Goal: Task Accomplishment & Management: Use online tool/utility

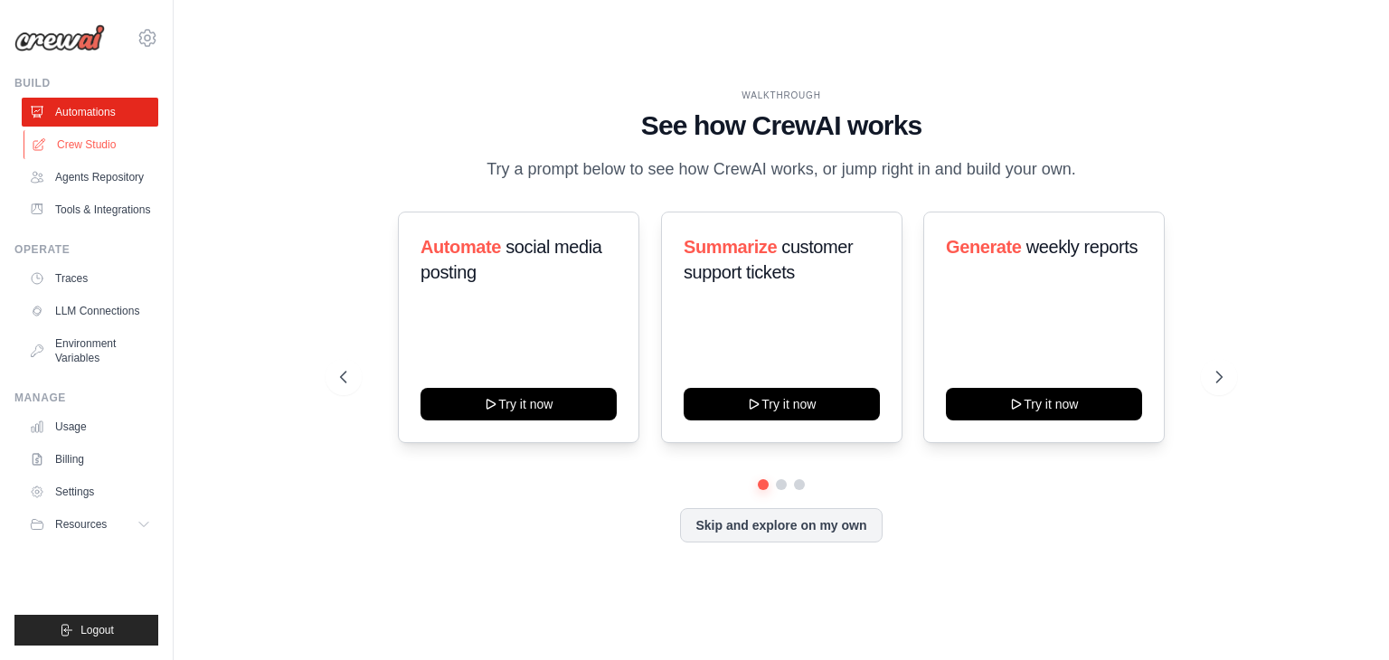
click at [89, 140] on link "Crew Studio" at bounding box center [92, 144] width 137 height 29
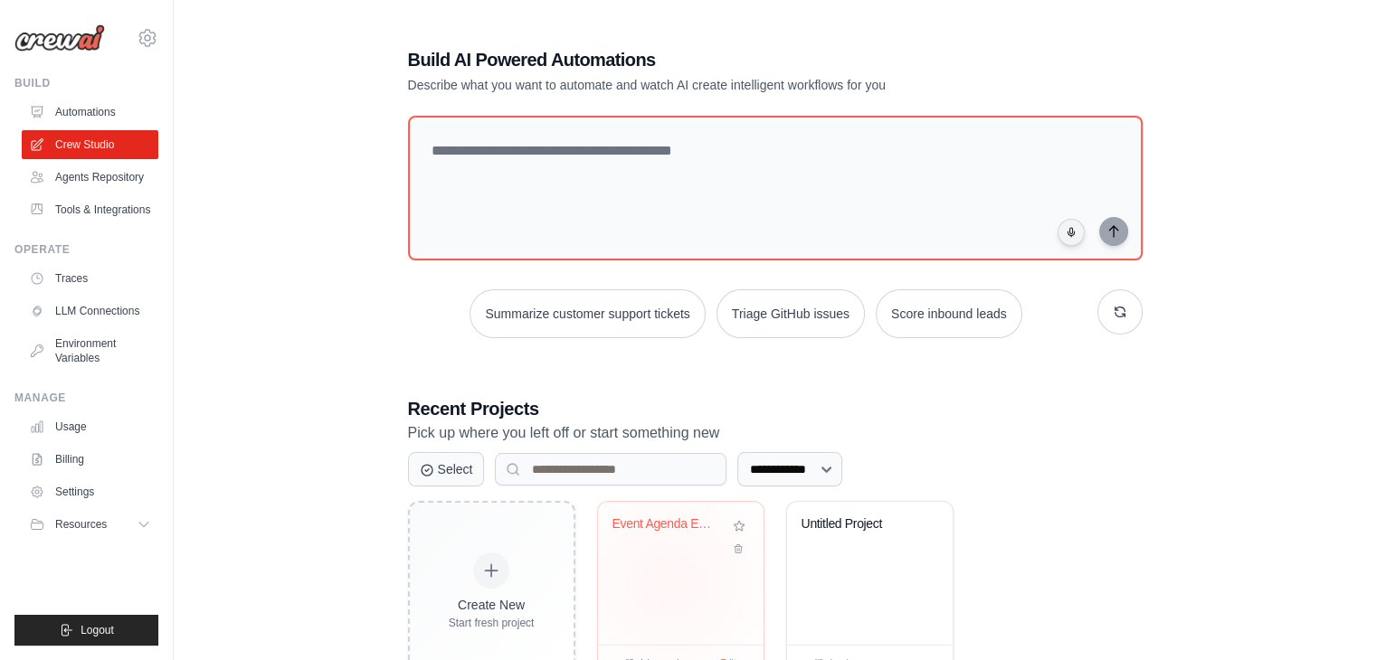
click at [668, 580] on div "Event Agenda Extractor" at bounding box center [681, 573] width 166 height 143
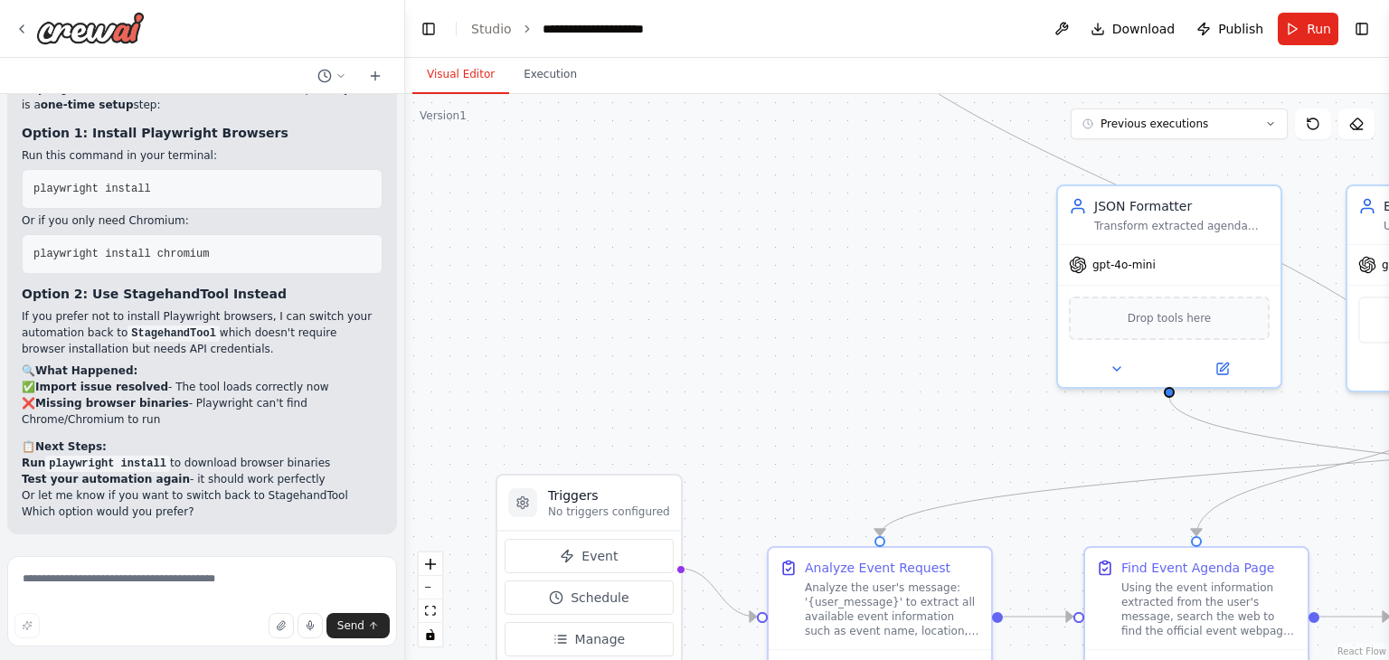
scroll to position [17811, 0]
click at [1306, 35] on button "Run" at bounding box center [1308, 29] width 61 height 33
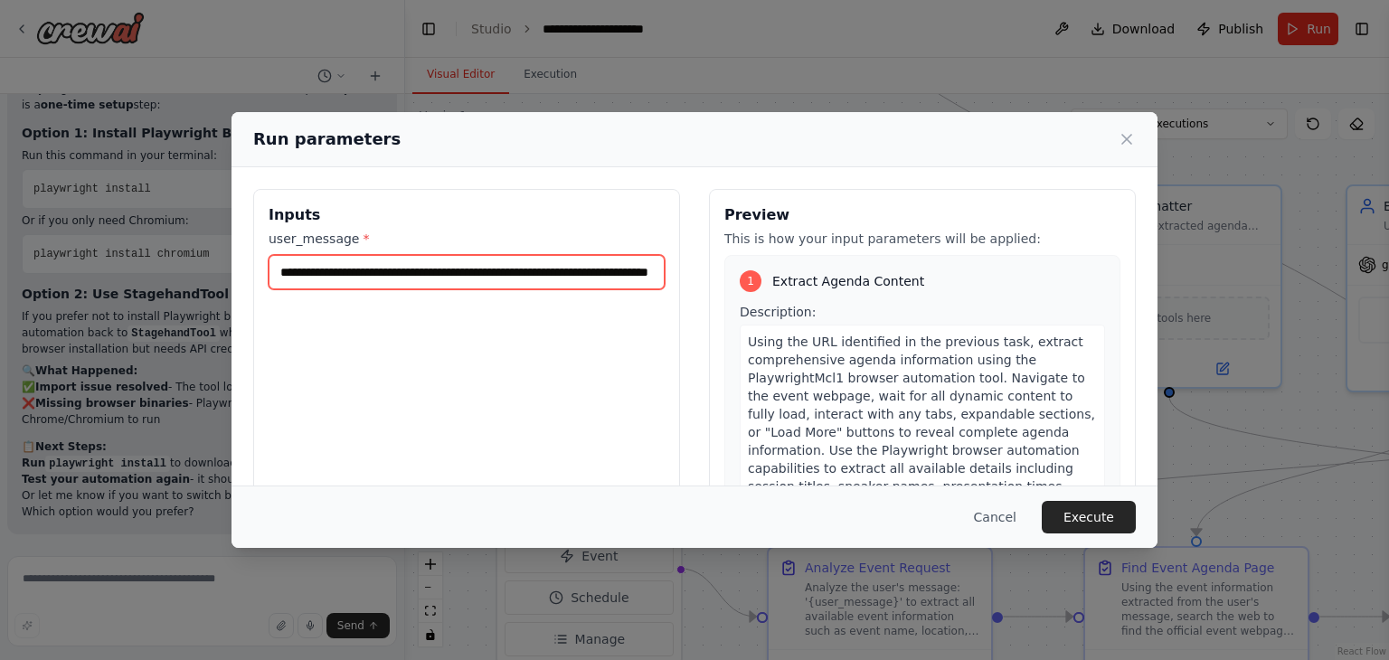
click at [288, 272] on input "**********" at bounding box center [467, 272] width 396 height 34
click at [455, 268] on input "**********" at bounding box center [467, 272] width 396 height 34
type input "**********"
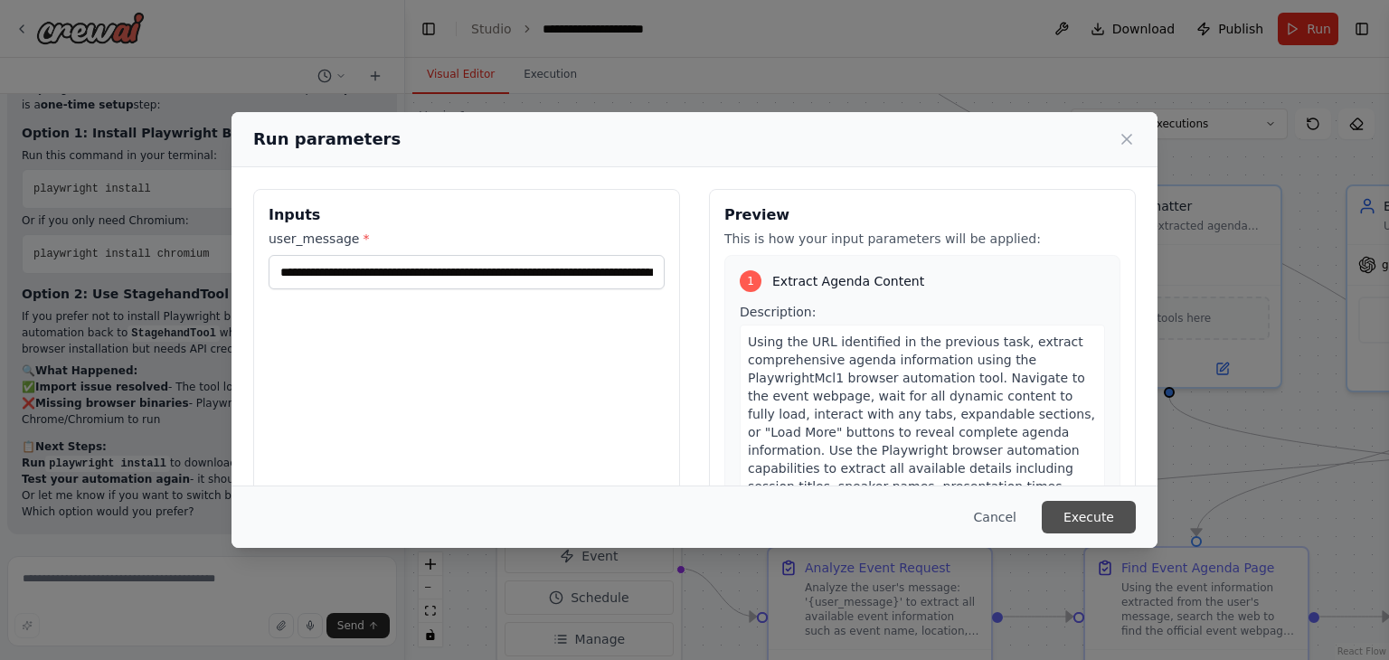
click at [1098, 522] on button "Execute" at bounding box center [1089, 517] width 94 height 33
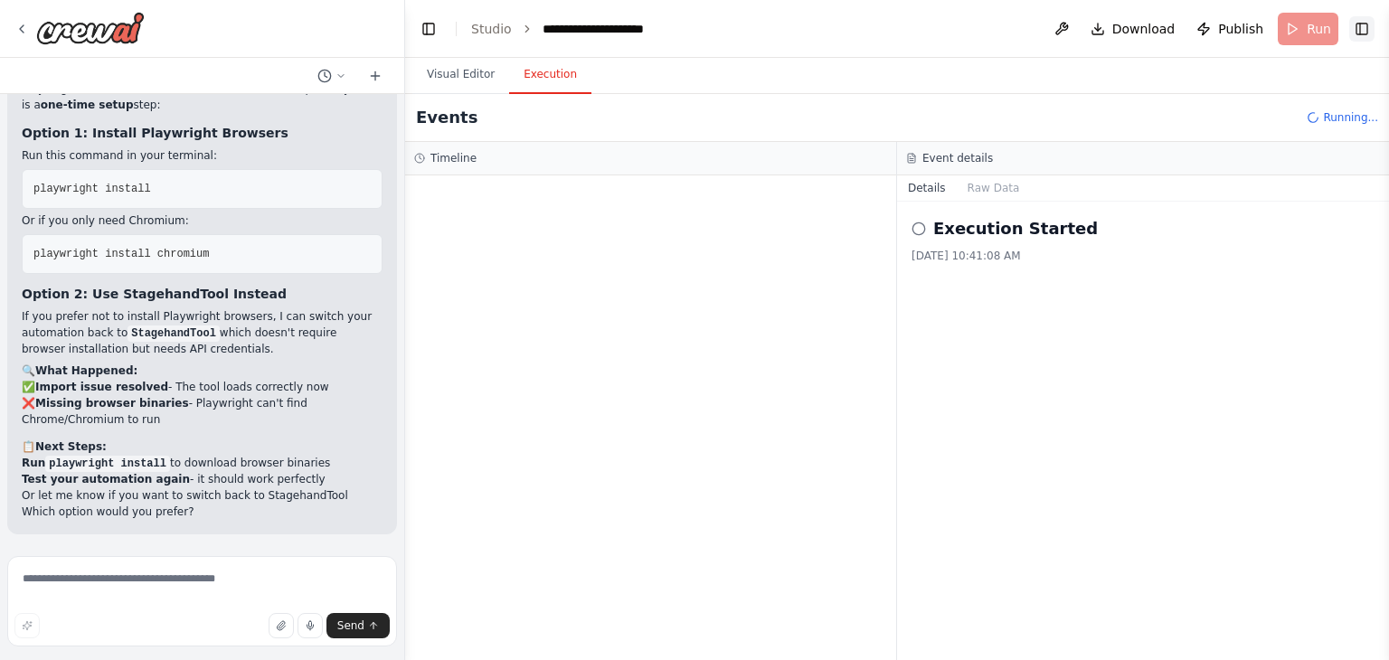
click at [1370, 26] on button "Toggle Right Sidebar" at bounding box center [1362, 28] width 25 height 25
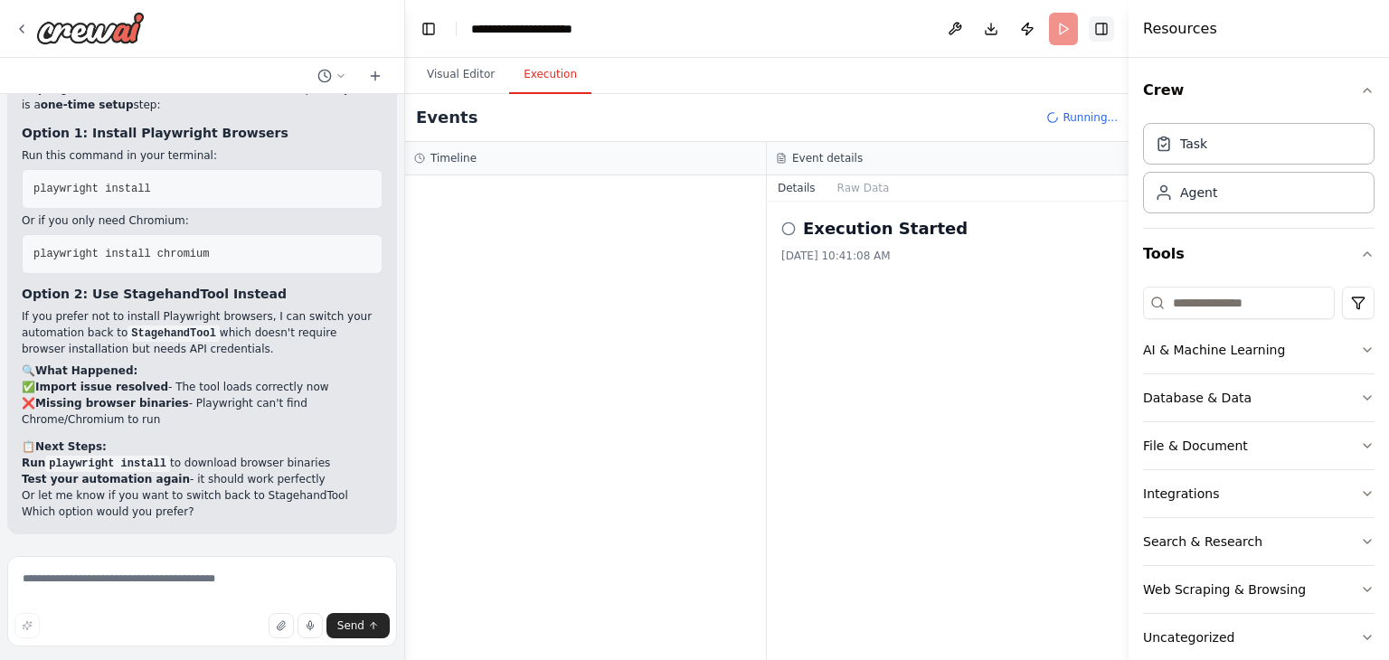
click at [1104, 37] on button "Toggle Right Sidebar" at bounding box center [1101, 28] width 25 height 25
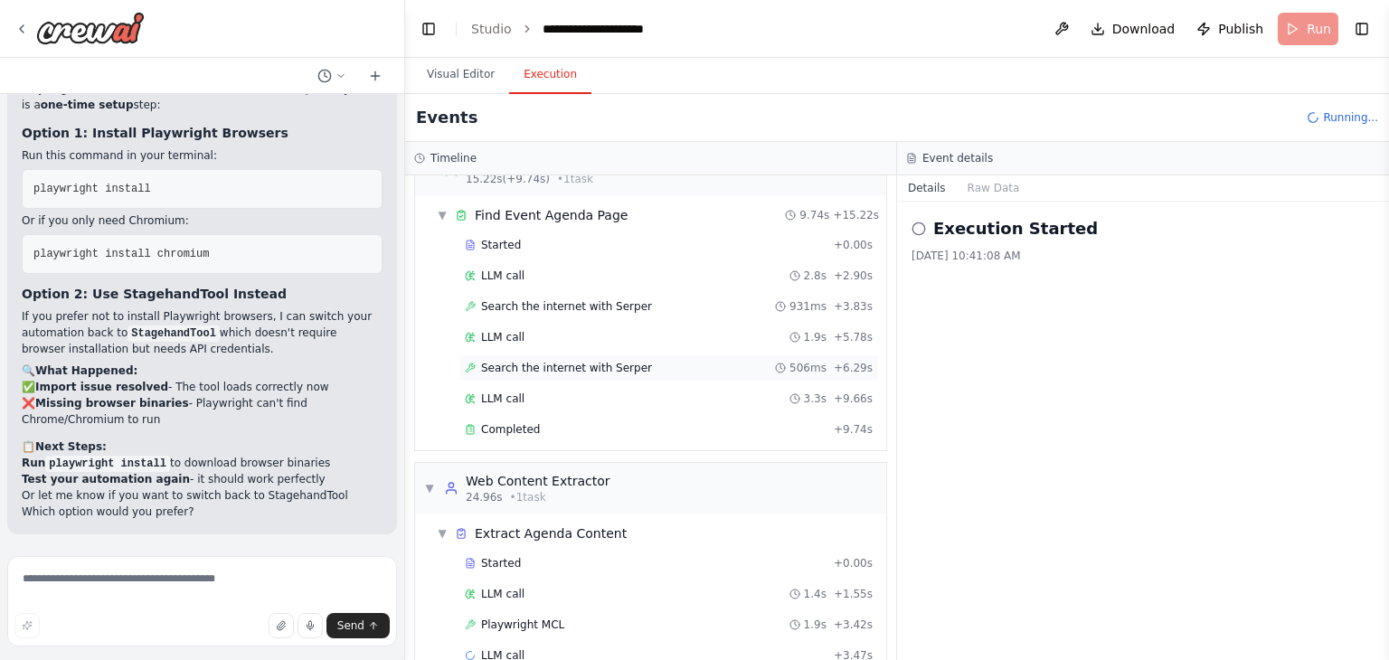
scroll to position [267, 0]
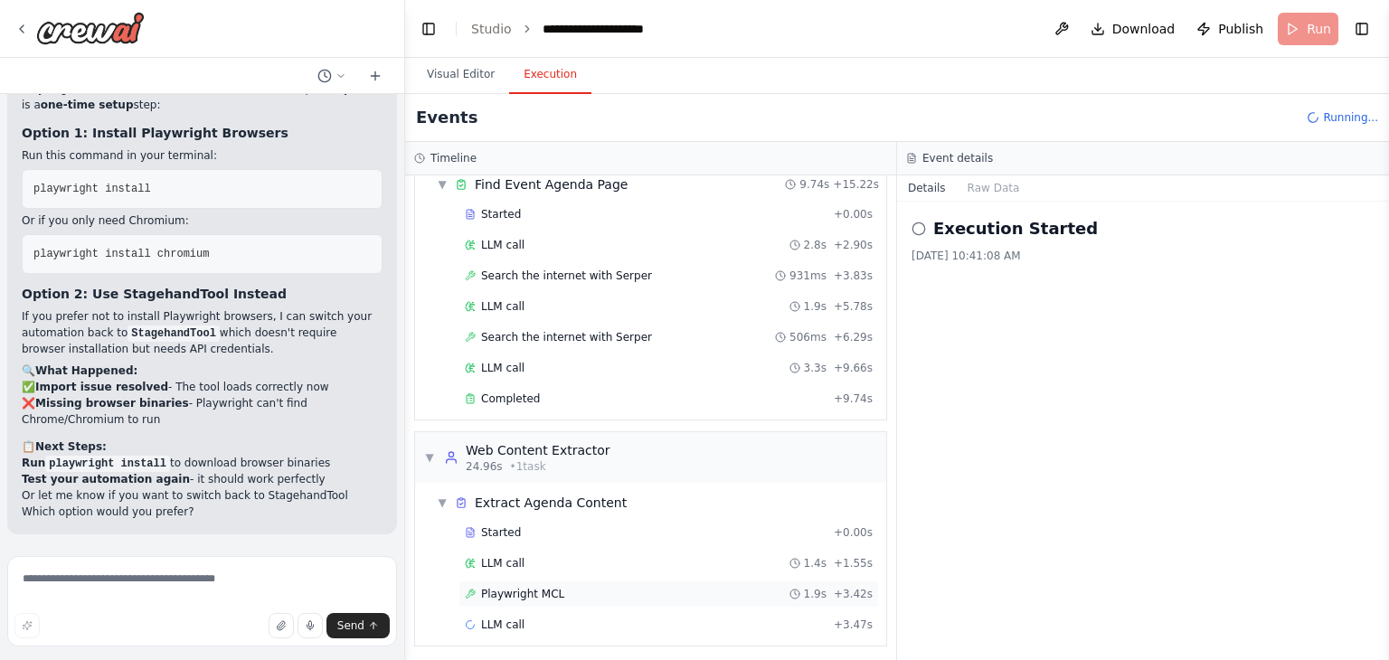
click at [579, 594] on div "Playwright MCL 1.9s + 3.42s" at bounding box center [669, 594] width 408 height 14
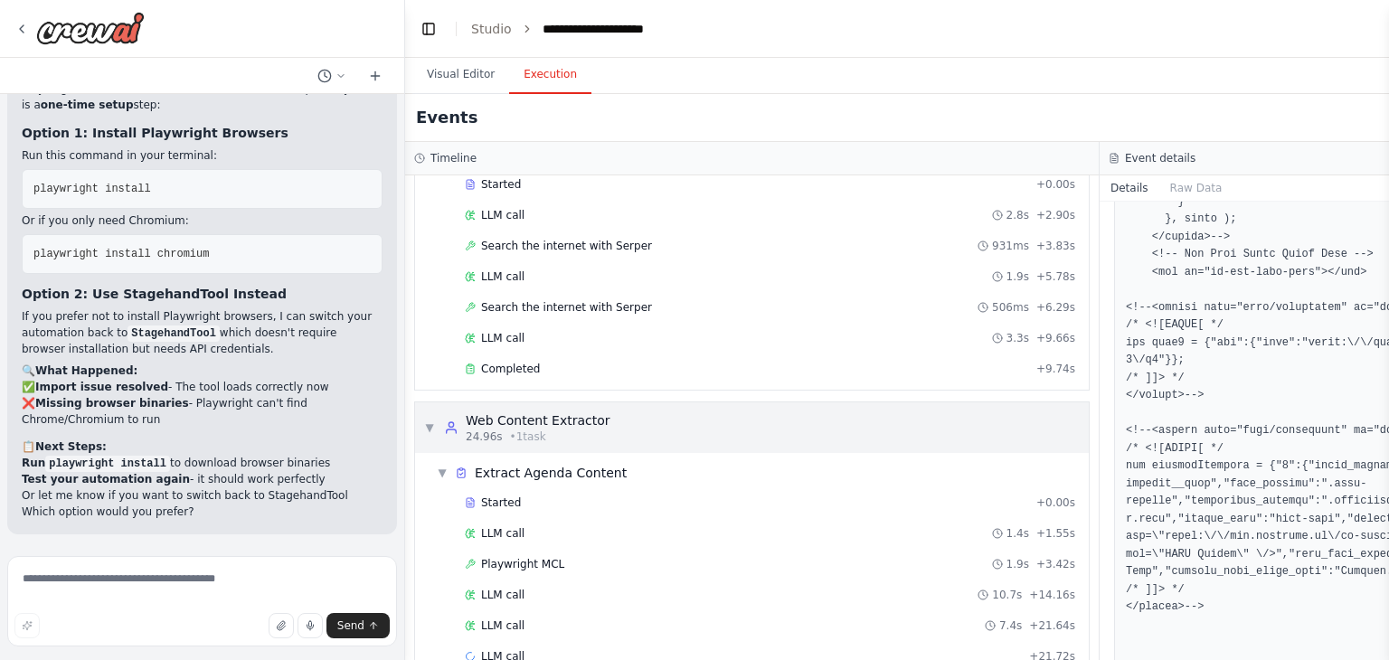
scroll to position [327, 0]
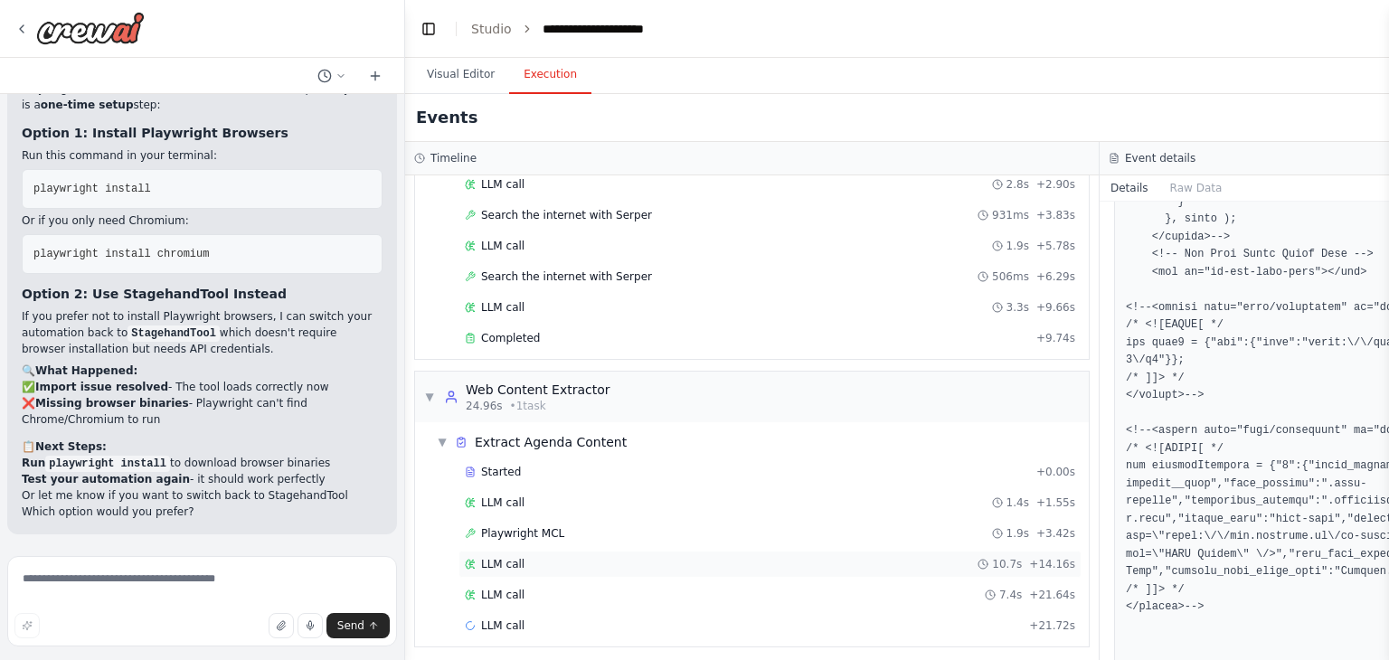
click at [709, 561] on div "LLM call 10.7s + 14.16s" at bounding box center [770, 564] width 611 height 14
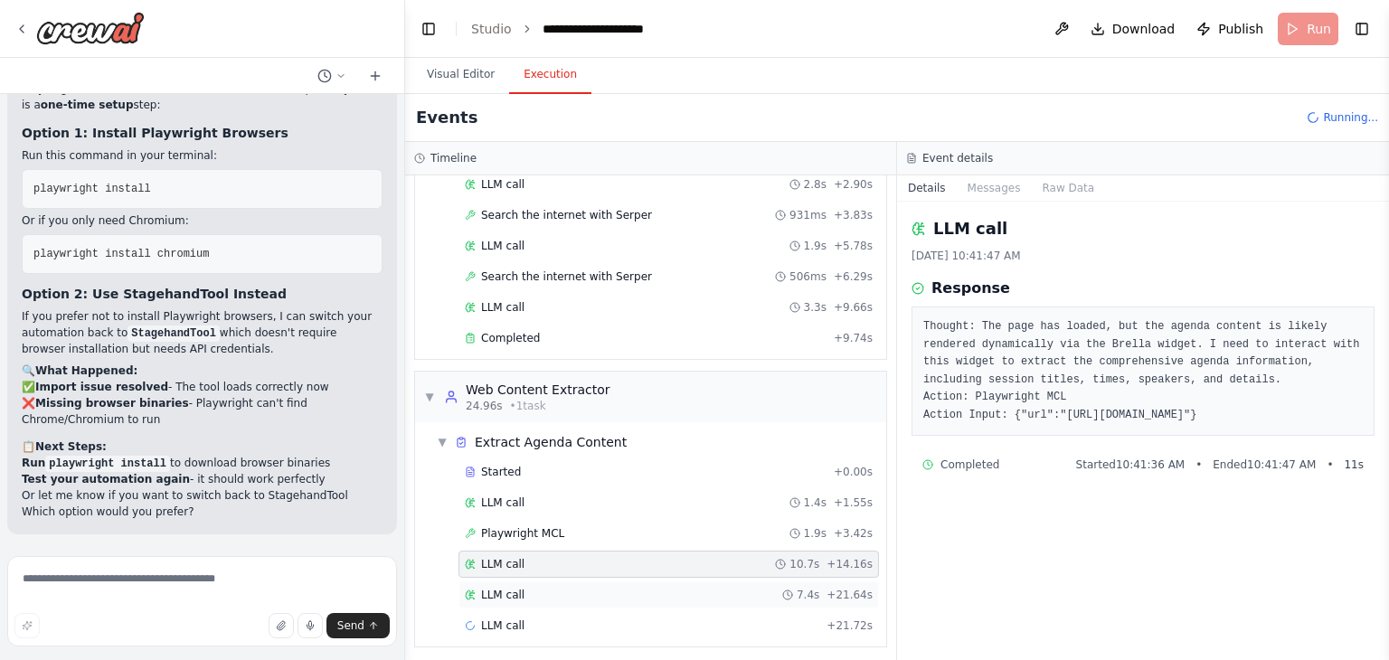
click at [753, 588] on div "LLM call 7.4s + 21.64s" at bounding box center [669, 595] width 408 height 14
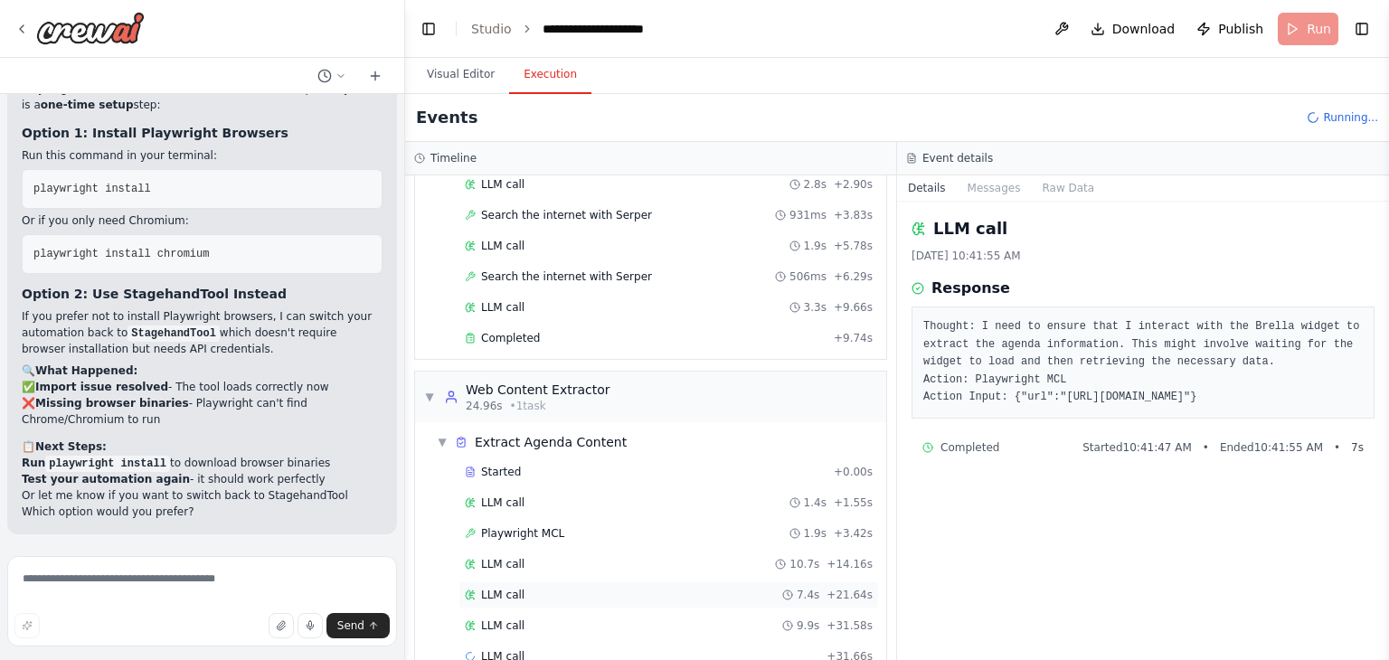
scroll to position [358, 0]
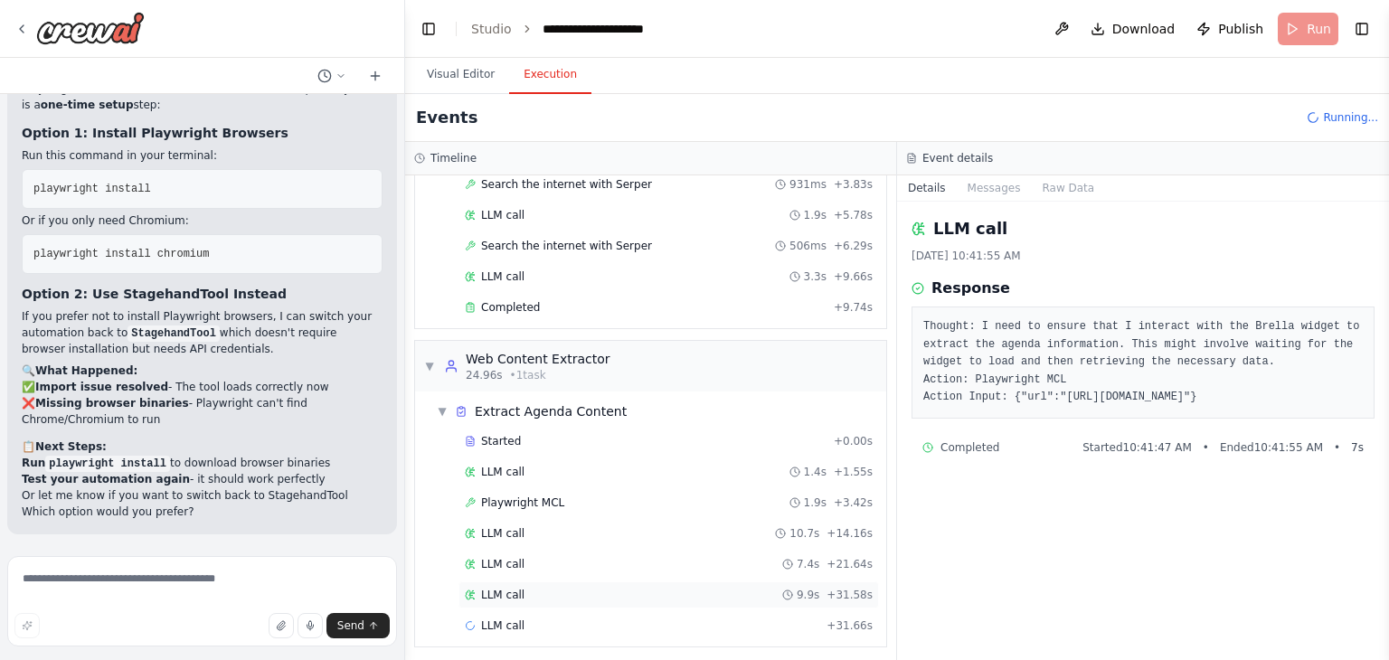
click at [678, 588] on div "LLM call 9.9s + 31.58s" at bounding box center [669, 595] width 408 height 14
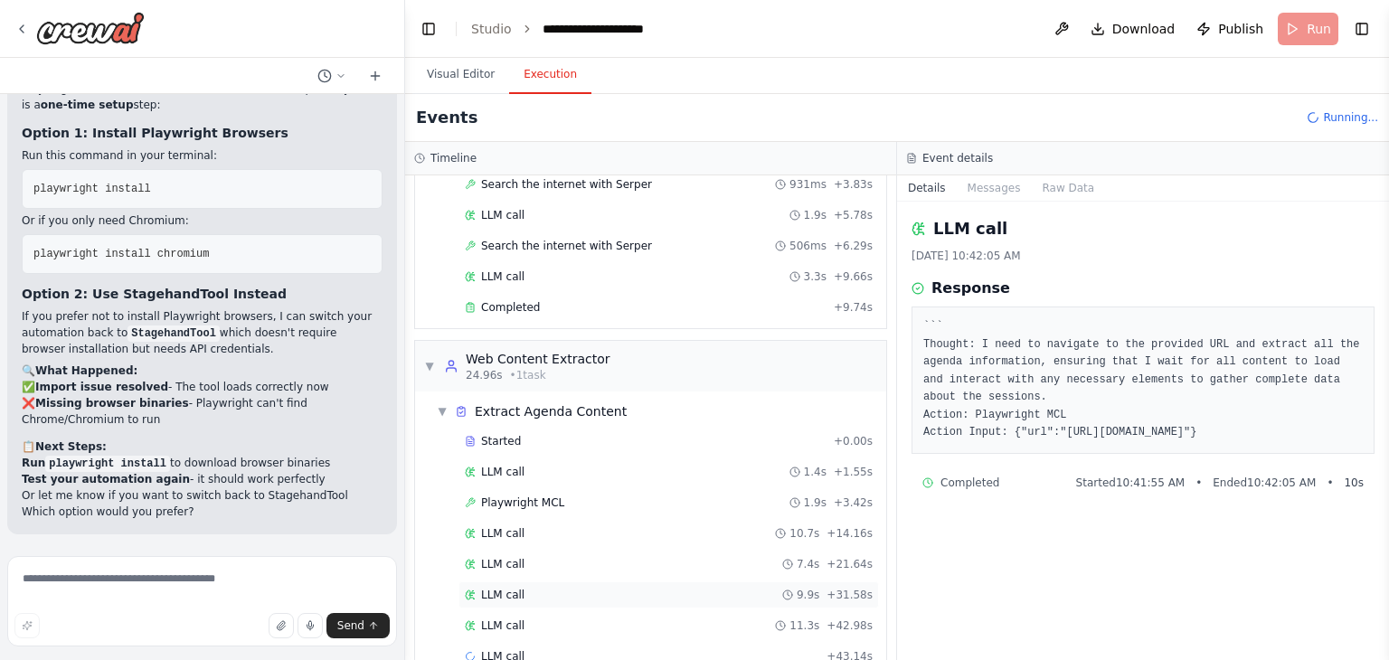
scroll to position [388, 0]
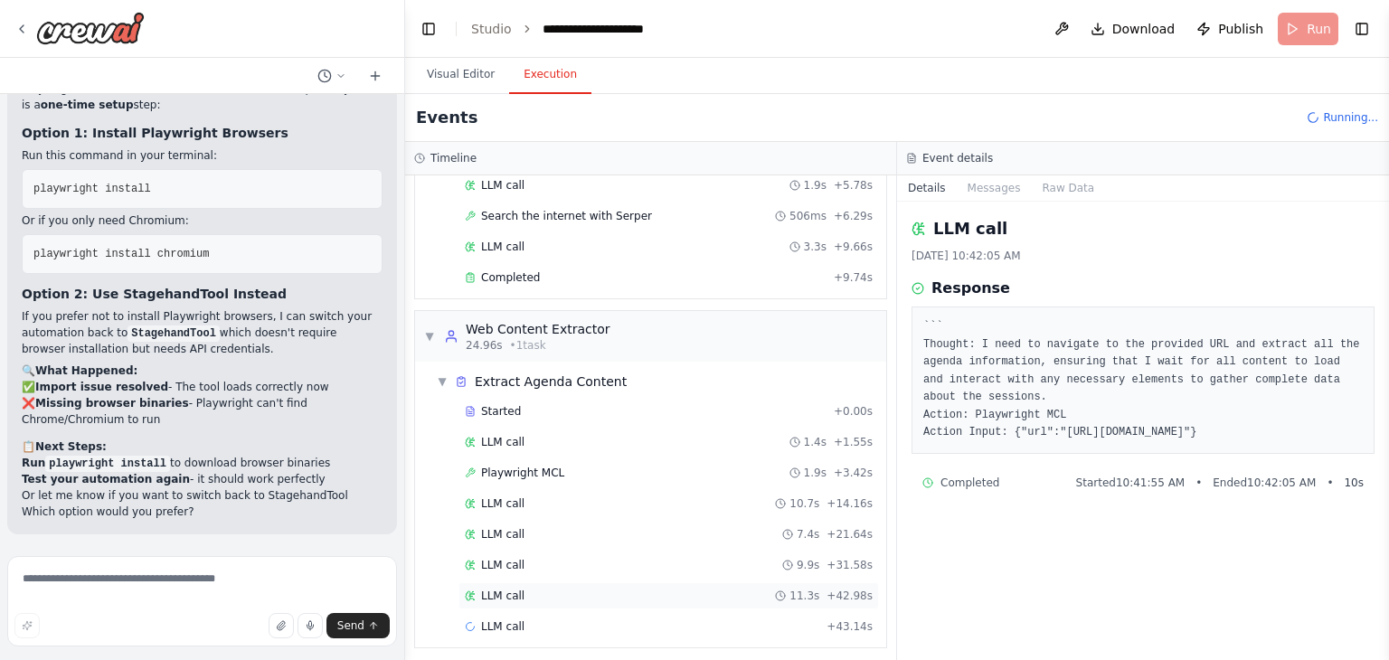
click at [657, 589] on div "LLM call 11.3s + 42.98s" at bounding box center [669, 596] width 408 height 14
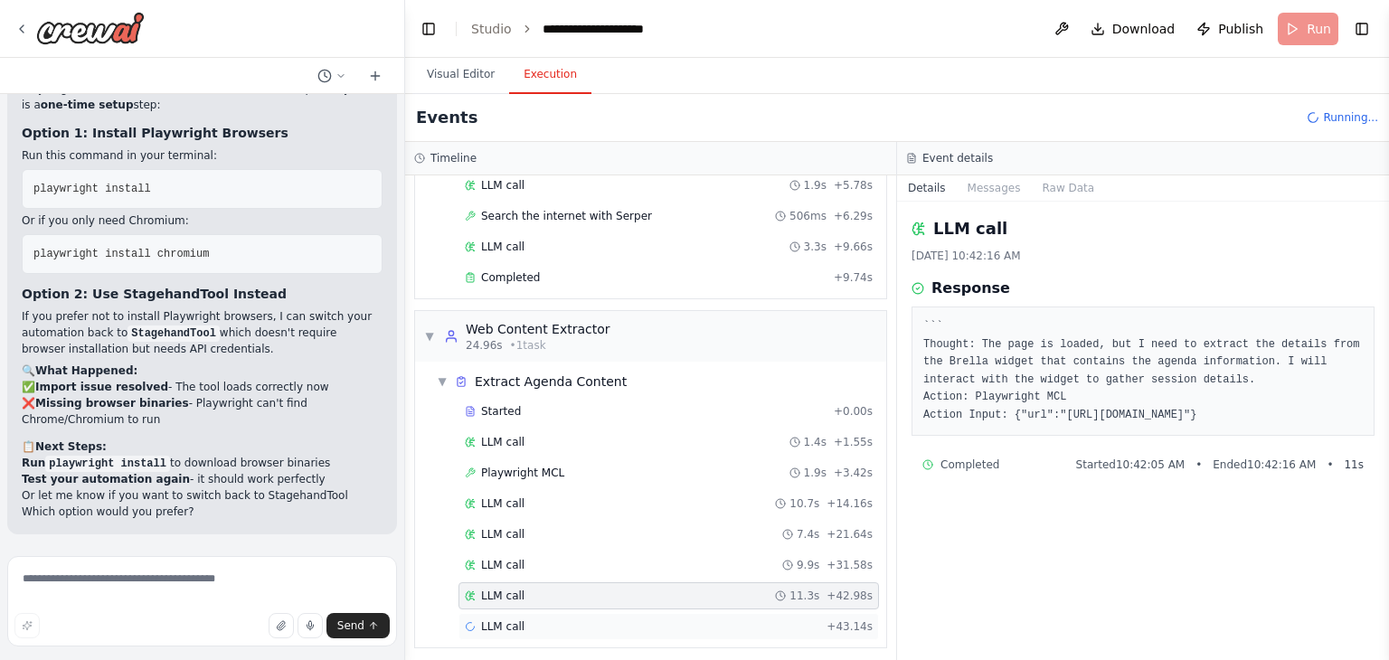
click at [643, 620] on div "LLM call + 43.14s" at bounding box center [669, 627] width 408 height 14
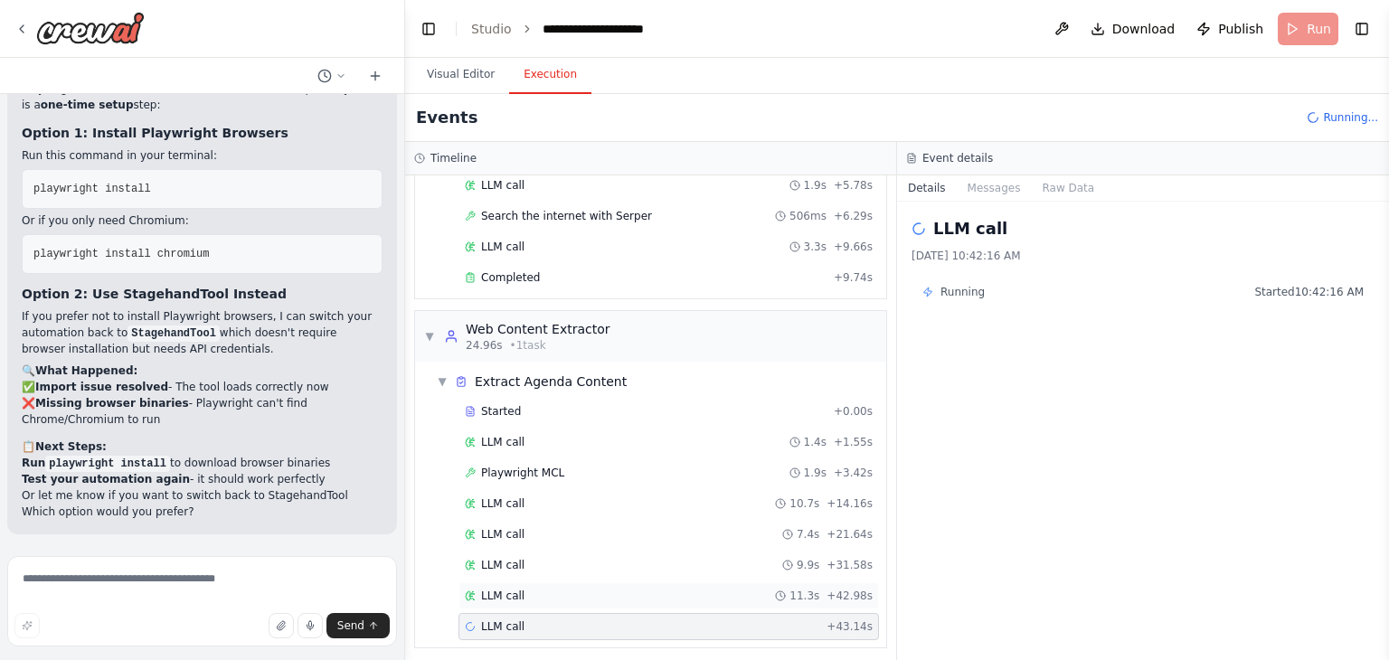
click at [639, 589] on div "LLM call 11.3s + 42.98s" at bounding box center [669, 596] width 408 height 14
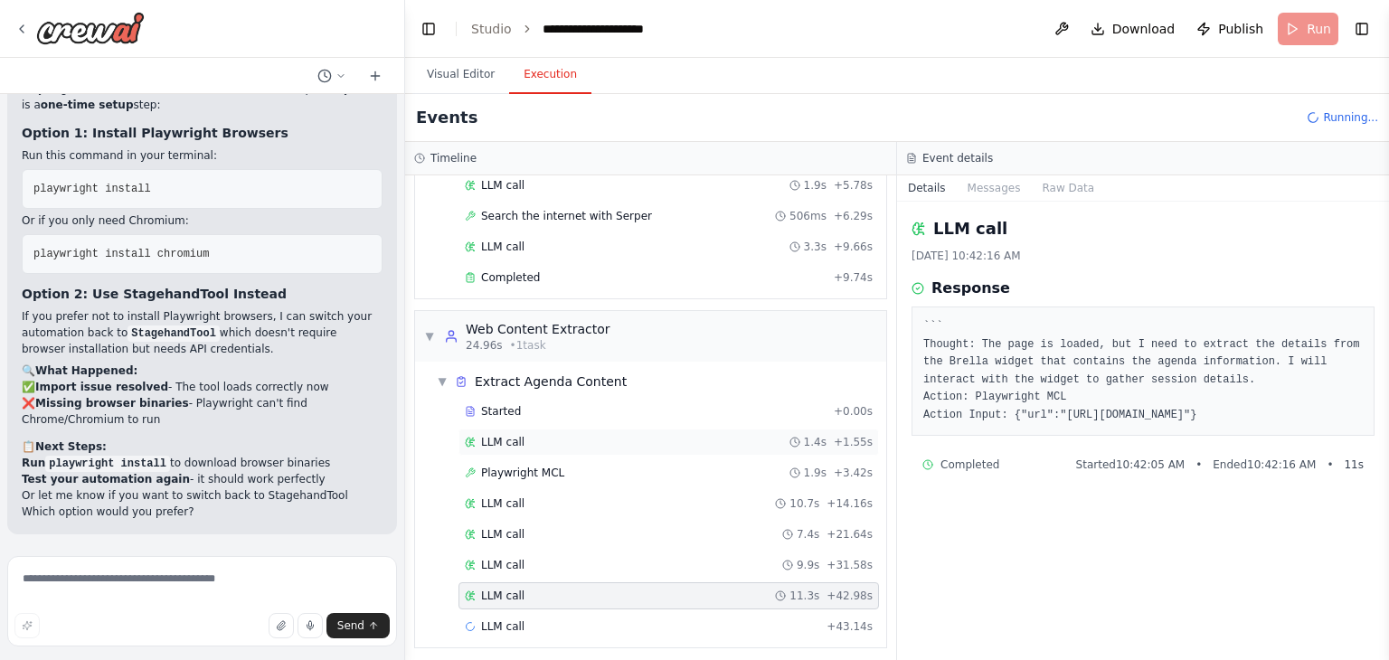
click at [602, 435] on div "LLM call 1.4s + 1.55s" at bounding box center [669, 442] width 408 height 14
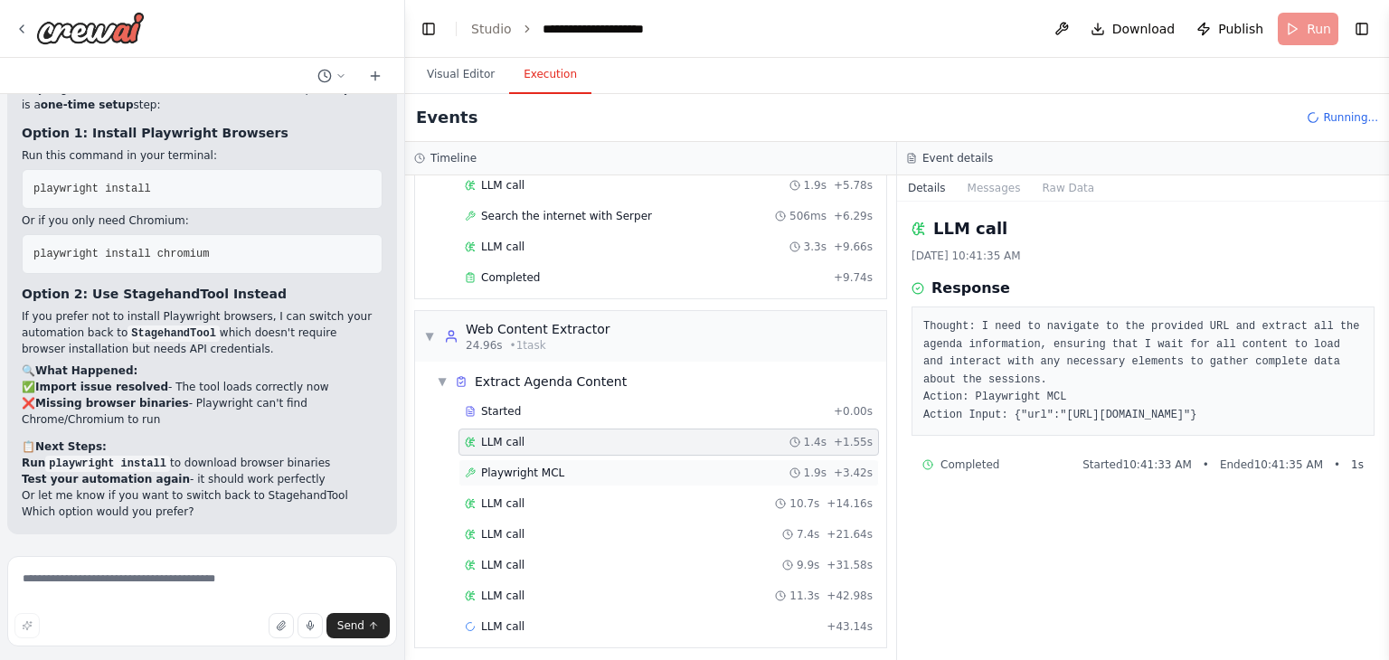
click at [597, 466] on div "Playwright MCL 1.9s + 3.42s" at bounding box center [669, 473] width 408 height 14
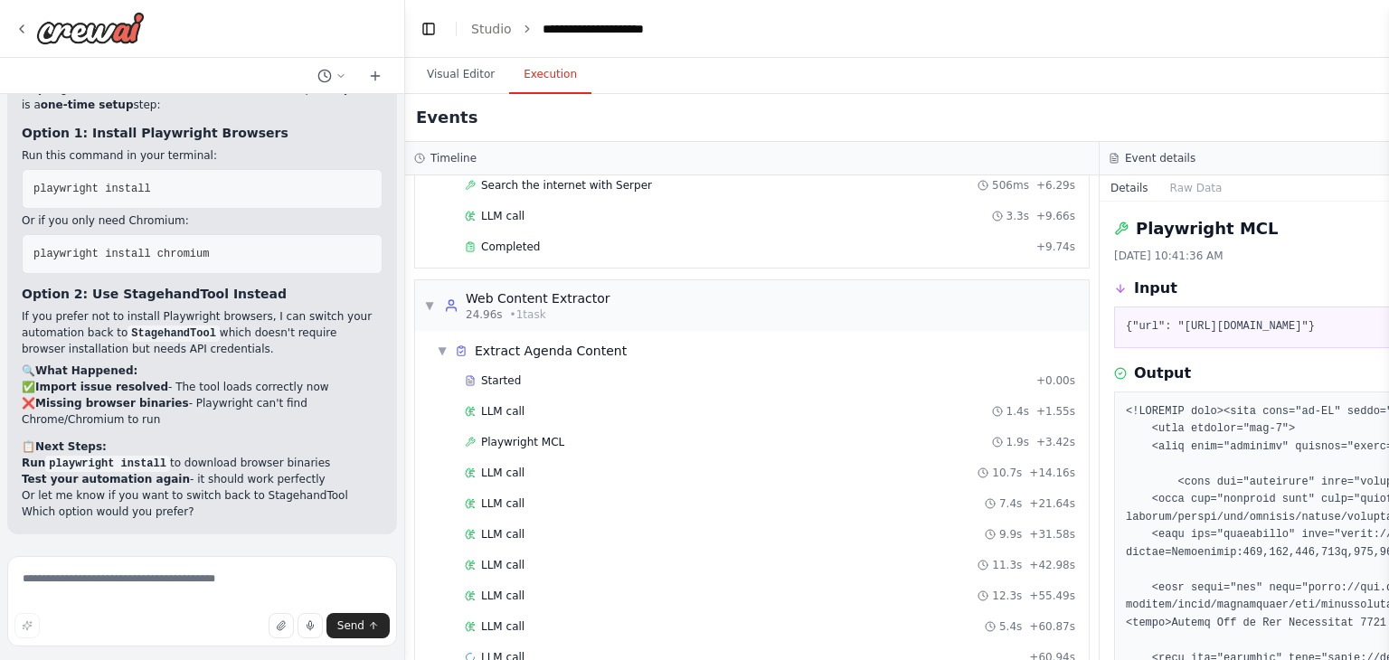
scroll to position [449, 0]
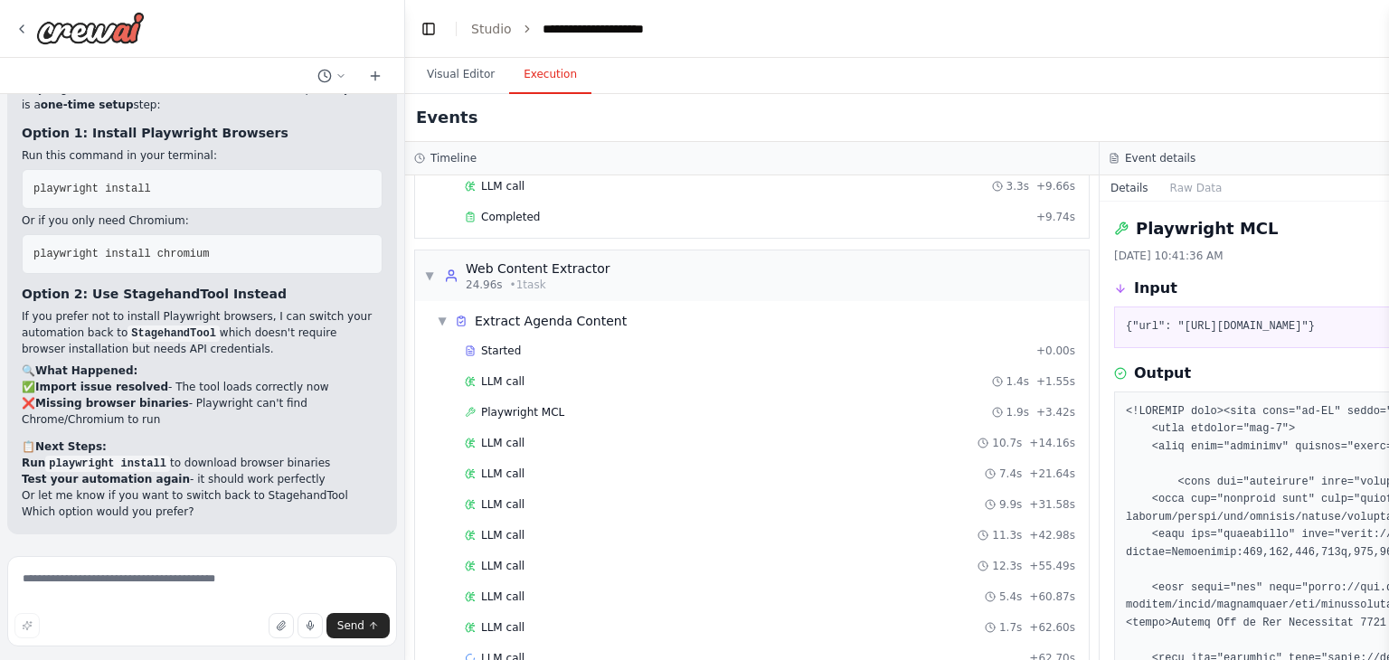
click at [659, 634] on div "Started + 0.00s LLM call 1.4s + 1.55s Playwright MCL 1.9s + 3.42s LLM call 10.7…" at bounding box center [759, 506] width 659 height 338
click at [644, 621] on div "LLM call 1.7s + 62.60s" at bounding box center [770, 628] width 611 height 14
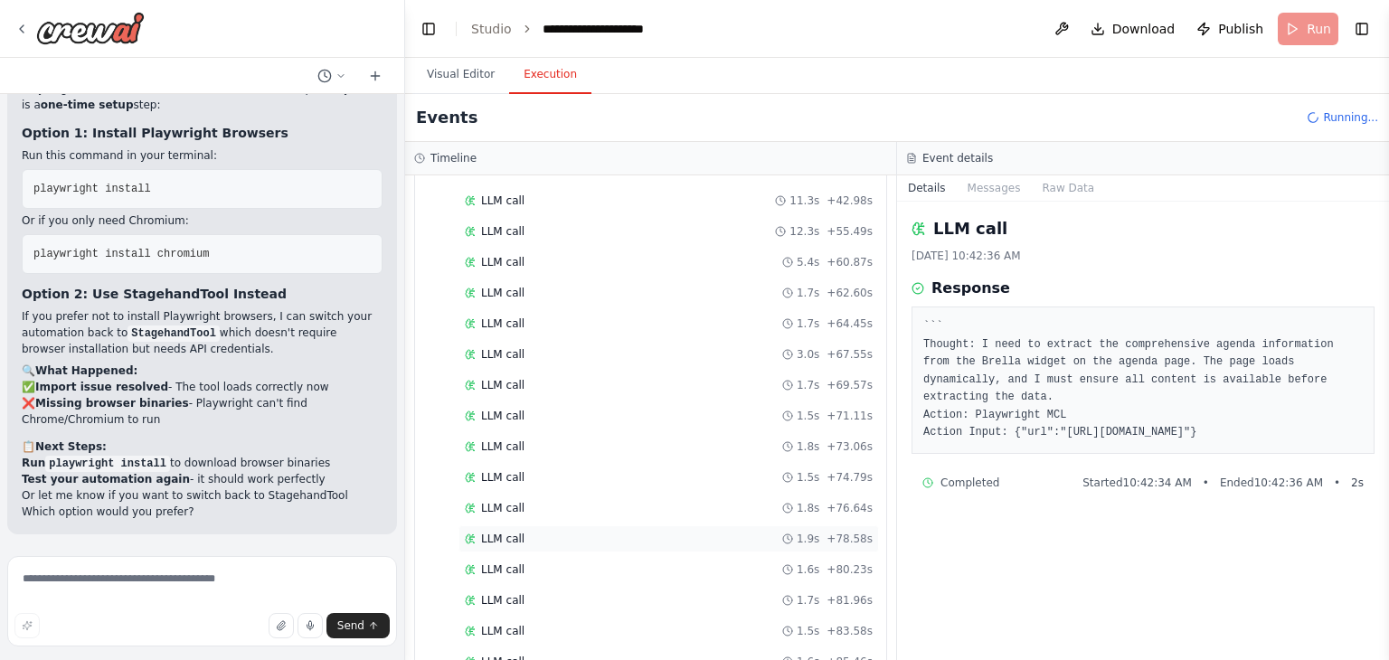
scroll to position [966, 0]
click at [714, 482] on div "Started + 0.00s LLM call 1.4s + 1.55s Playwright MCL 1.9s + 3.42s LLM call 10.7…" at bounding box center [658, 235] width 457 height 830
click at [678, 503] on div "LLM call 1.7s + 87.39s" at bounding box center [669, 510] width 408 height 14
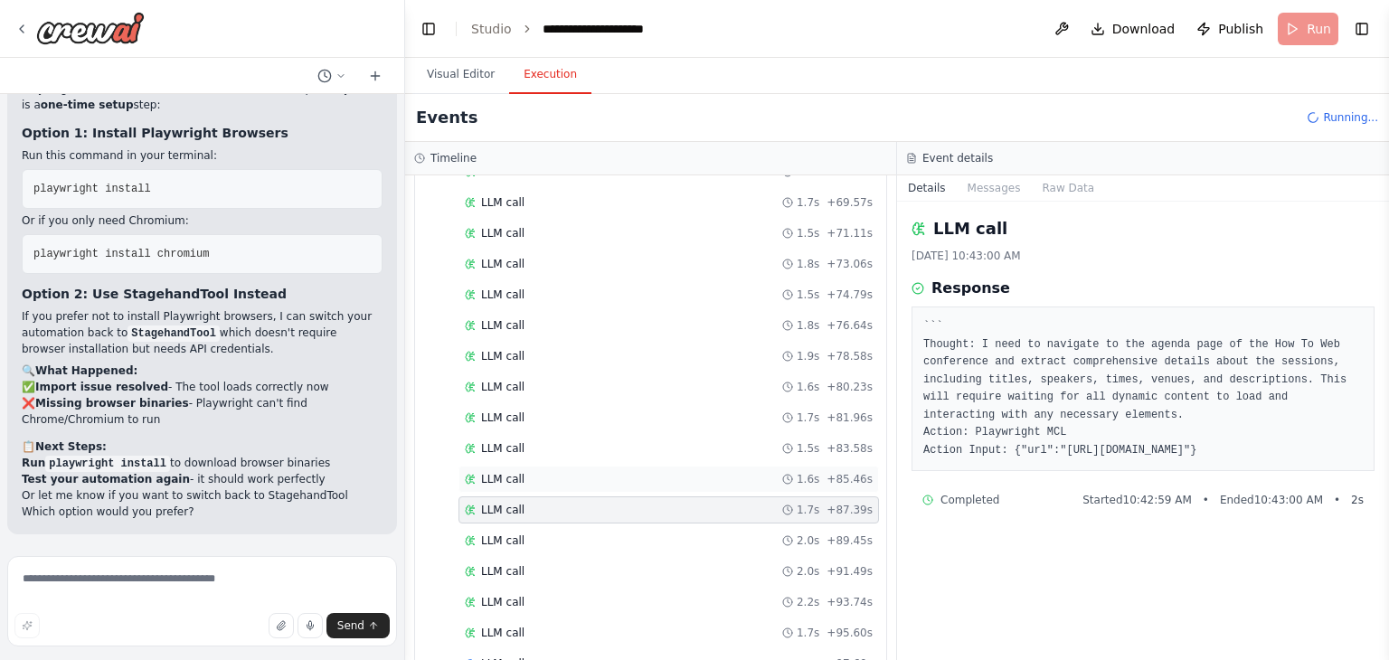
scroll to position [996, 0]
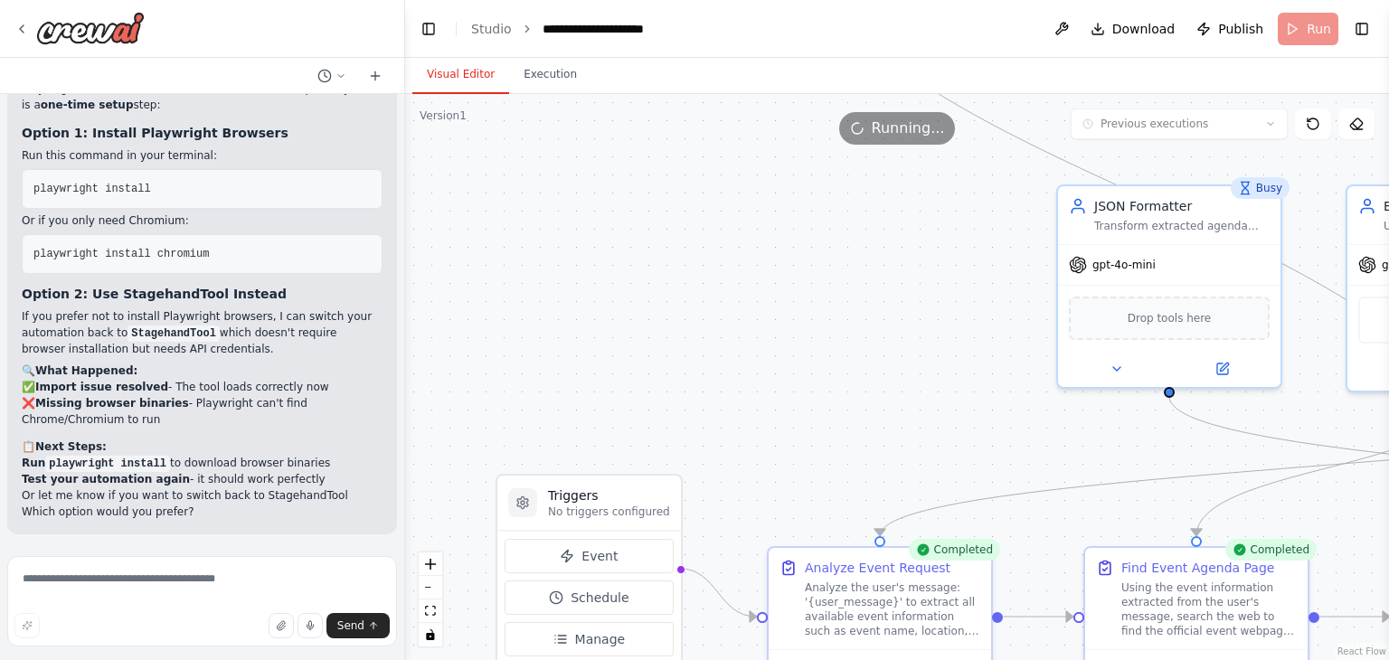
click at [463, 72] on button "Visual Editor" at bounding box center [460, 75] width 97 height 38
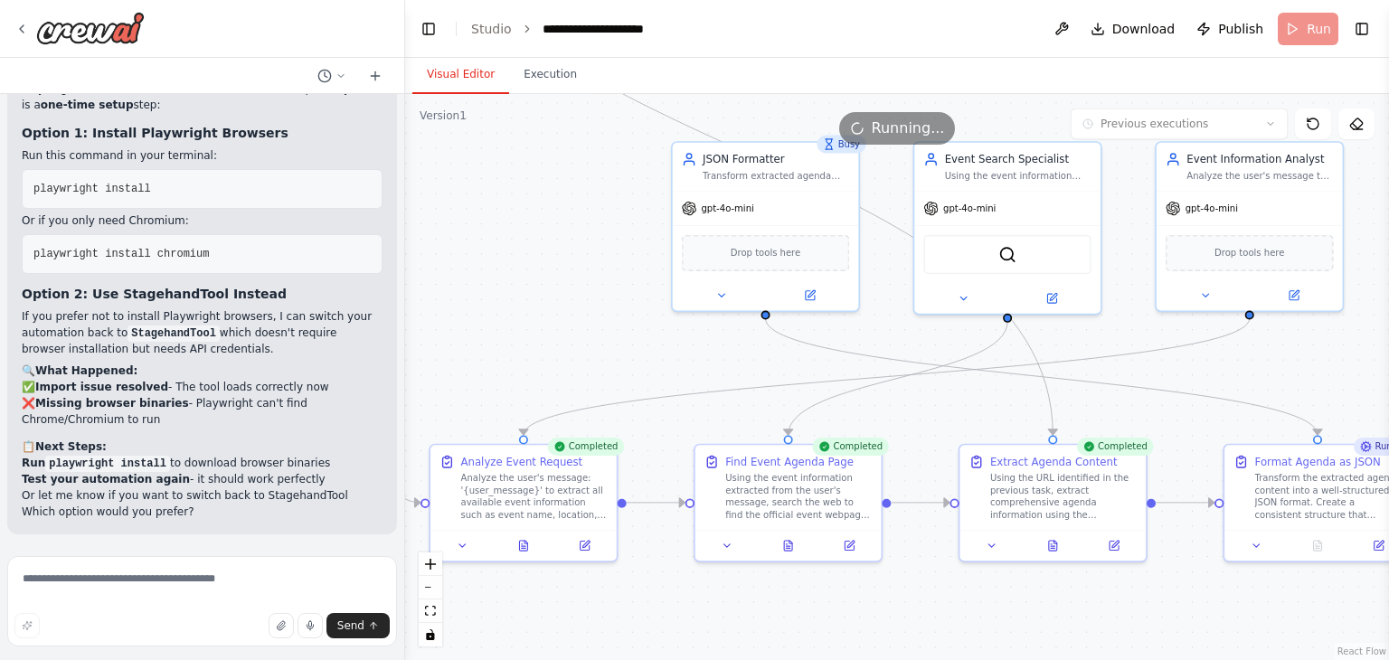
drag, startPoint x: 902, startPoint y: 346, endPoint x: 477, endPoint y: 207, distance: 447.1
click at [477, 207] on div ".deletable-edge-delete-btn { width: 20px; height: 20px; border: 0px solid #ffff…" at bounding box center [897, 377] width 984 height 566
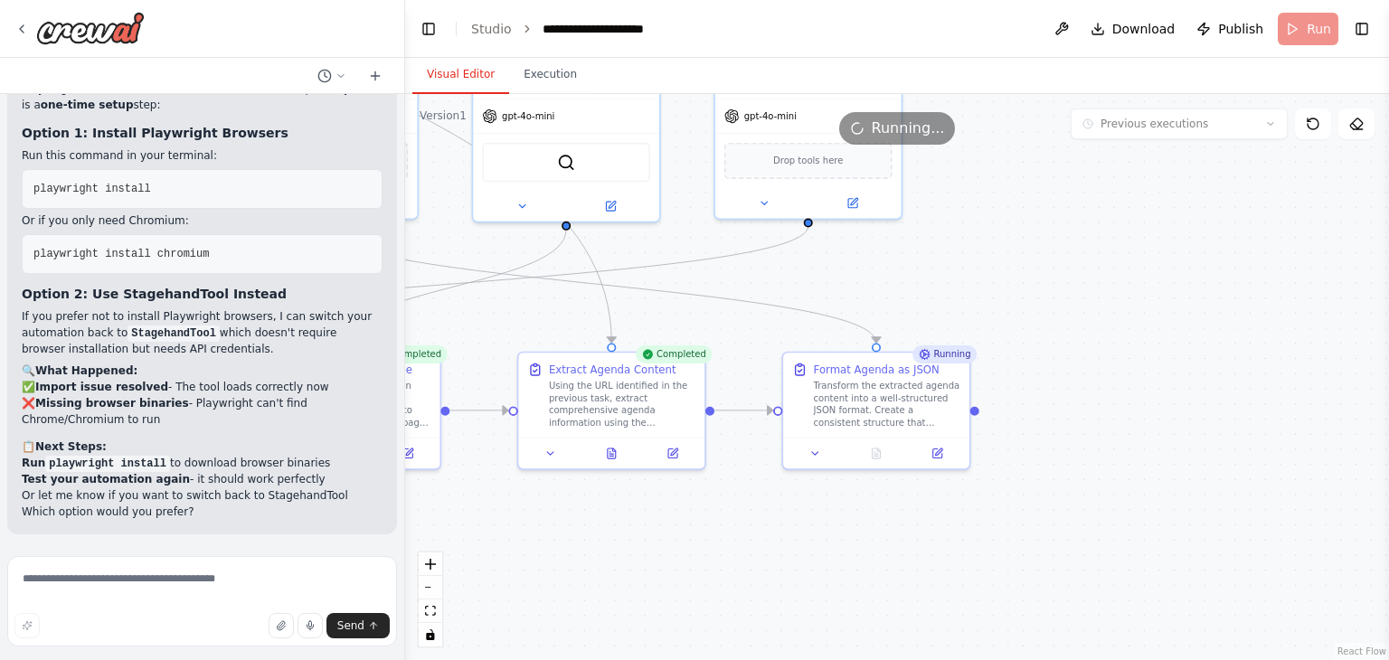
drag, startPoint x: 1089, startPoint y: 359, endPoint x: 709, endPoint y: 337, distance: 380.6
click at [709, 337] on div ".deletable-edge-delete-btn { width: 20px; height: 20px; border: 0px solid #ffff…" at bounding box center [897, 377] width 984 height 566
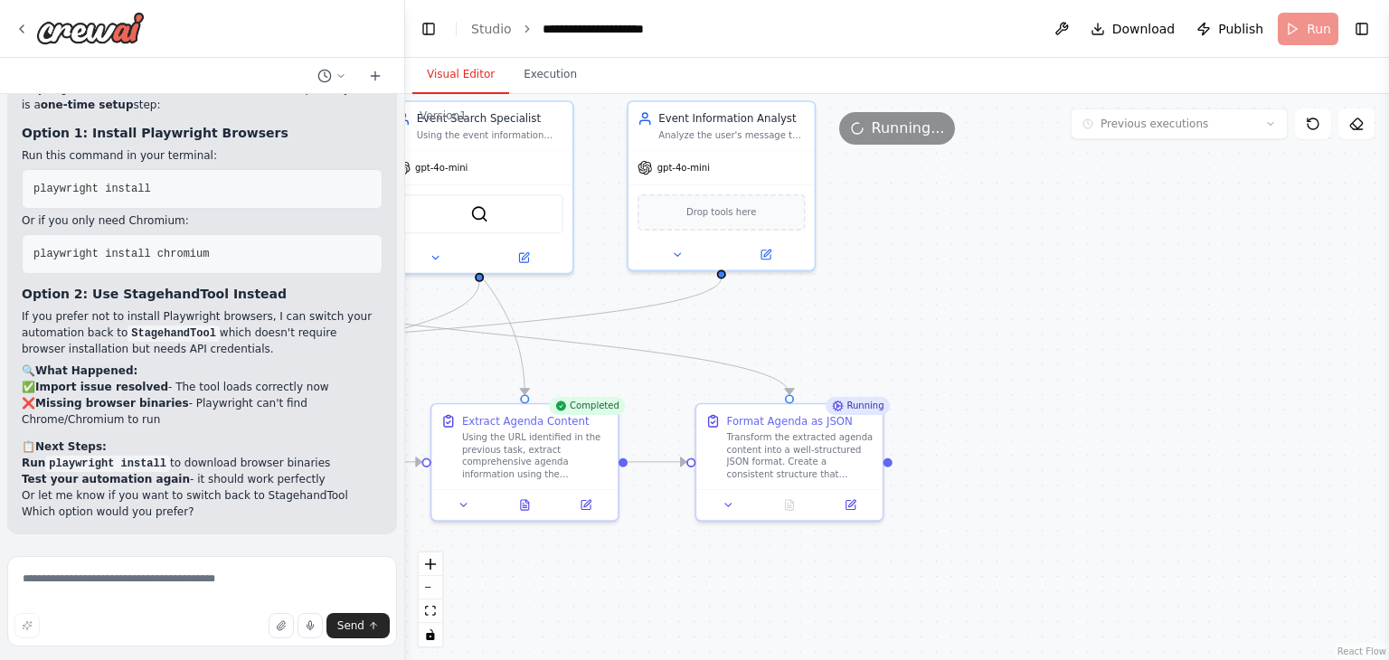
drag, startPoint x: 850, startPoint y: 286, endPoint x: 765, endPoint y: 337, distance: 99.0
click at [765, 337] on div ".deletable-edge-delete-btn { width: 20px; height: 20px; border: 0px solid #ffff…" at bounding box center [897, 377] width 984 height 566
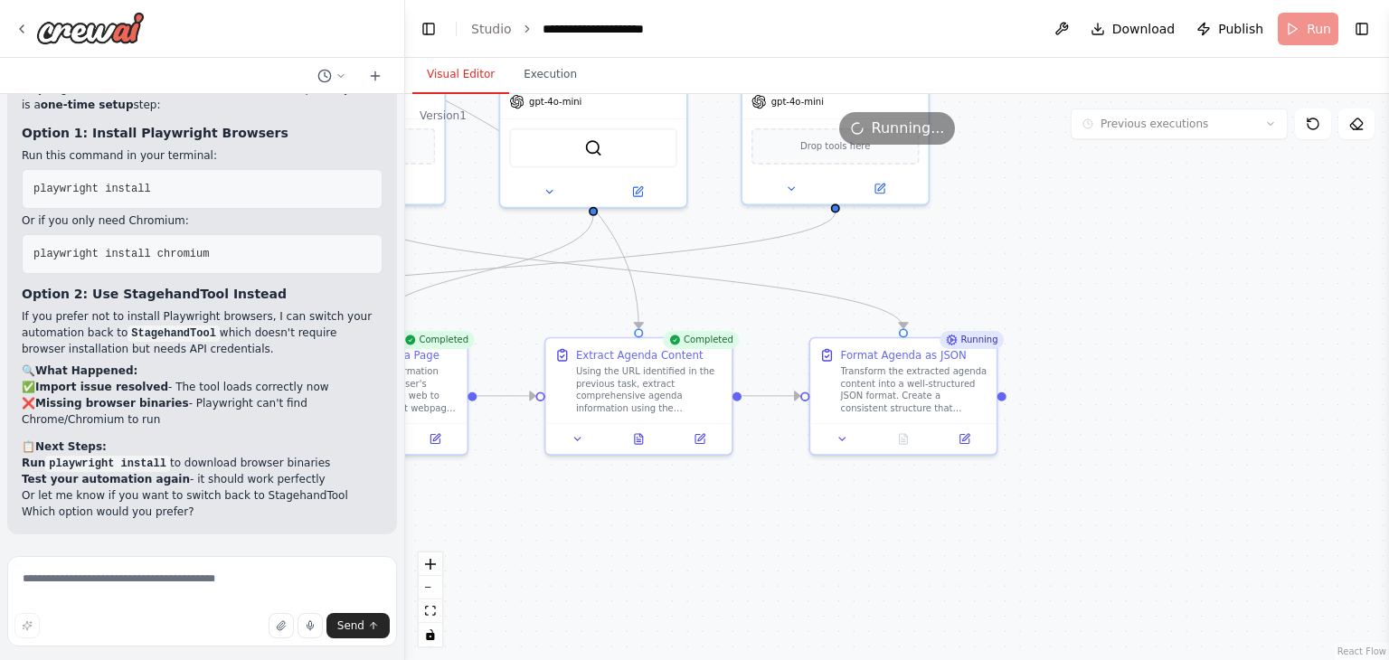
drag, startPoint x: 763, startPoint y: 337, endPoint x: 879, endPoint y: 271, distance: 133.3
click at [879, 271] on div ".deletable-edge-delete-btn { width: 20px; height: 20px; border: 0px solid #ffff…" at bounding box center [897, 377] width 984 height 566
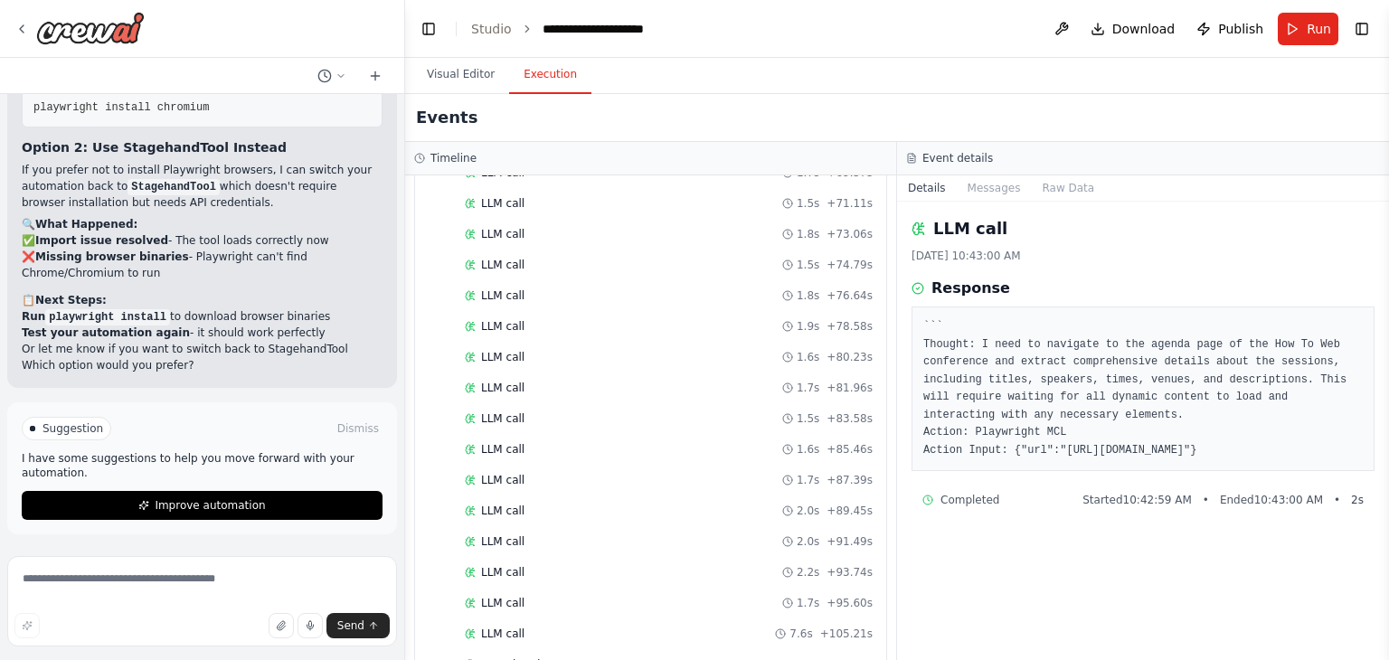
click at [530, 71] on button "Execution" at bounding box center [550, 75] width 82 height 38
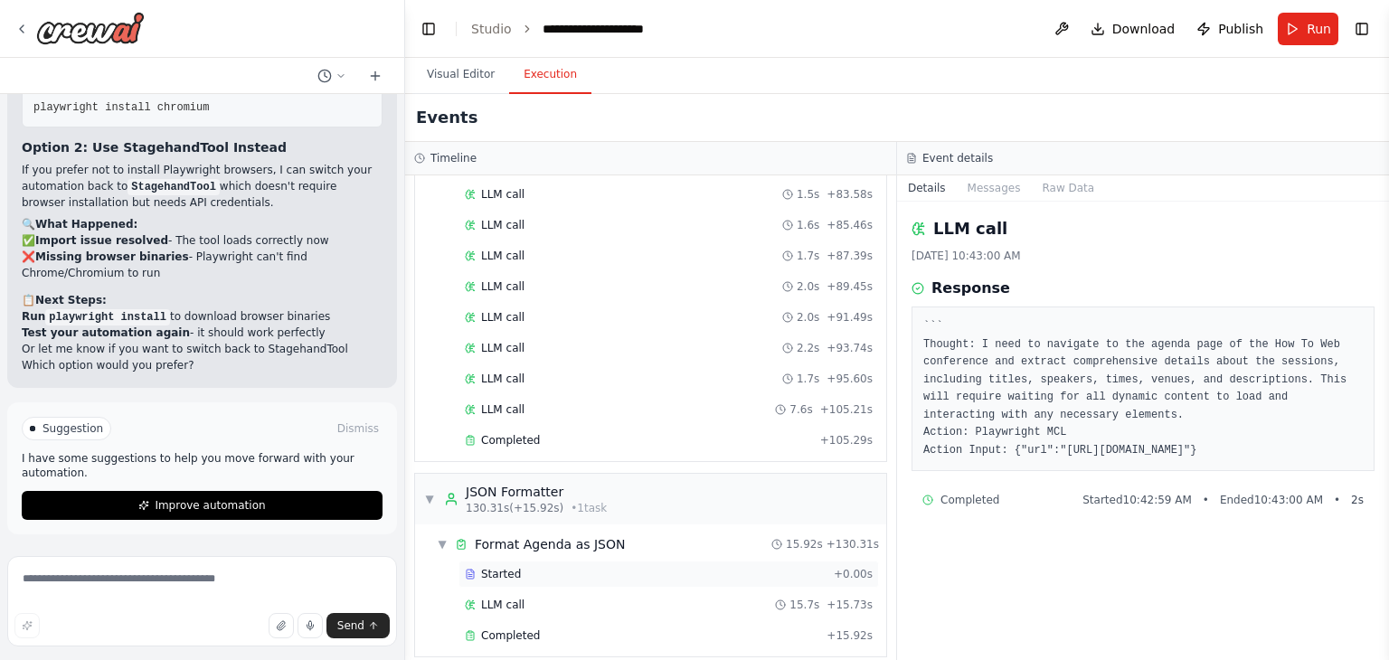
click at [608, 567] on div "Started" at bounding box center [646, 574] width 362 height 14
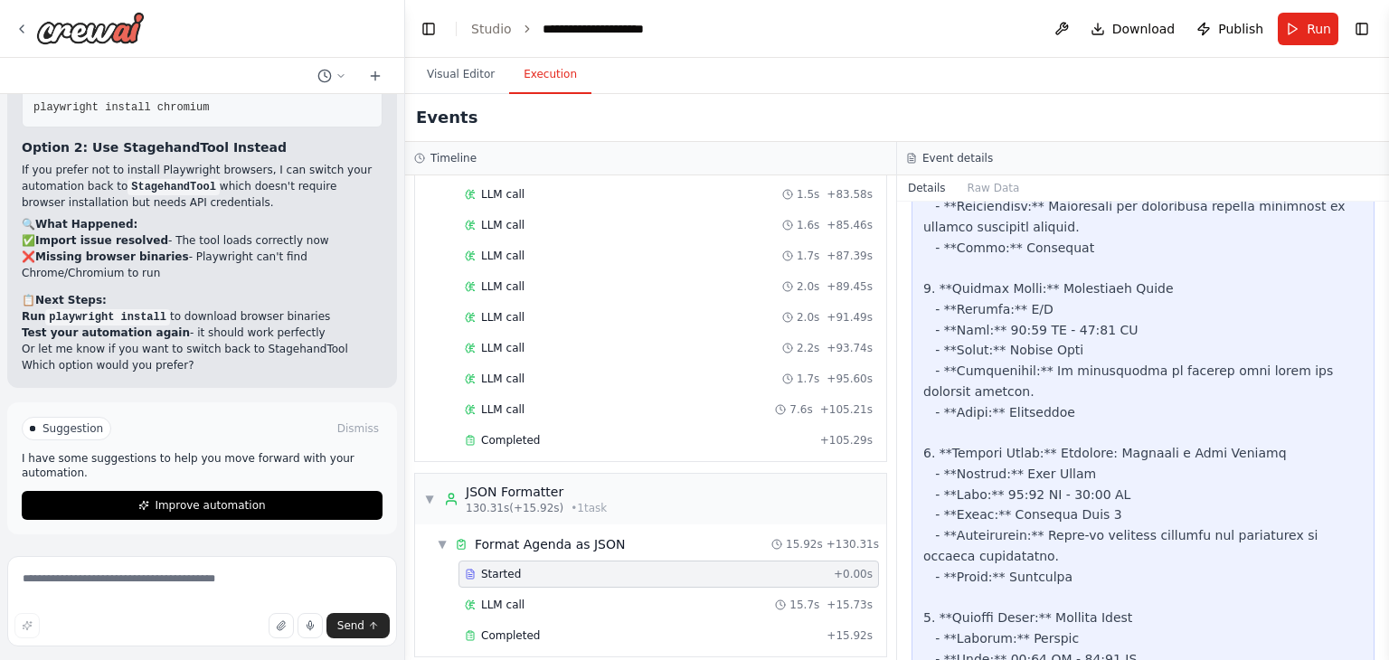
scroll to position [1332, 0]
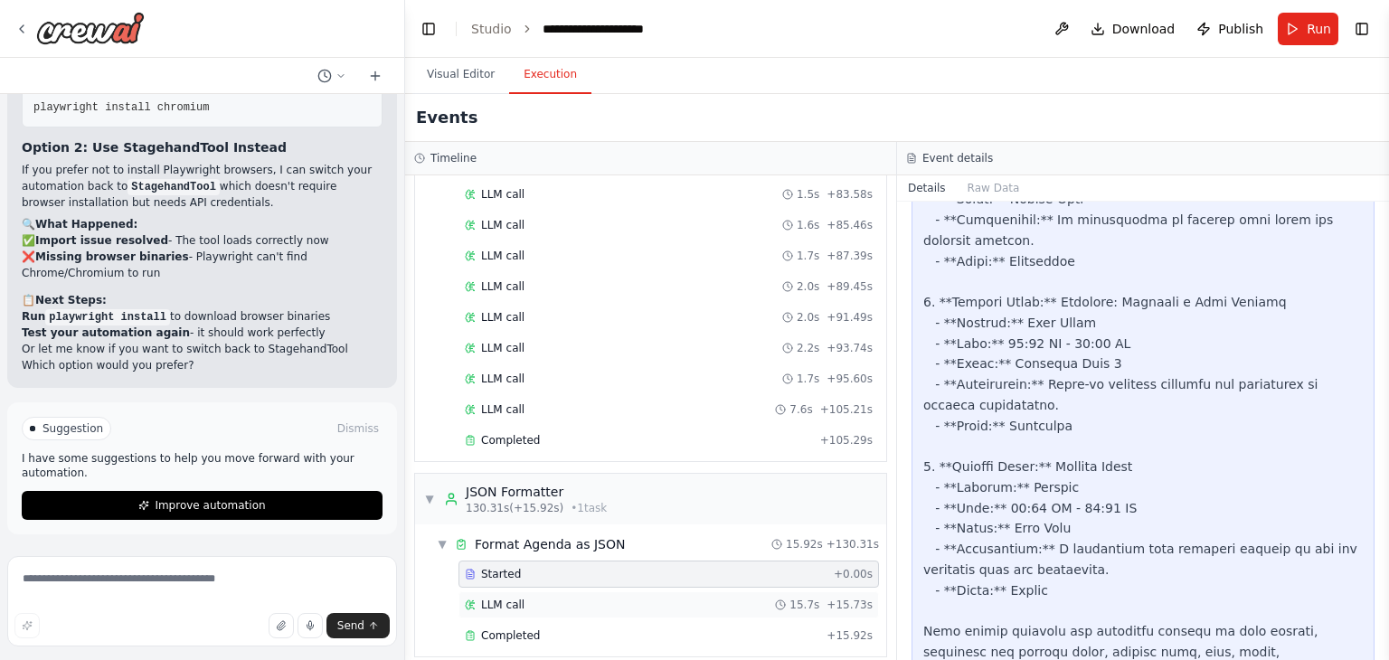
click at [545, 599] on div "LLM call 15.7s + 15.73s" at bounding box center [669, 605] width 421 height 27
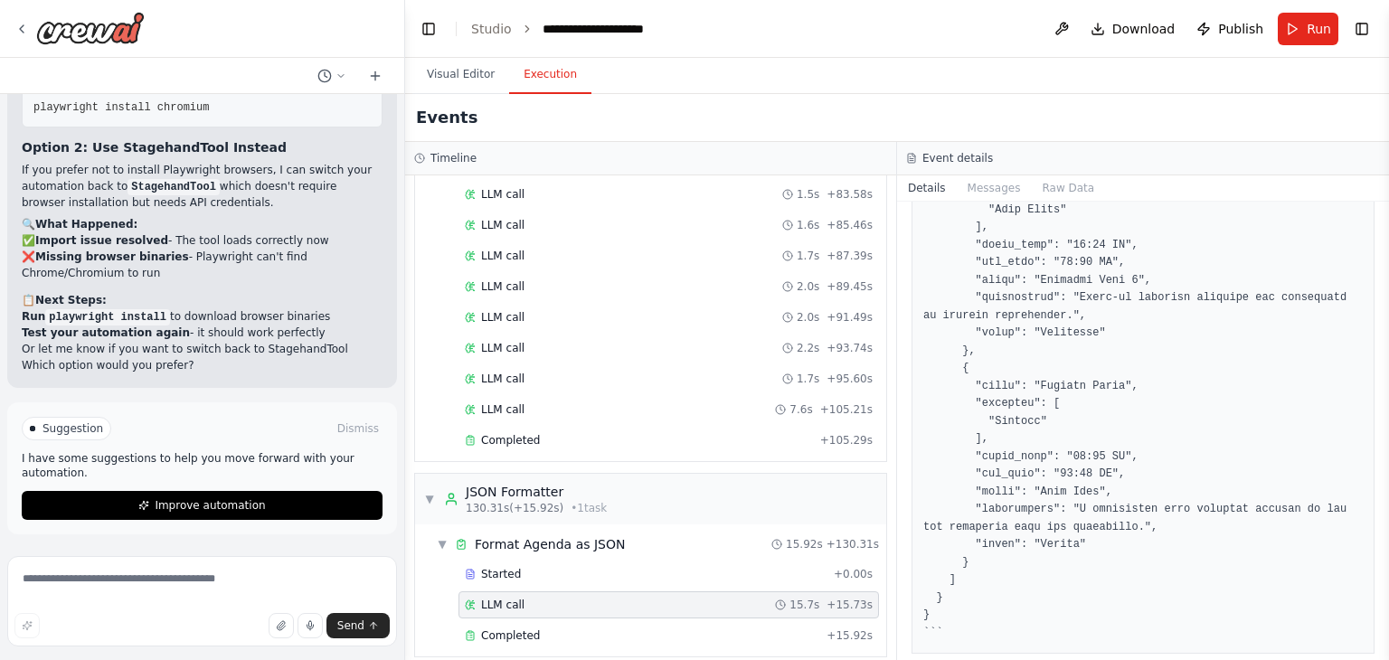
scroll to position [1290, 0]
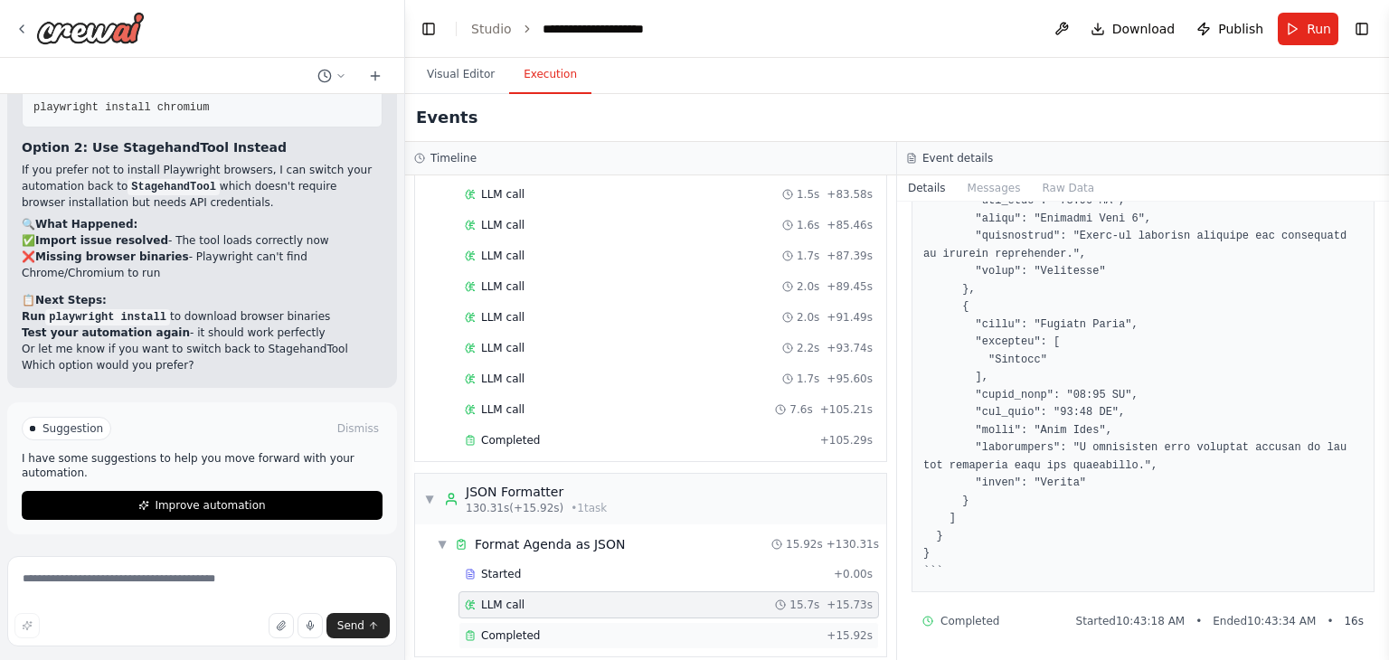
click at [610, 629] on div "Completed" at bounding box center [642, 636] width 355 height 14
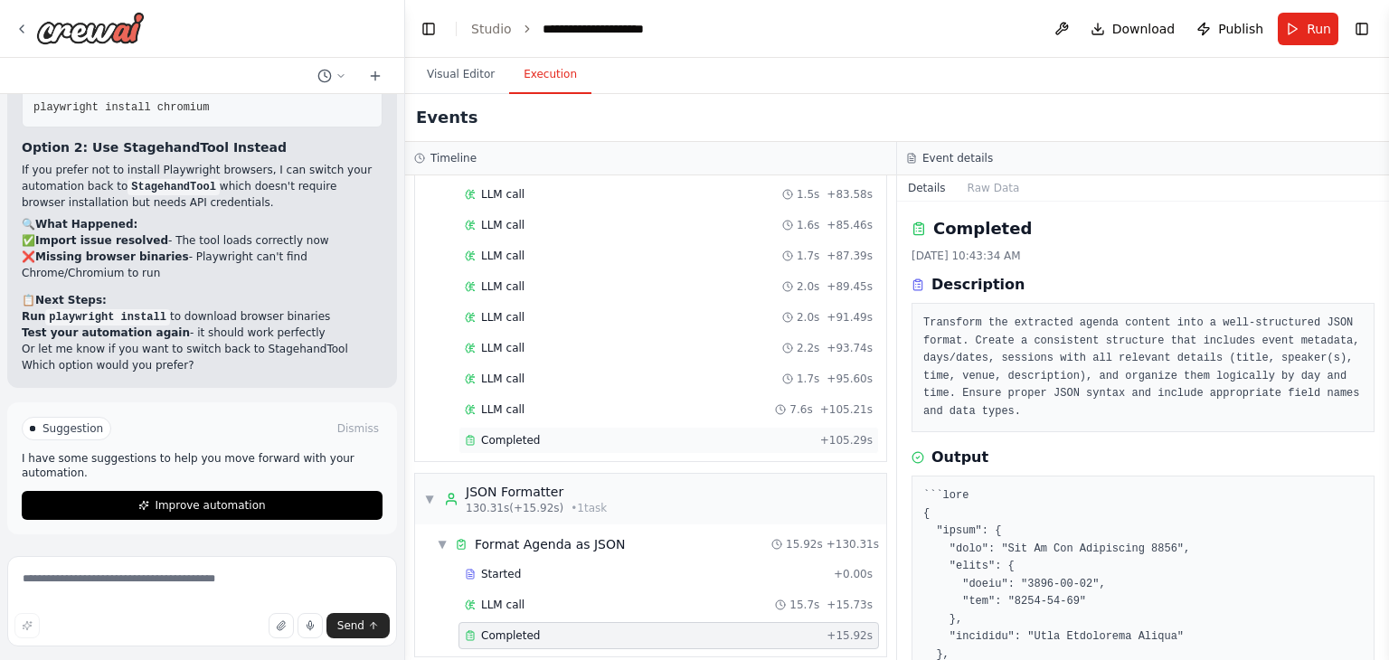
click at [560, 433] on div "Completed" at bounding box center [639, 440] width 348 height 14
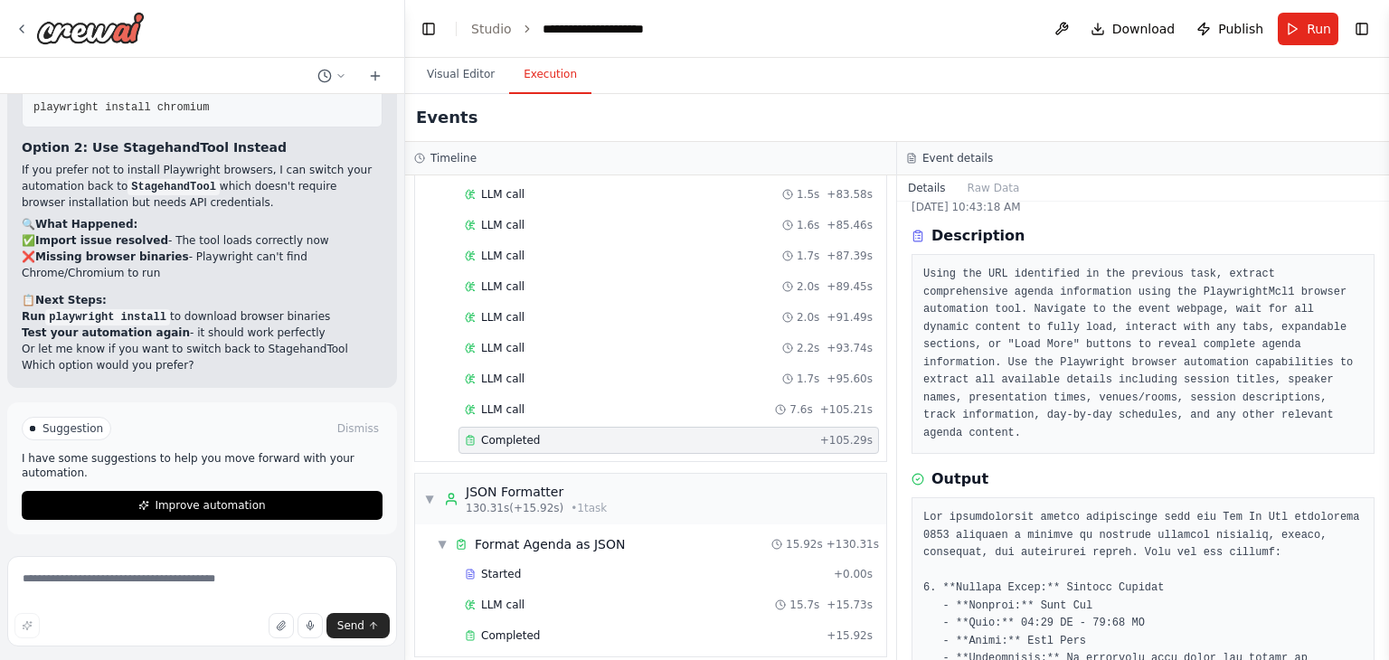
scroll to position [47, 0]
click at [609, 403] on div "LLM call 7.6s + 105.21s" at bounding box center [669, 410] width 408 height 14
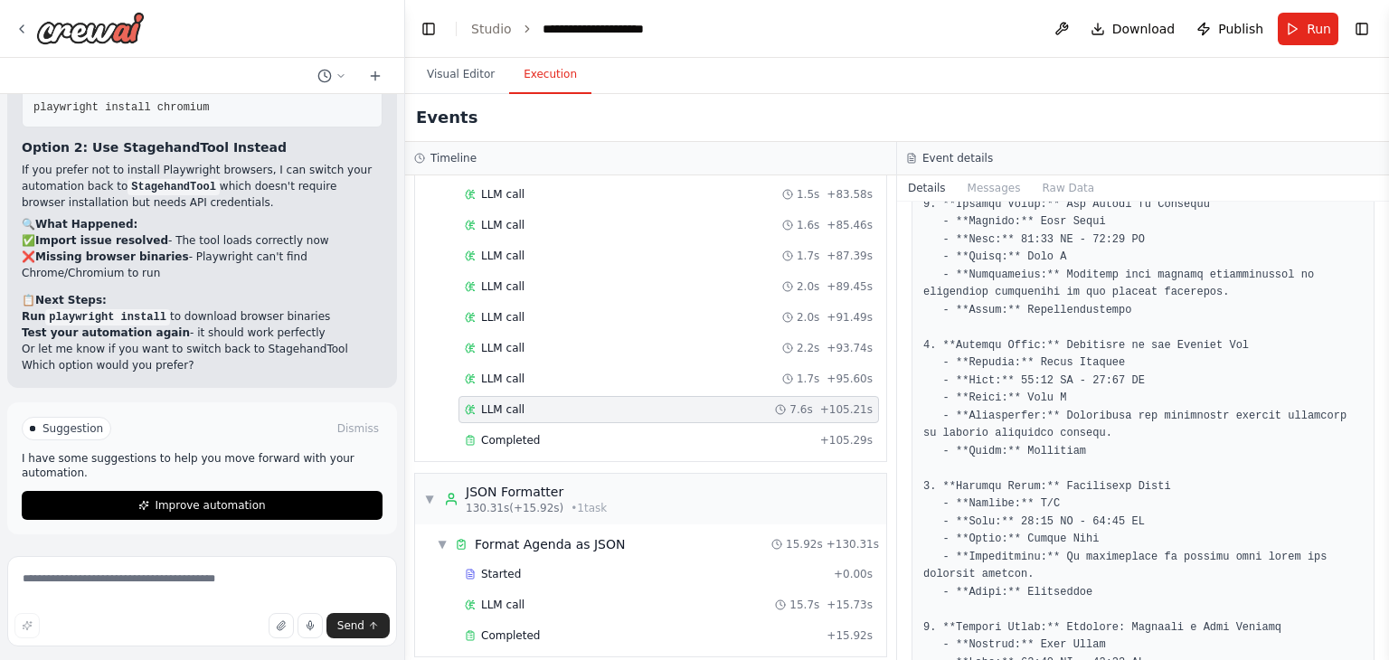
scroll to position [376, 0]
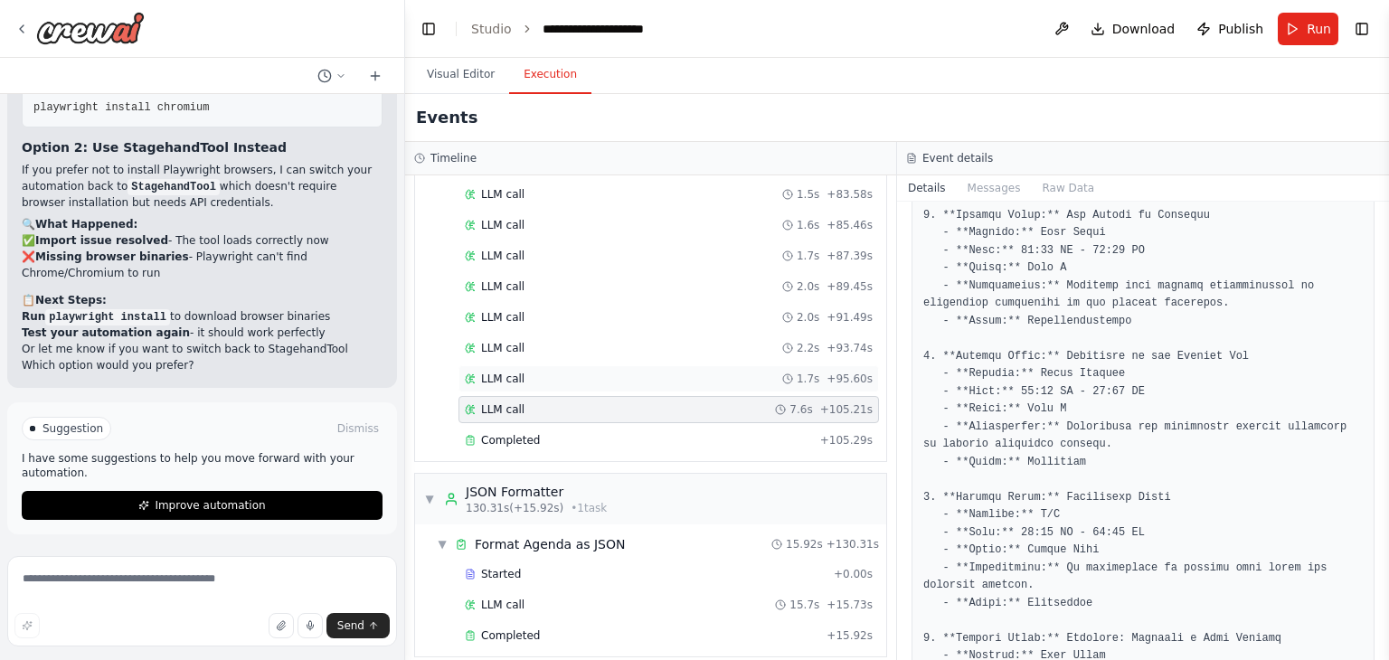
click at [602, 372] on div "LLM call 1.7s + 95.60s" at bounding box center [669, 379] width 408 height 14
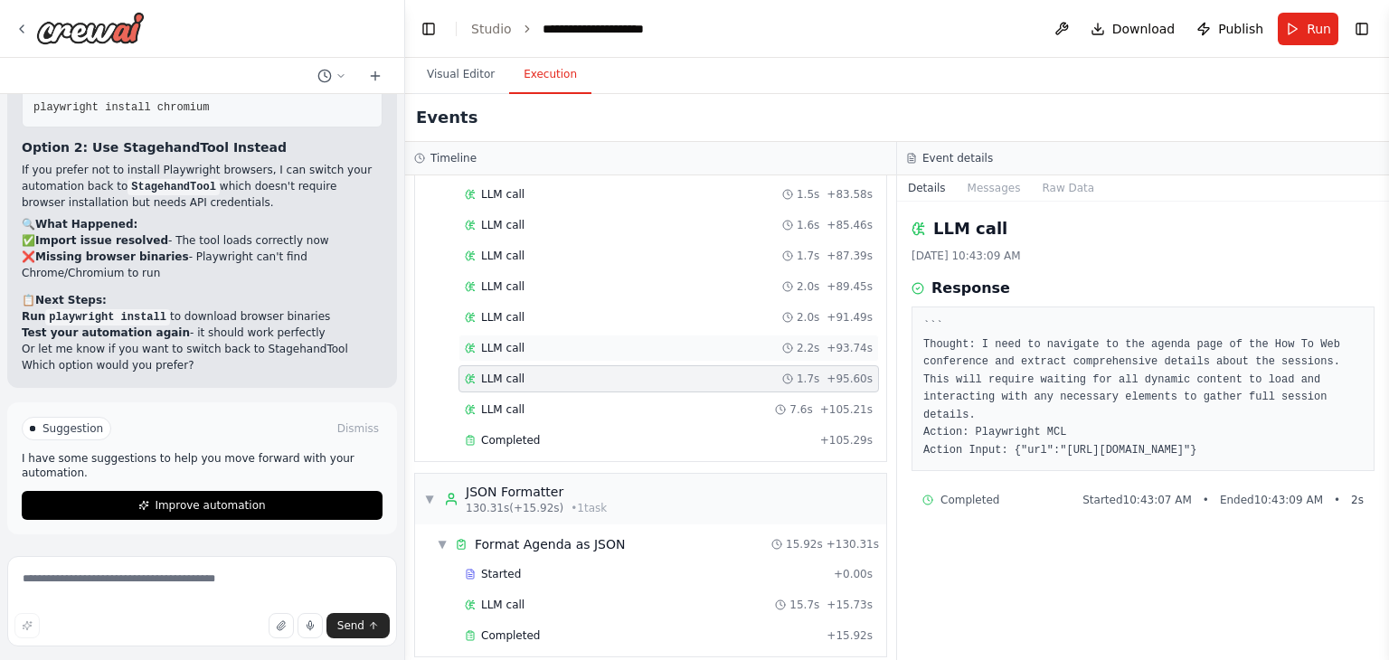
click at [586, 341] on div "LLM call 2.2s + 93.74s" at bounding box center [669, 348] width 408 height 14
click at [586, 372] on div "LLM call 1.7s + 95.60s" at bounding box center [669, 379] width 408 height 14
click at [187, 575] on textarea at bounding box center [202, 601] width 390 height 90
click at [460, 55] on header "**********" at bounding box center [897, 29] width 984 height 58
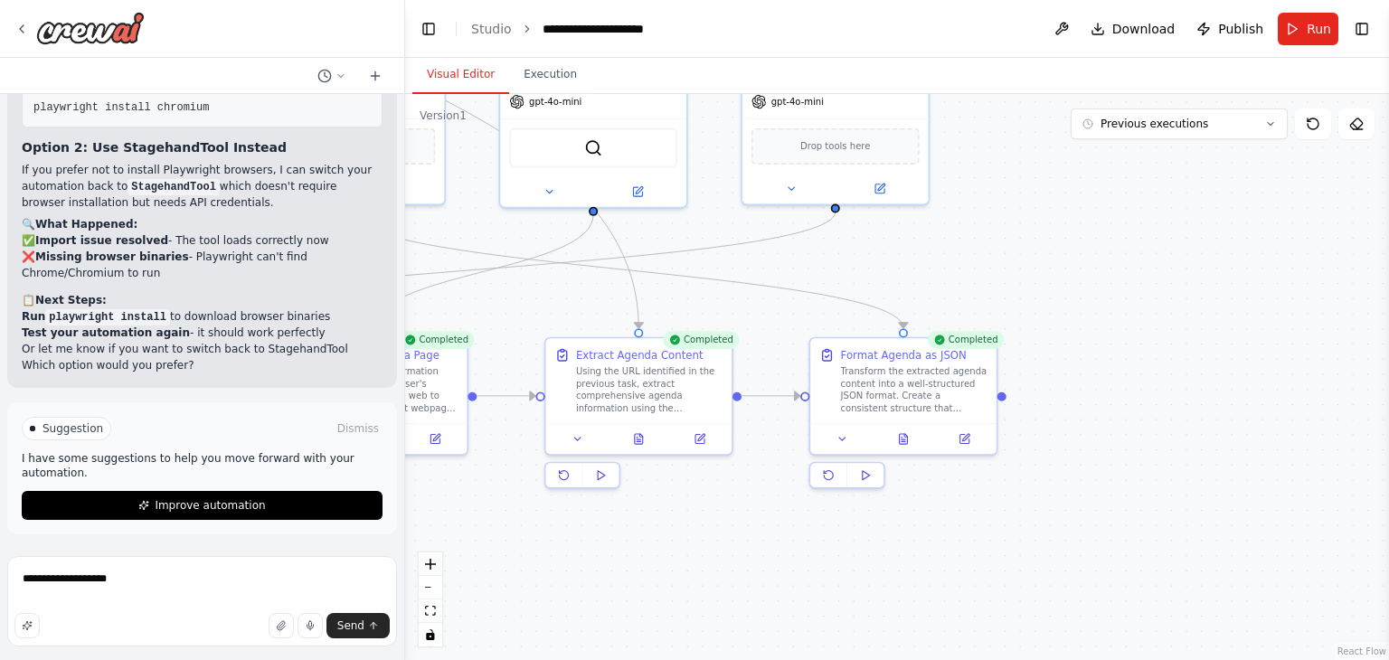
click at [447, 78] on button "Visual Editor" at bounding box center [460, 75] width 97 height 38
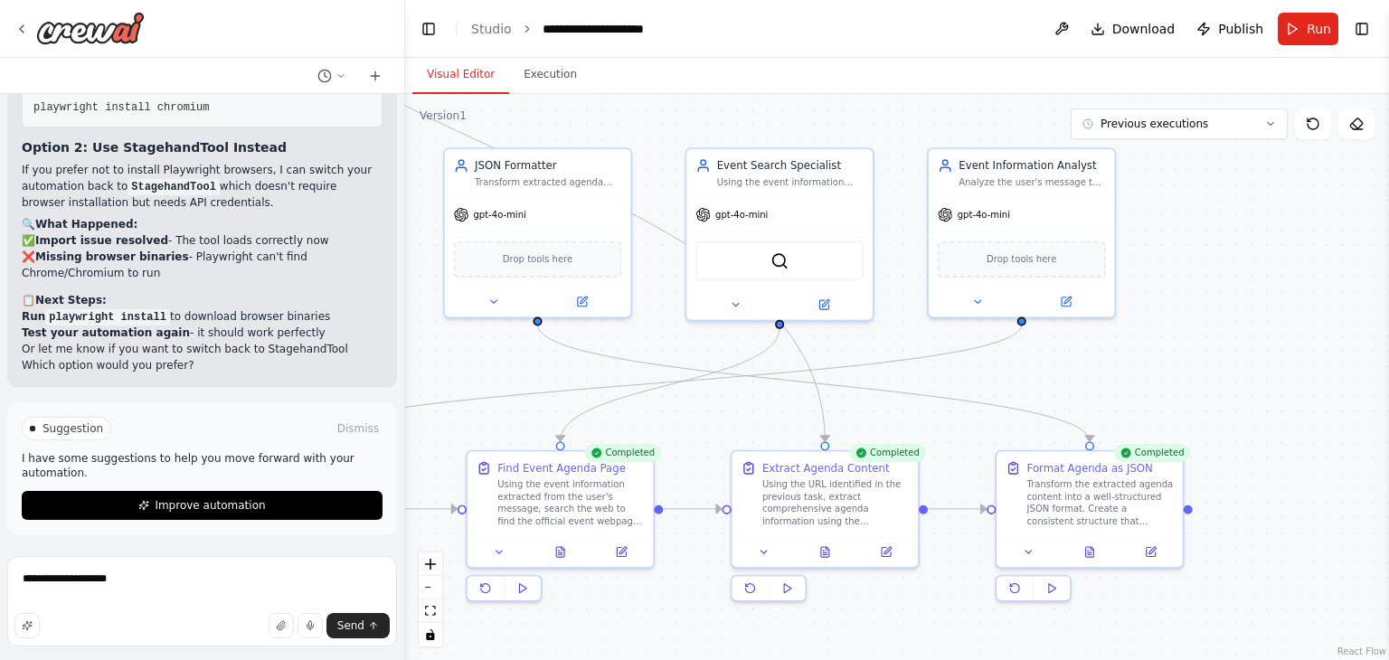
drag, startPoint x: 1000, startPoint y: 186, endPoint x: 1190, endPoint y: 292, distance: 217.5
click at [1190, 292] on div ".deletable-edge-delete-btn { width: 20px; height: 20px; border: 0px solid #ffff…" at bounding box center [897, 377] width 984 height 566
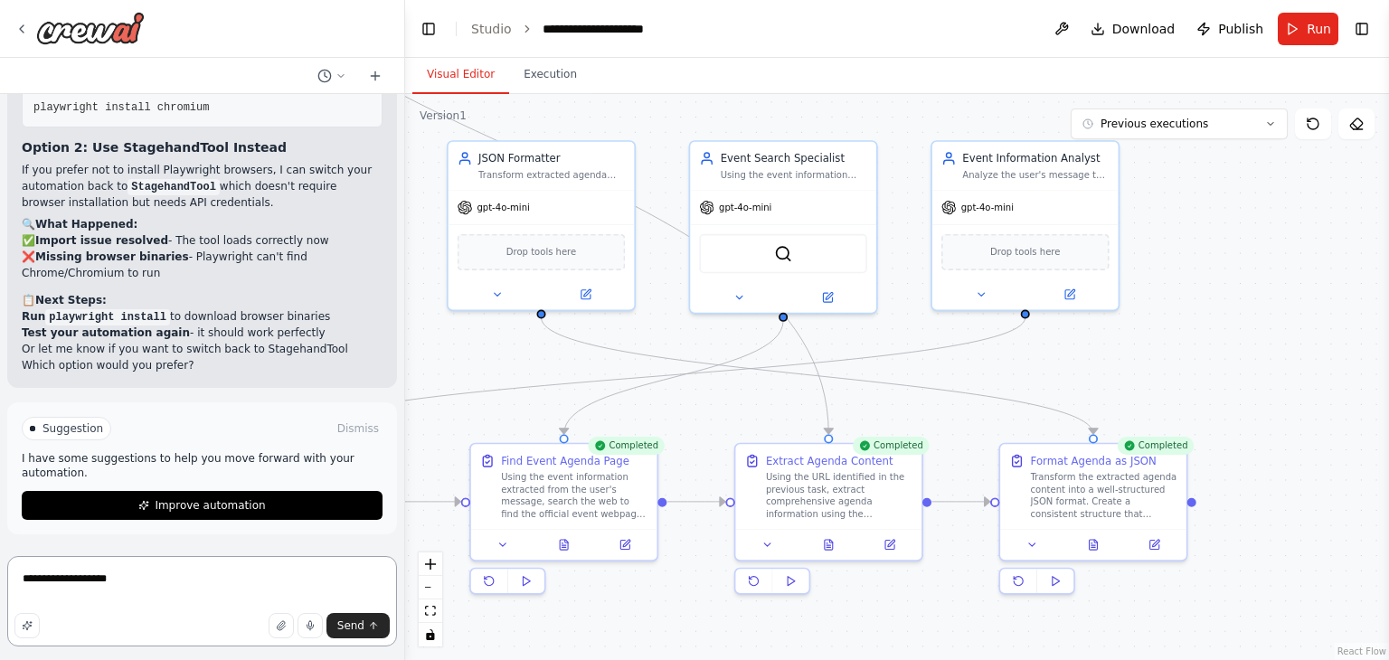
click at [171, 594] on textarea "**********" at bounding box center [202, 601] width 390 height 90
type textarea "**********"
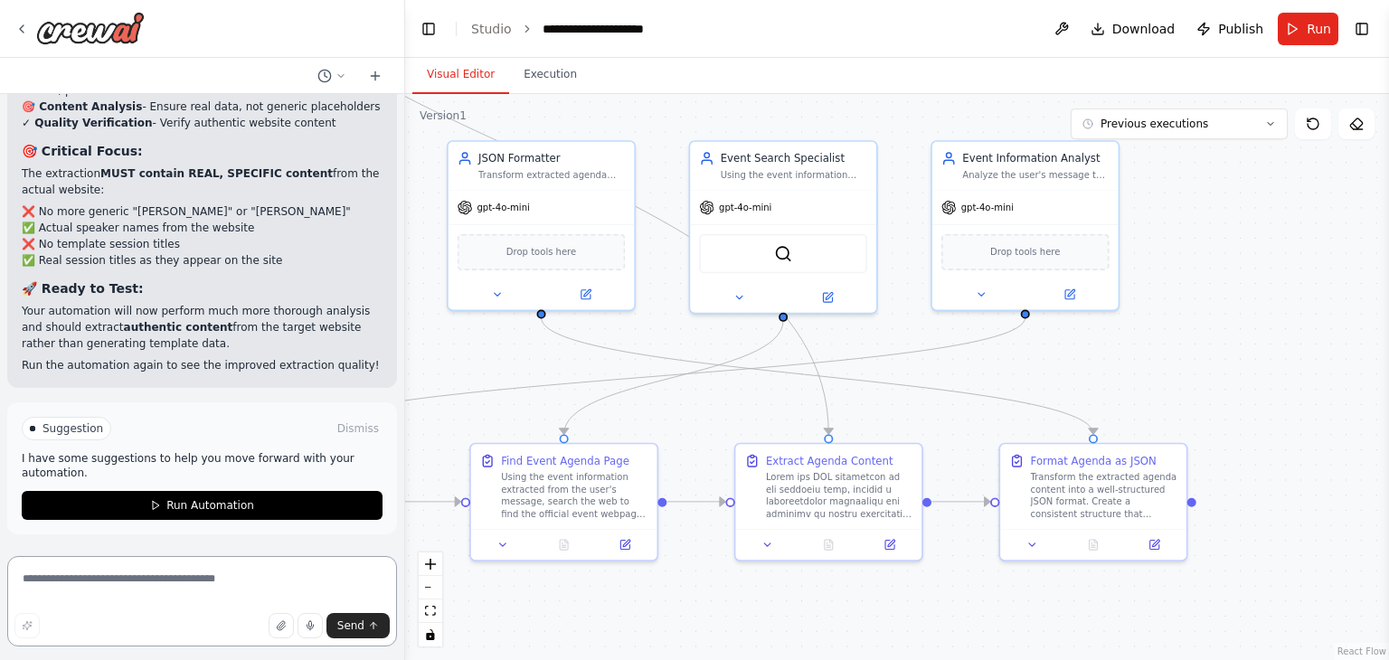
scroll to position [18928, 0]
click at [192, 522] on div "Suggestion Dismiss I have some suggestions to help you move forward with your a…" at bounding box center [202, 469] width 390 height 132
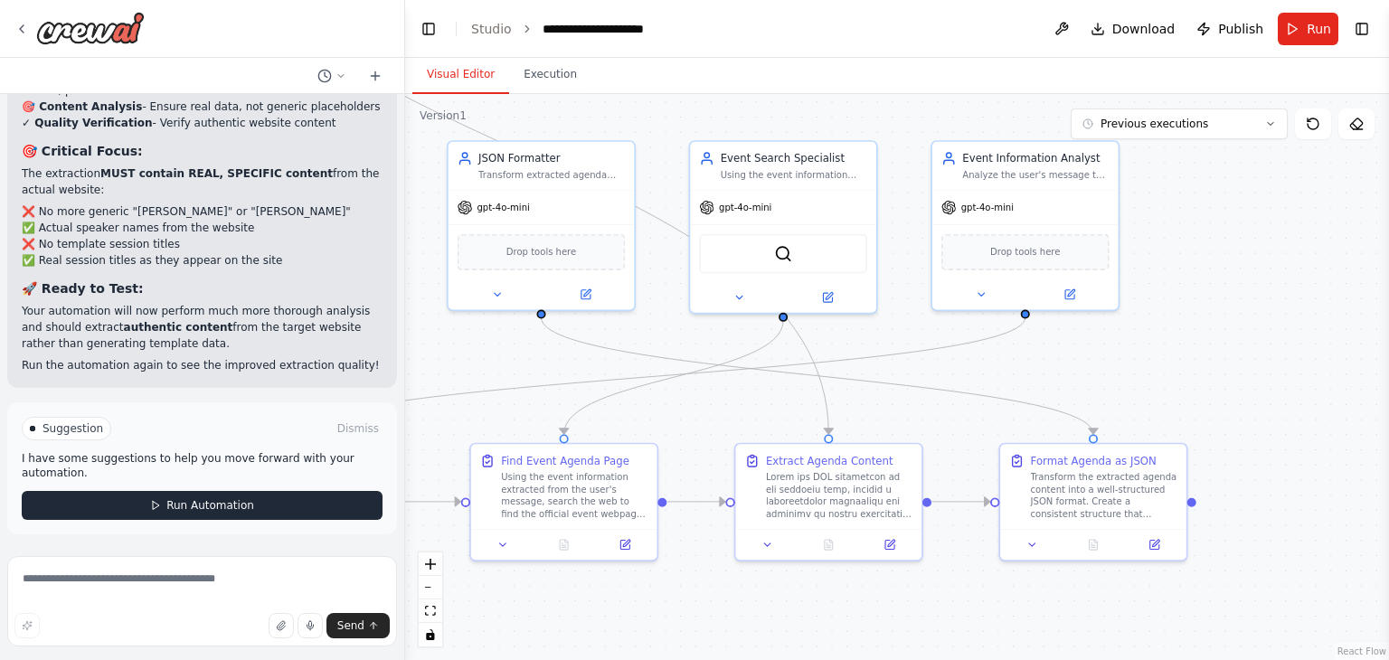
click at [192, 510] on span "Run Automation" at bounding box center [210, 505] width 88 height 14
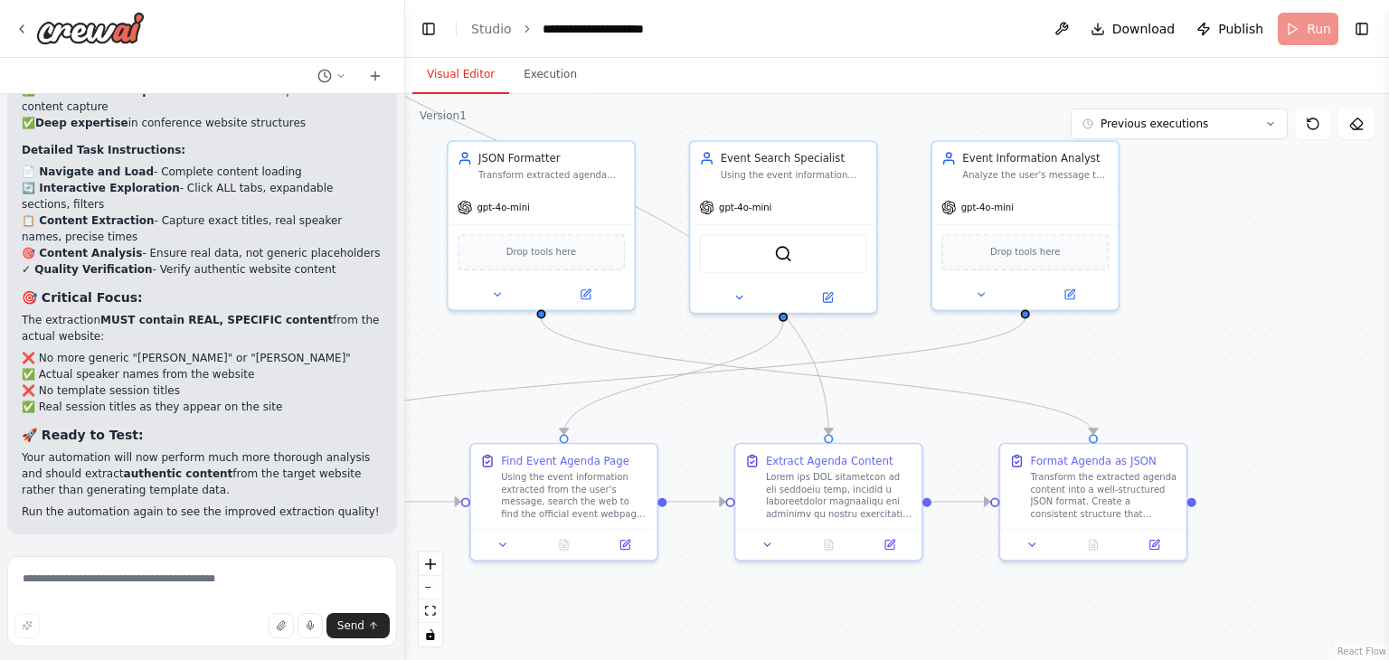
scroll to position [18783, 0]
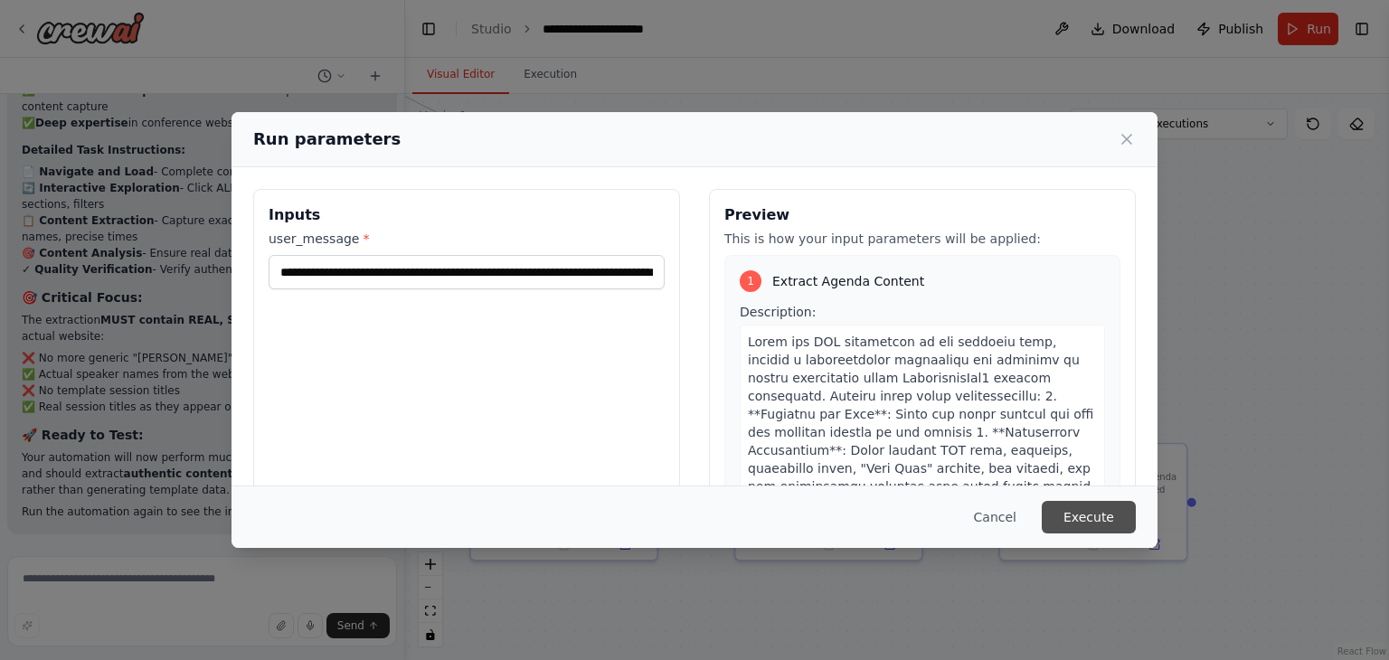
click at [1089, 513] on button "Execute" at bounding box center [1089, 517] width 94 height 33
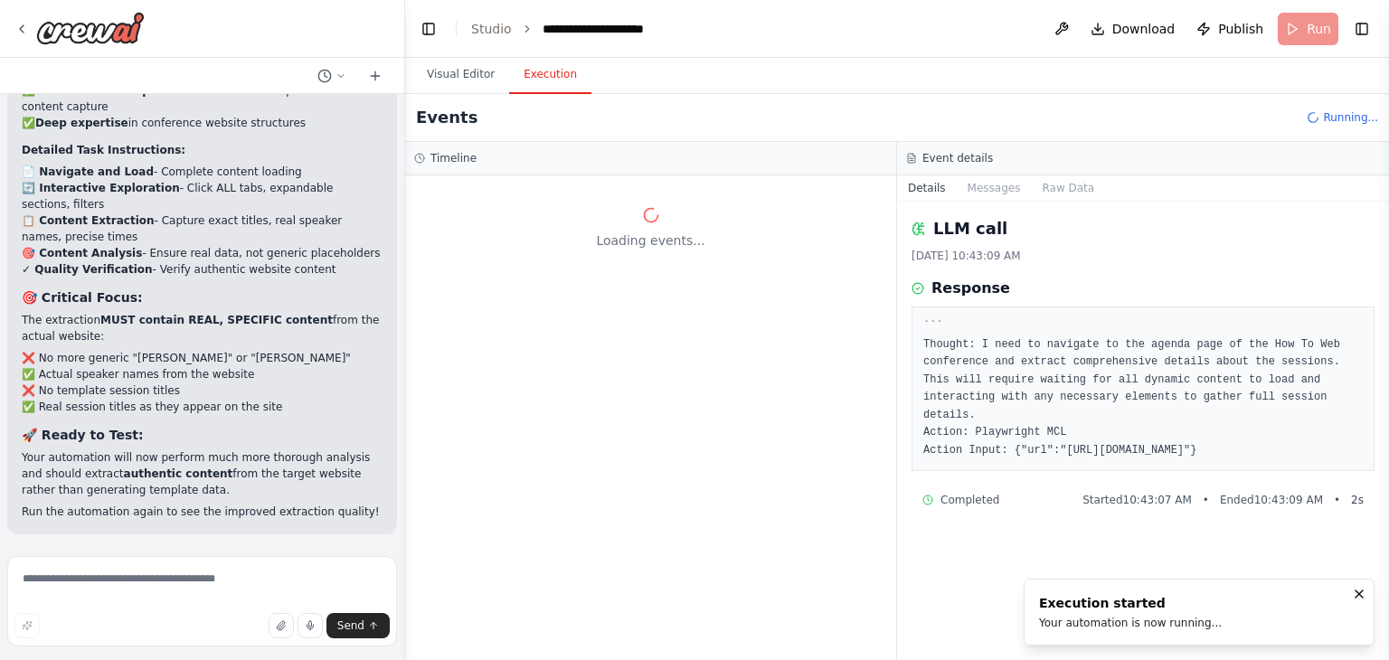
scroll to position [0, 0]
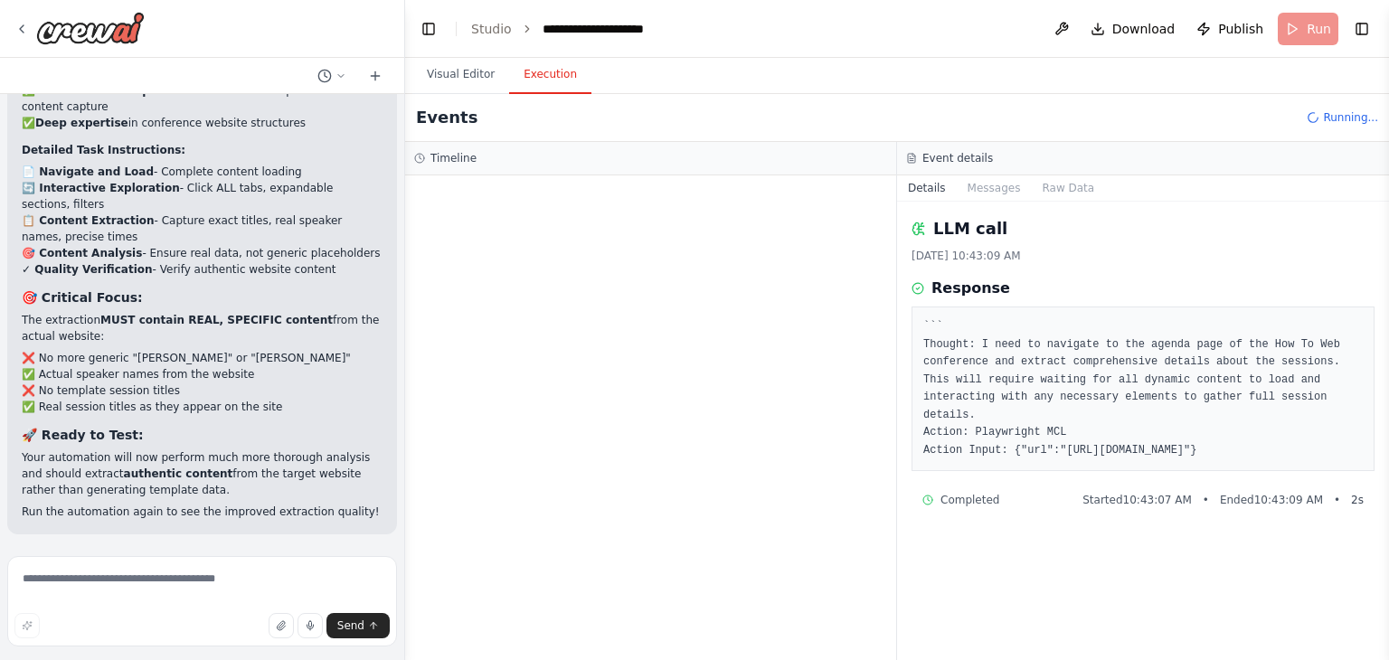
click at [744, 113] on div "Events Running..." at bounding box center [897, 118] width 984 height 48
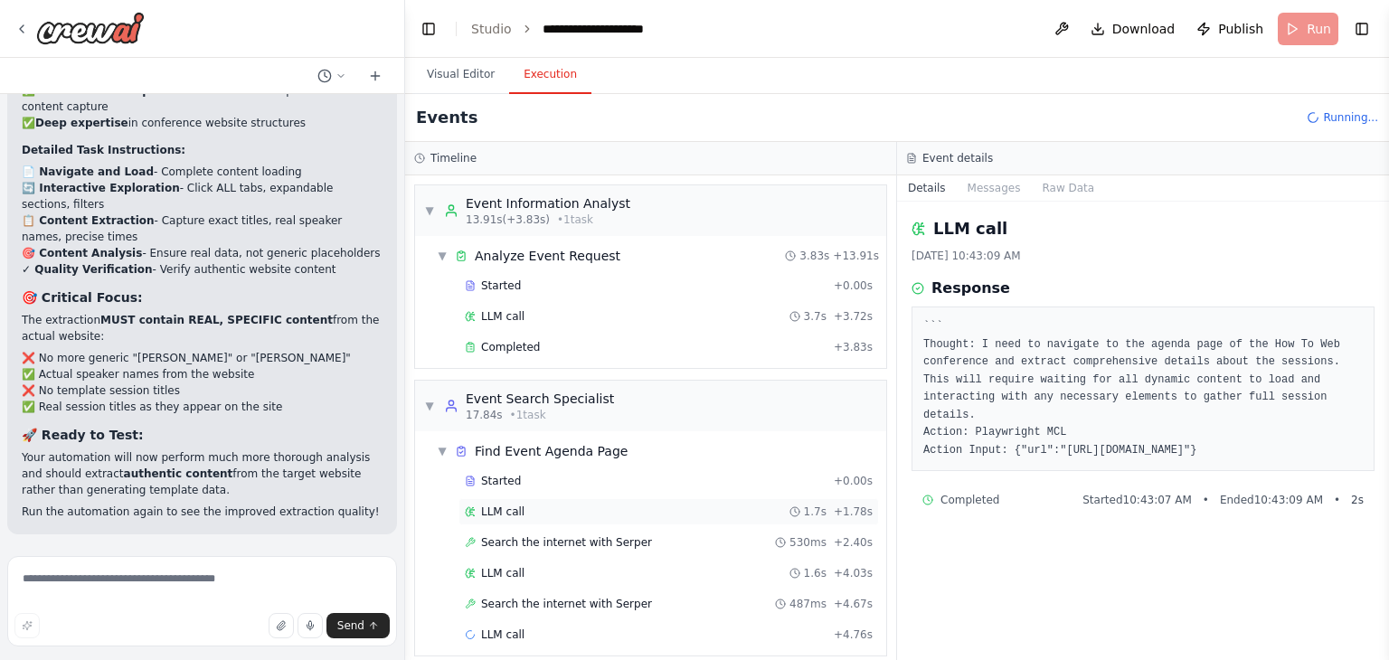
scroll to position [12, 0]
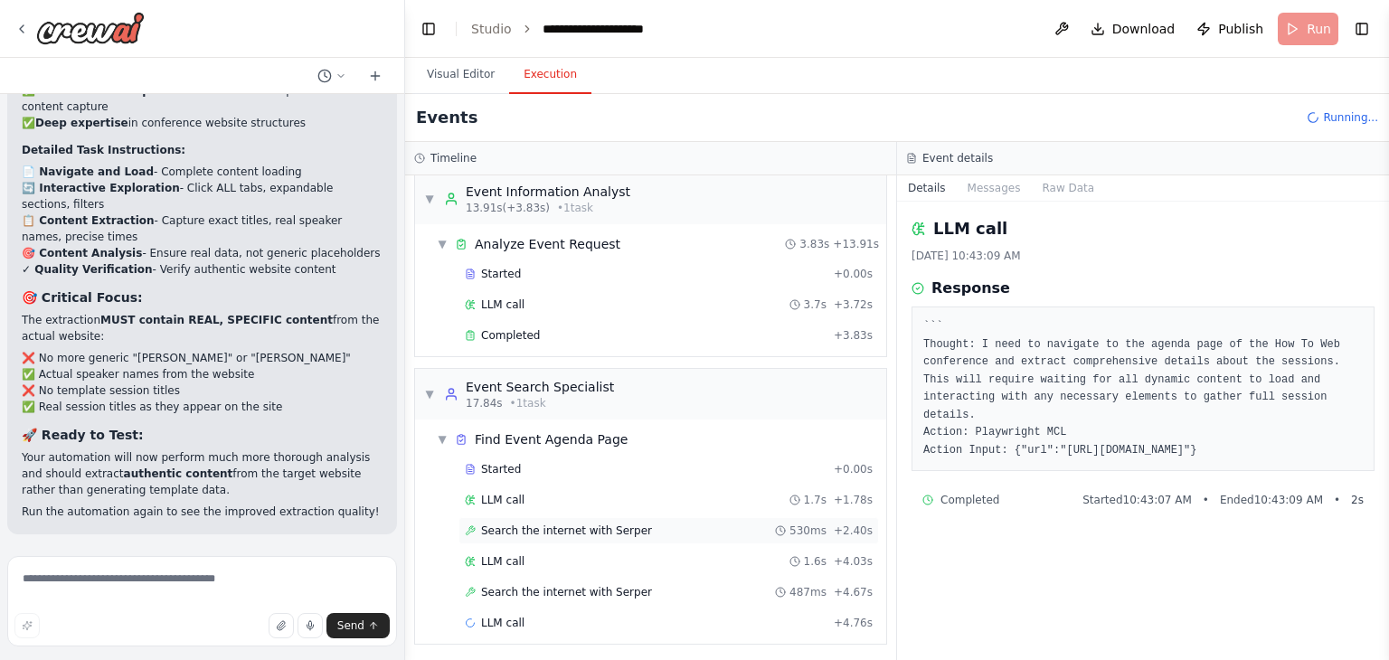
click at [644, 540] on div "Search the internet with Serper 530ms + 2.40s" at bounding box center [669, 530] width 421 height 27
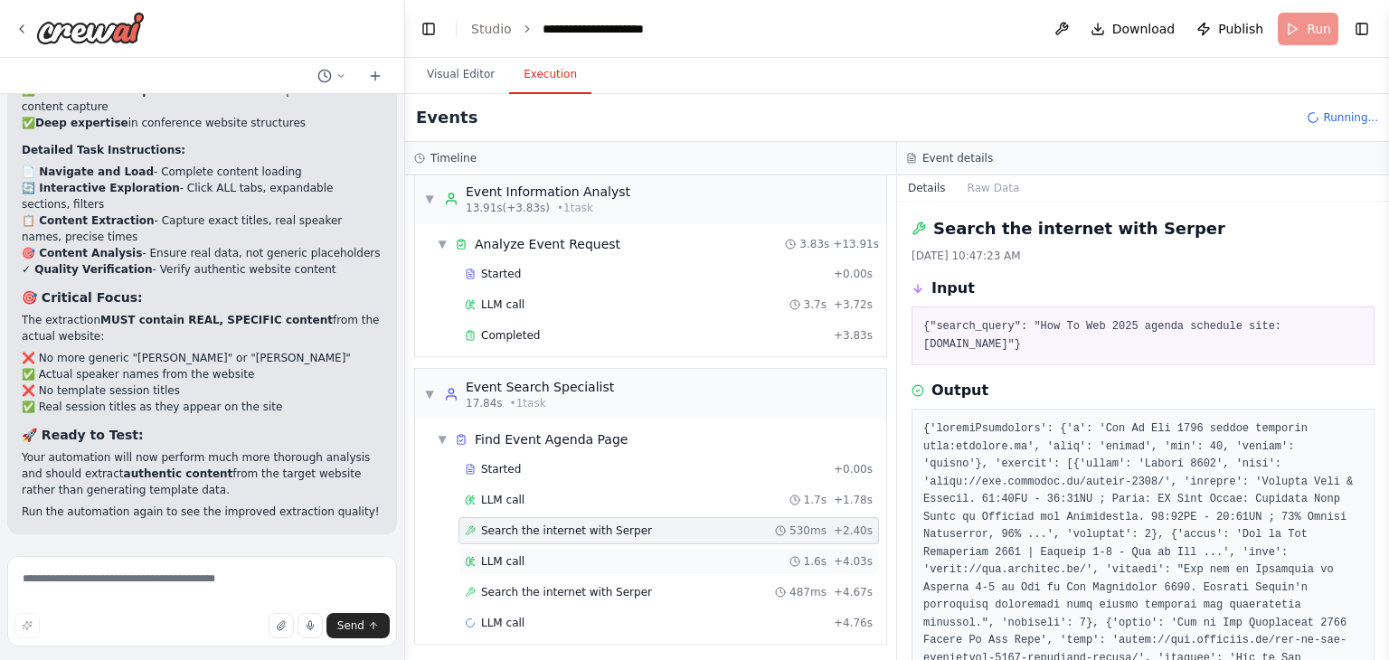
click at [630, 558] on div "LLM call 1.6s + 4.03s" at bounding box center [669, 562] width 408 height 14
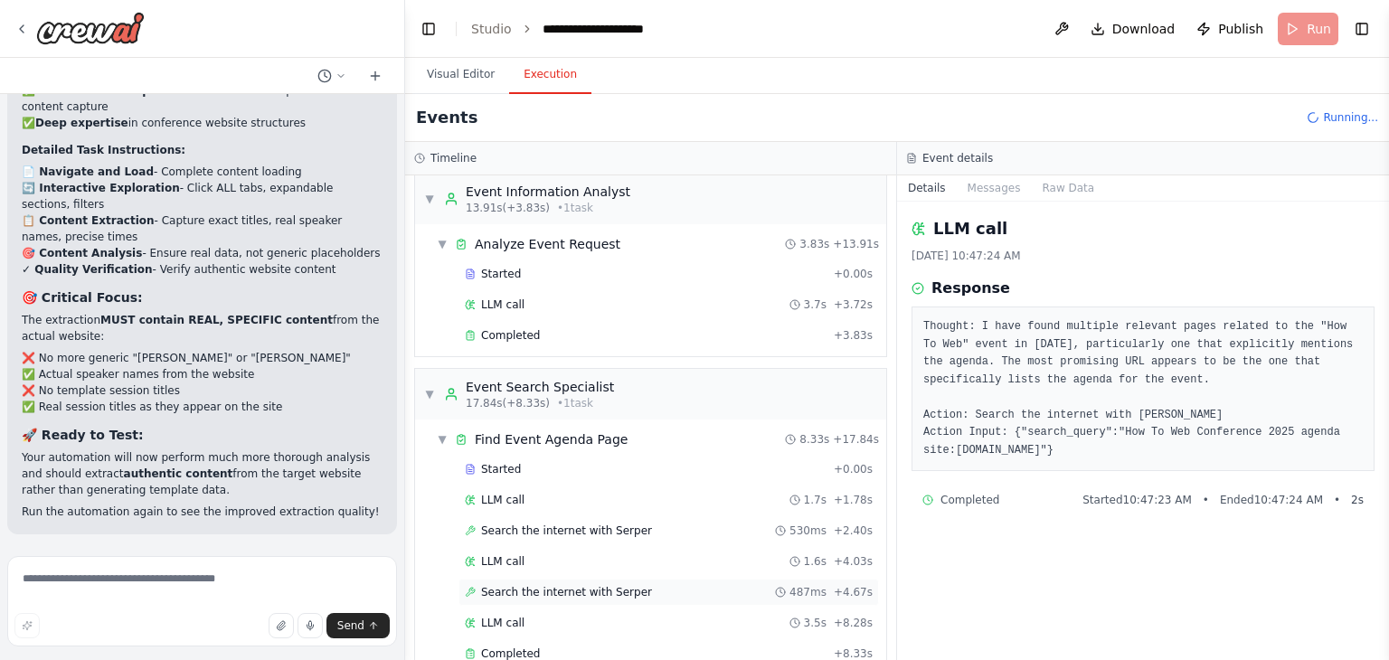
click at [622, 591] on span "Search the internet with Serper" at bounding box center [566, 592] width 171 height 14
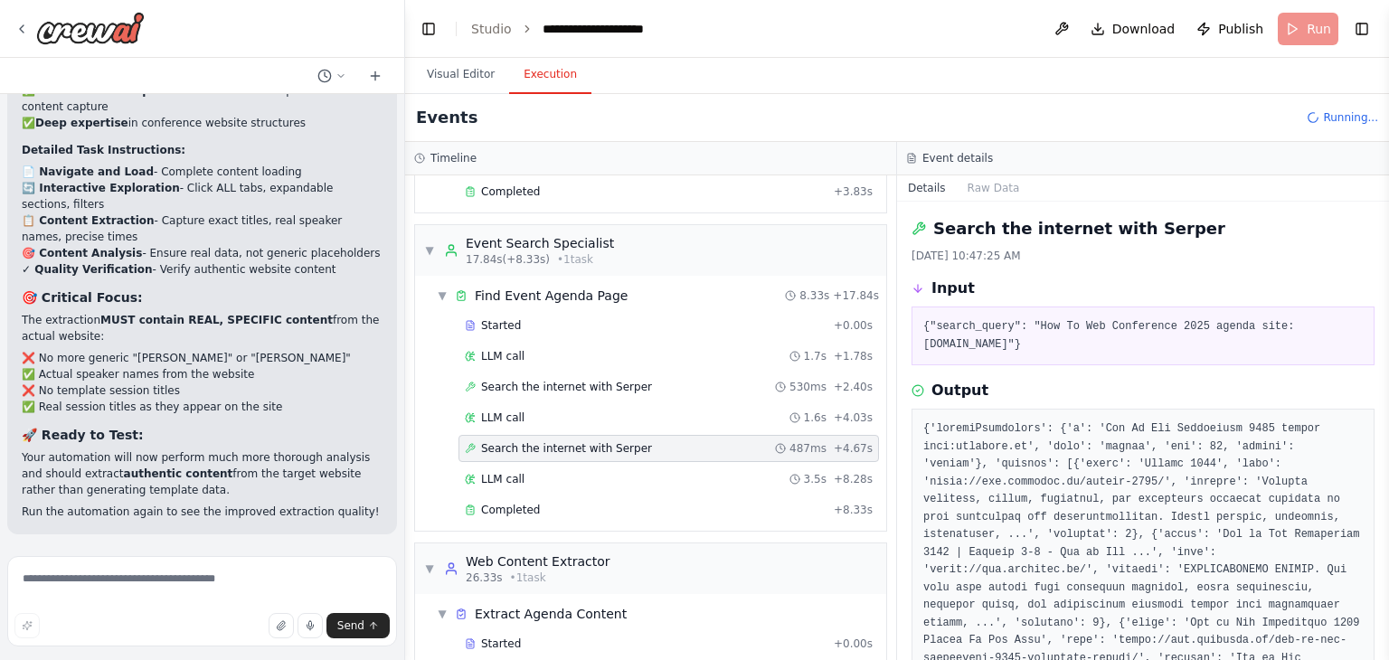
scroll to position [164, 0]
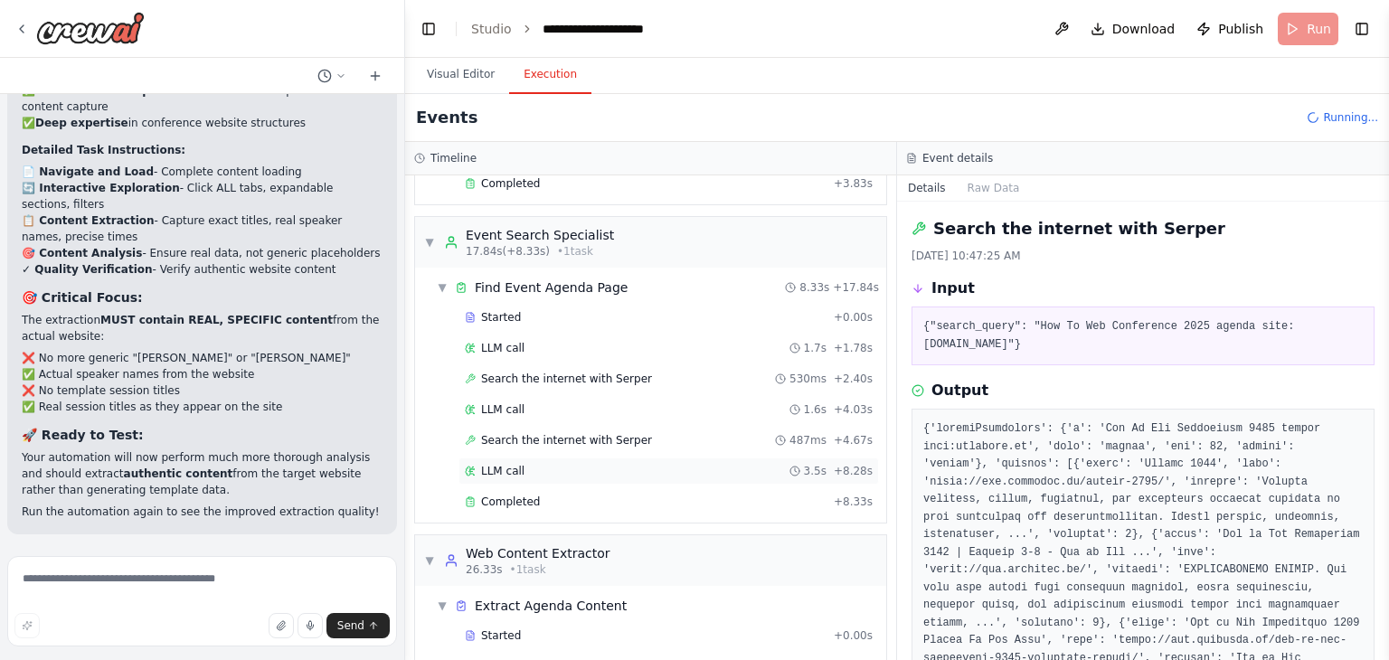
click at [593, 464] on div "LLM call 3.5s + 8.28s" at bounding box center [669, 471] width 408 height 14
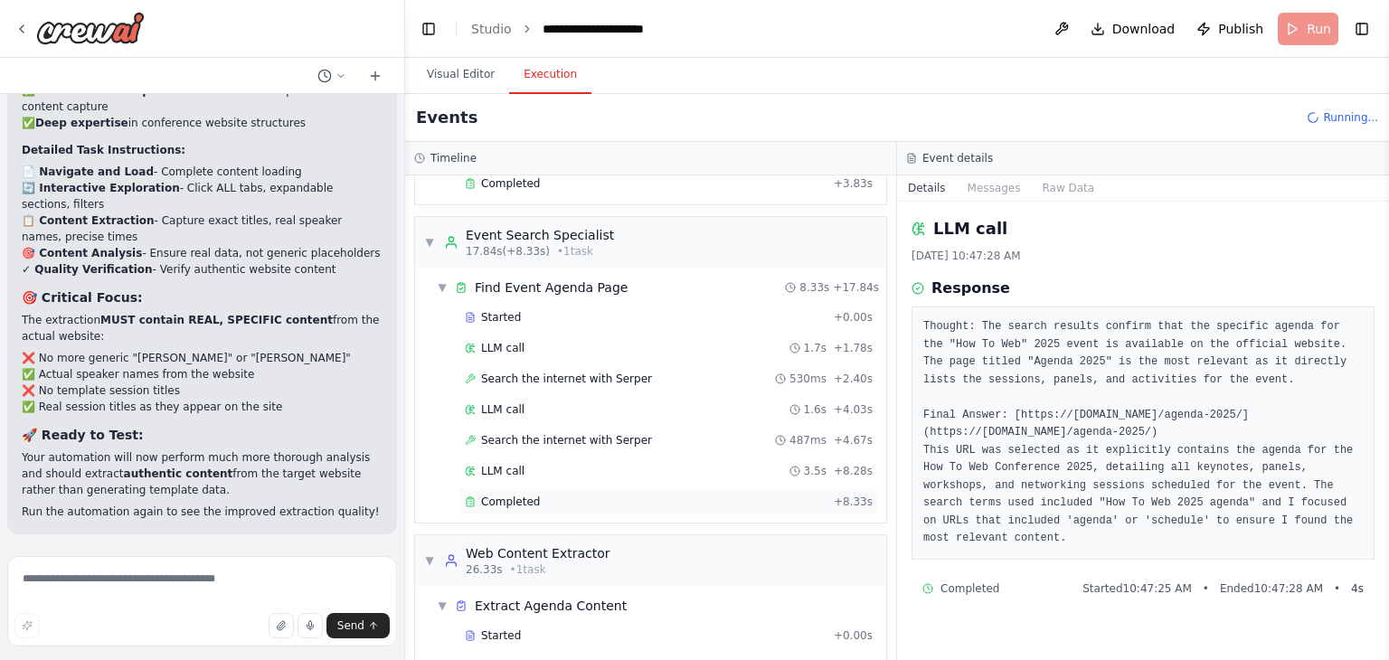
click at [591, 488] on div "Completed + 8.33s" at bounding box center [669, 501] width 421 height 27
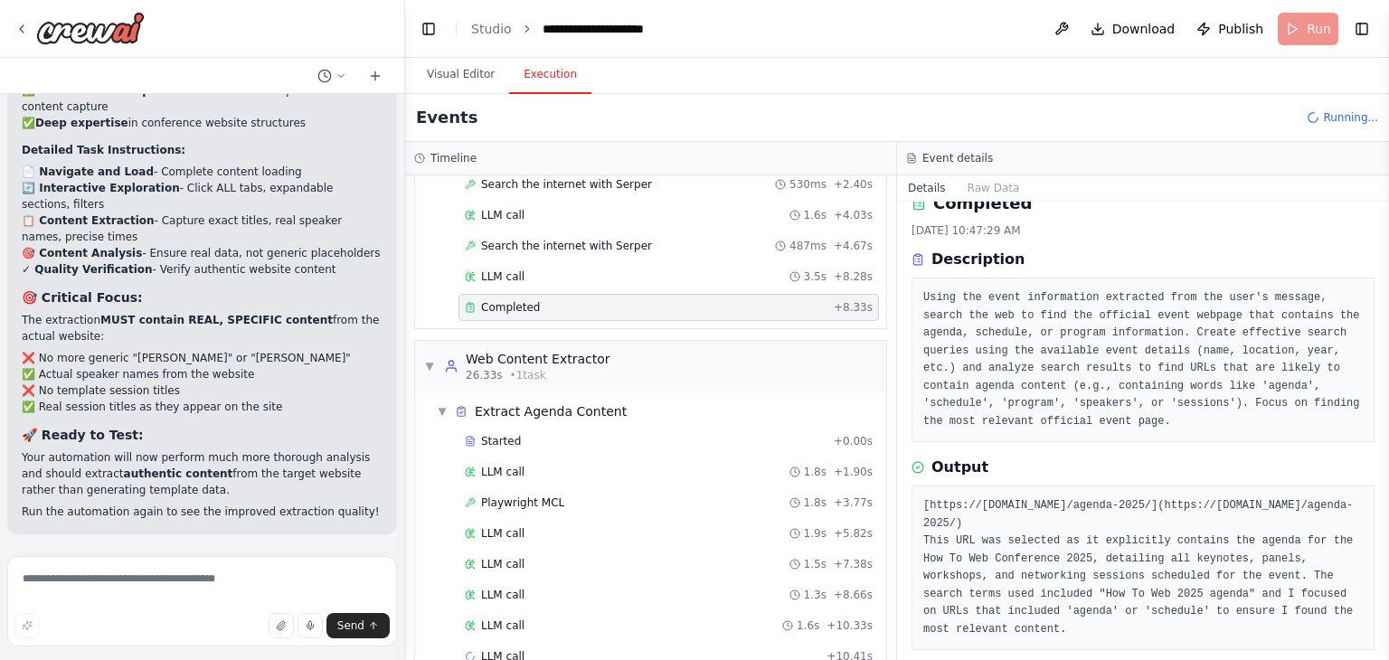
scroll to position [388, 0]
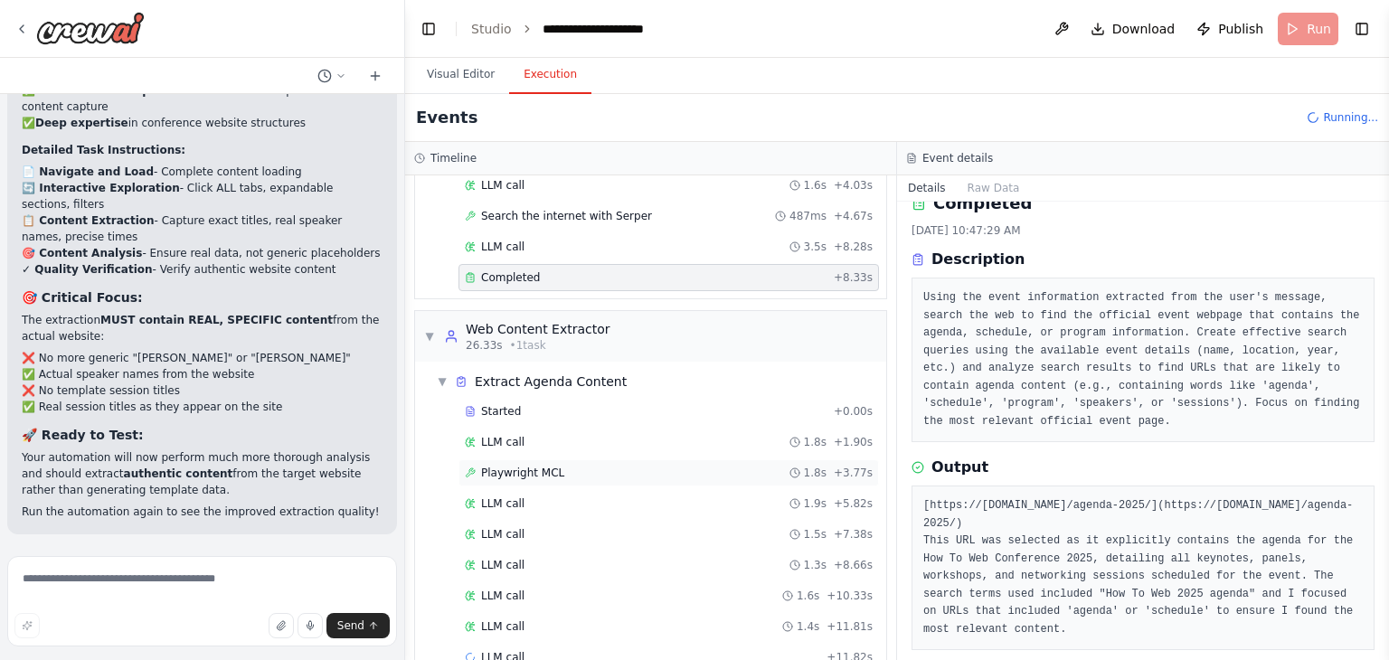
click at [611, 469] on div "Playwright MCL 1.8s + 3.77s" at bounding box center [669, 473] width 408 height 14
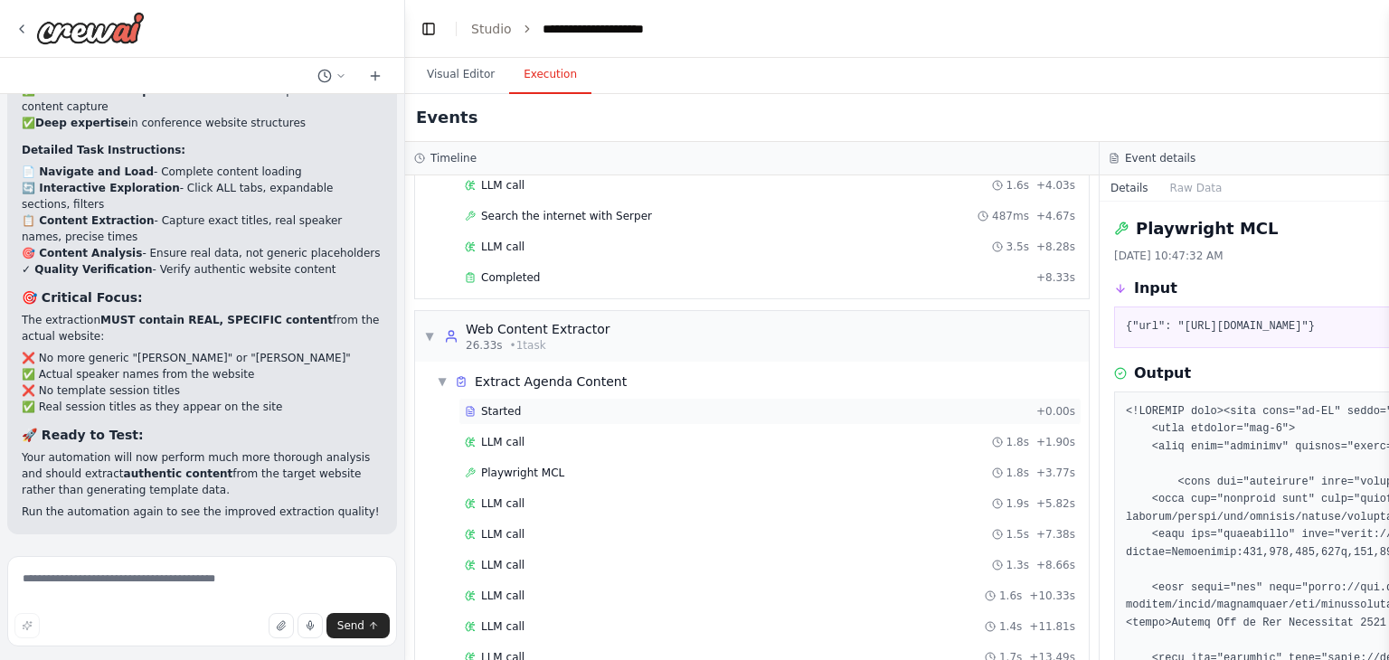
scroll to position [540, 0]
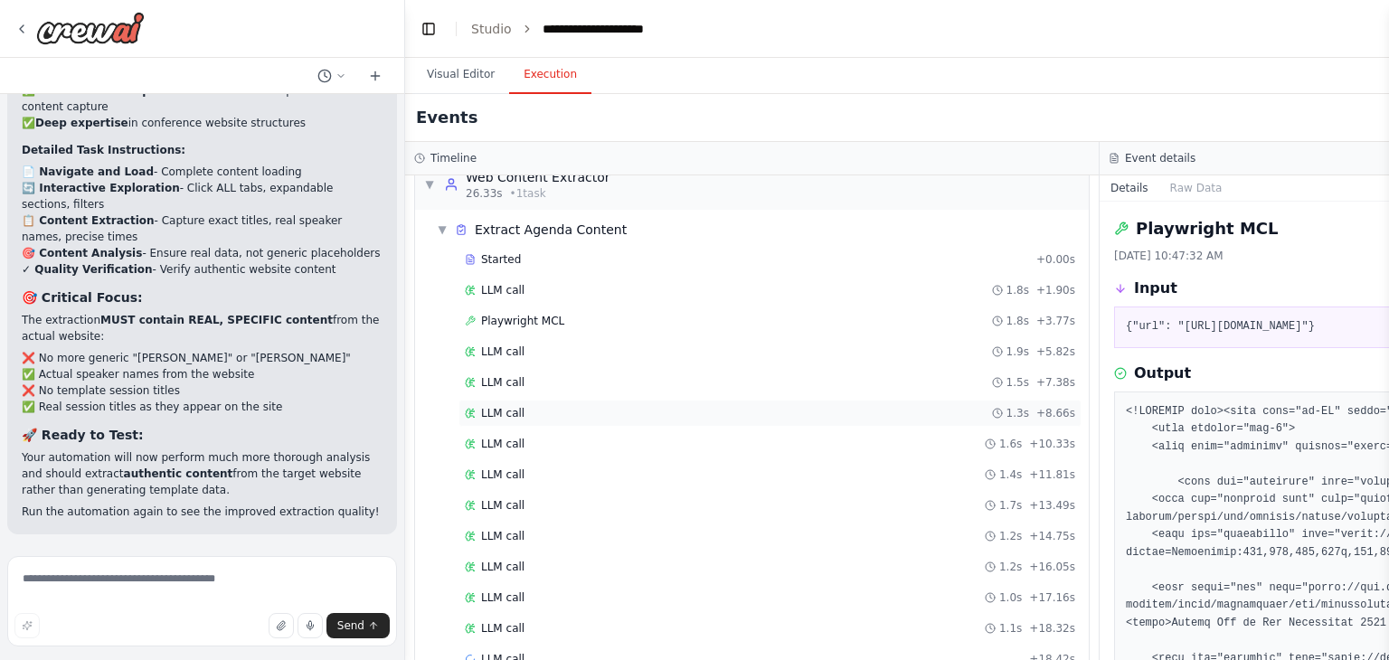
click at [697, 406] on div "LLM call 1.3s + 8.66s" at bounding box center [770, 413] width 611 height 14
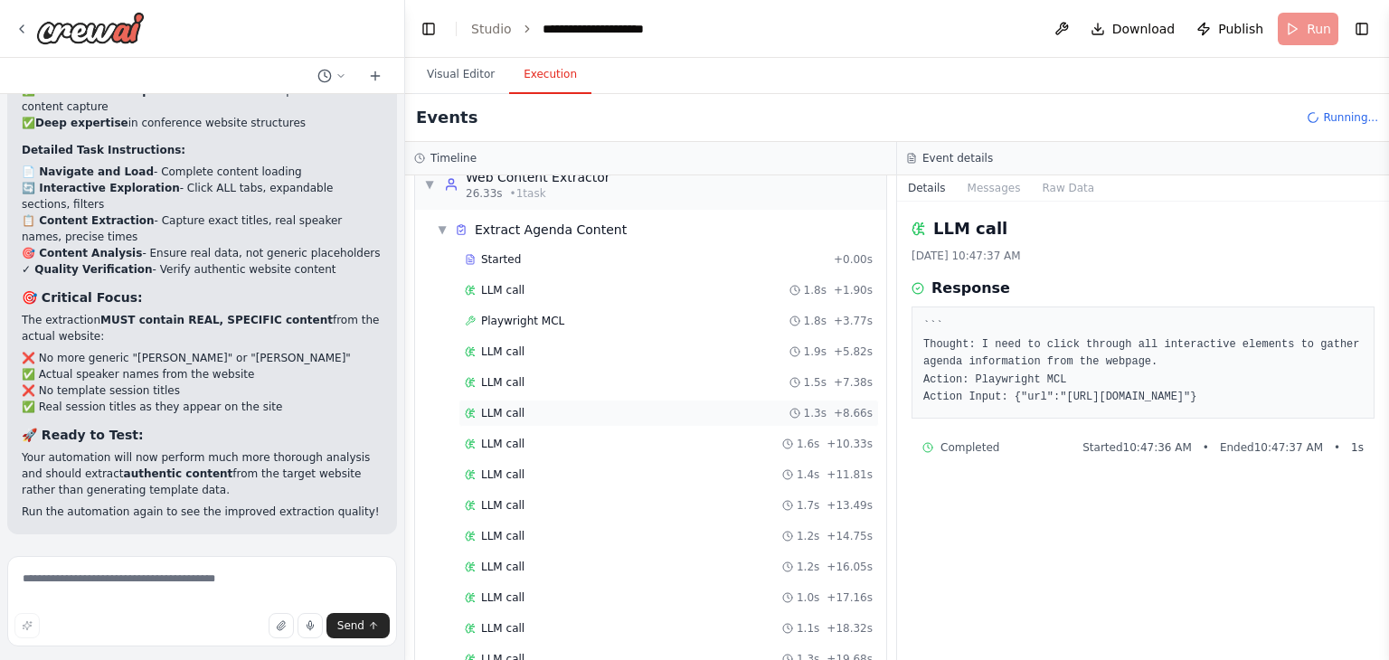
scroll to position [601, 0]
click at [696, 536] on div "LLM call 1.0s + 17.16s" at bounding box center [669, 537] width 421 height 27
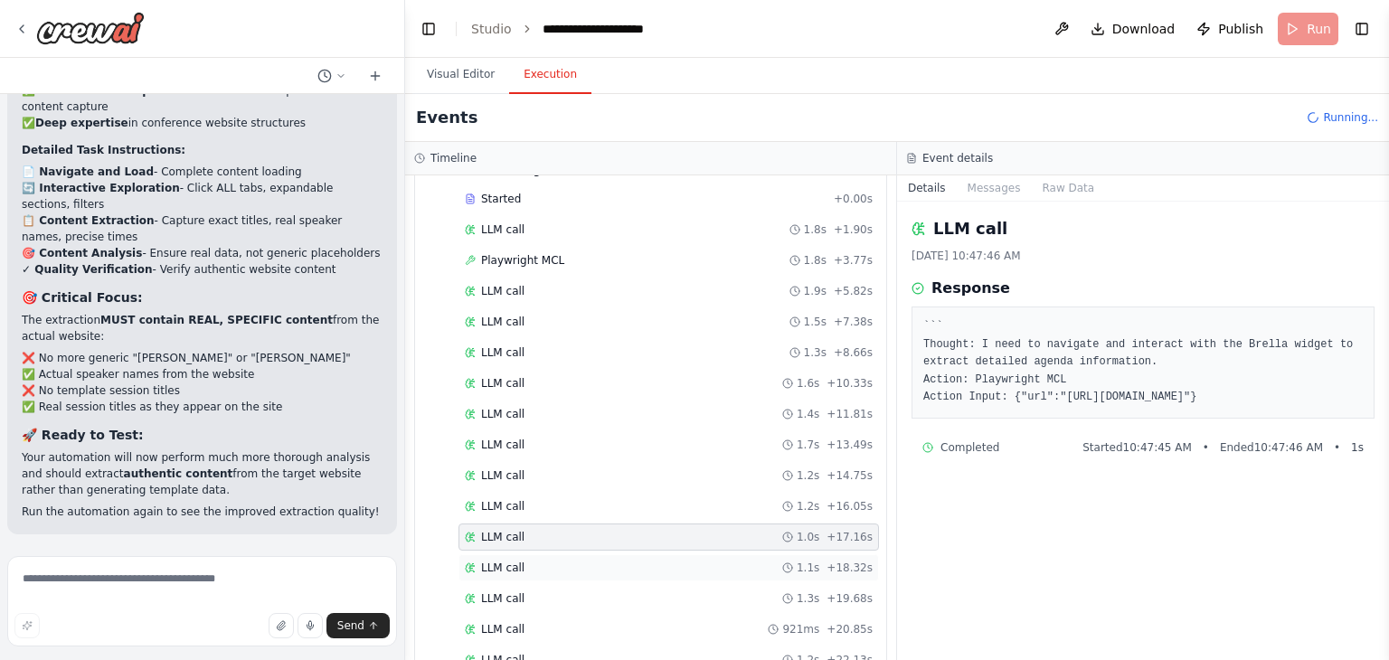
click at [687, 561] on div "LLM call 1.1s + 18.32s" at bounding box center [669, 568] width 408 height 14
click at [678, 585] on div "LLM call 1.3s + 19.68s" at bounding box center [669, 598] width 421 height 27
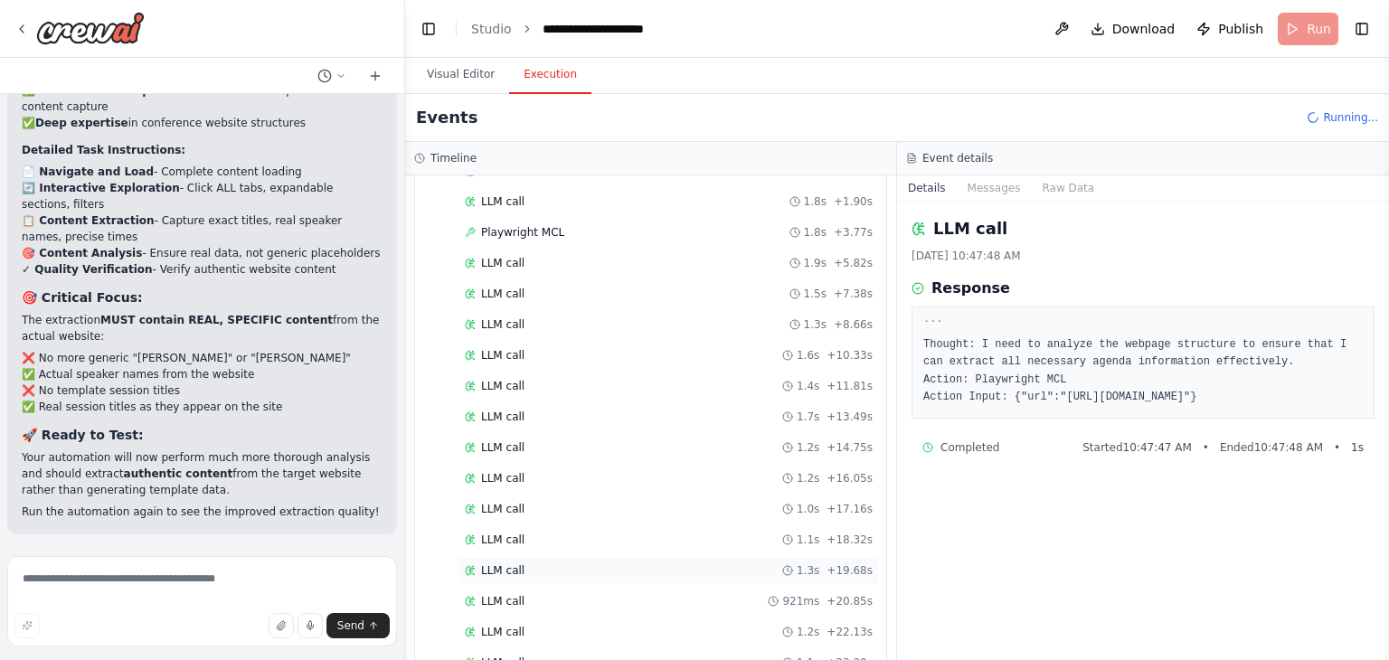
scroll to position [603, 0]
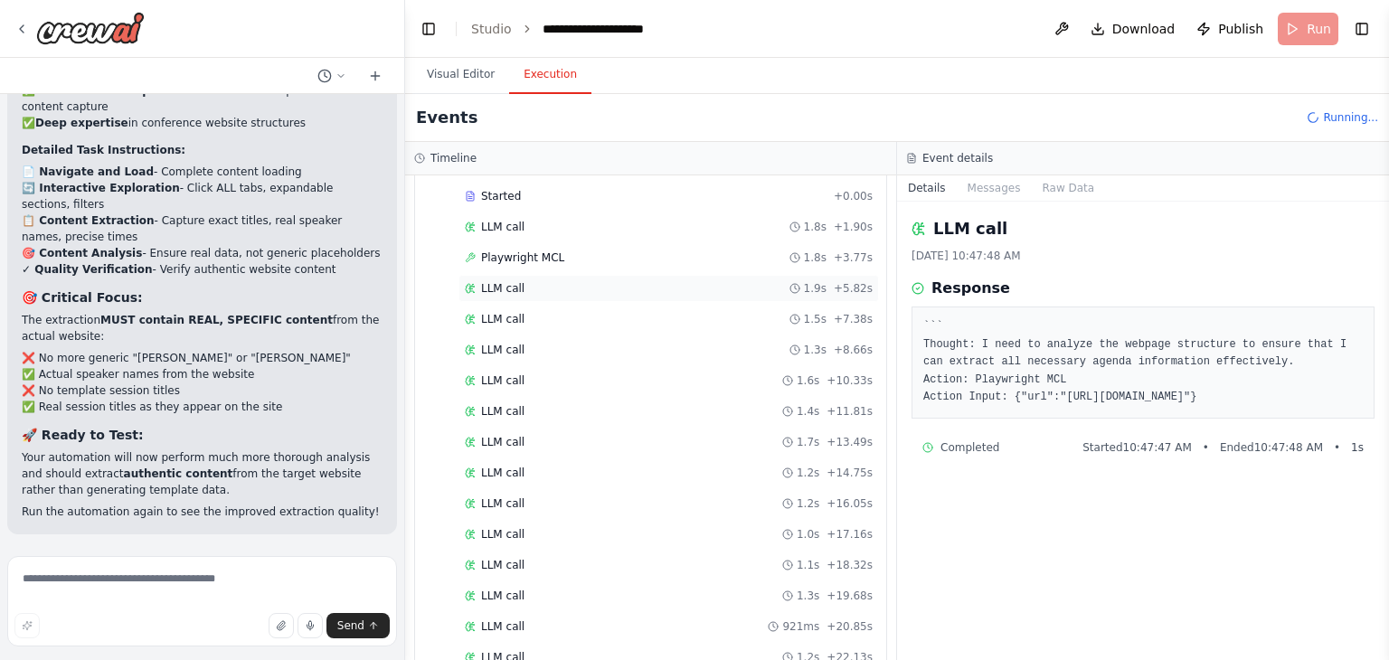
click at [605, 275] on div "LLM call 1.9s + 5.82s" at bounding box center [669, 288] width 421 height 27
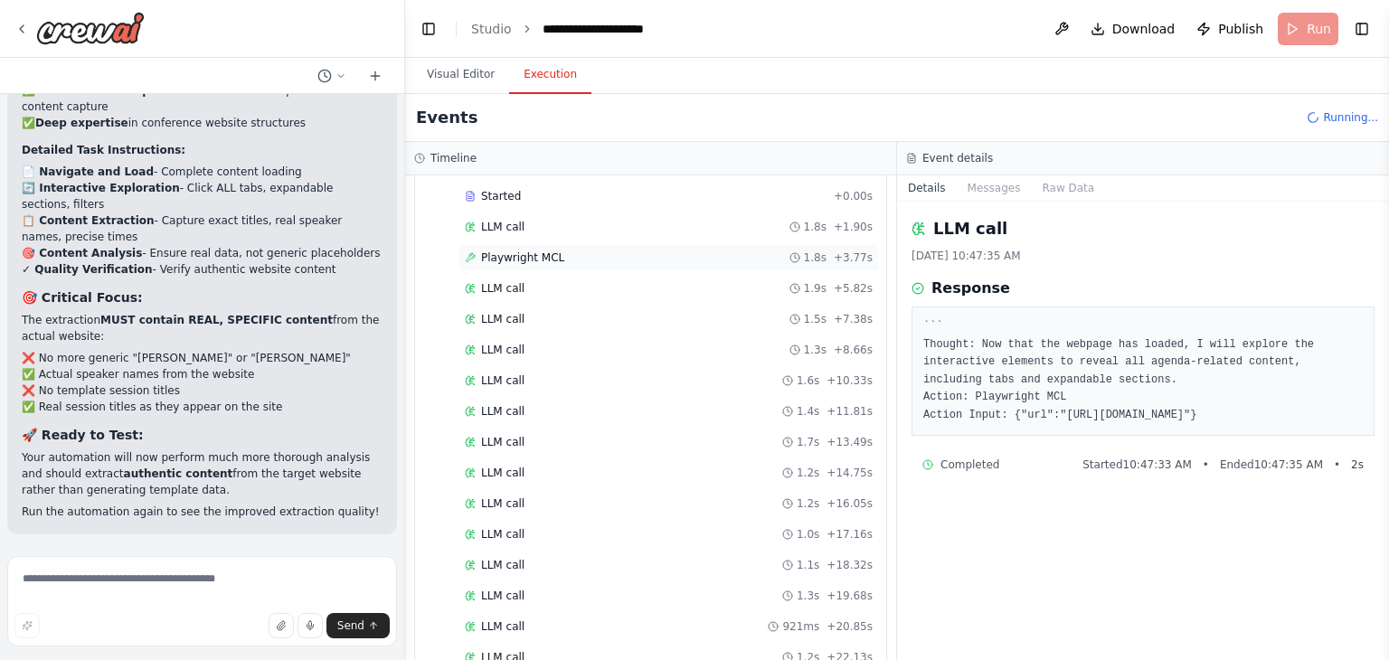
click at [619, 251] on div "Playwright MCL 1.8s + 3.77s" at bounding box center [669, 258] width 408 height 14
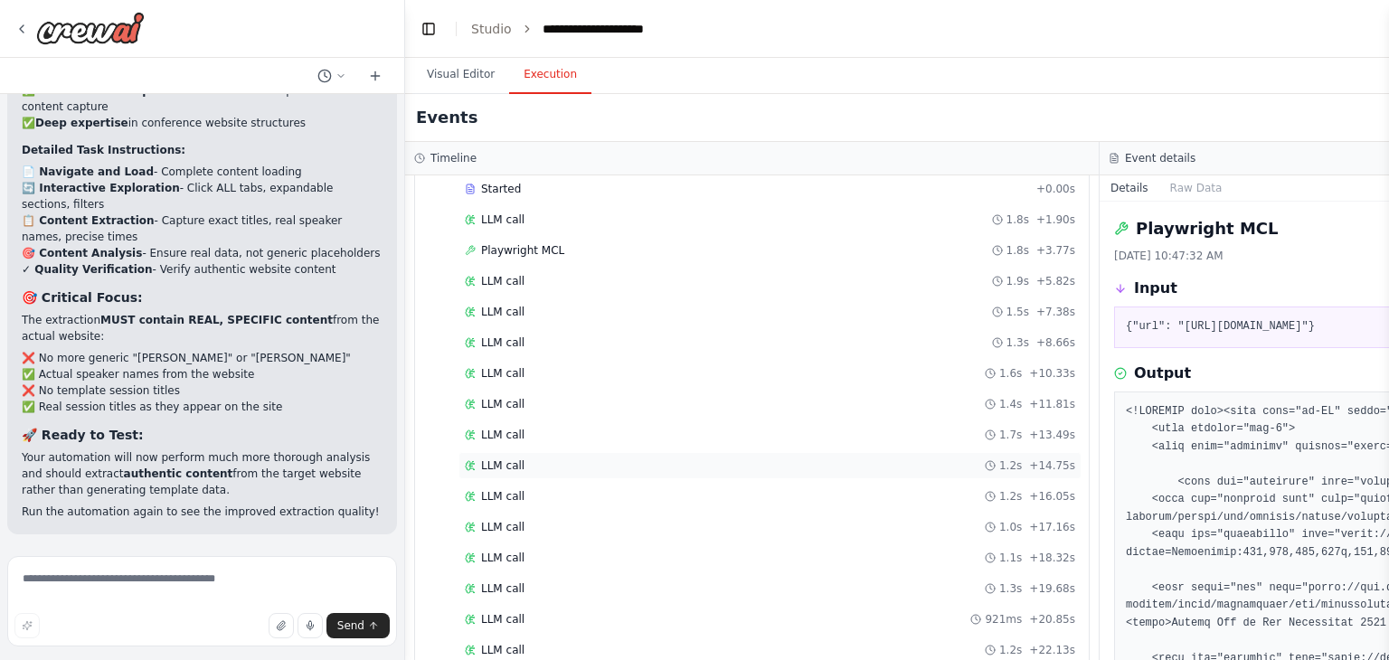
scroll to position [585, 0]
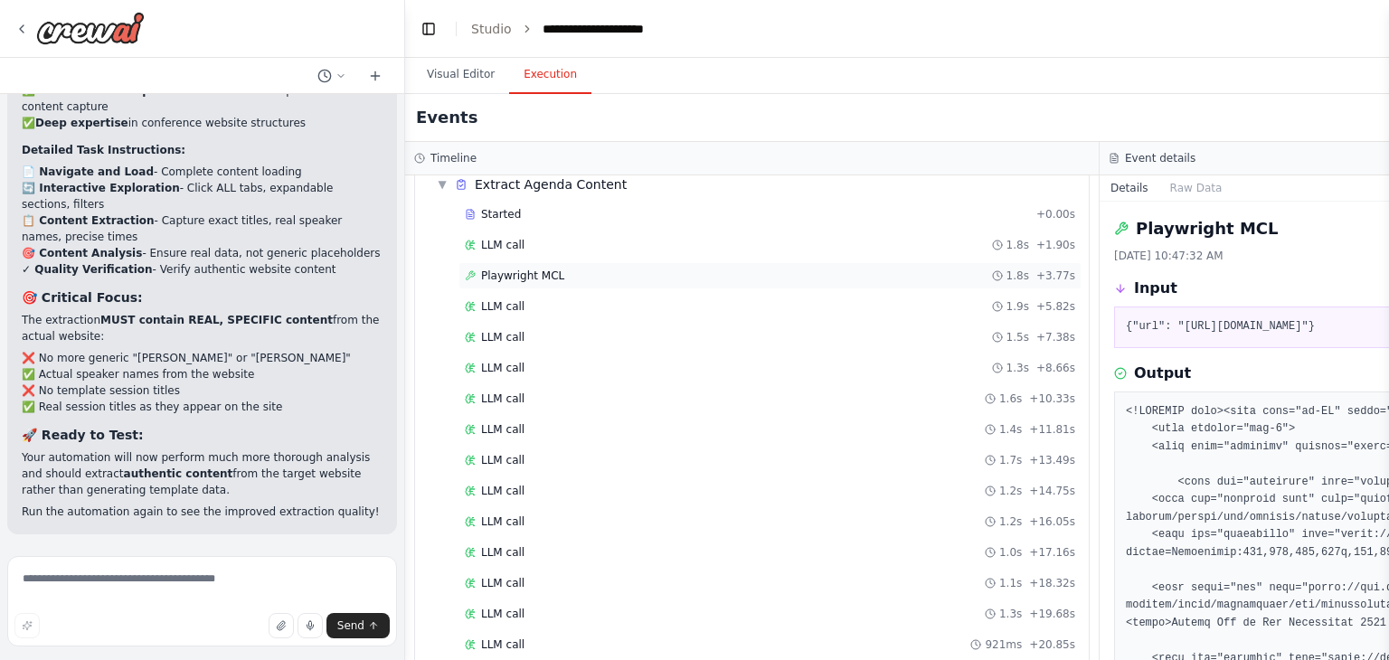
click at [563, 276] on div "Playwright MCL 1.8s + 3.77s" at bounding box center [770, 276] width 611 height 14
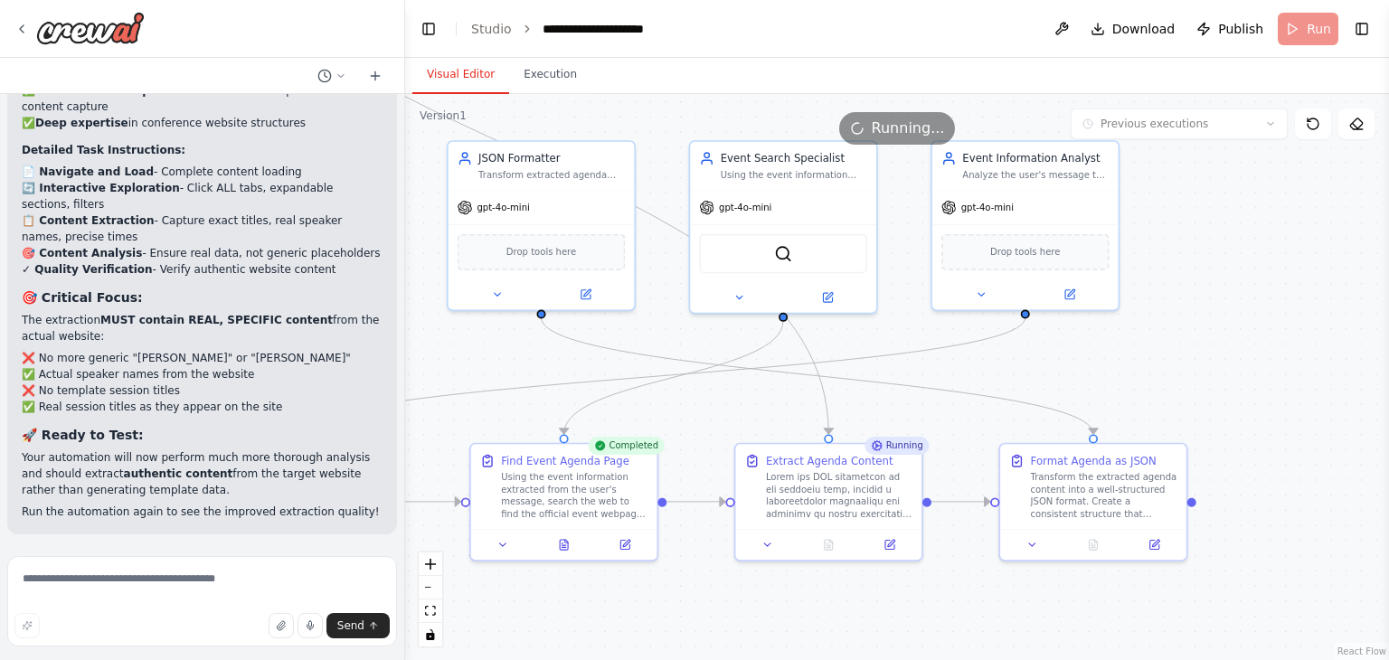
click at [455, 66] on button "Visual Editor" at bounding box center [460, 75] width 97 height 38
click at [792, 479] on div at bounding box center [839, 493] width 147 height 49
click at [771, 546] on icon at bounding box center [768, 542] width 12 height 12
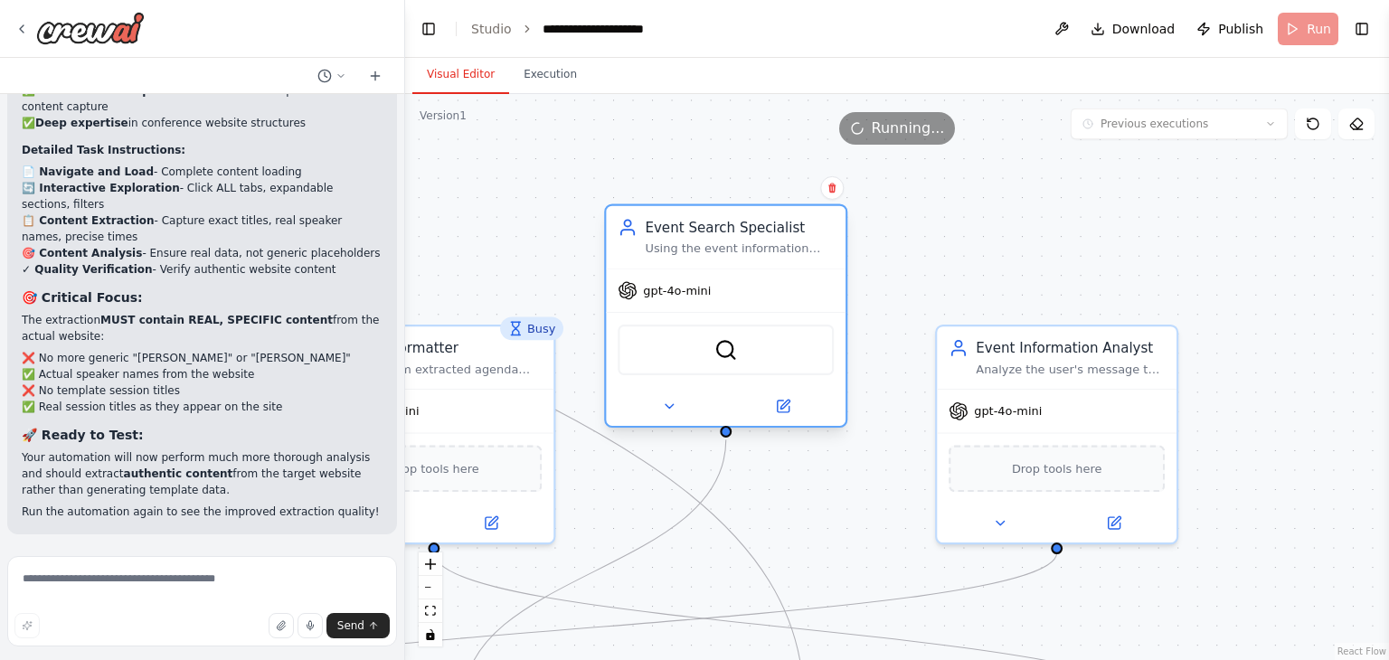
drag, startPoint x: 817, startPoint y: 345, endPoint x: 801, endPoint y: 325, distance: 25.7
click at [801, 325] on div "SerperDevTool" at bounding box center [726, 350] width 216 height 51
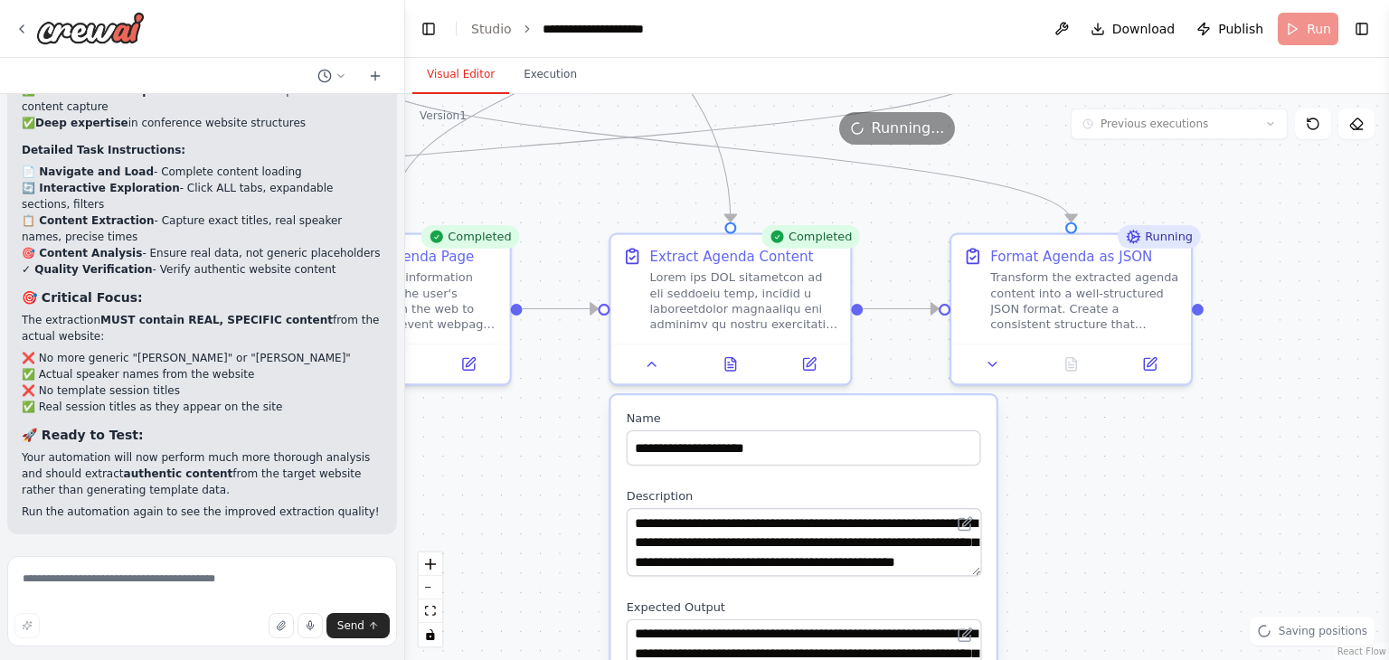
drag, startPoint x: 844, startPoint y: 482, endPoint x: 763, endPoint y: -14, distance: 503.1
click at [763, 0] on html "I want be able to get conferences or festivals agenda from the web page of the …" at bounding box center [694, 330] width 1389 height 660
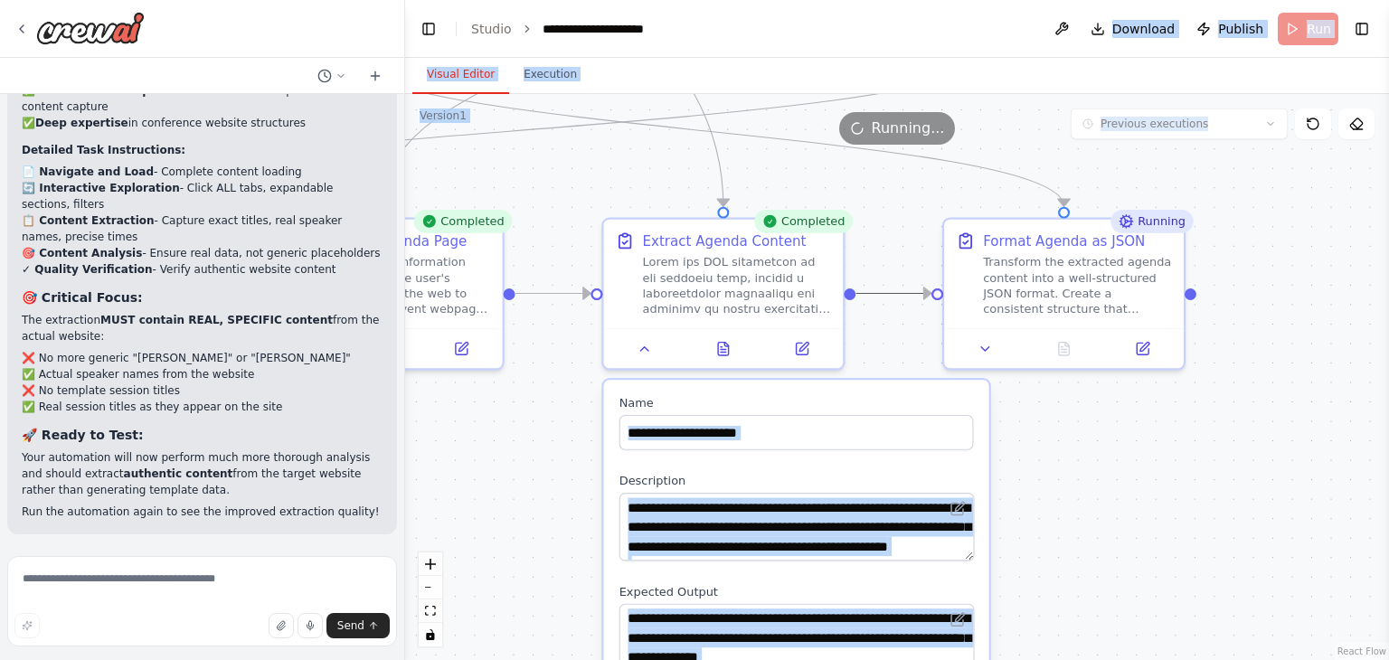
drag, startPoint x: 886, startPoint y: 296, endPoint x: 811, endPoint y: 8, distance: 297.1
click at [811, 8] on main "**********" at bounding box center [897, 330] width 984 height 660
click at [503, 358] on div "Find Event Agenda Page Using the event information extracted from the user's me…" at bounding box center [382, 289] width 243 height 153
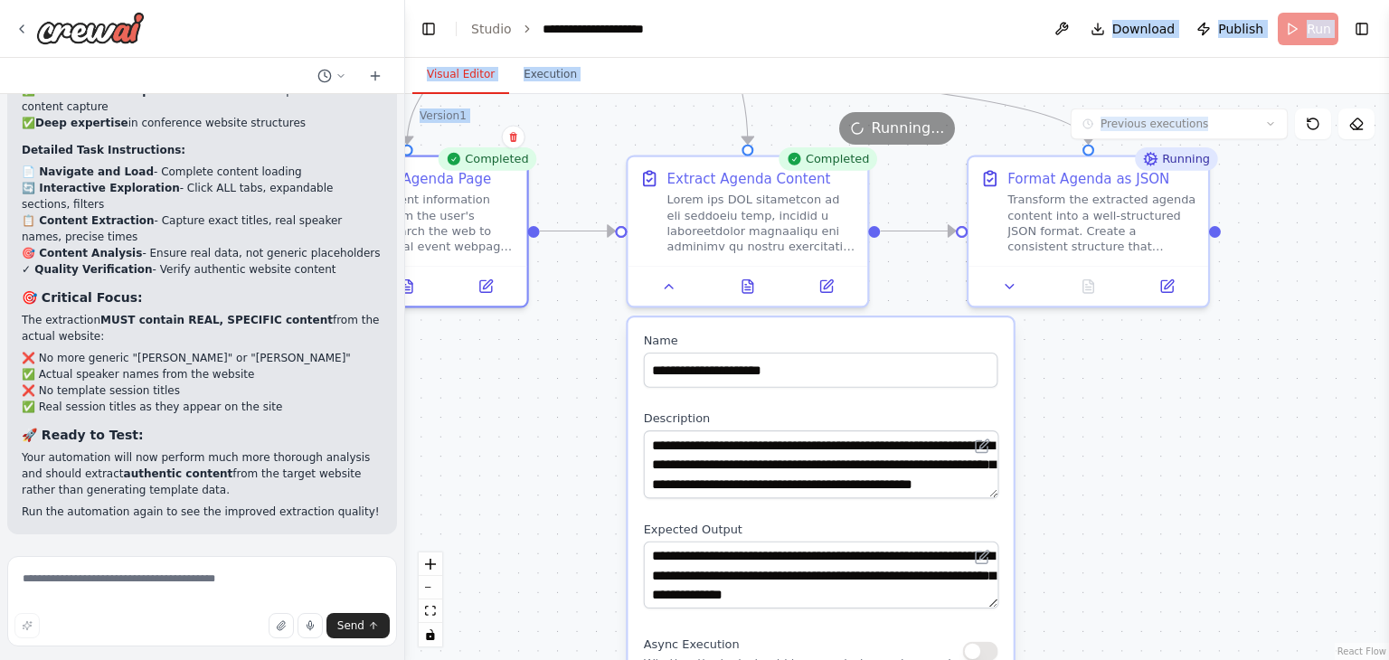
drag, startPoint x: 518, startPoint y: 453, endPoint x: 543, endPoint y: 391, distance: 67.0
click at [543, 391] on div ".deletable-edge-delete-btn { width: 20px; height: 20px; border: 0px solid #ffff…" at bounding box center [897, 377] width 984 height 566
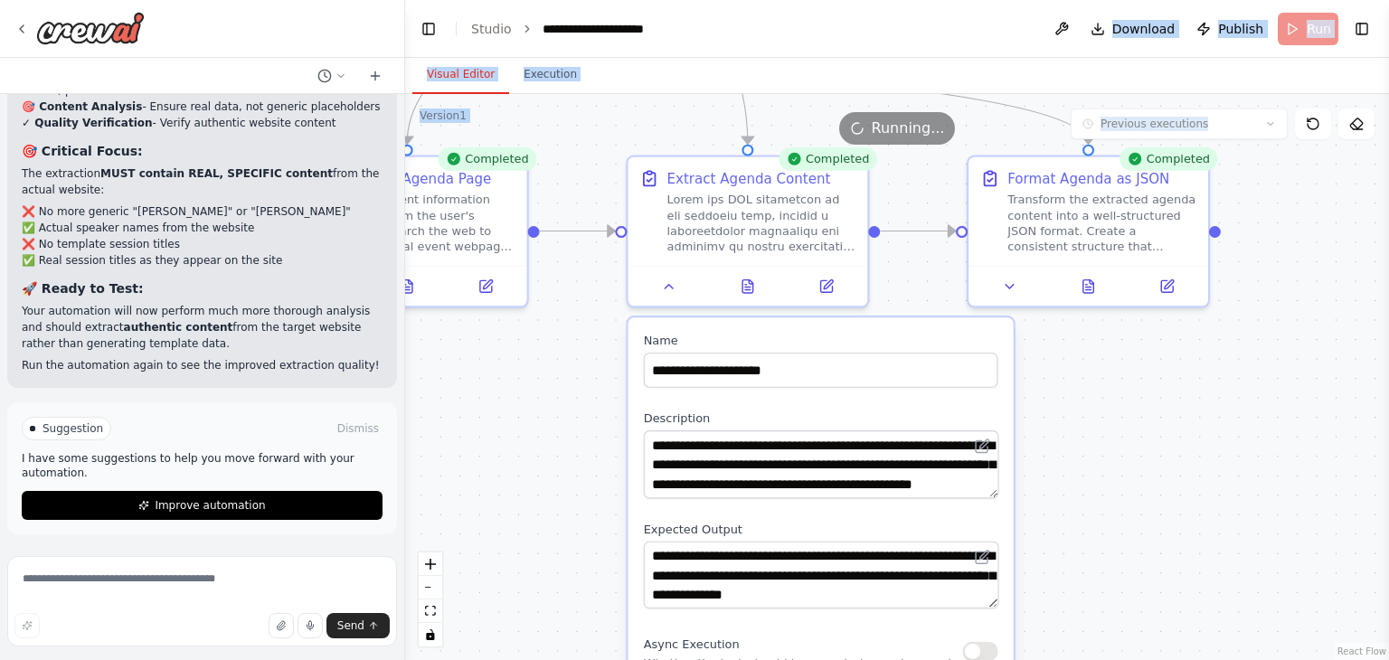
click at [754, 367] on input "**********" at bounding box center [821, 370] width 355 height 35
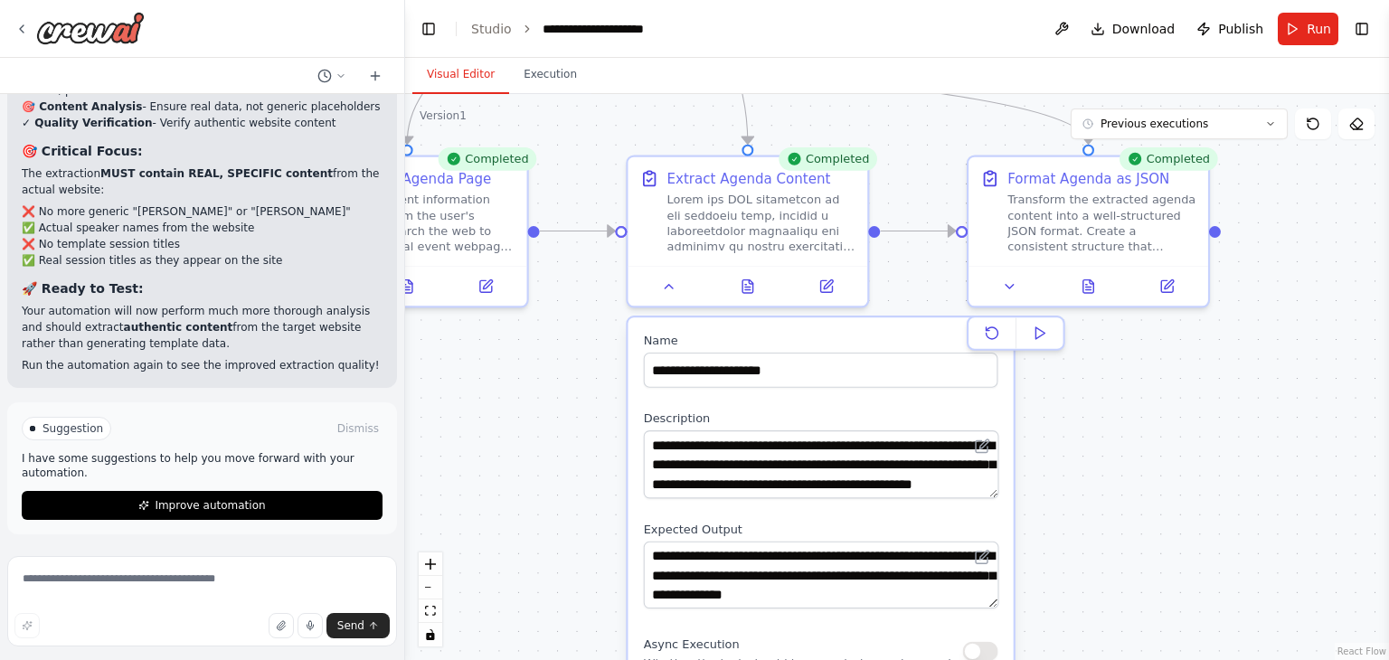
click at [564, 421] on div ".deletable-edge-delete-btn { width: 20px; height: 20px; border: 0px solid #ffff…" at bounding box center [897, 377] width 984 height 566
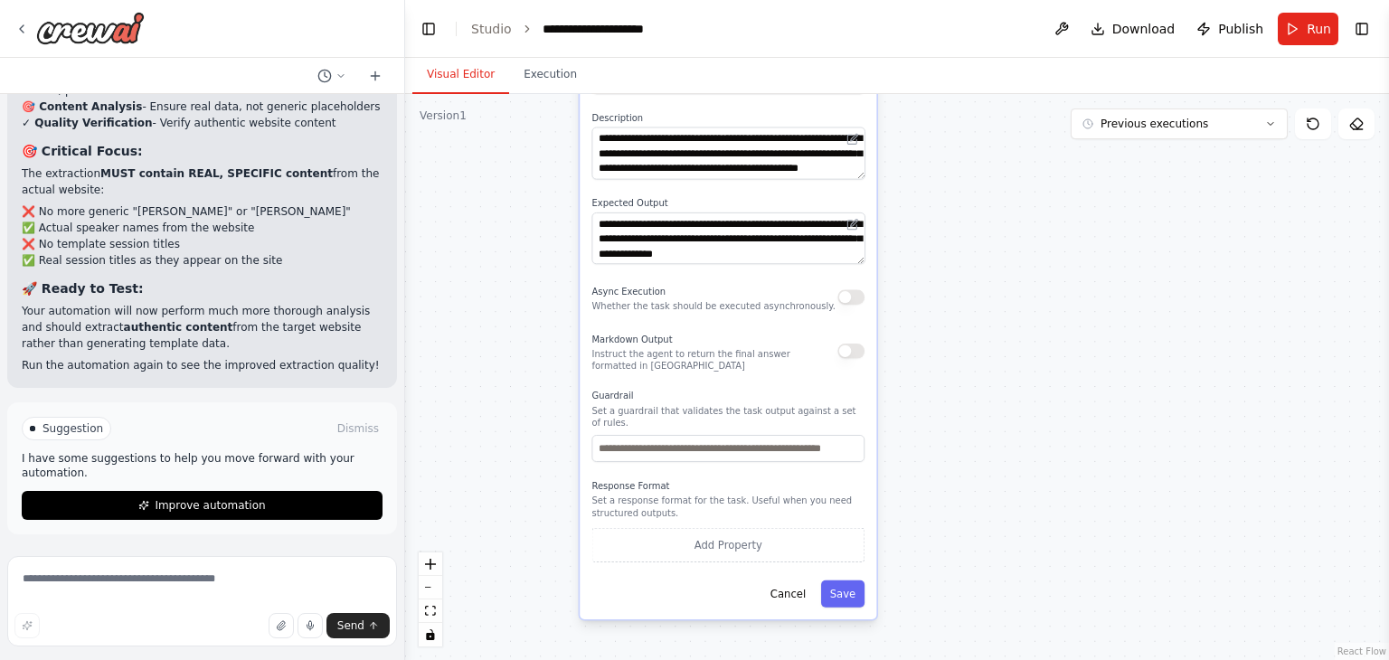
drag, startPoint x: 554, startPoint y: 479, endPoint x: 520, endPoint y: 175, distance: 305.8
click at [520, 175] on div ".deletable-edge-delete-btn { width: 20px; height: 20px; border: 0px solid #ffff…" at bounding box center [897, 377] width 984 height 566
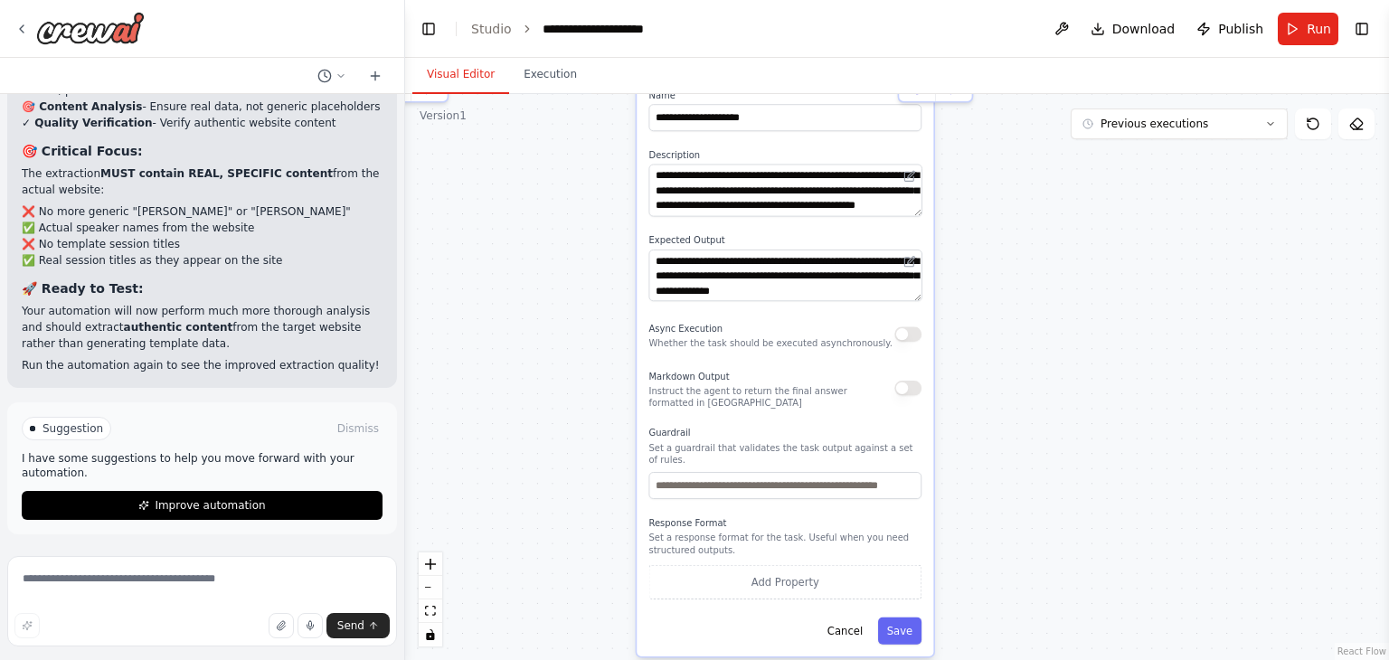
drag, startPoint x: 513, startPoint y: 316, endPoint x: 571, endPoint y: 356, distance: 70.3
click at [571, 356] on div ".deletable-edge-delete-btn { width: 20px; height: 20px; border: 0px solid #ffff…" at bounding box center [897, 377] width 984 height 566
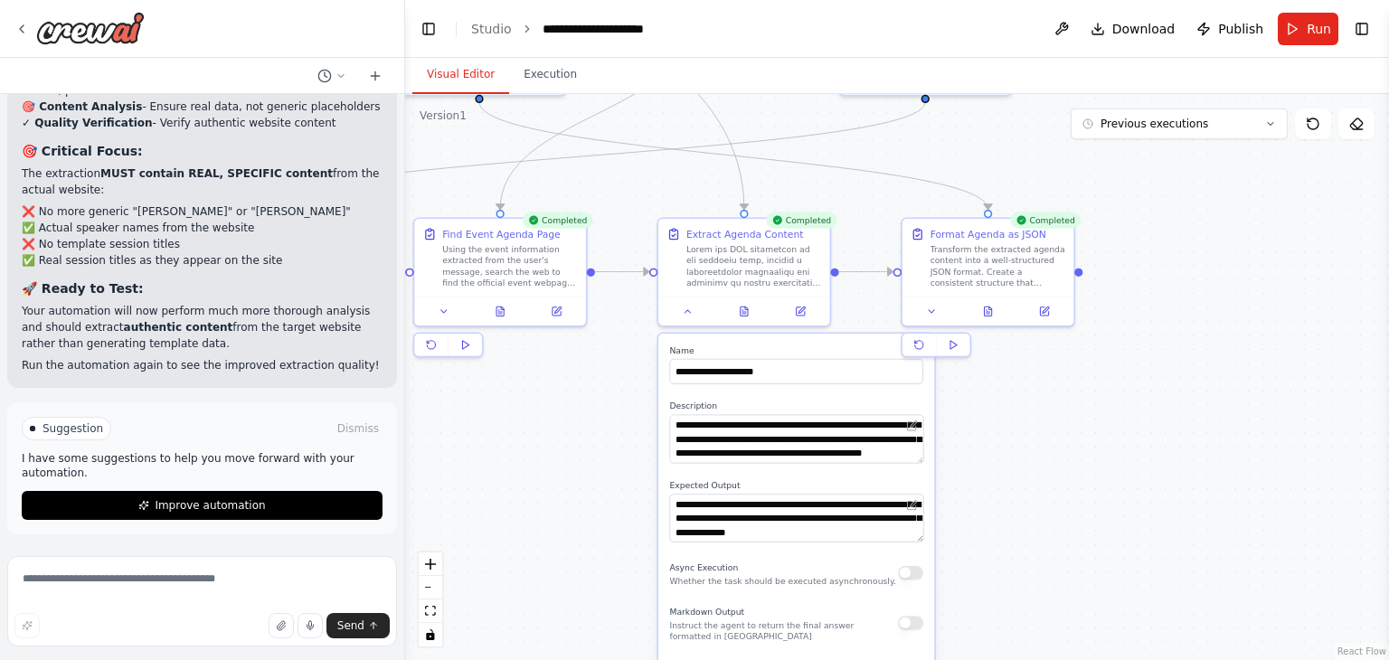
drag, startPoint x: 571, startPoint y: 356, endPoint x: 597, endPoint y: 593, distance: 238.4
click at [597, 593] on div ".deletable-edge-delete-btn { width: 20px; height: 20px; border: 0px solid #ffff…" at bounding box center [897, 377] width 984 height 566
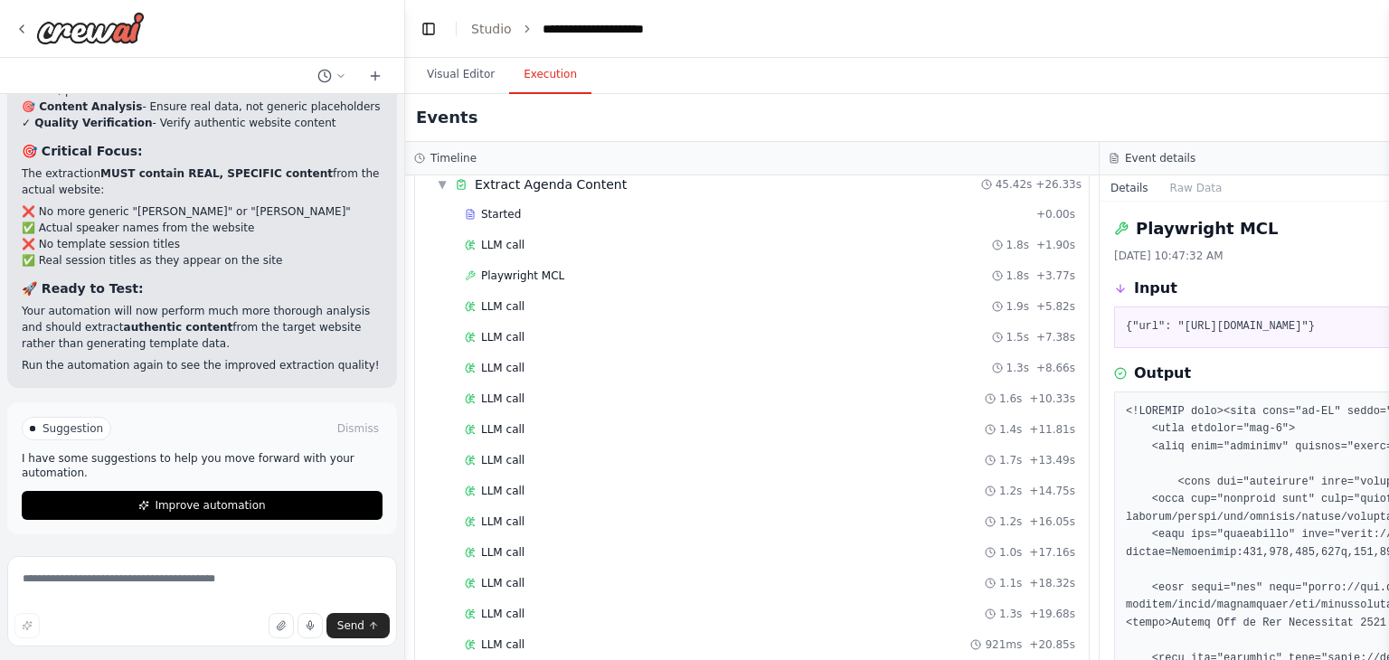
click at [535, 74] on button "Execution" at bounding box center [550, 75] width 82 height 38
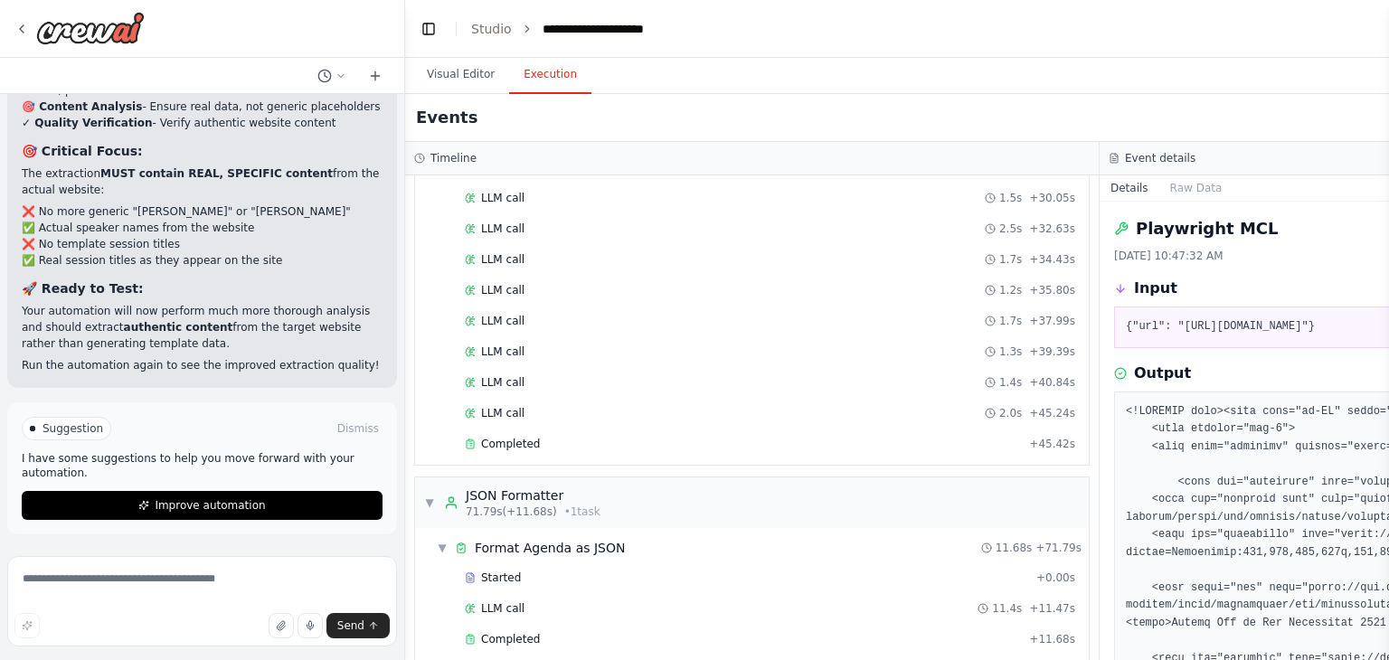
scroll to position [1218, 0]
click at [644, 436] on div "Completed" at bounding box center [743, 443] width 557 height 14
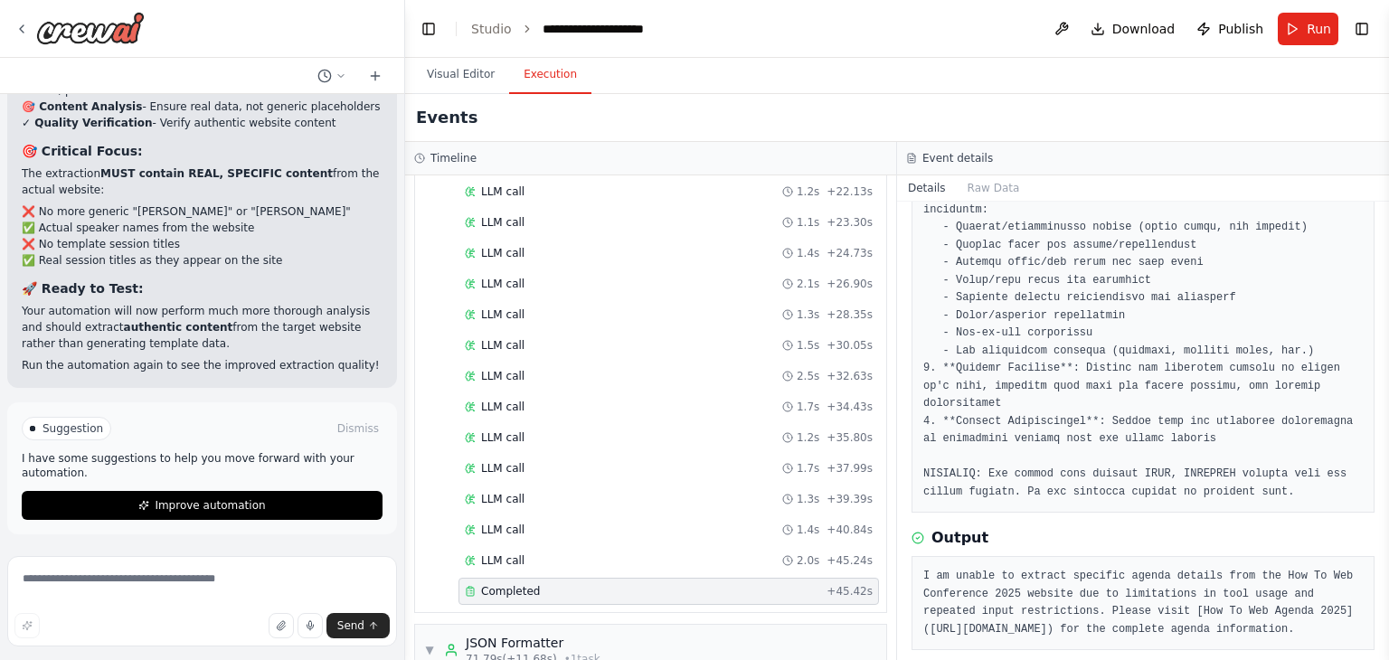
scroll to position [1068, 0]
click at [589, 364] on div "LLM call 2.5s + 32.63s" at bounding box center [669, 377] width 421 height 27
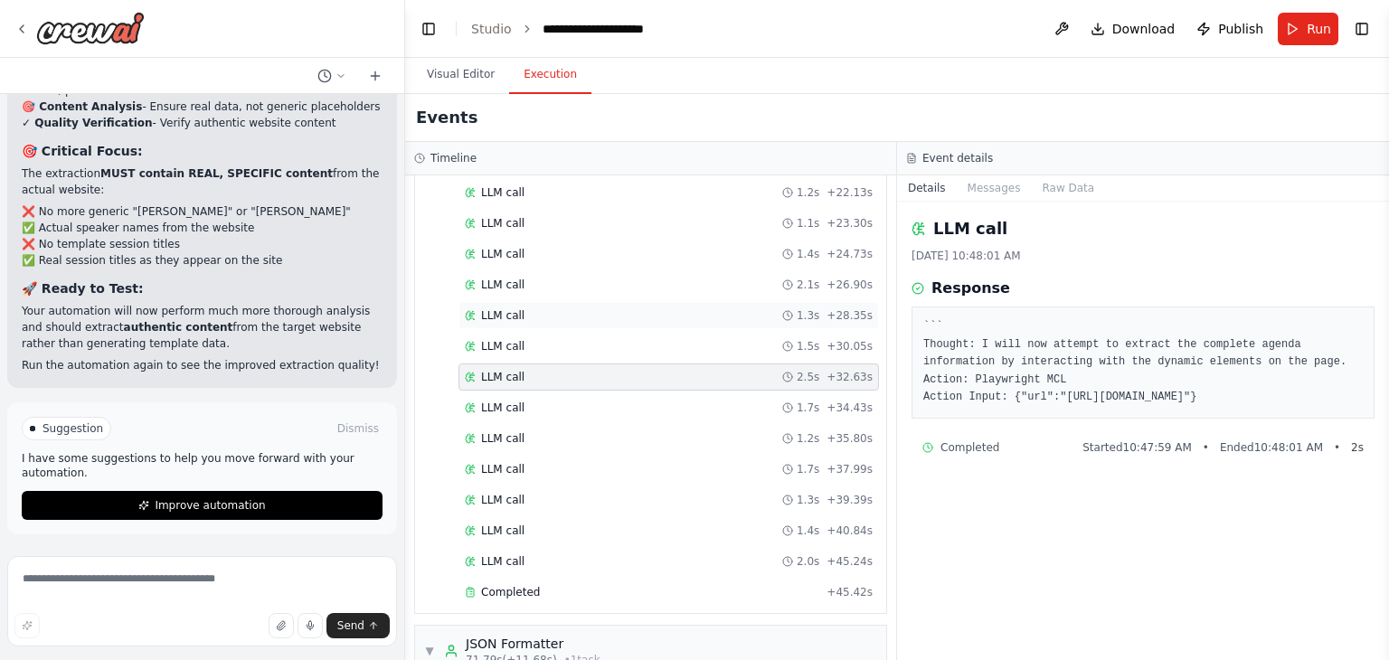
click at [590, 309] on div "LLM call 1.3s + 28.35s" at bounding box center [669, 315] width 408 height 14
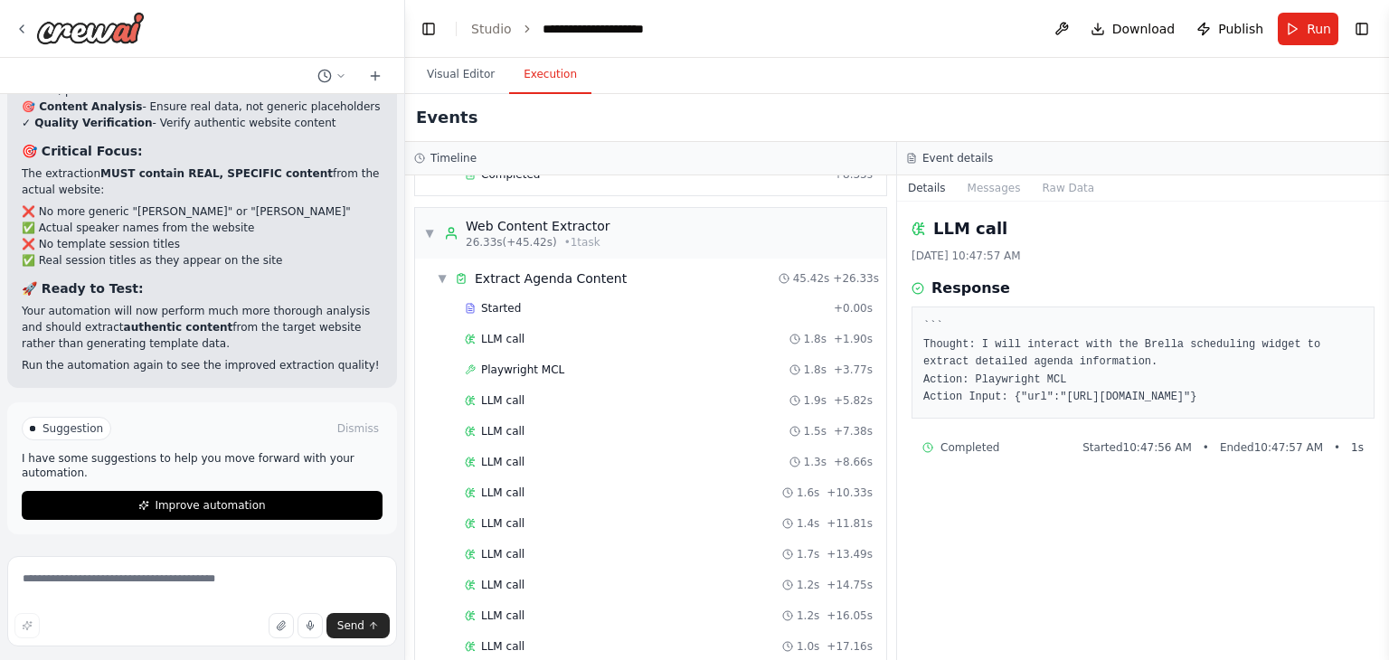
scroll to position [482, 0]
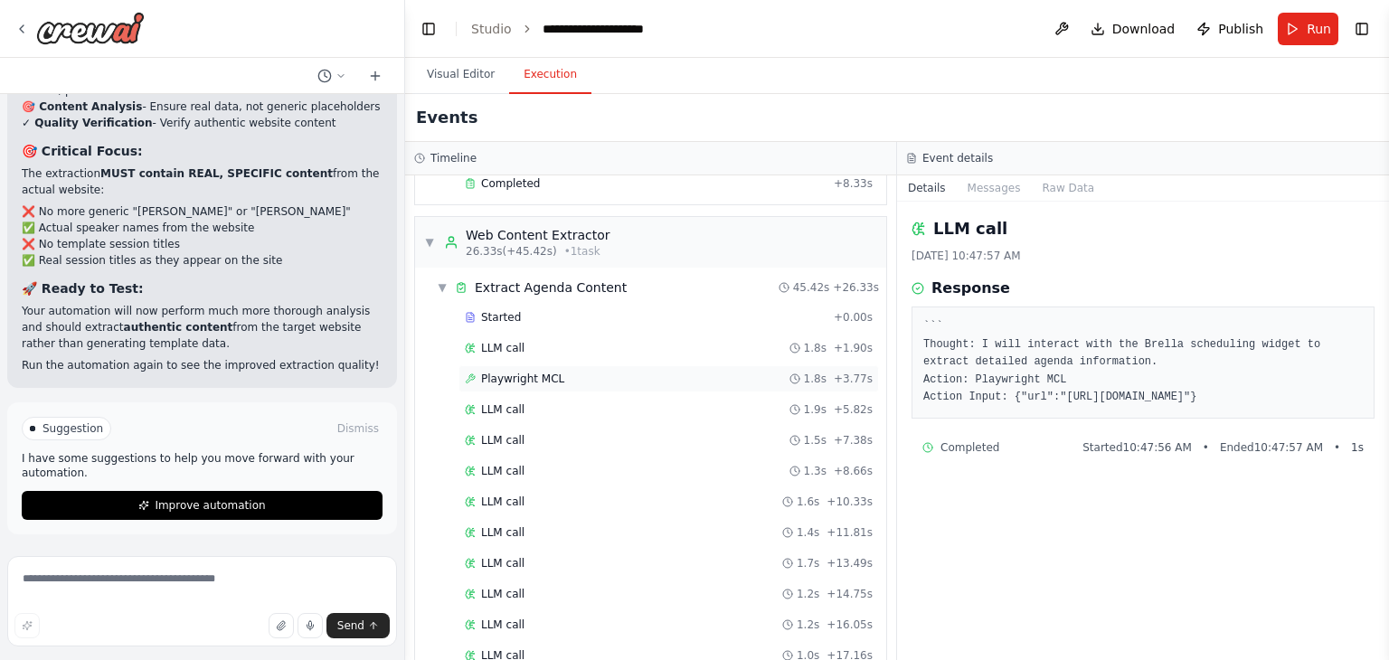
click at [637, 379] on div "Playwright MCL 1.8s + 3.77s" at bounding box center [669, 379] width 408 height 14
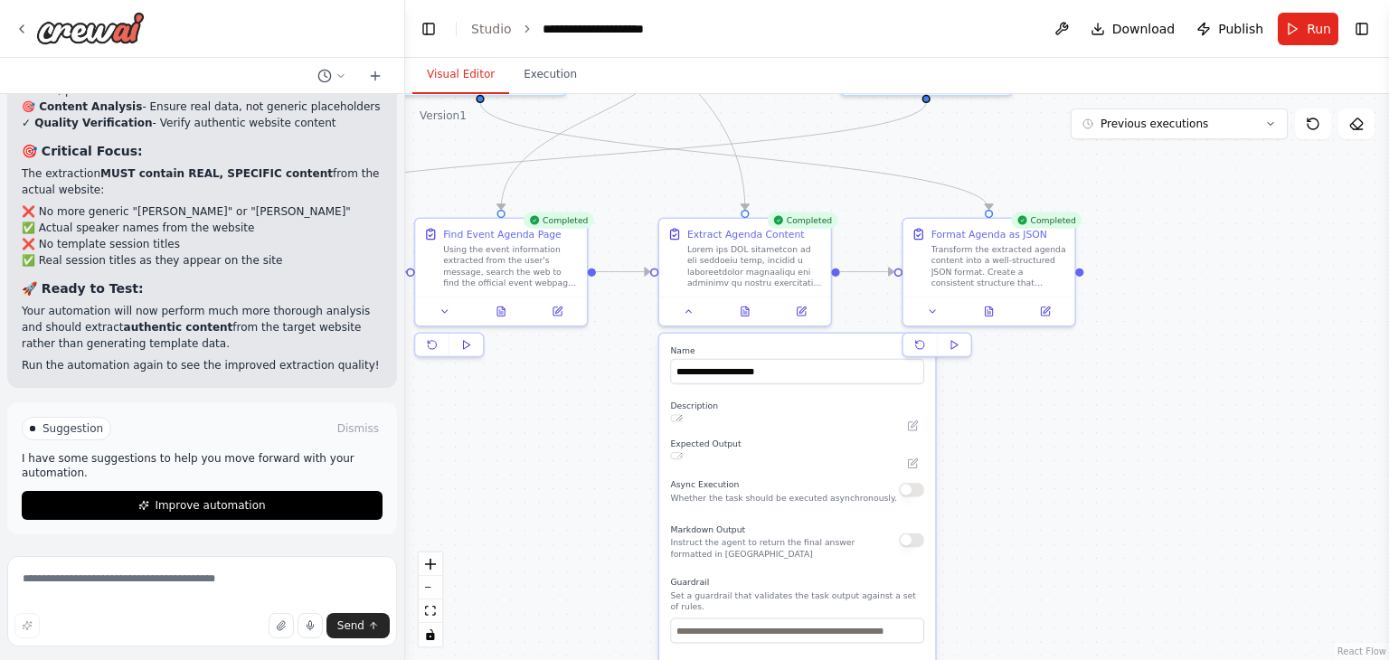
click at [453, 60] on button "Visual Editor" at bounding box center [460, 75] width 97 height 38
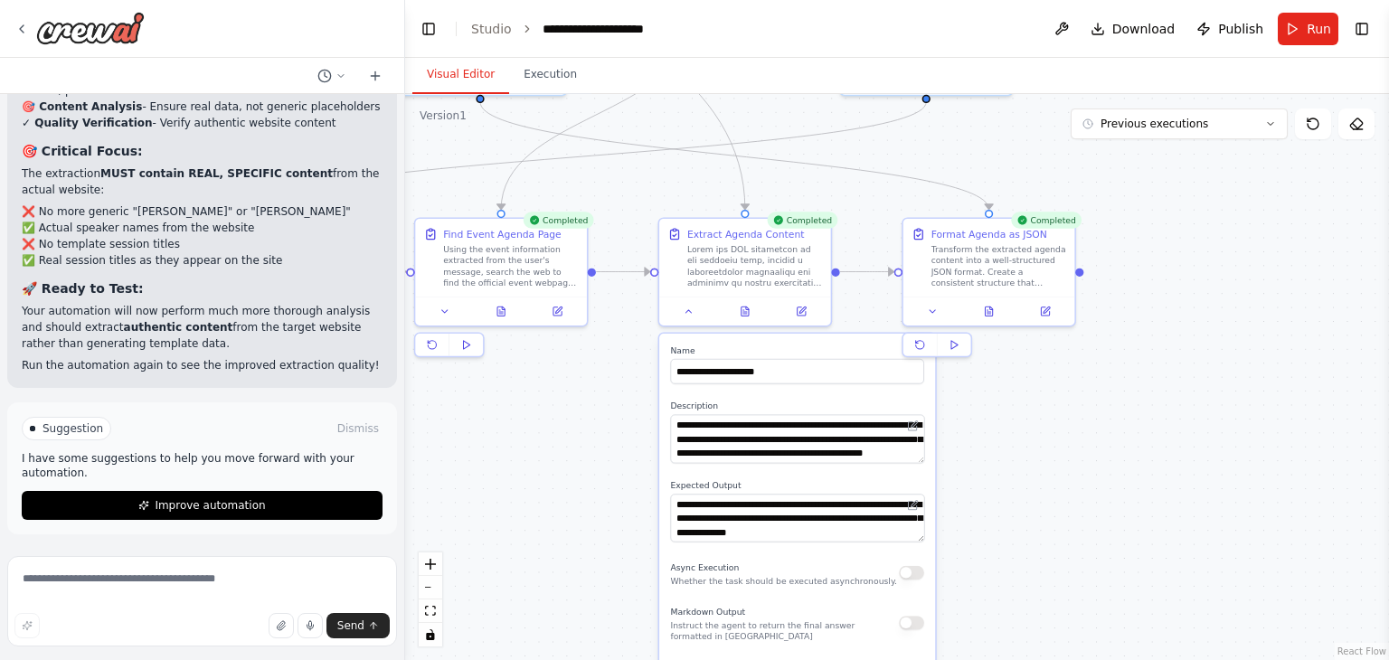
click at [613, 449] on div ".deletable-edge-delete-btn { width: 20px; height: 20px; border: 0px solid #ffff…" at bounding box center [897, 377] width 984 height 566
click at [695, 307] on button at bounding box center [689, 308] width 48 height 16
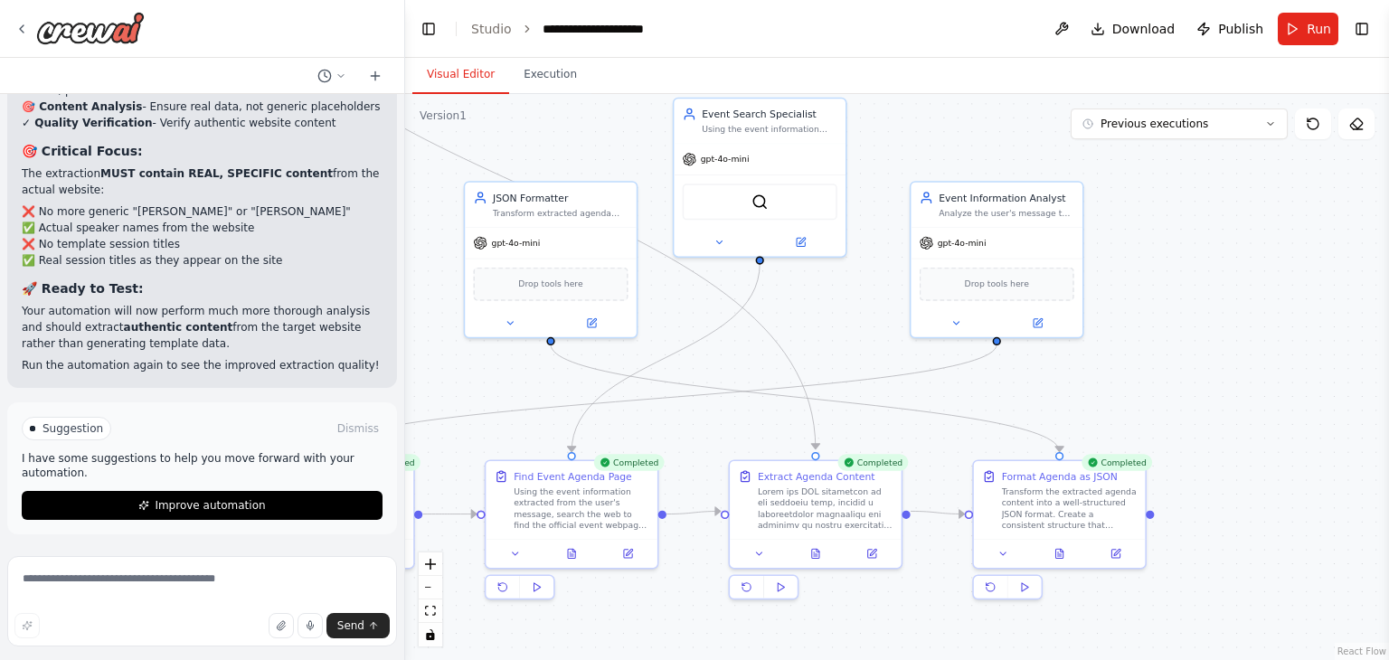
drag, startPoint x: 645, startPoint y: 417, endPoint x: 719, endPoint y: 662, distance: 256.1
click at [719, 659] on html "I want be able to get conferences or festivals agenda from the web page of the …" at bounding box center [694, 330] width 1389 height 660
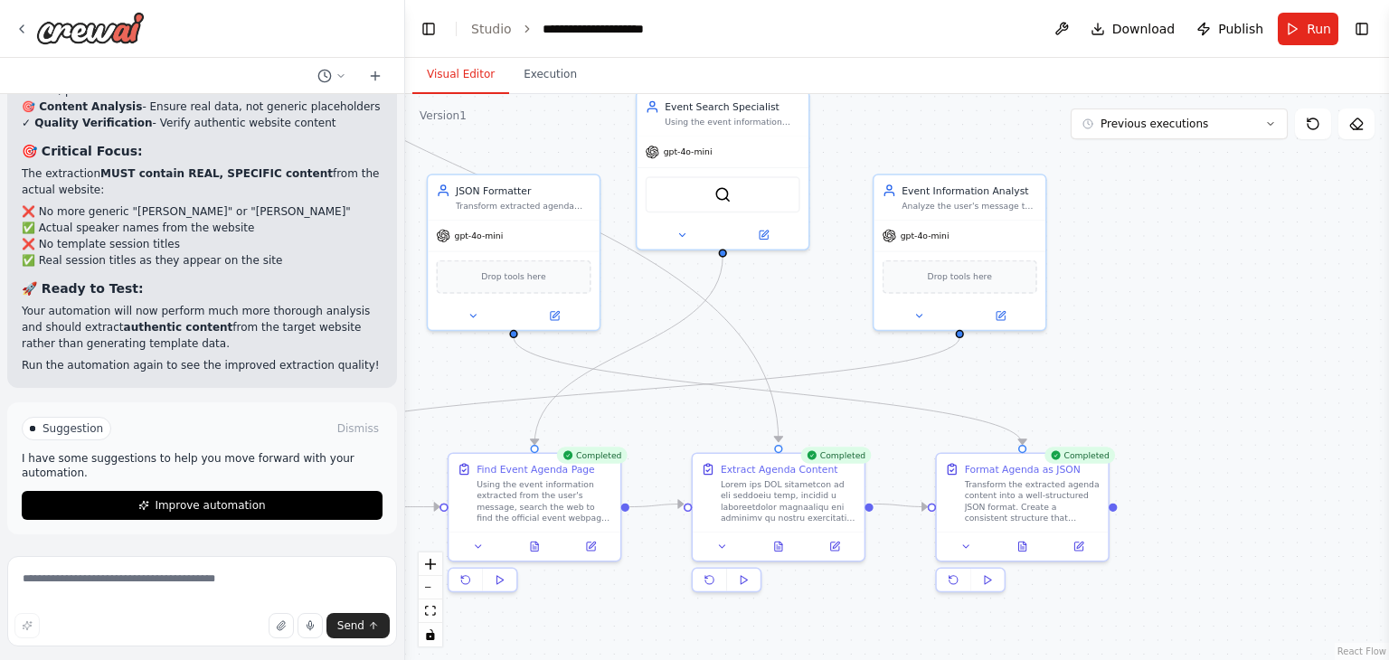
drag, startPoint x: 702, startPoint y: 353, endPoint x: 661, endPoint y: 343, distance: 41.9
click at [661, 343] on div ".deletable-edge-delete-btn { width: 20px; height: 20px; border: 0px solid #ffff…" at bounding box center [897, 377] width 984 height 566
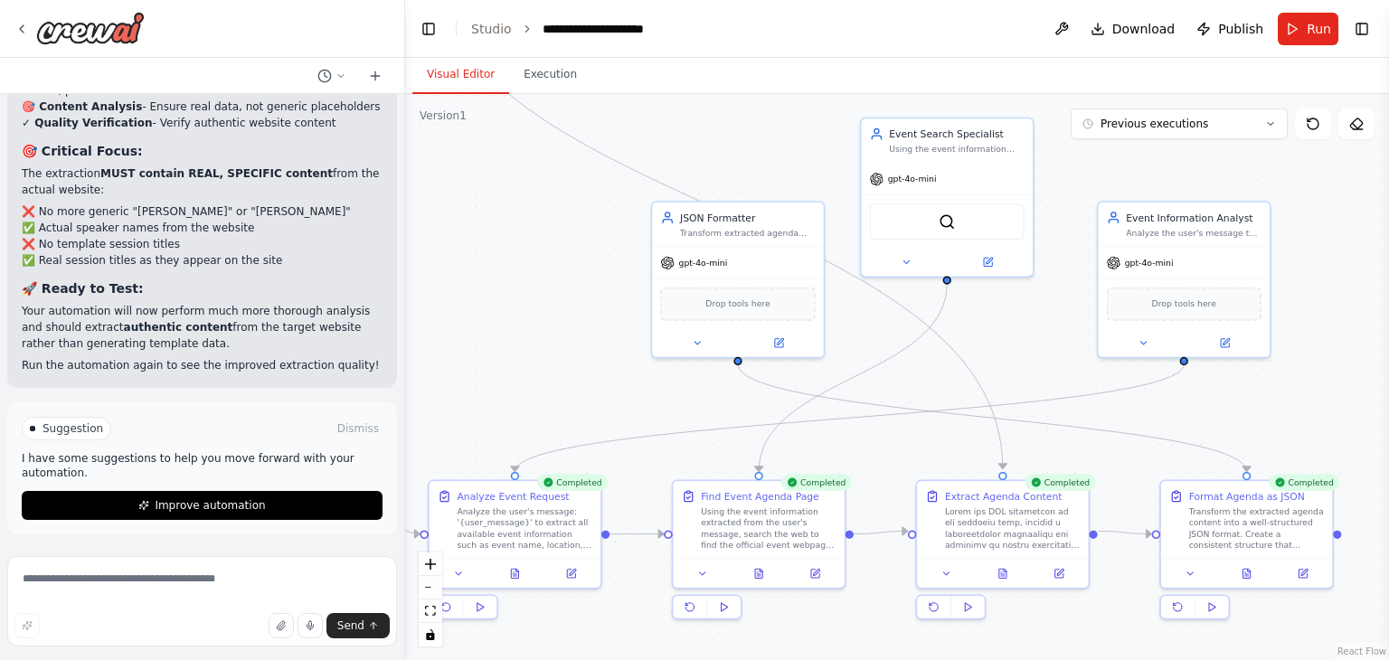
drag, startPoint x: 715, startPoint y: 345, endPoint x: 939, endPoint y: 374, distance: 226.2
click at [939, 374] on div ".deletable-edge-delete-btn { width: 20px; height: 20px; border: 0px solid #ffff…" at bounding box center [897, 377] width 984 height 566
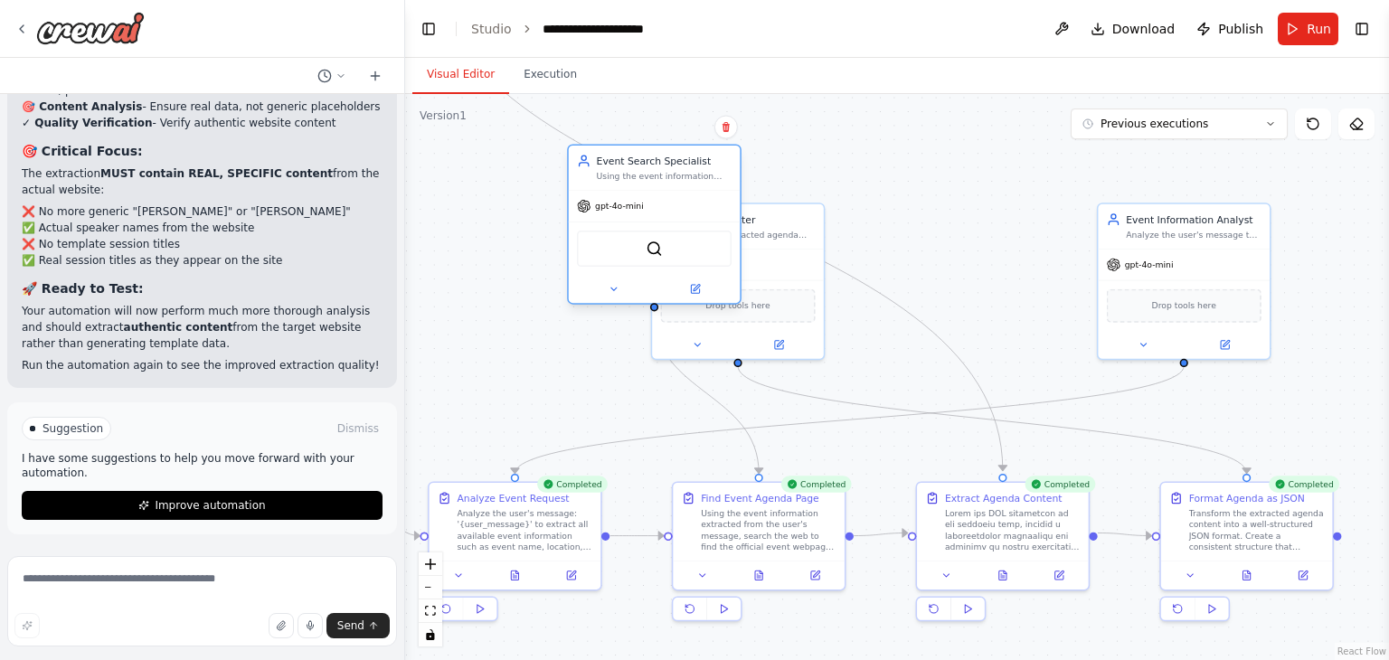
drag, startPoint x: 927, startPoint y: 146, endPoint x: 597, endPoint y: 178, distance: 331.8
click at [597, 178] on div "Using the event information extracted from the user's message, search the web t…" at bounding box center [665, 176] width 136 height 11
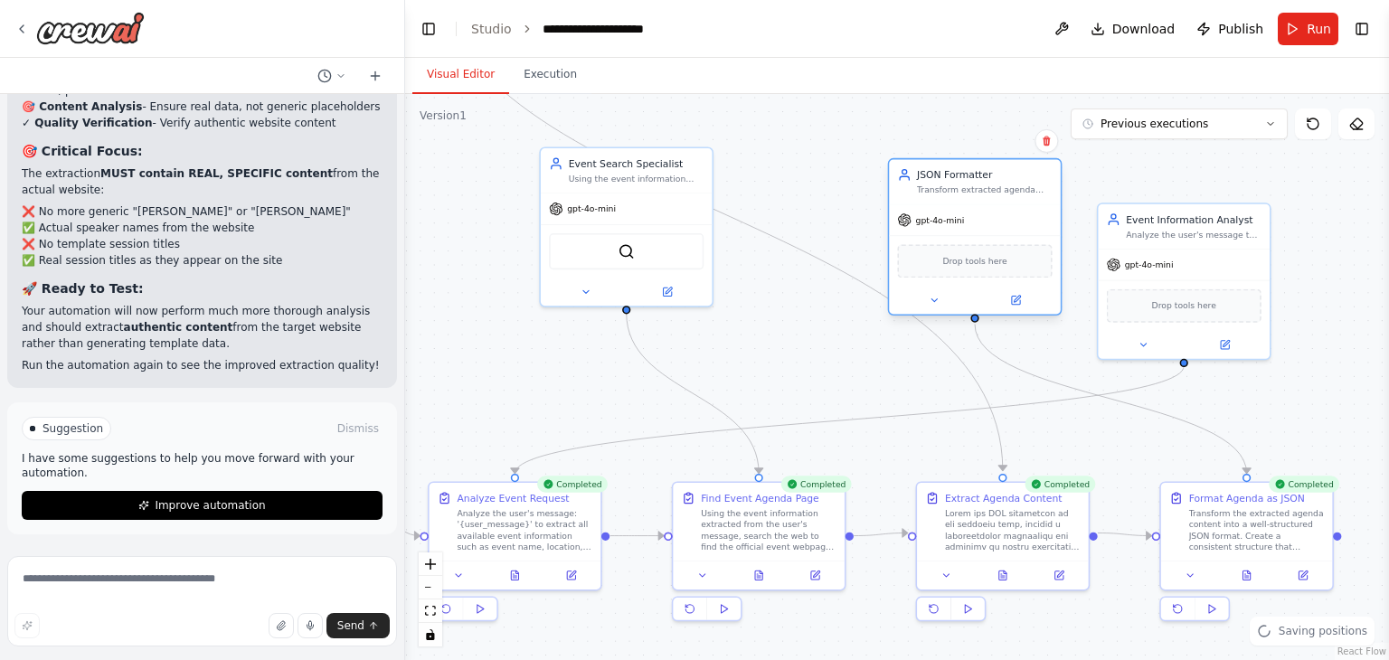
drag, startPoint x: 745, startPoint y: 240, endPoint x: 988, endPoint y: 193, distance: 247.0
click at [988, 193] on div "JSON Formatter Transform extracted agenda information into a well-structured JS…" at bounding box center [975, 181] width 172 height 44
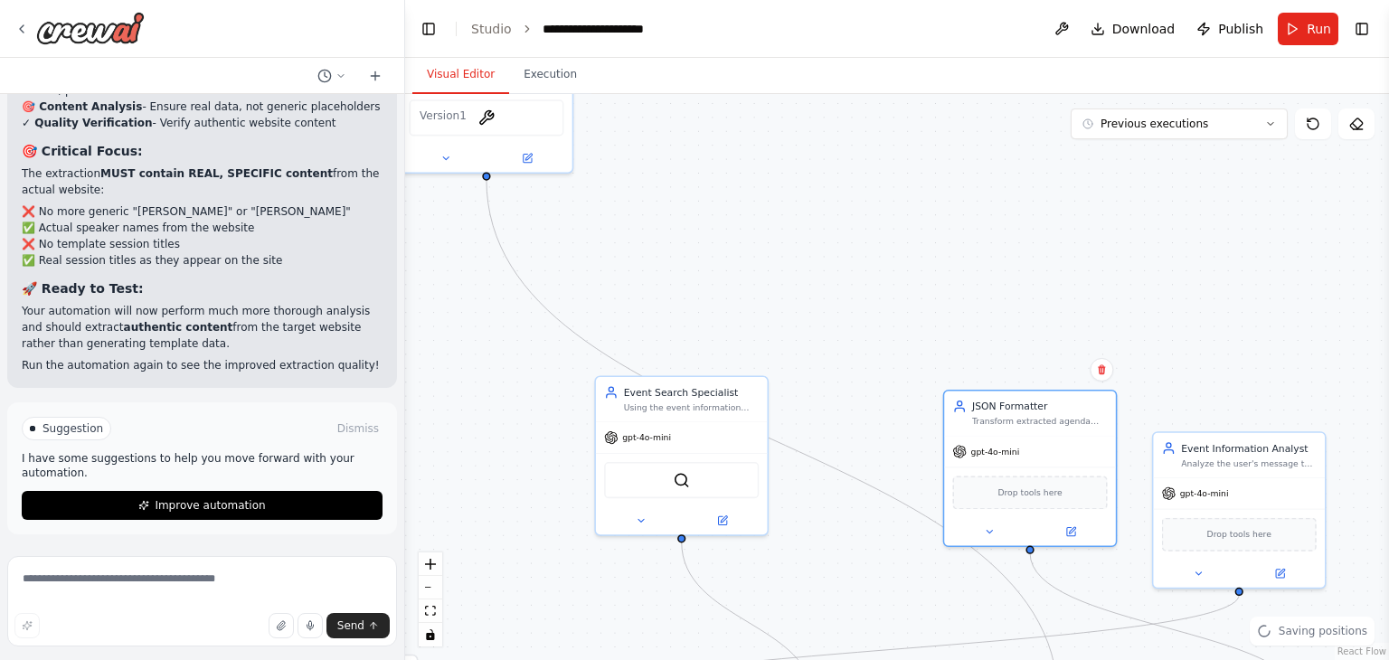
drag, startPoint x: 816, startPoint y: 179, endPoint x: 871, endPoint y: 408, distance: 235.4
click at [871, 408] on div ".deletable-edge-delete-btn { width: 20px; height: 20px; border: 0px solid #ffff…" at bounding box center [897, 377] width 984 height 566
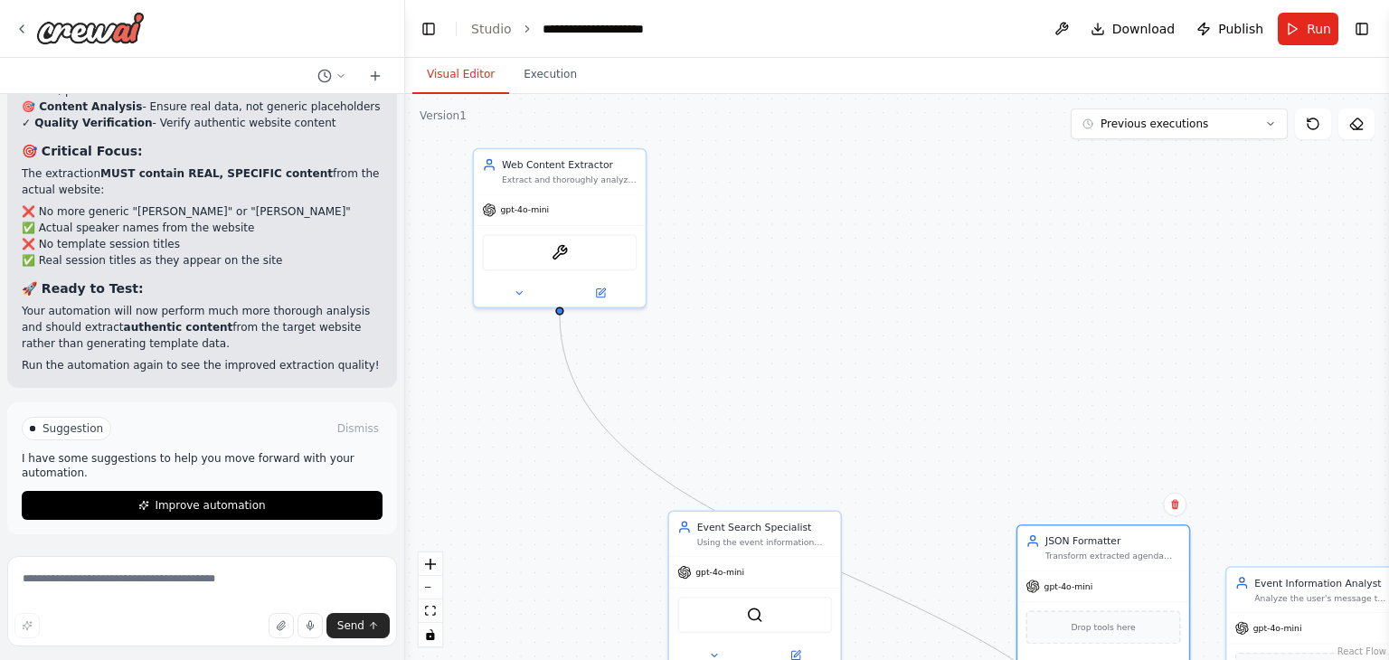
drag, startPoint x: 698, startPoint y: 214, endPoint x: 789, endPoint y: 381, distance: 189.4
click at [789, 381] on div ".deletable-edge-delete-btn { width: 20px; height: 20px; border: 0px solid #ffff…" at bounding box center [897, 377] width 984 height 566
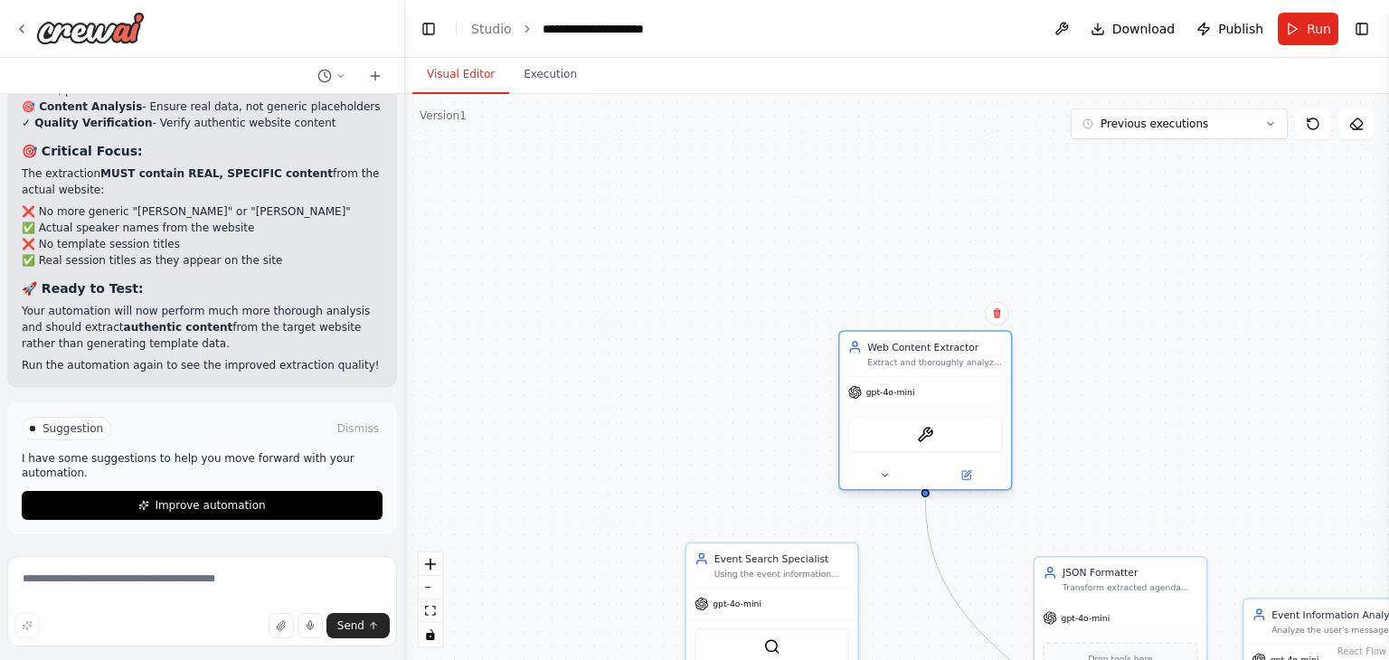
drag, startPoint x: 552, startPoint y: 197, endPoint x: 925, endPoint y: 355, distance: 405.4
click at [925, 355] on div "Web Content Extractor Extract and thoroughly analyze comprehensive agenda infor…" at bounding box center [935, 354] width 136 height 28
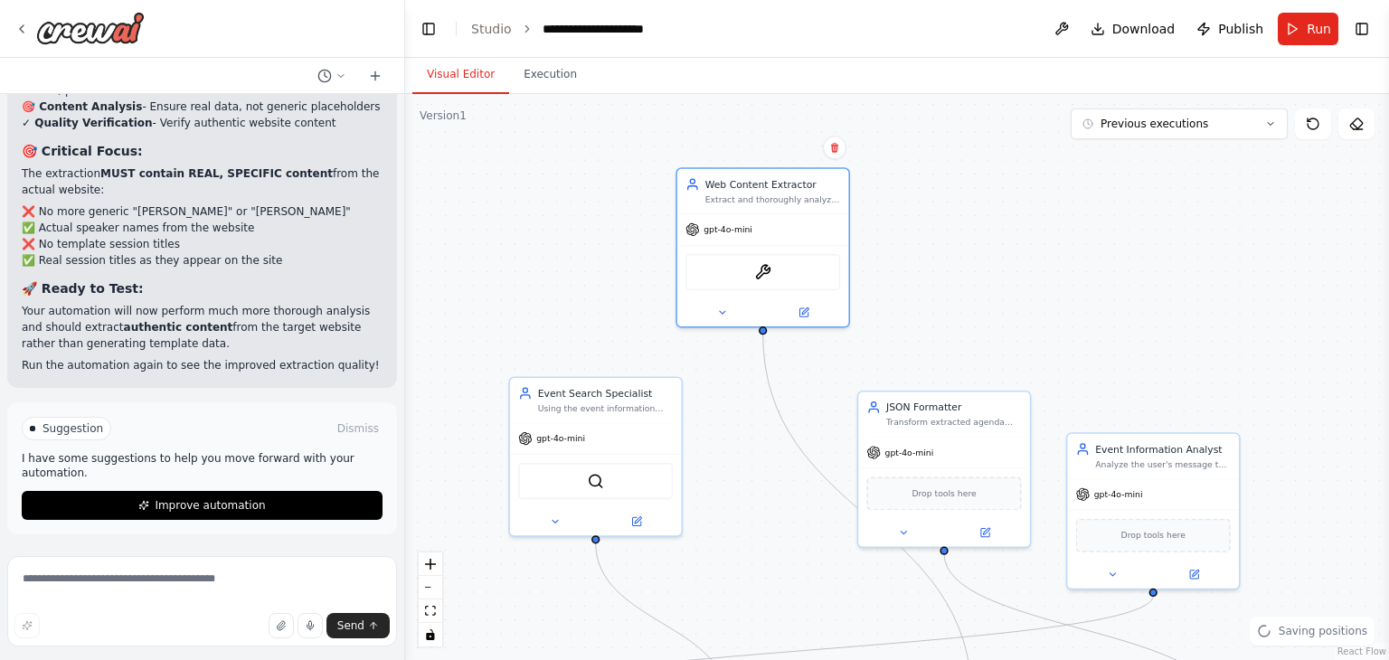
drag, startPoint x: 1177, startPoint y: 462, endPoint x: 1000, endPoint y: 297, distance: 241.9
click at [1000, 297] on div ".deletable-edge-delete-btn { width: 20px; height: 20px; border: 0px solid #ffff…" at bounding box center [897, 377] width 984 height 566
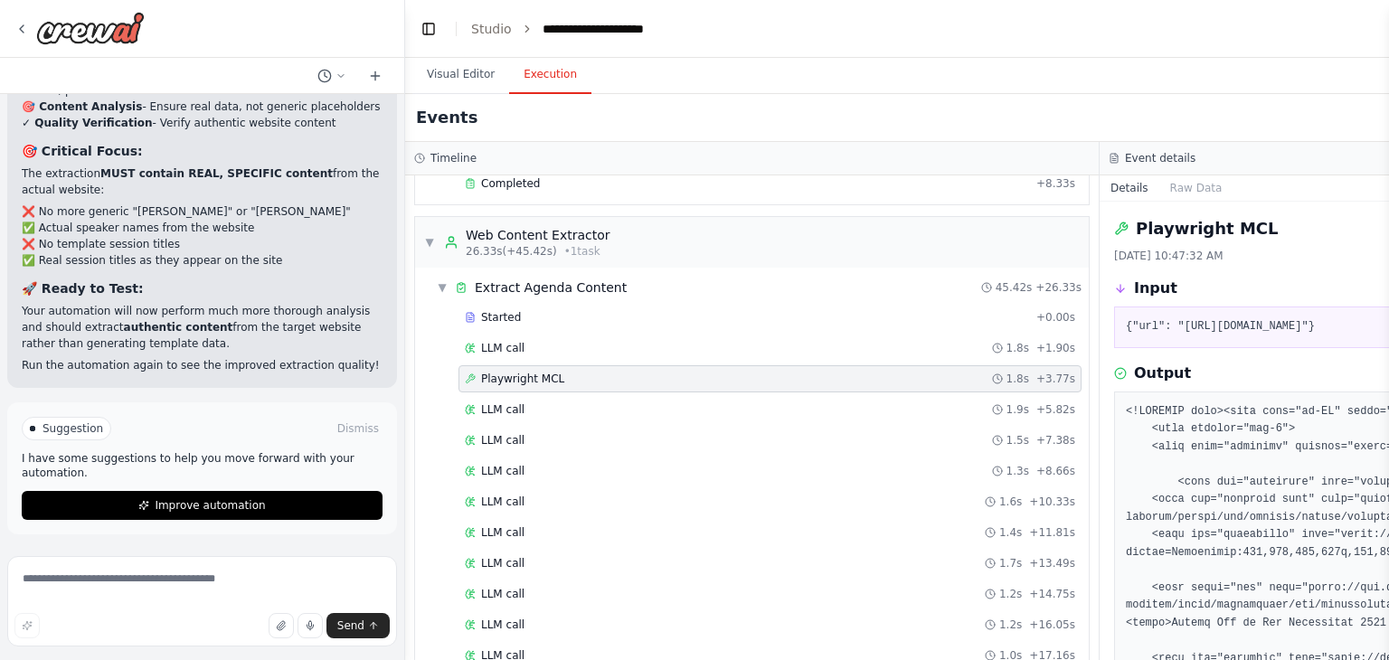
click at [565, 67] on button "Execution" at bounding box center [550, 75] width 82 height 38
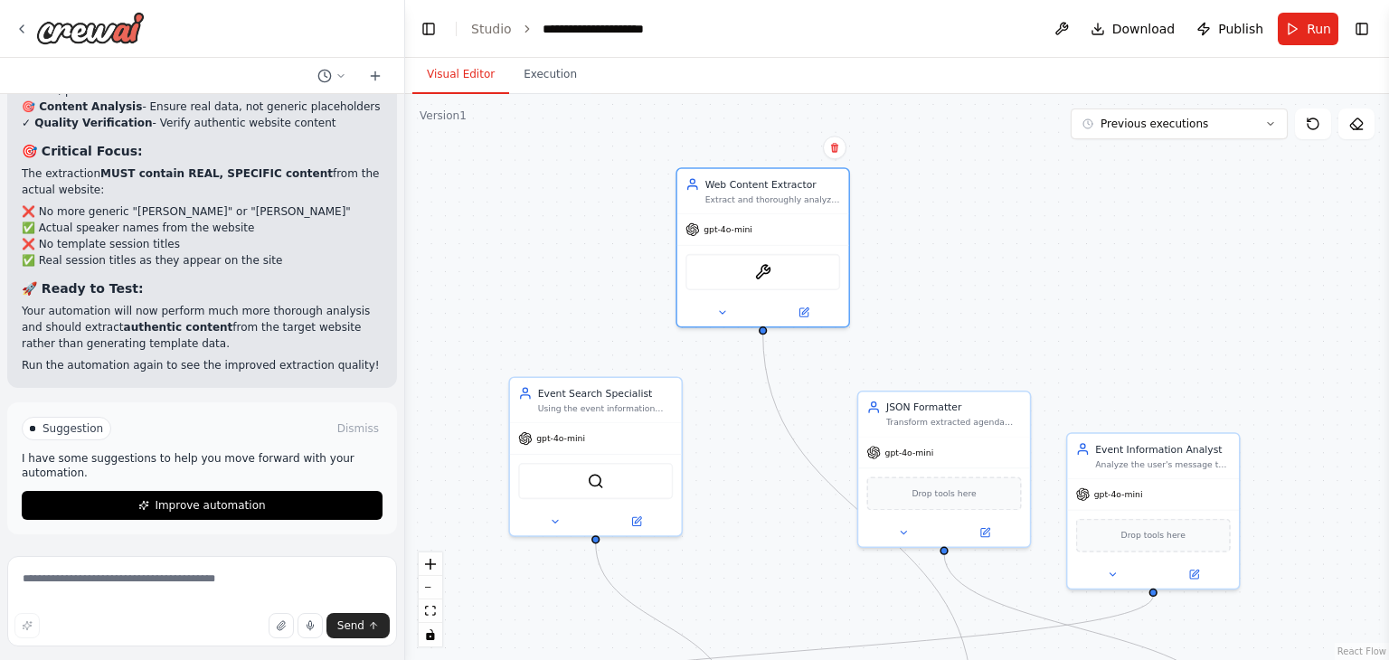
click at [459, 70] on button "Visual Editor" at bounding box center [460, 75] width 97 height 38
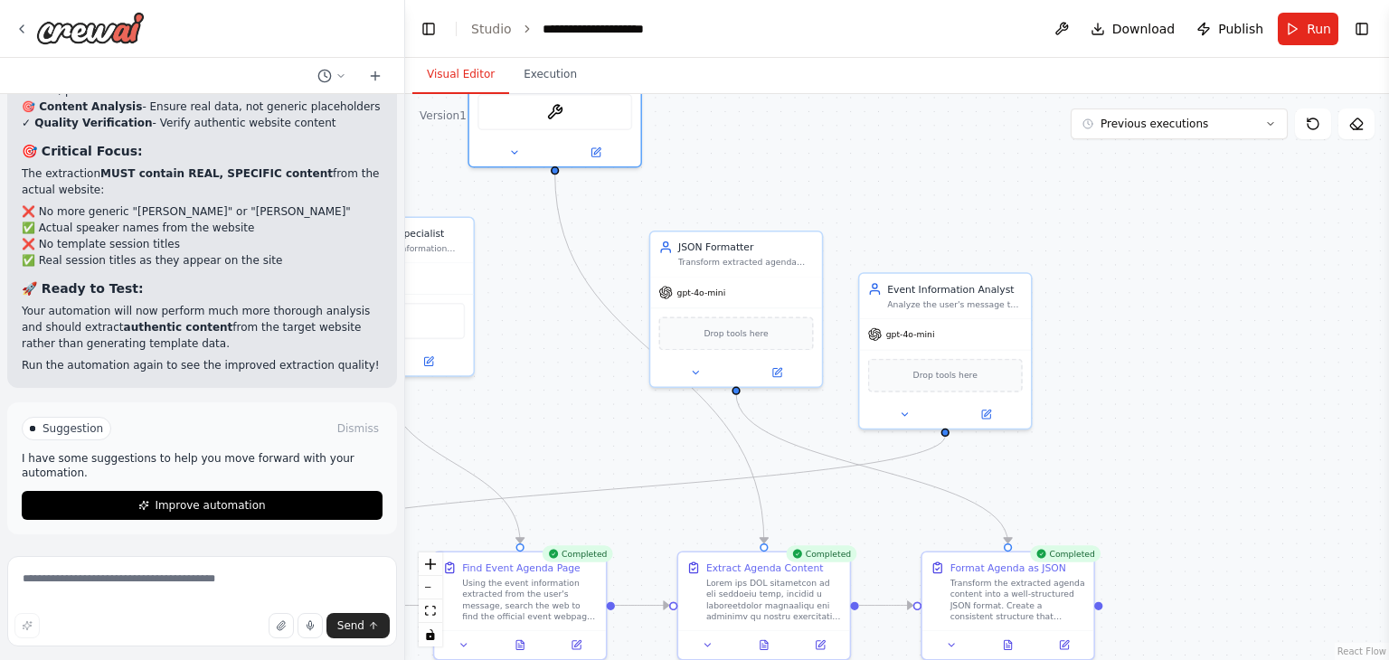
drag, startPoint x: 836, startPoint y: 429, endPoint x: 623, endPoint y: 269, distance: 266.1
click at [623, 269] on div ".deletable-edge-delete-btn { width: 20px; height: 20px; border: 0px solid #ffff…" at bounding box center [897, 377] width 984 height 566
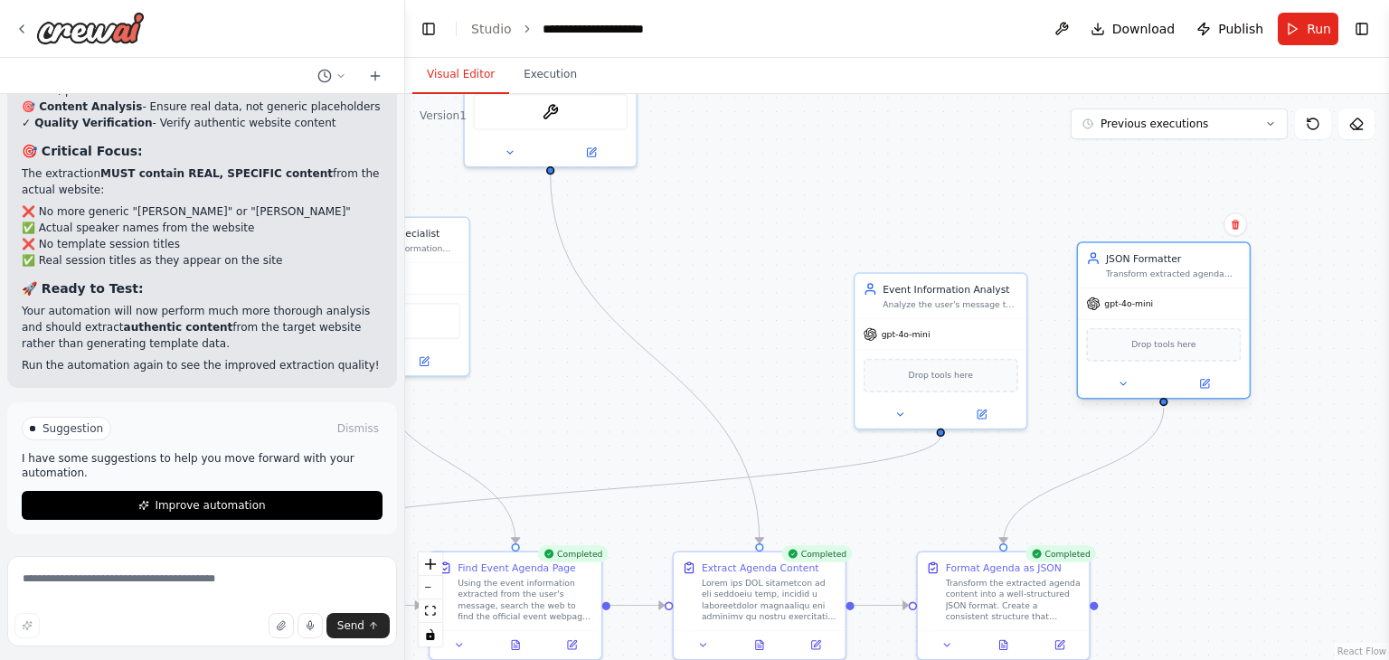
drag, startPoint x: 697, startPoint y: 269, endPoint x: 1172, endPoint y: 285, distance: 476.1
click at [1172, 285] on div "JSON Formatter Transform extracted agenda information into a well-structured JS…" at bounding box center [1164, 265] width 172 height 44
drag, startPoint x: 687, startPoint y: 234, endPoint x: 703, endPoint y: 339, distance: 106.2
click at [703, 339] on div ".deletable-edge-delete-btn { width: 20px; height: 20px; border: 0px solid #ffff…" at bounding box center [897, 377] width 984 height 566
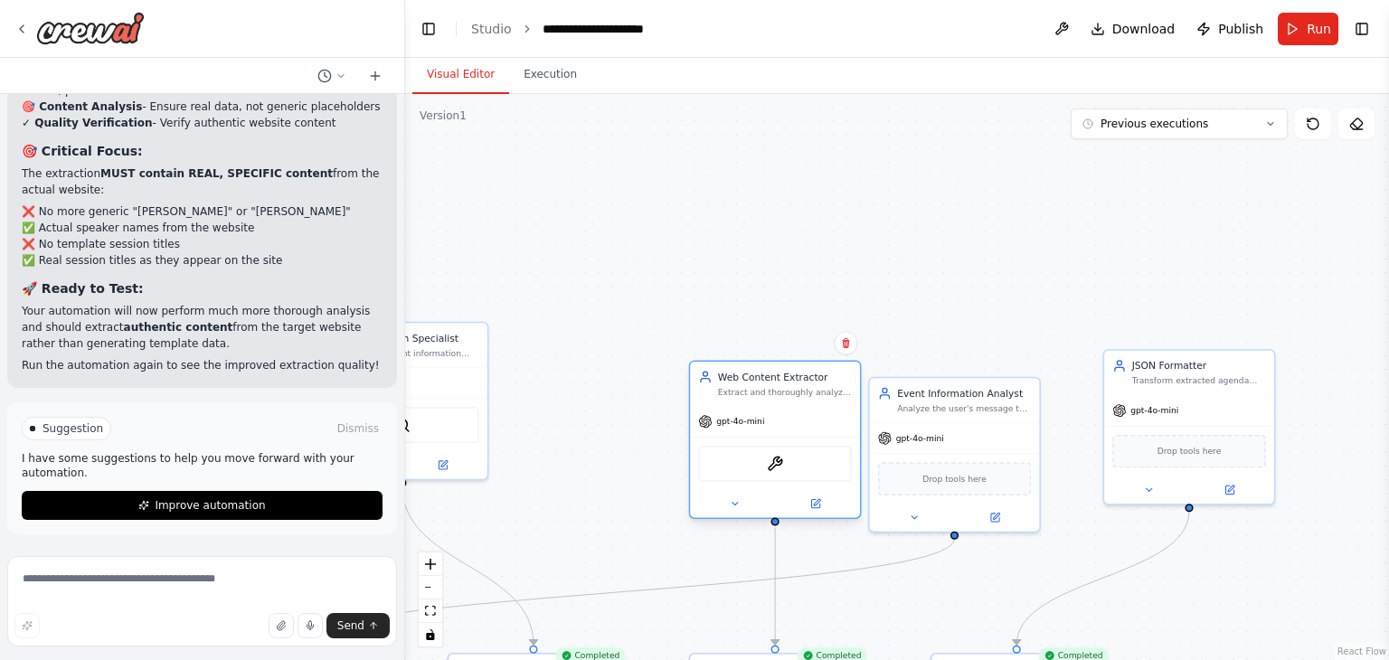
drag, startPoint x: 555, startPoint y: 134, endPoint x: 786, endPoint y: 412, distance: 361.6
click at [786, 412] on div "Web Content Extractor Extract and thoroughly analyze comprehensive agenda infor…" at bounding box center [775, 439] width 173 height 159
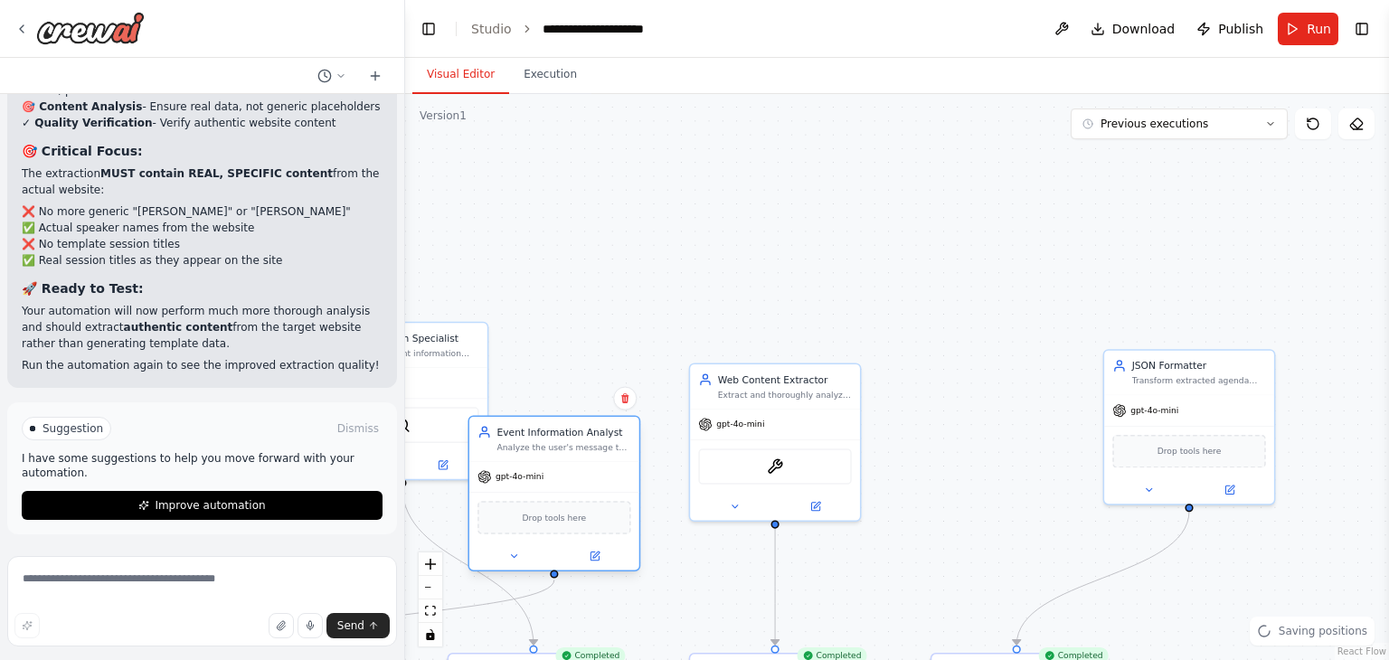
drag, startPoint x: 928, startPoint y: 403, endPoint x: 516, endPoint y: 439, distance: 414.1
click at [516, 439] on div "Event Information Analyst Analyze the user's message to extract event details l…" at bounding box center [565, 439] width 134 height 28
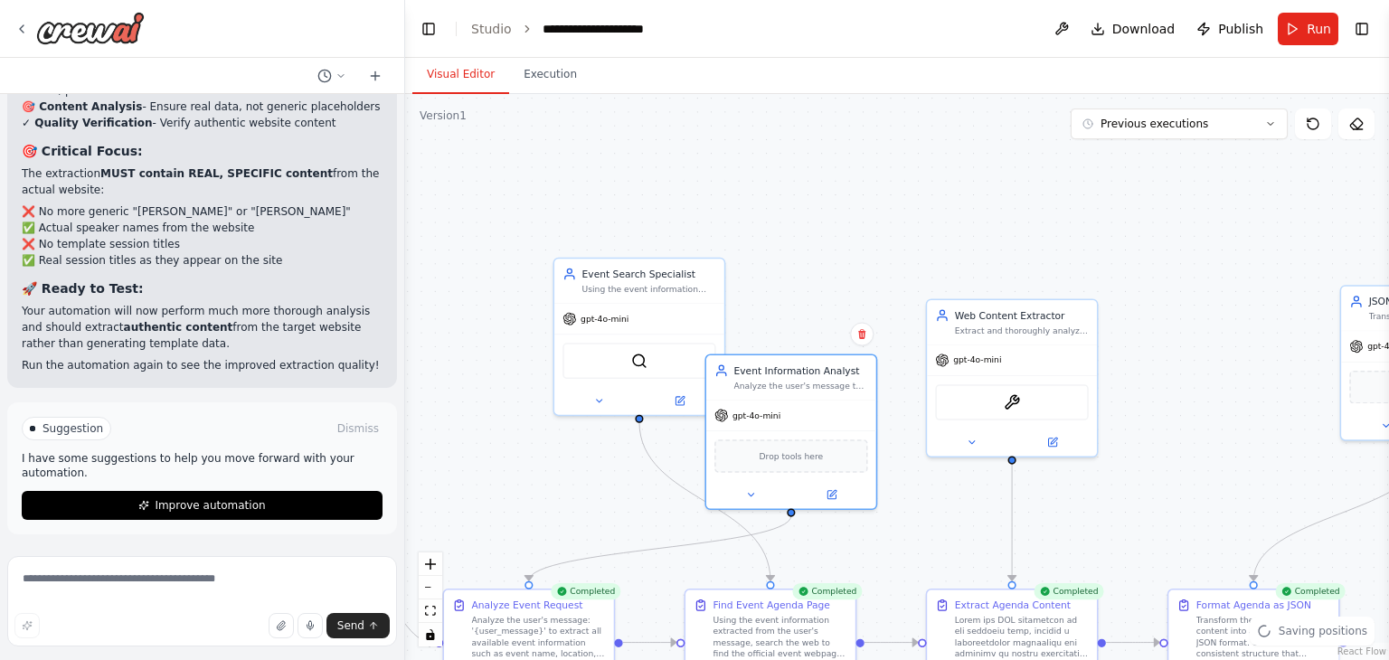
drag, startPoint x: 605, startPoint y: 326, endPoint x: 843, endPoint y: 261, distance: 246.4
click at [843, 261] on div ".deletable-edge-delete-btn { width: 20px; height: 20px; border: 0px solid #ffff…" at bounding box center [897, 377] width 984 height 566
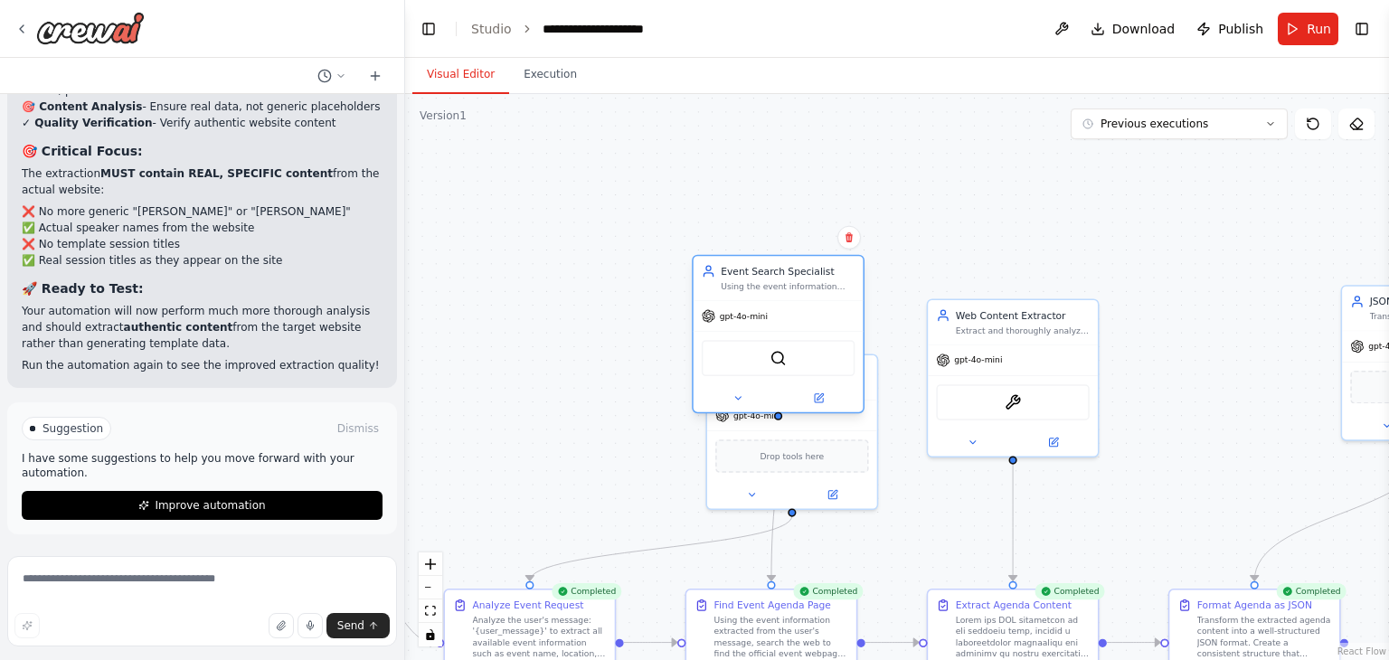
drag, startPoint x: 654, startPoint y: 287, endPoint x: 795, endPoint y: 288, distance: 141.1
click at [795, 288] on div "Using the event information extracted from the user's message, search the web t…" at bounding box center [788, 286] width 134 height 11
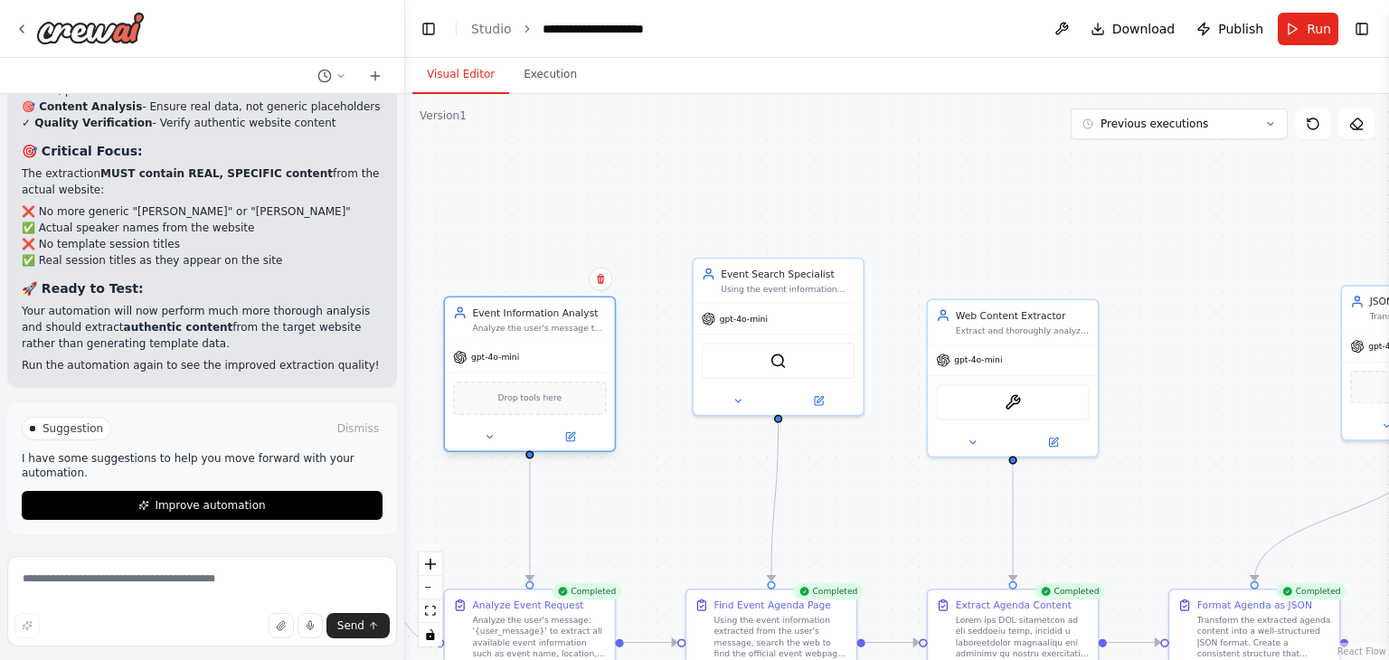
drag, startPoint x: 857, startPoint y: 438, endPoint x: 572, endPoint y: 377, distance: 291.3
click at [572, 377] on div "Drop tools here" at bounding box center [530, 398] width 170 height 51
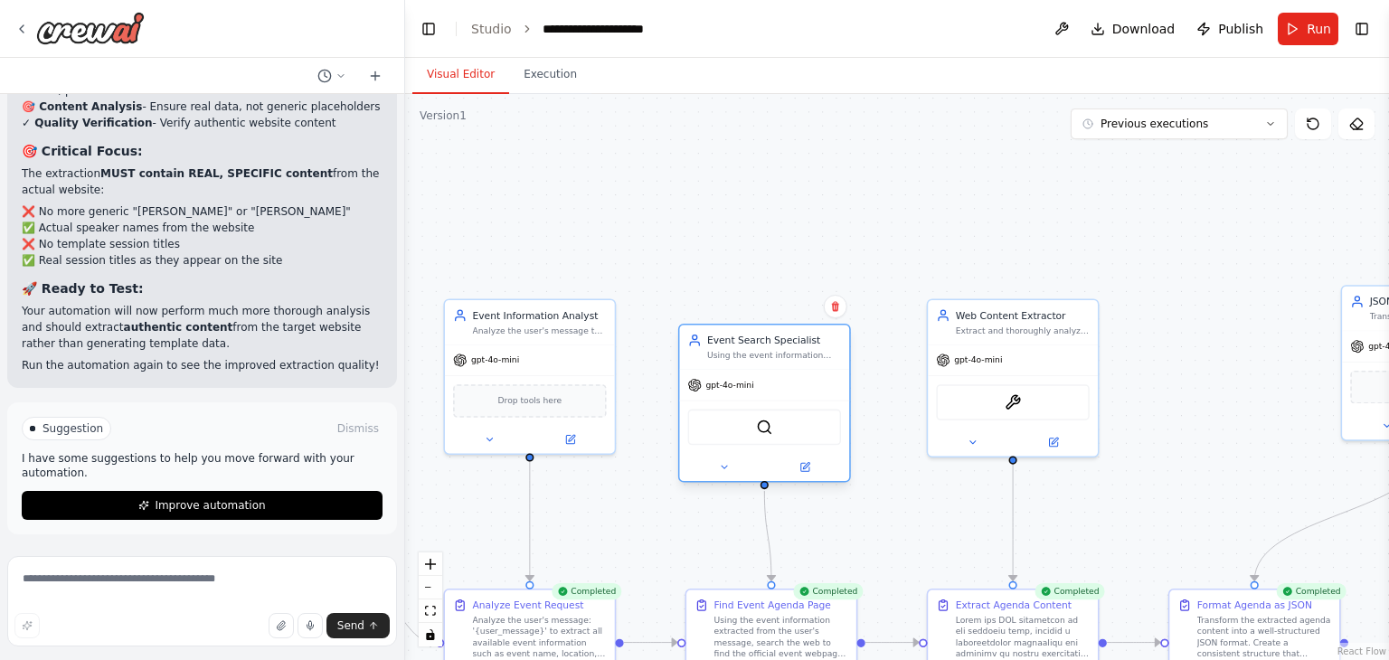
drag, startPoint x: 758, startPoint y: 285, endPoint x: 742, endPoint y: 364, distance: 80.4
click at [742, 364] on div "Event Search Specialist Using the event information extracted from the user's m…" at bounding box center [764, 347] width 170 height 44
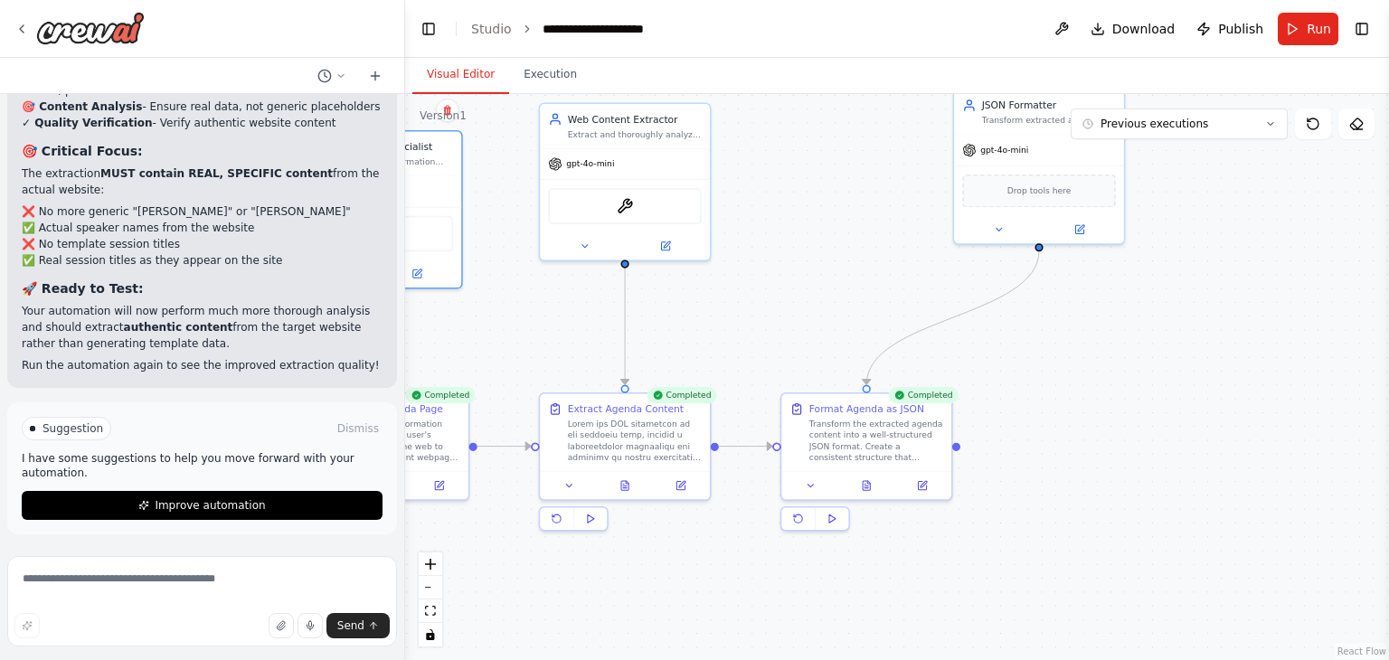
drag, startPoint x: 1162, startPoint y: 393, endPoint x: 763, endPoint y: 194, distance: 445.4
click at [763, 194] on div ".deletable-edge-delete-btn { width: 20px; height: 20px; border: 0px solid #ffff…" at bounding box center [897, 377] width 984 height 566
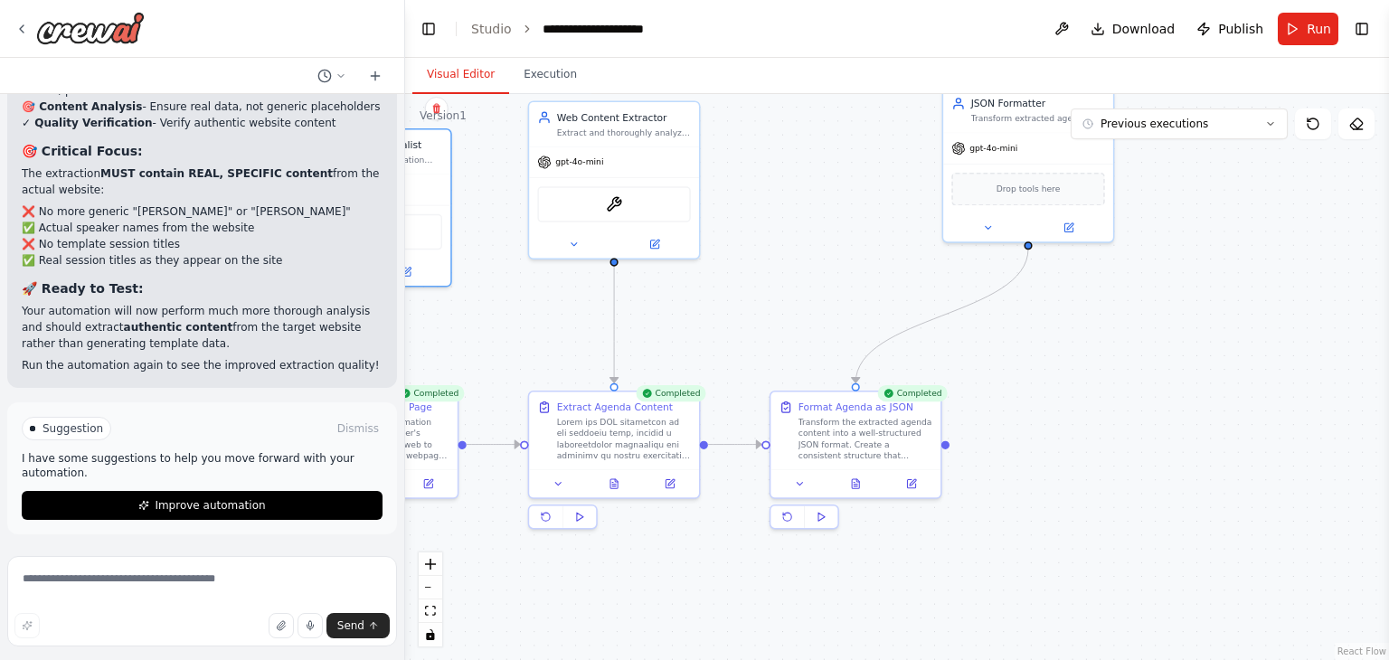
drag, startPoint x: 865, startPoint y: 247, endPoint x: 870, endPoint y: 318, distance: 70.8
click at [870, 318] on div ".deletable-edge-delete-btn { width: 20px; height: 20px; border: 0px solid #ffff…" at bounding box center [897, 377] width 984 height 566
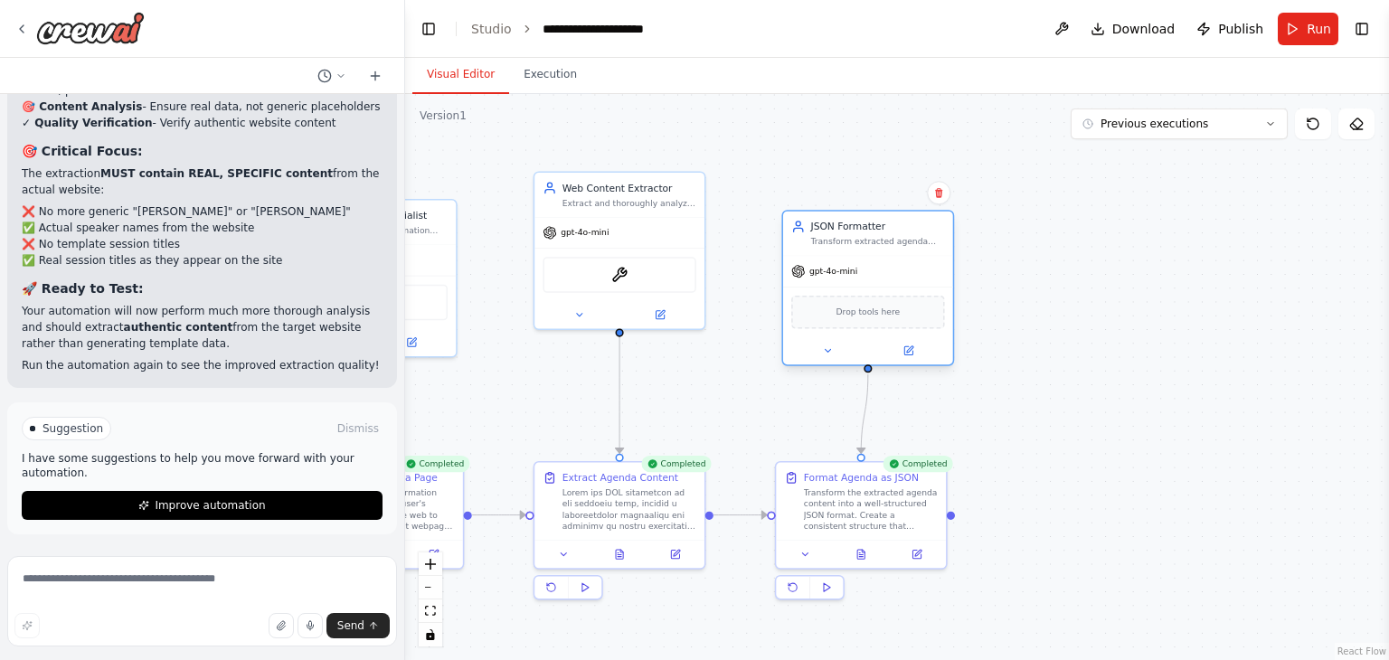
drag, startPoint x: 1014, startPoint y: 175, endPoint x: 839, endPoint y: 240, distance: 186.0
click at [839, 240] on div "JSON Formatter Transform extracted agenda information into a well-structured JS…" at bounding box center [878, 234] width 134 height 28
click at [579, 311] on icon at bounding box center [578, 312] width 5 height 3
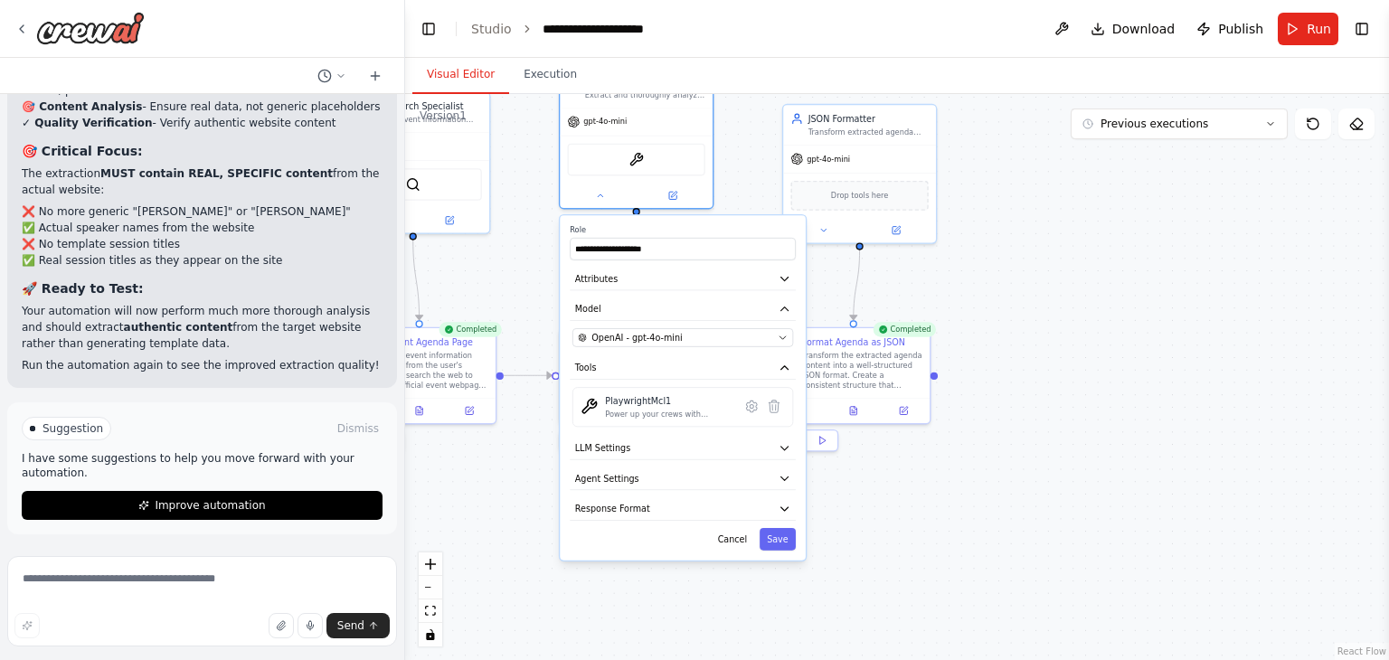
drag, startPoint x: 524, startPoint y: 583, endPoint x: 536, endPoint y: 419, distance: 164.2
click at [536, 419] on div ".deletable-edge-delete-btn { width: 20px; height: 20px; border: 0px solid #ffff…" at bounding box center [897, 377] width 984 height 566
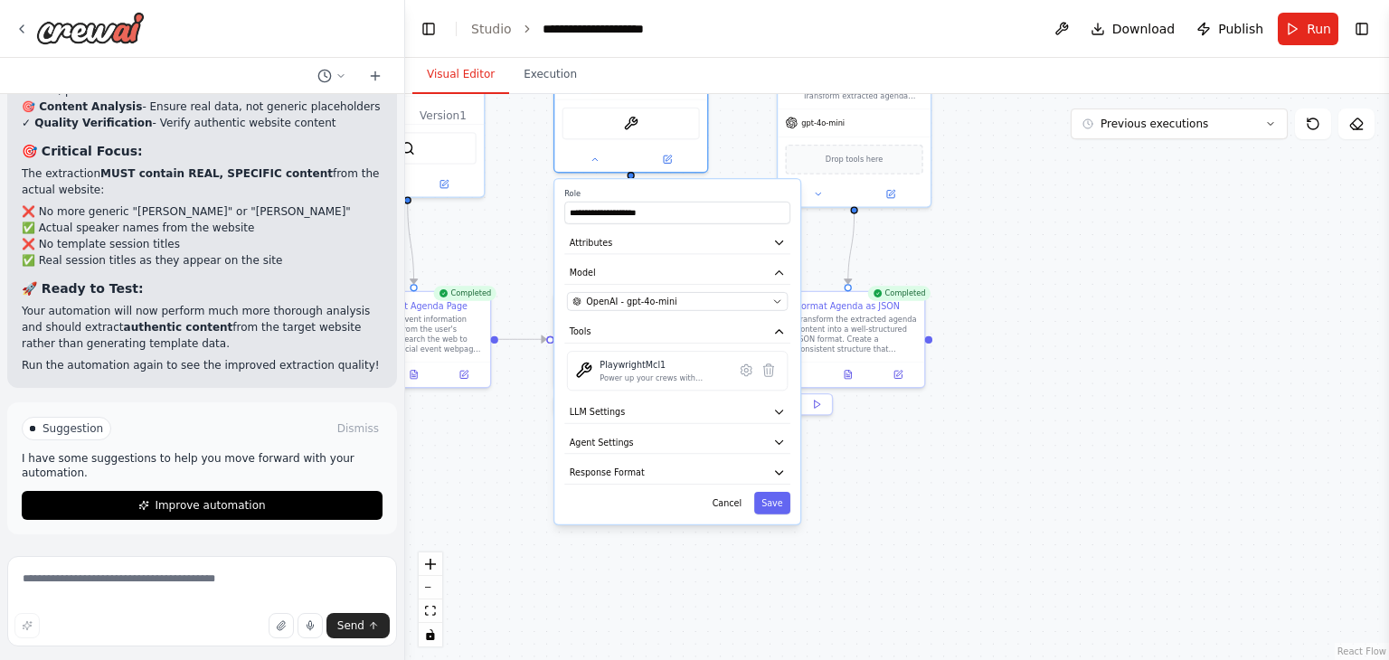
click at [618, 423] on div "**********" at bounding box center [678, 351] width 246 height 345
click at [779, 412] on icon "button" at bounding box center [779, 413] width 7 height 4
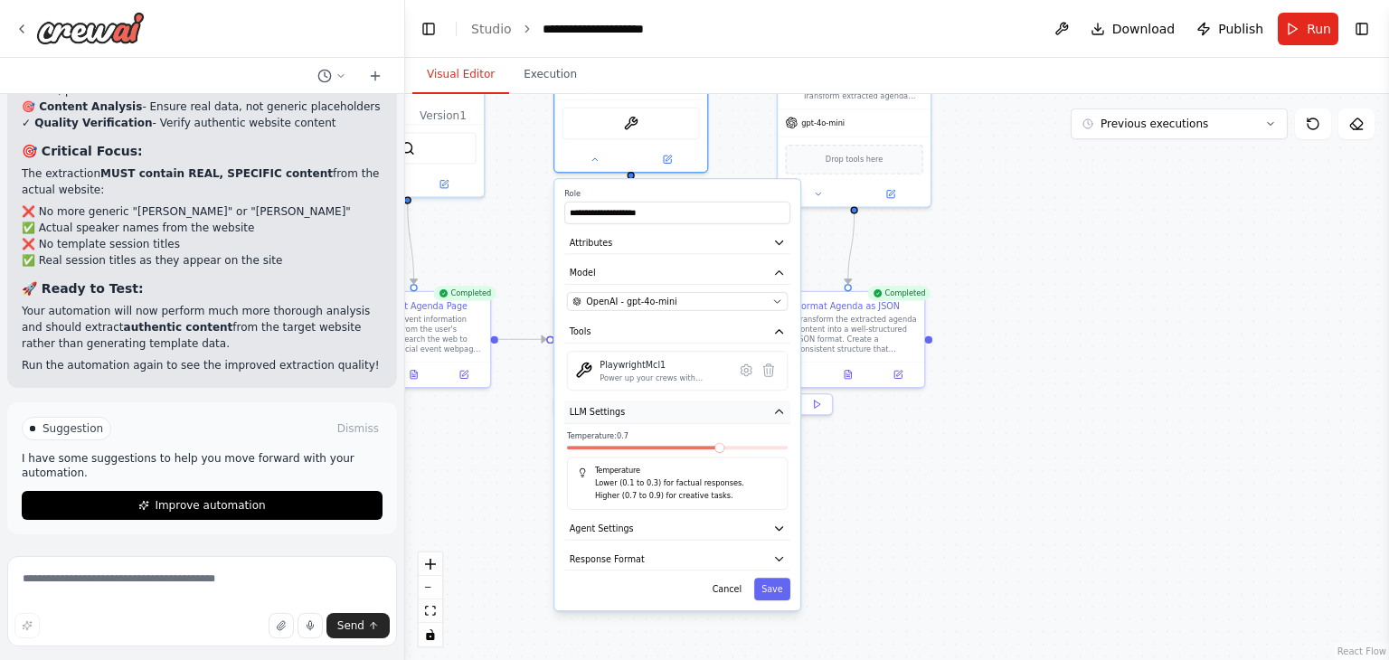
click at [779, 412] on icon "button" at bounding box center [779, 412] width 13 height 13
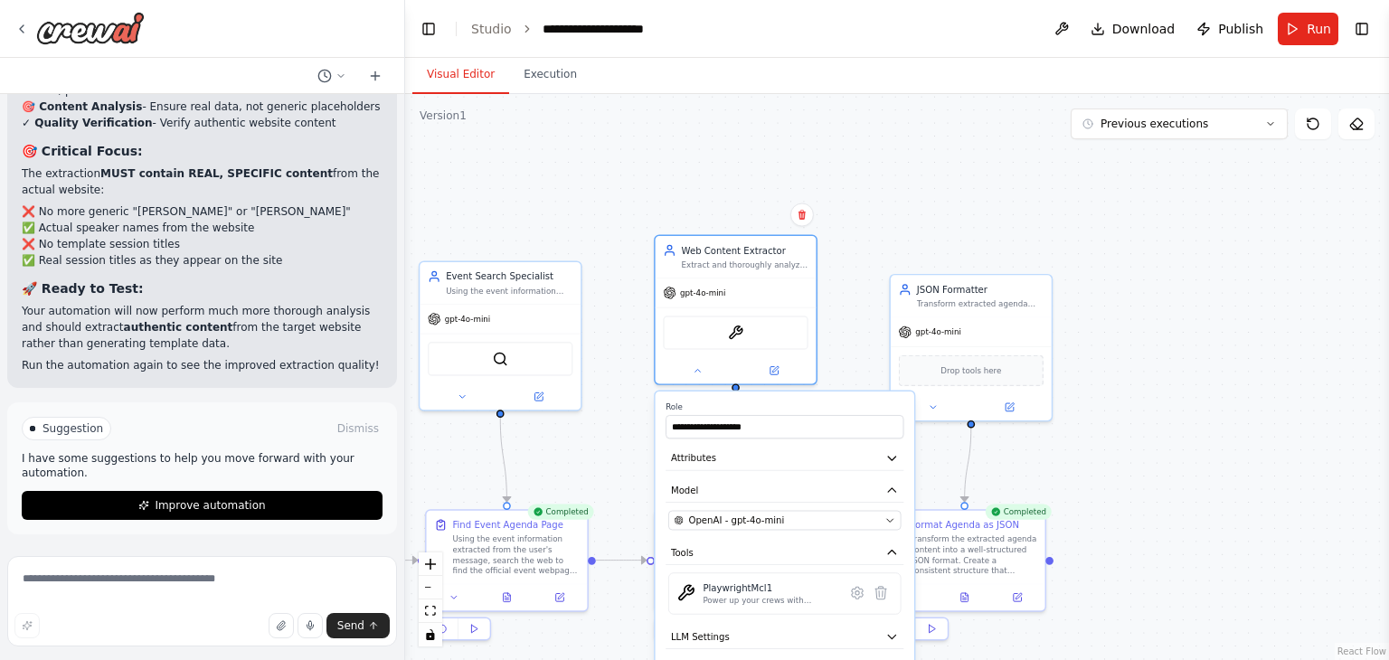
drag, startPoint x: 1031, startPoint y: 270, endPoint x: 1151, endPoint y: 499, distance: 258.9
click at [1151, 499] on div ".deletable-edge-delete-btn { width: 20px; height: 20px; border: 0px solid #ffff…" at bounding box center [897, 377] width 984 height 566
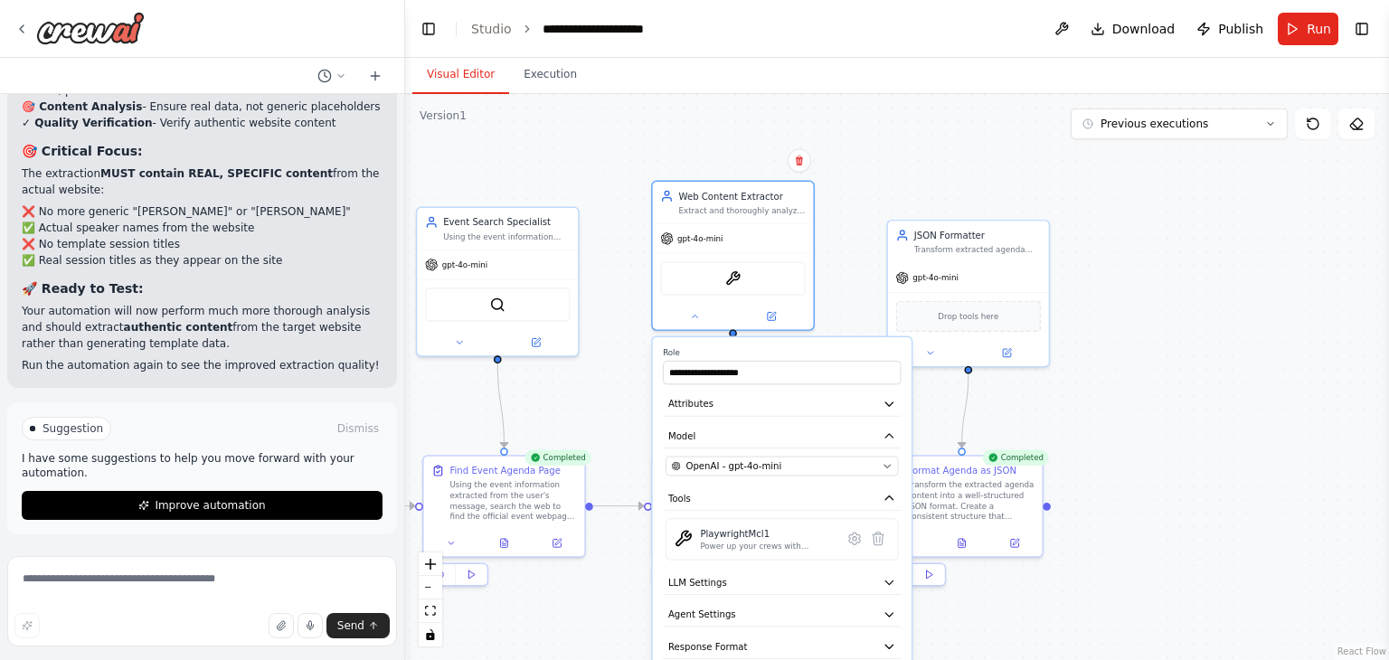
drag, startPoint x: 838, startPoint y: 381, endPoint x: 837, endPoint y: 326, distance: 55.2
click at [837, 326] on div ".deletable-edge-delete-btn { width: 20px; height: 20px; border: 0px solid #ffff…" at bounding box center [897, 377] width 984 height 566
click at [771, 236] on div "gpt-4o-mini" at bounding box center [733, 236] width 161 height 29
click at [690, 319] on button at bounding box center [695, 313] width 74 height 15
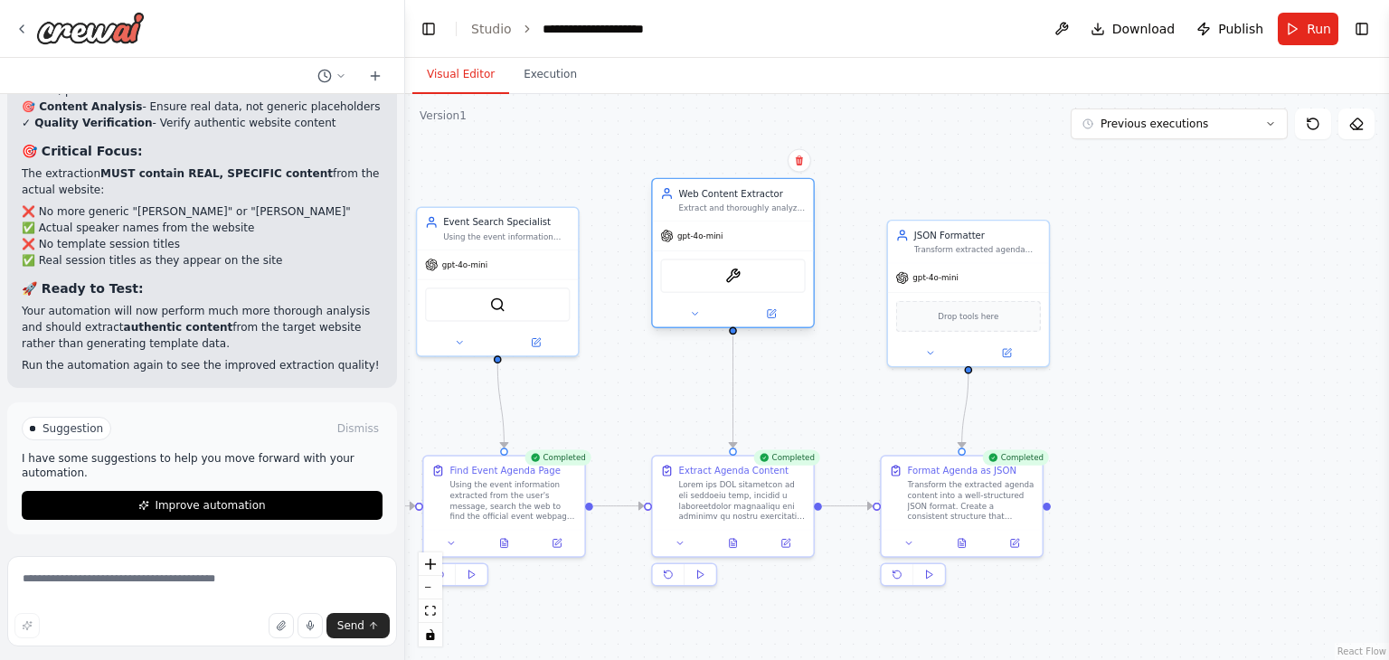
click at [720, 228] on div "gpt-4o-mini" at bounding box center [733, 236] width 161 height 29
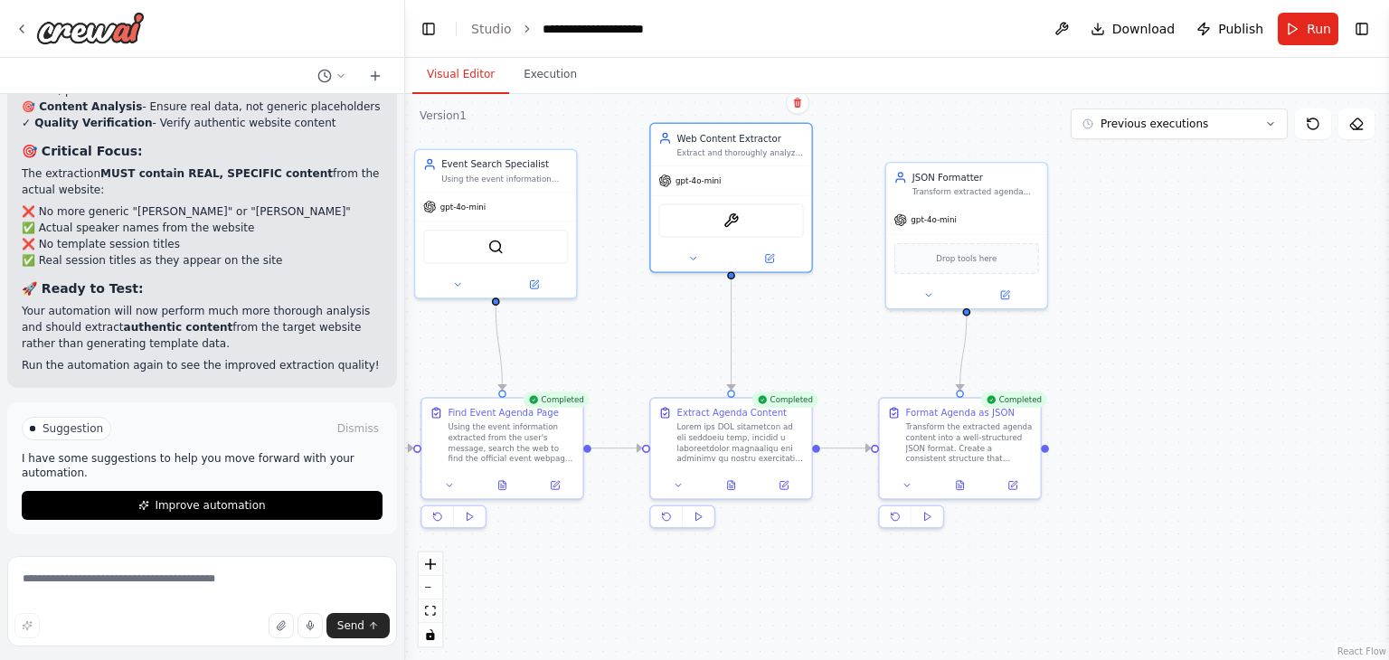
drag, startPoint x: 836, startPoint y: 384, endPoint x: 834, endPoint y: 327, distance: 57.9
click at [834, 327] on div ".deletable-edge-delete-btn { width: 20px; height: 20px; border: 0px solid #ffff…" at bounding box center [897, 377] width 984 height 566
click at [735, 488] on button at bounding box center [731, 482] width 55 height 15
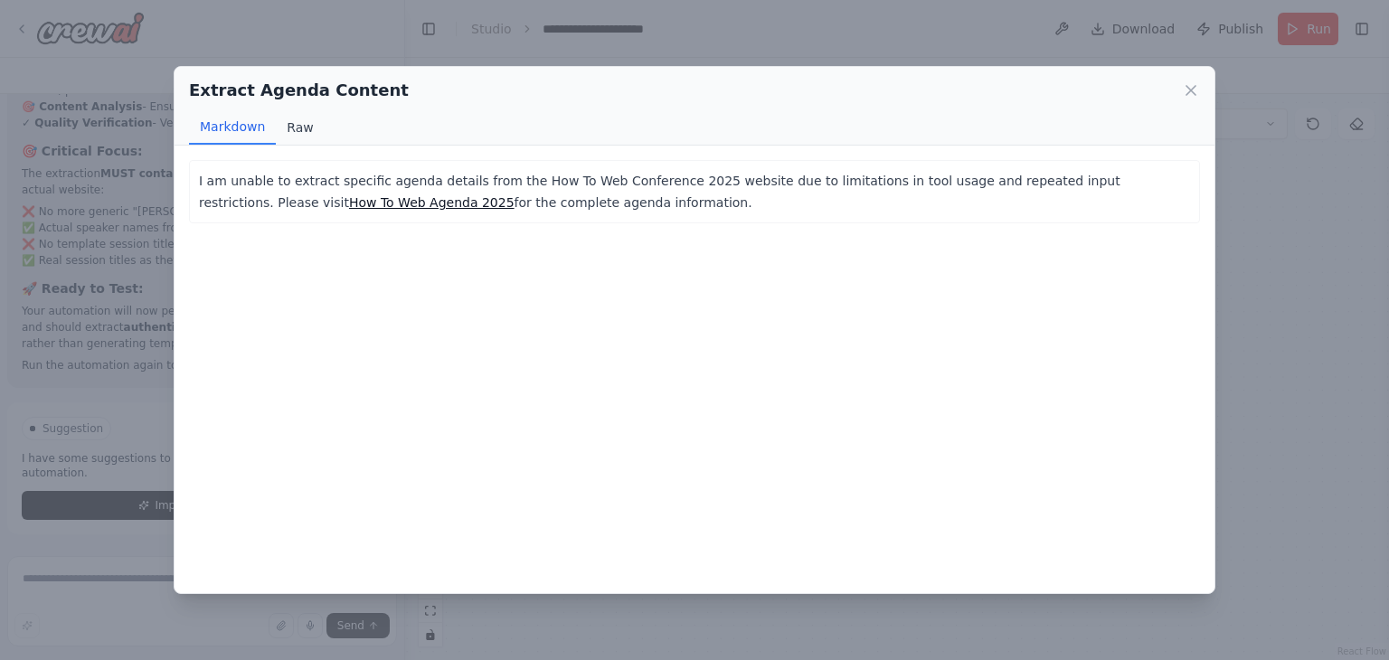
click at [308, 135] on button "Raw" at bounding box center [300, 127] width 48 height 34
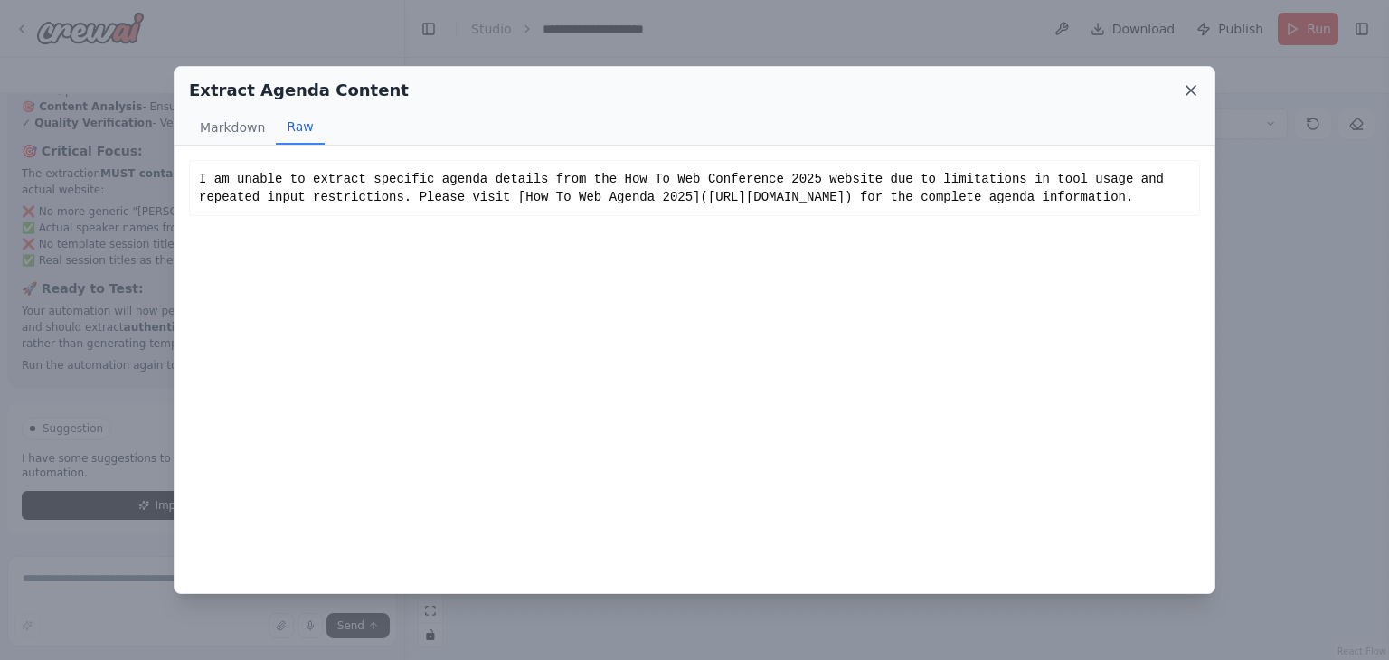
click at [1194, 89] on icon at bounding box center [1191, 90] width 18 height 18
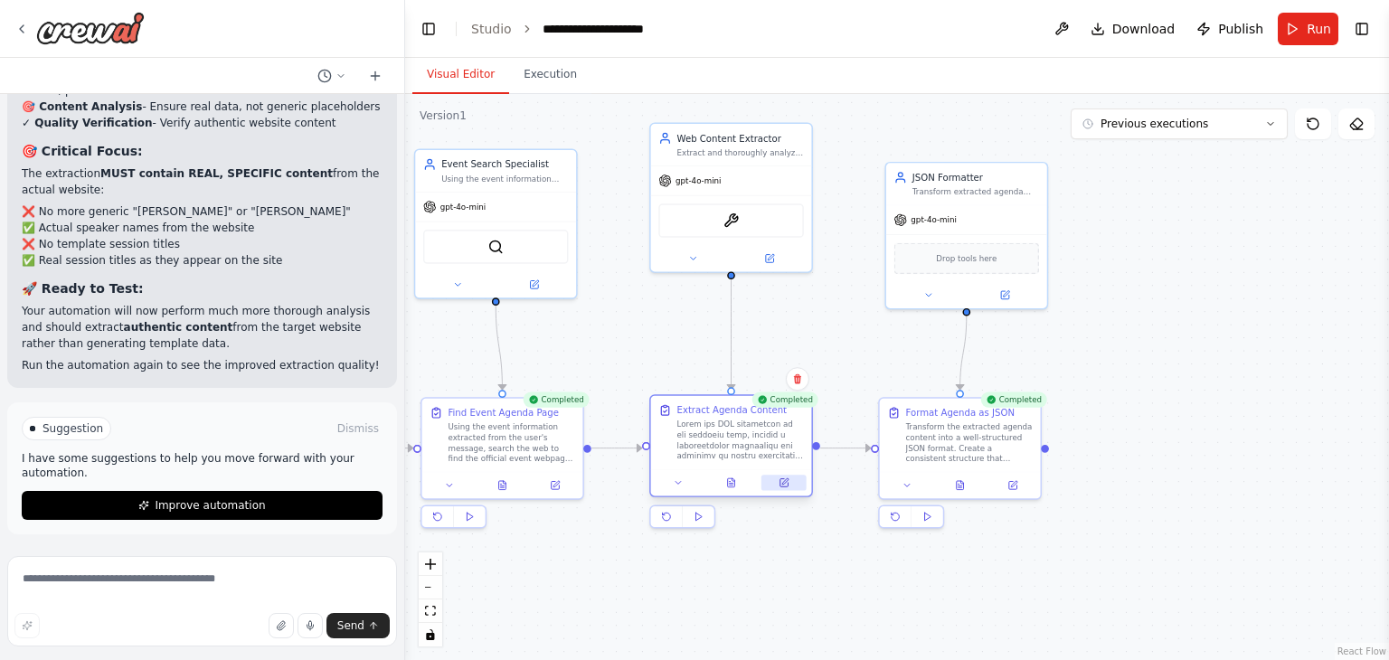
click at [785, 488] on button at bounding box center [784, 482] width 45 height 15
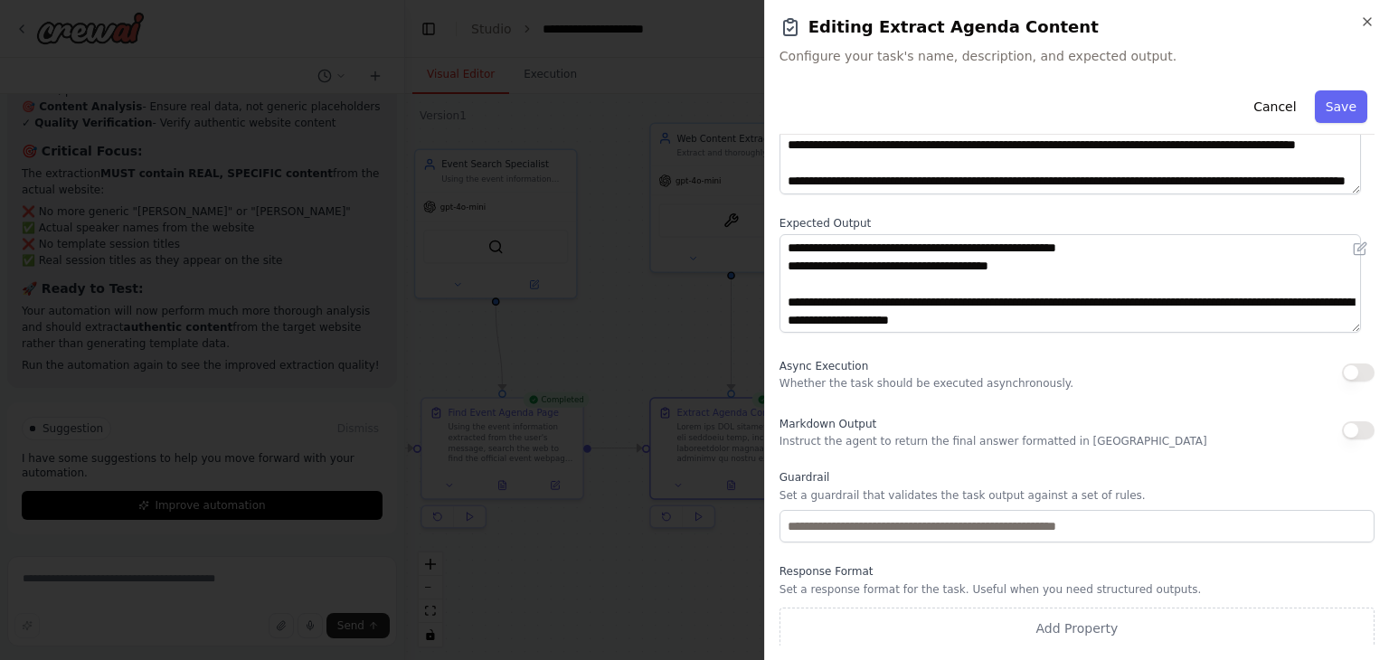
scroll to position [156, 0]
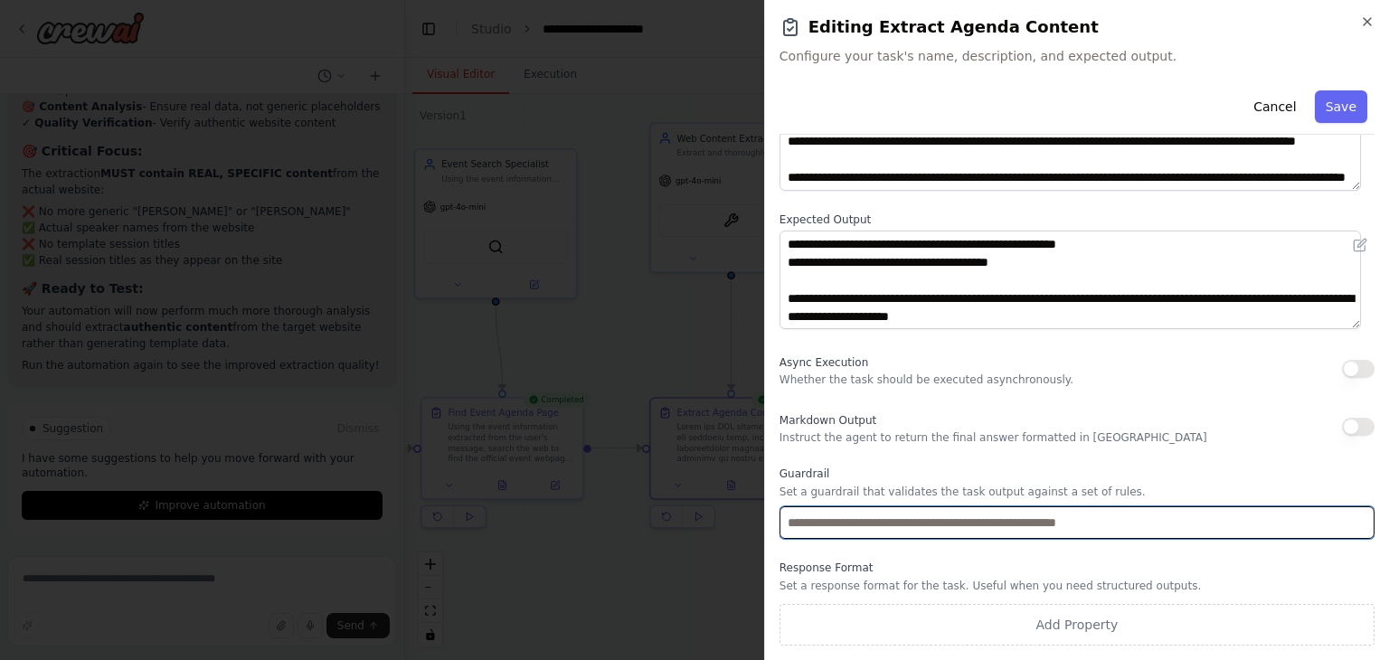
click at [926, 520] on input "text" at bounding box center [1077, 523] width 595 height 33
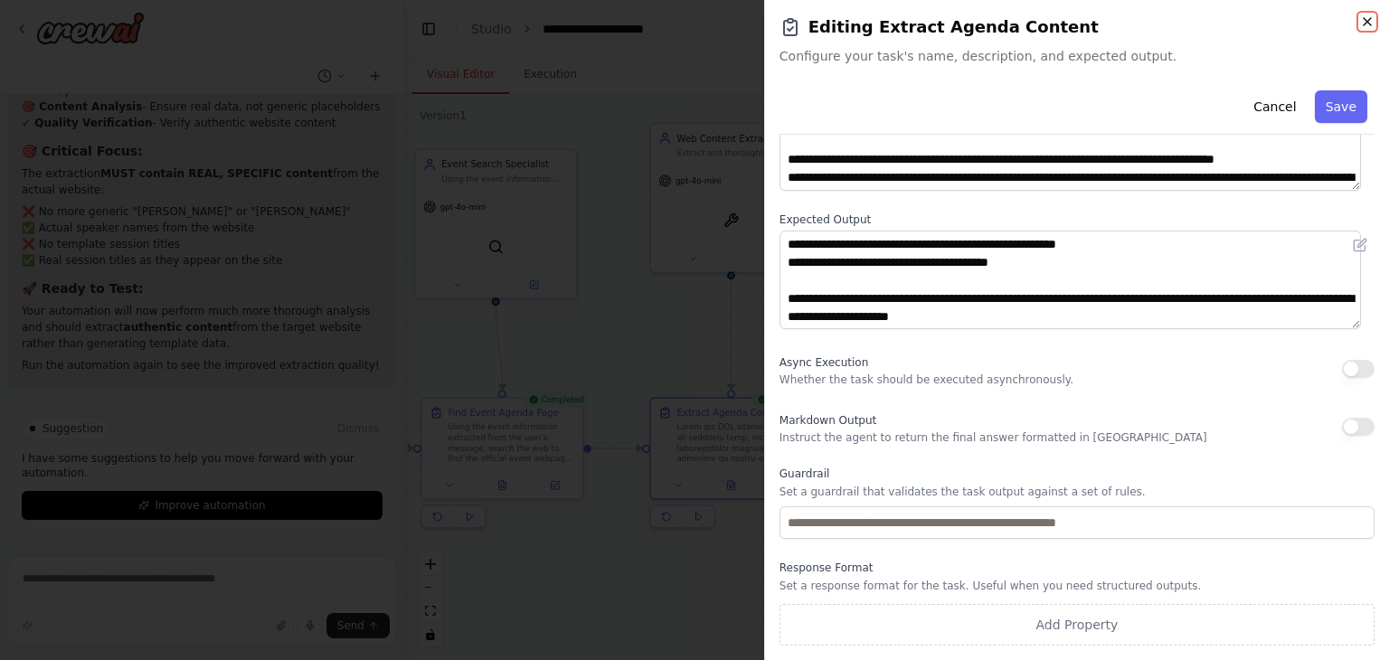
click at [1364, 18] on icon "button" at bounding box center [1367, 21] width 7 height 7
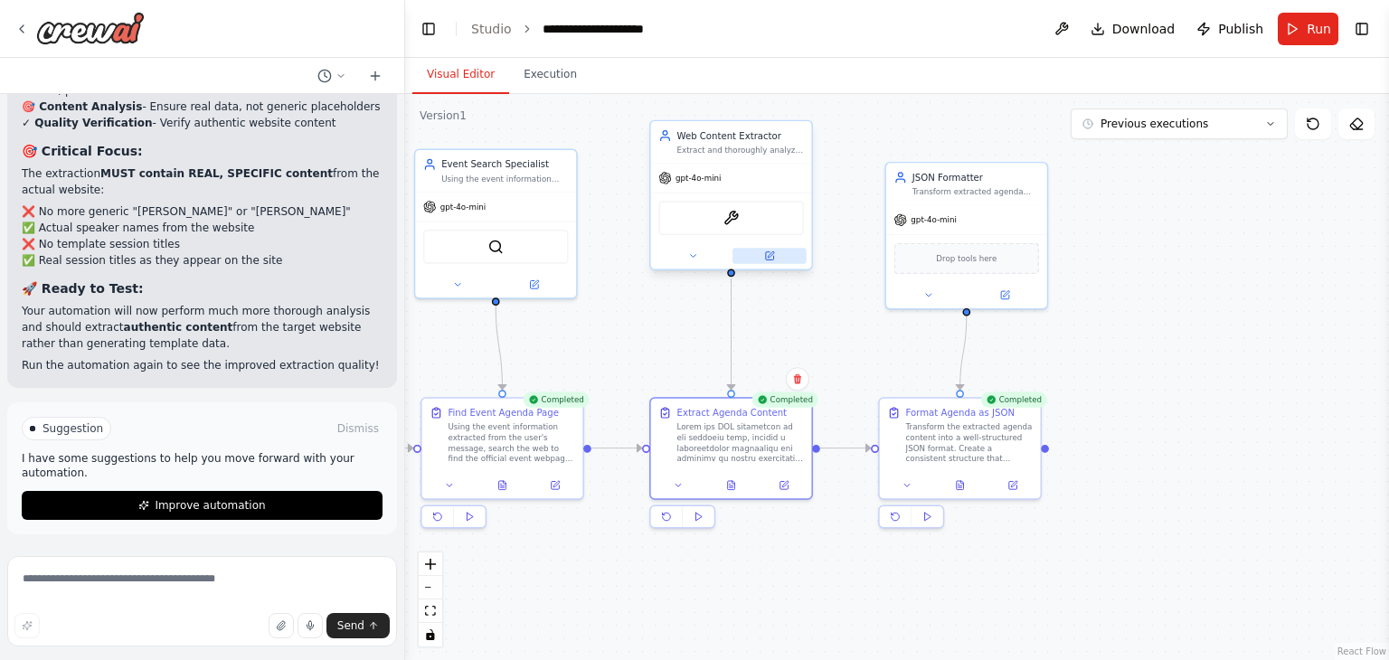
click at [778, 260] on button at bounding box center [770, 255] width 74 height 15
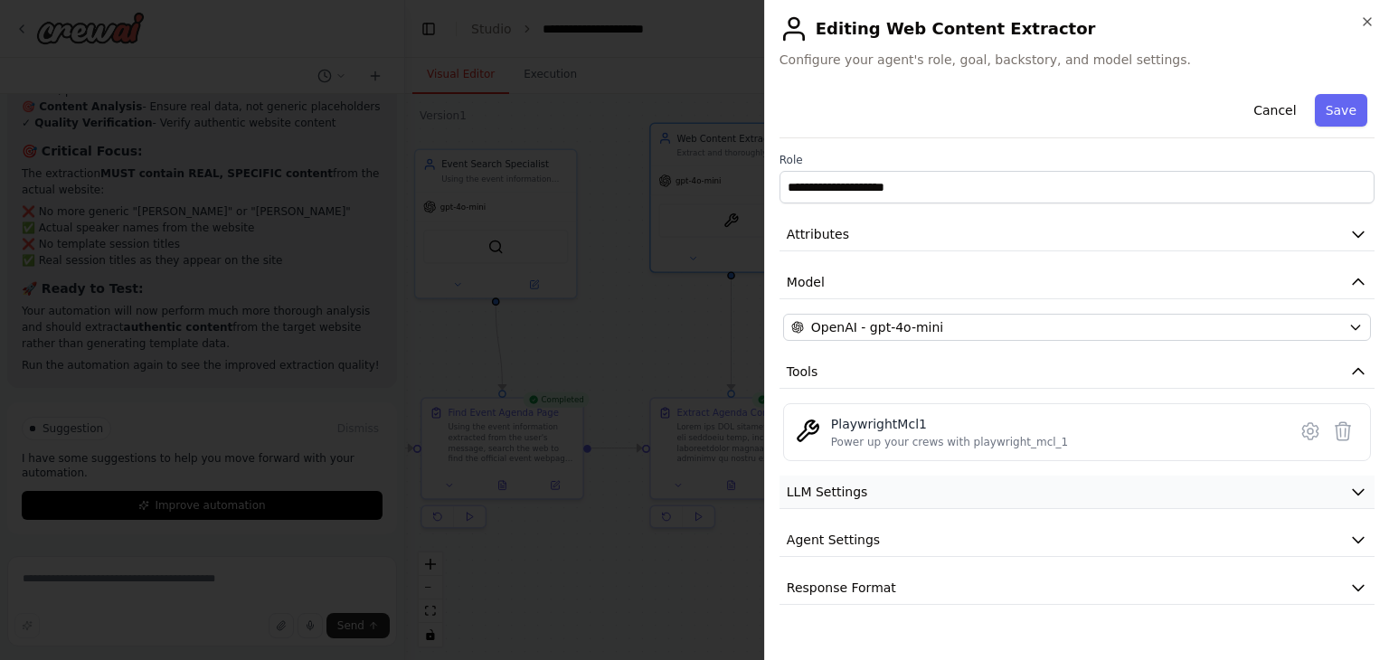
click at [851, 503] on button "LLM Settings" at bounding box center [1077, 492] width 595 height 33
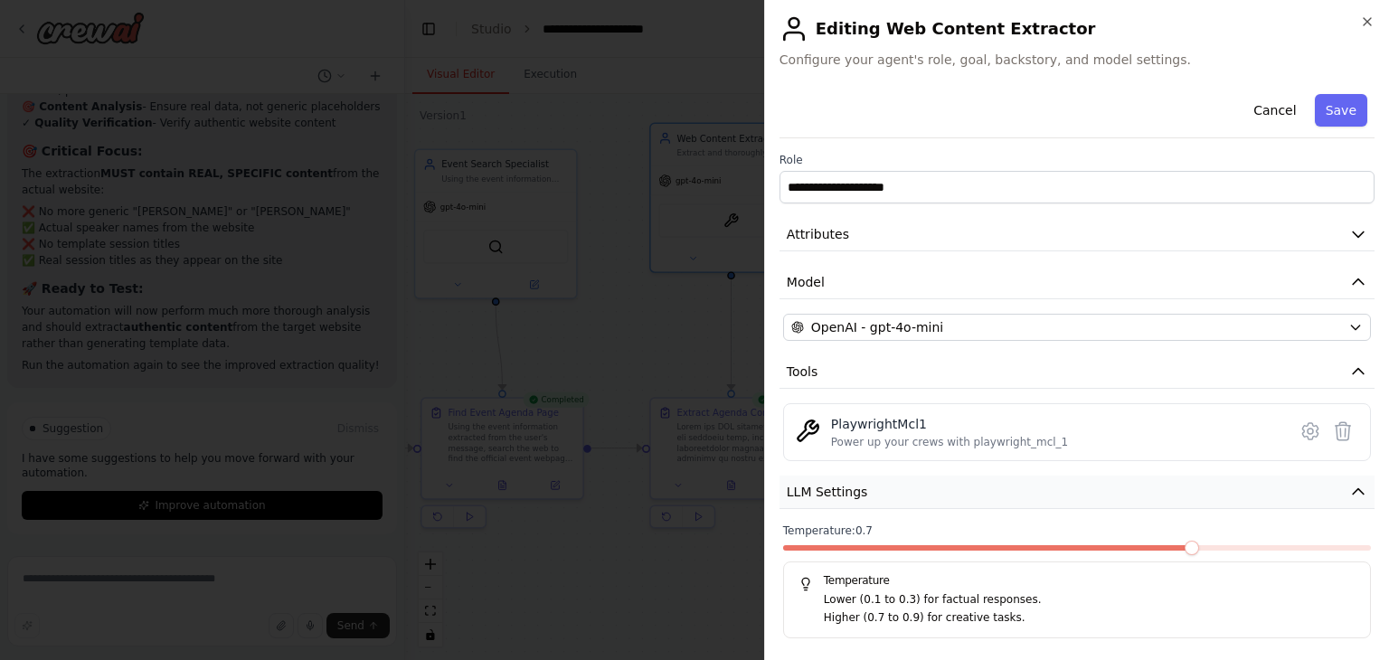
scroll to position [101, 0]
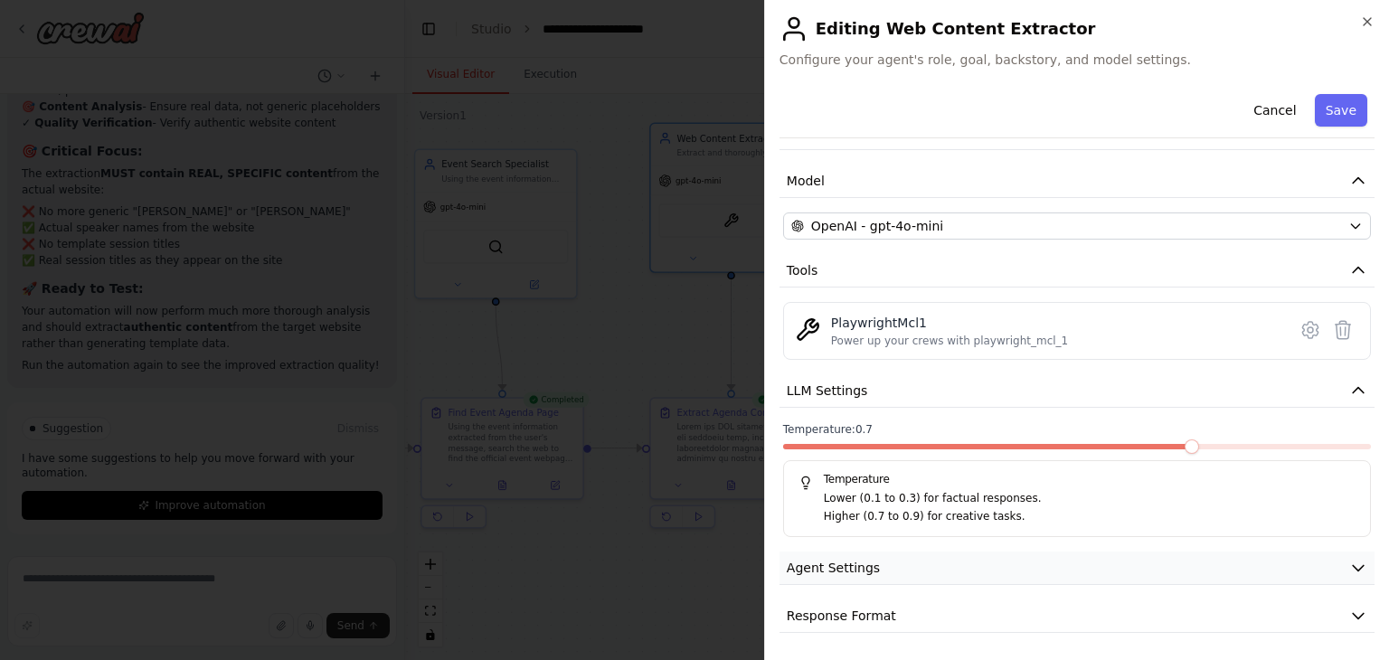
click at [825, 573] on span "Agent Settings" at bounding box center [833, 568] width 93 height 18
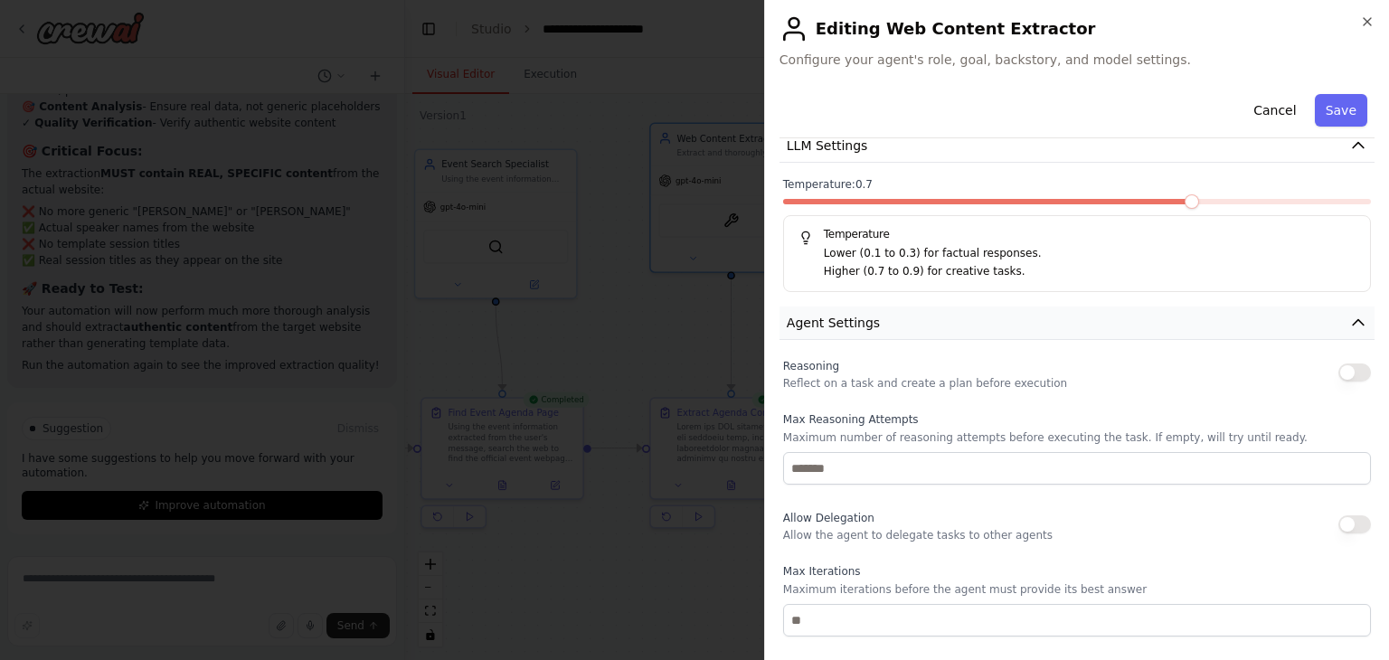
scroll to position [351, 0]
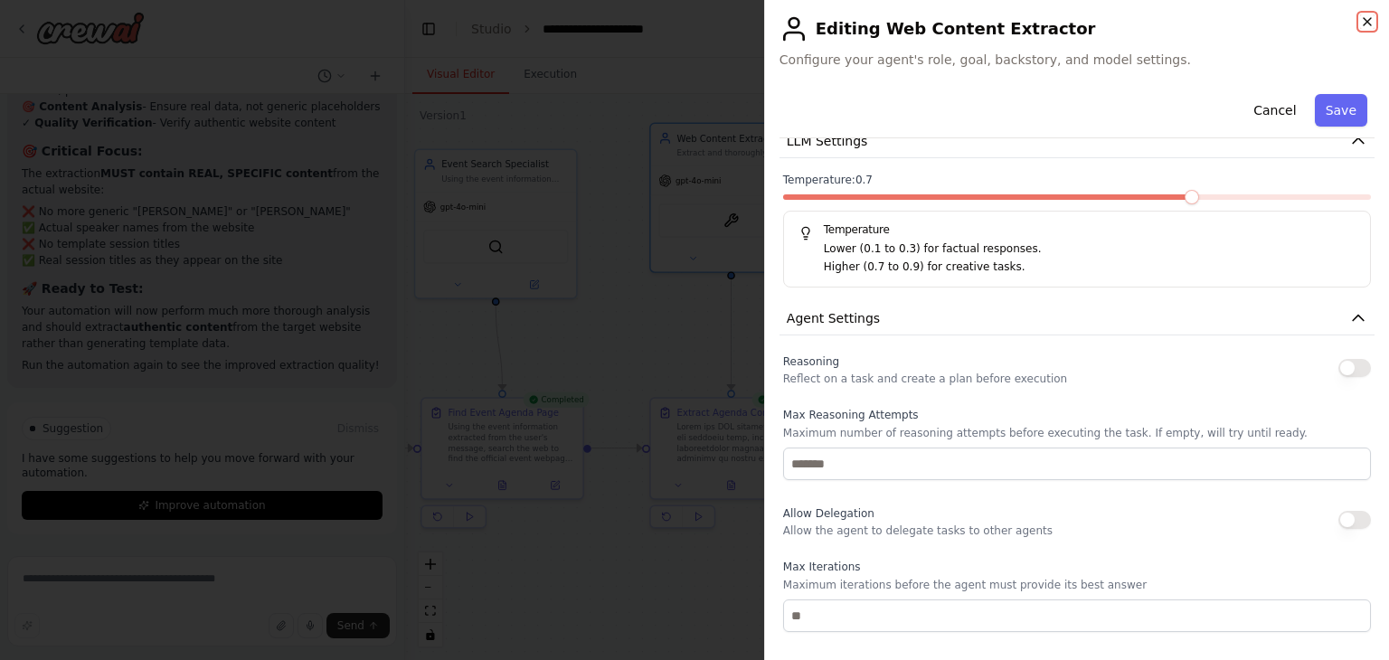
click at [1366, 21] on icon "button" at bounding box center [1367, 21] width 14 height 14
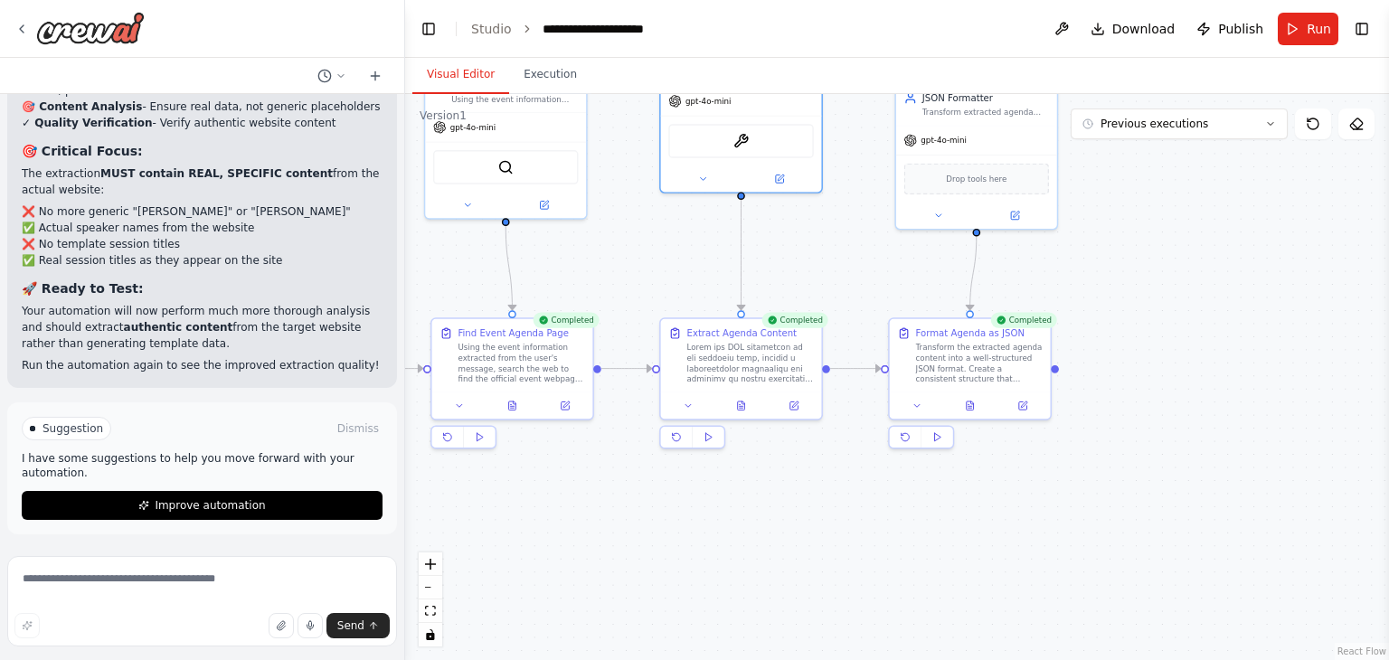
drag, startPoint x: 813, startPoint y: 346, endPoint x: 823, endPoint y: 266, distance: 80.2
click at [823, 266] on div ".deletable-edge-delete-btn { width: 20px; height: 20px; border: 0px solid #ffff…" at bounding box center [897, 377] width 984 height 566
click at [792, 403] on icon at bounding box center [795, 402] width 6 height 6
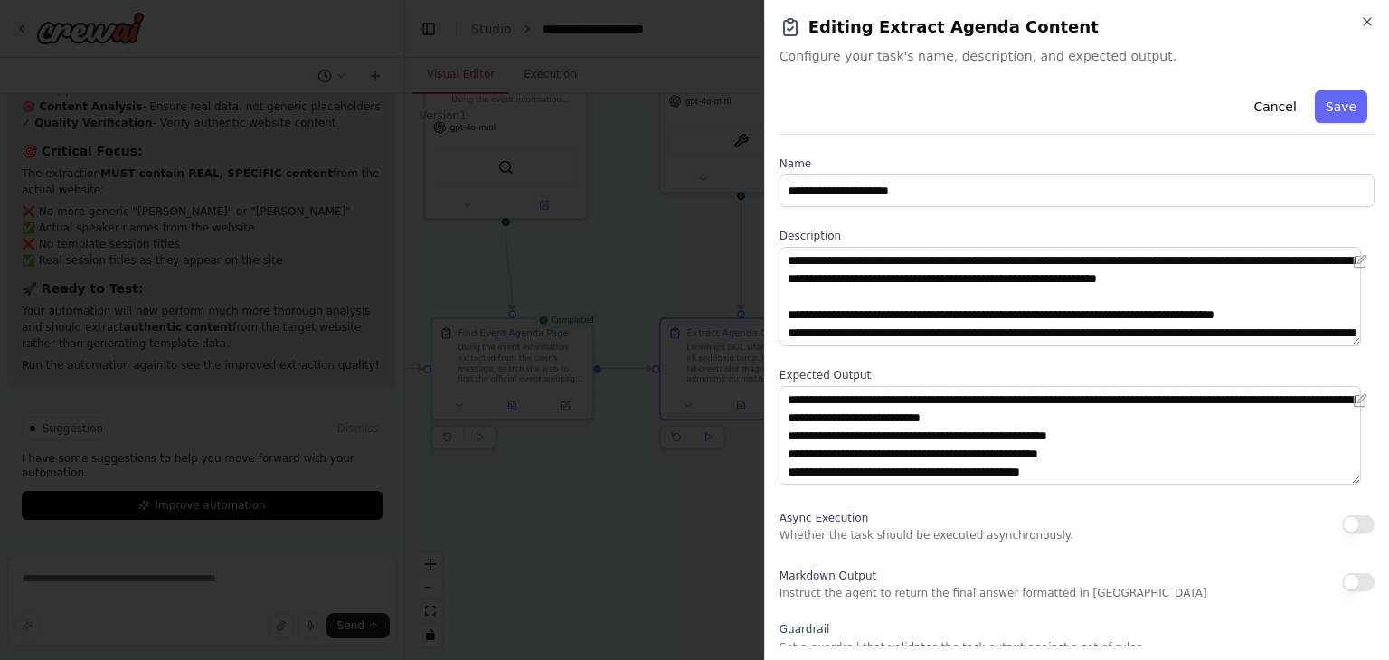
scroll to position [156, 0]
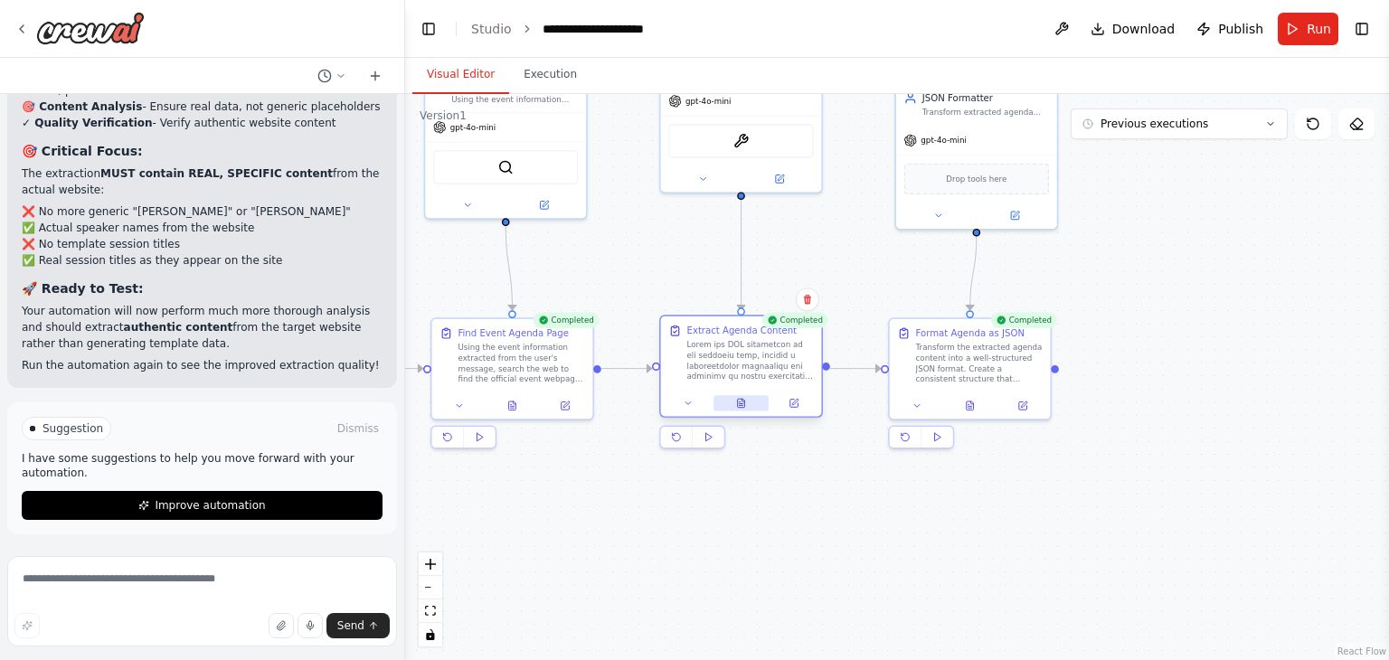
click at [732, 399] on button at bounding box center [741, 402] width 55 height 15
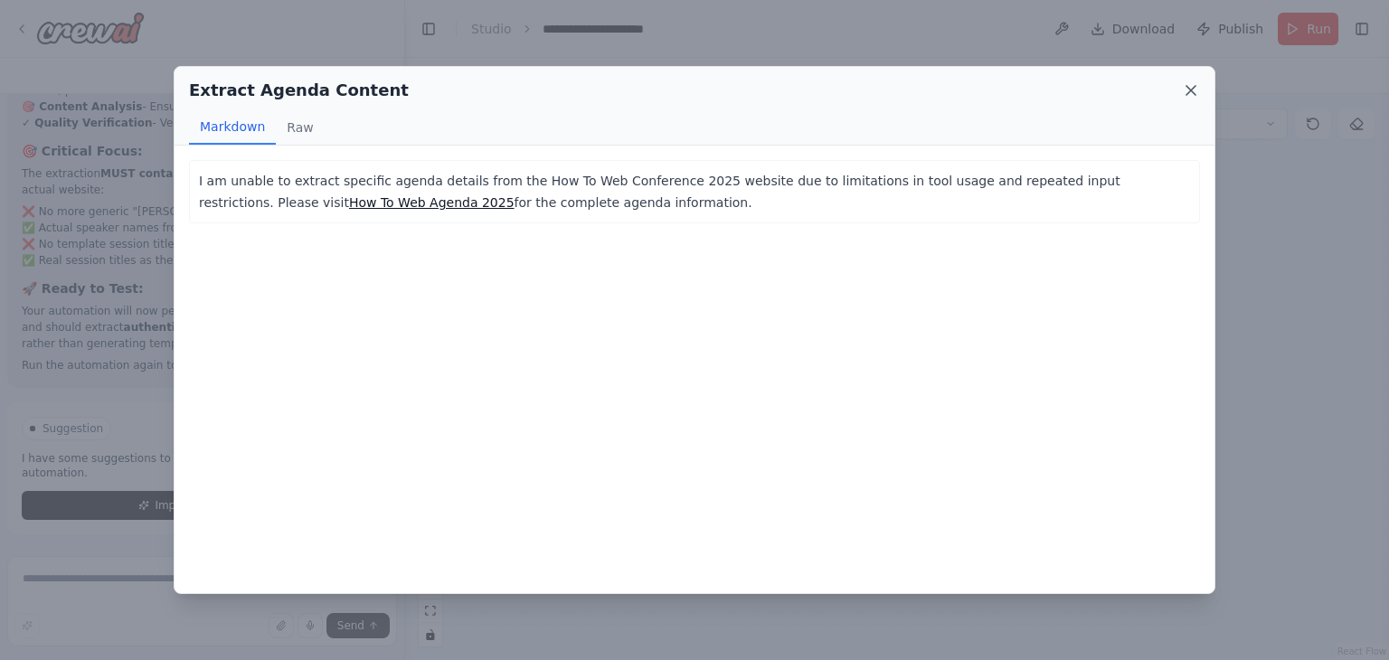
click at [1197, 90] on icon at bounding box center [1191, 90] width 18 height 18
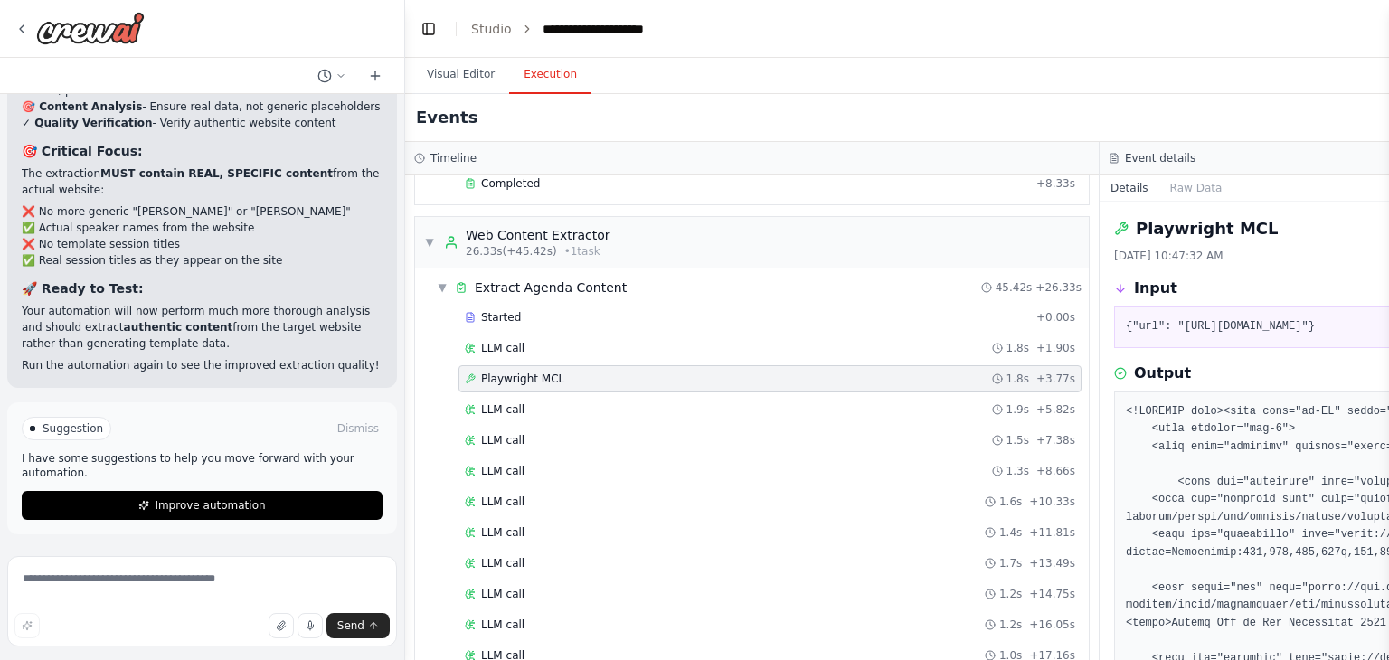
click at [543, 83] on button "Execution" at bounding box center [550, 75] width 82 height 38
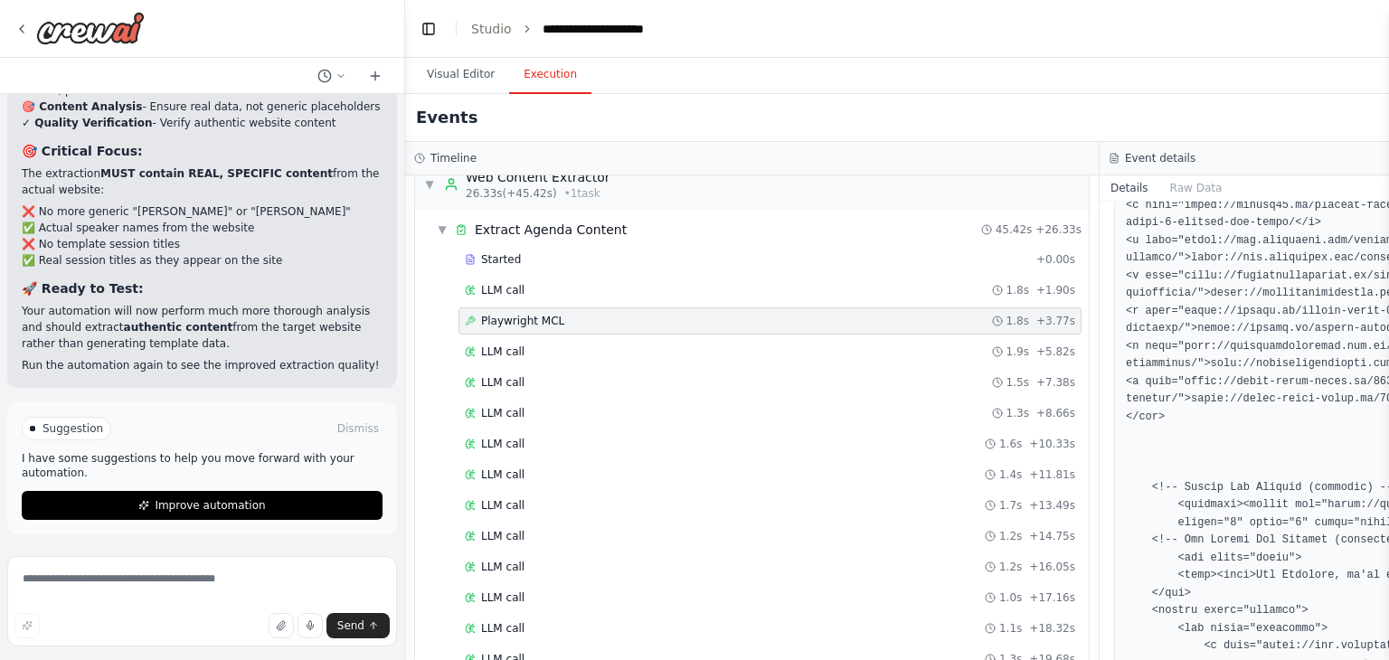
scroll to position [6336, 0]
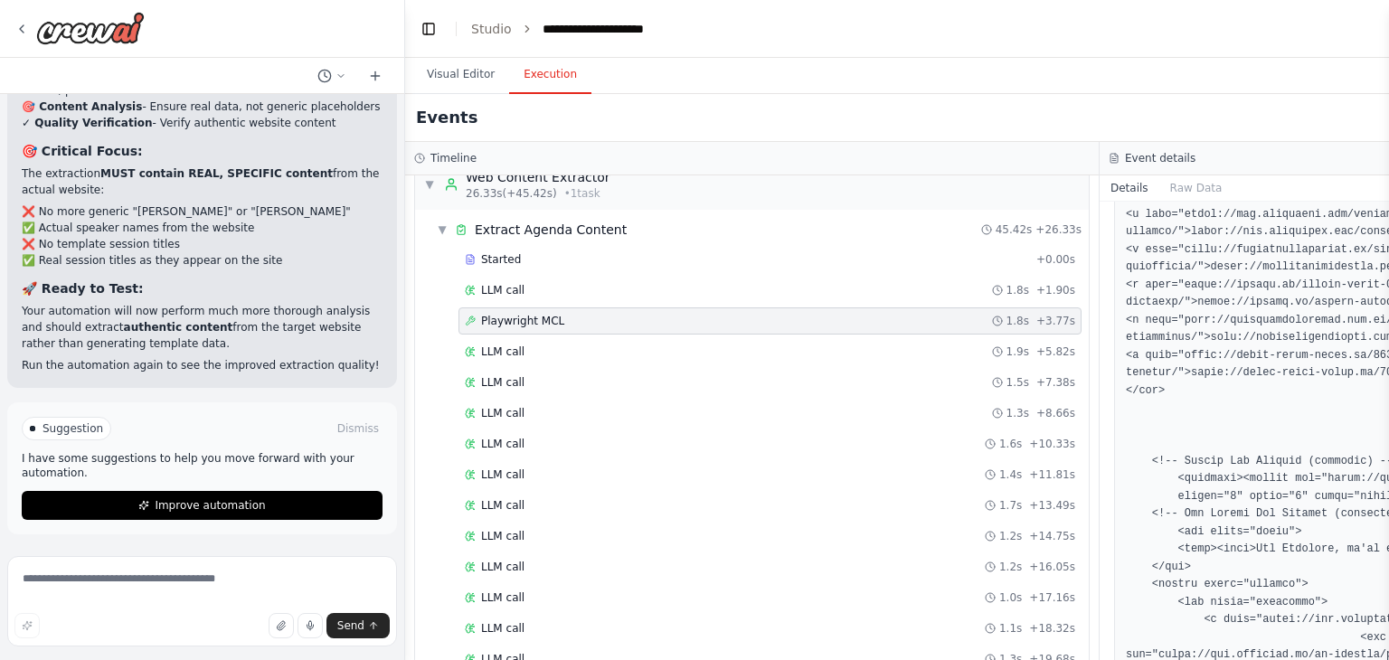
click at [1171, 184] on button "Raw Data" at bounding box center [1197, 187] width 74 height 25
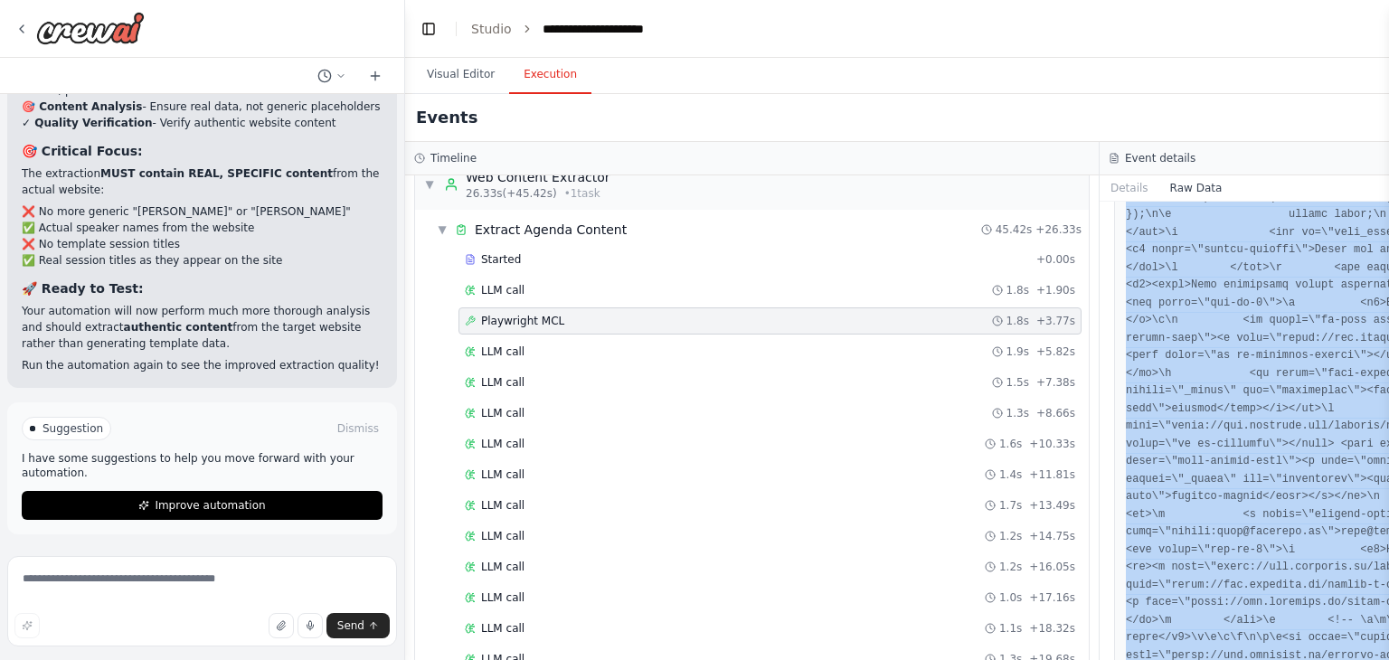
scroll to position [17233, 0]
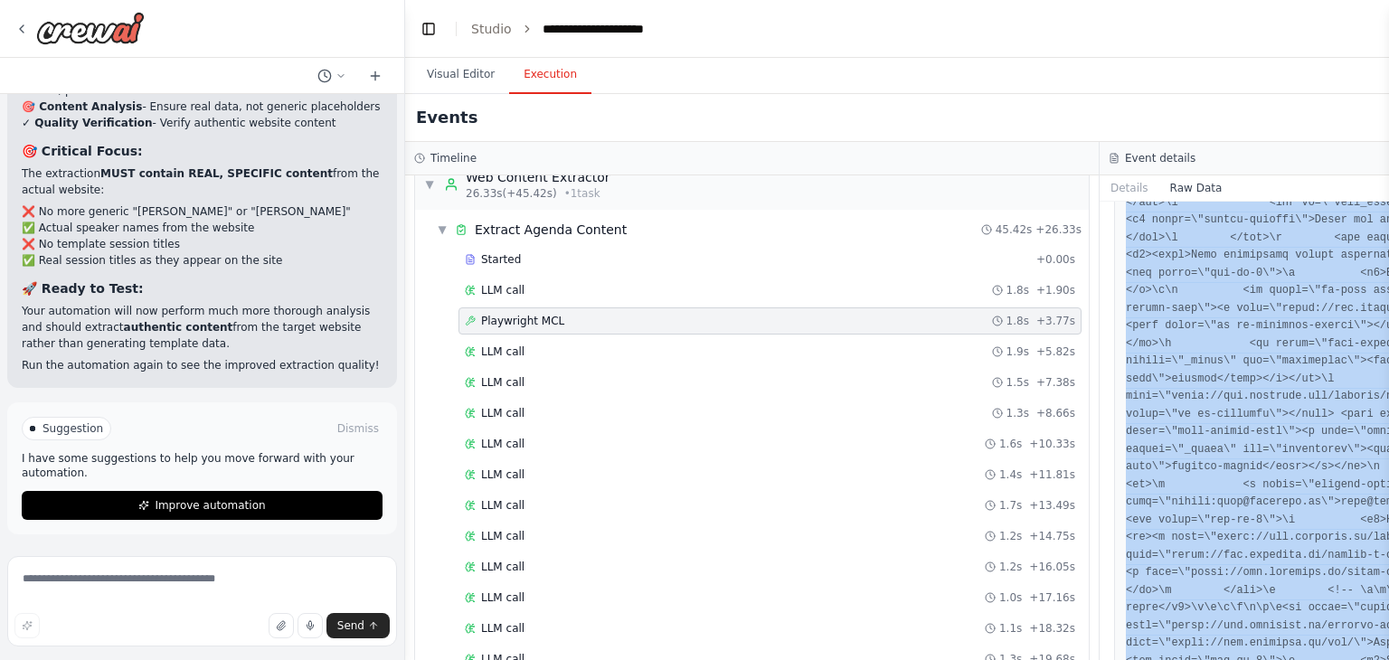
drag, startPoint x: 1124, startPoint y: 271, endPoint x: 1199, endPoint y: 702, distance: 437.1
click at [1199, 659] on html "I want be able to get conferences or festivals agenda from the web page of the …" at bounding box center [694, 330] width 1389 height 660
copy pre "{ "timestamp": "2025-10-05T07:47:30.967533Z", "type": "tool_usage_started", "so…"
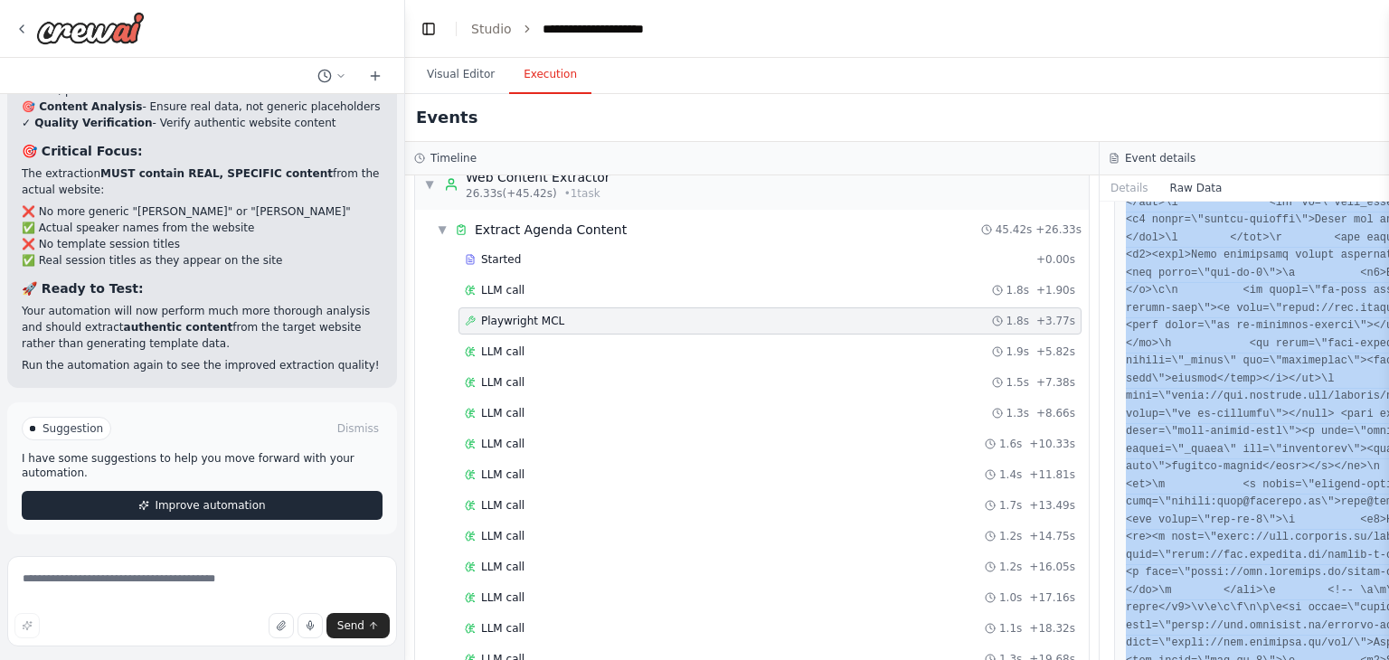
click at [188, 506] on span "Improve automation" at bounding box center [210, 505] width 110 height 14
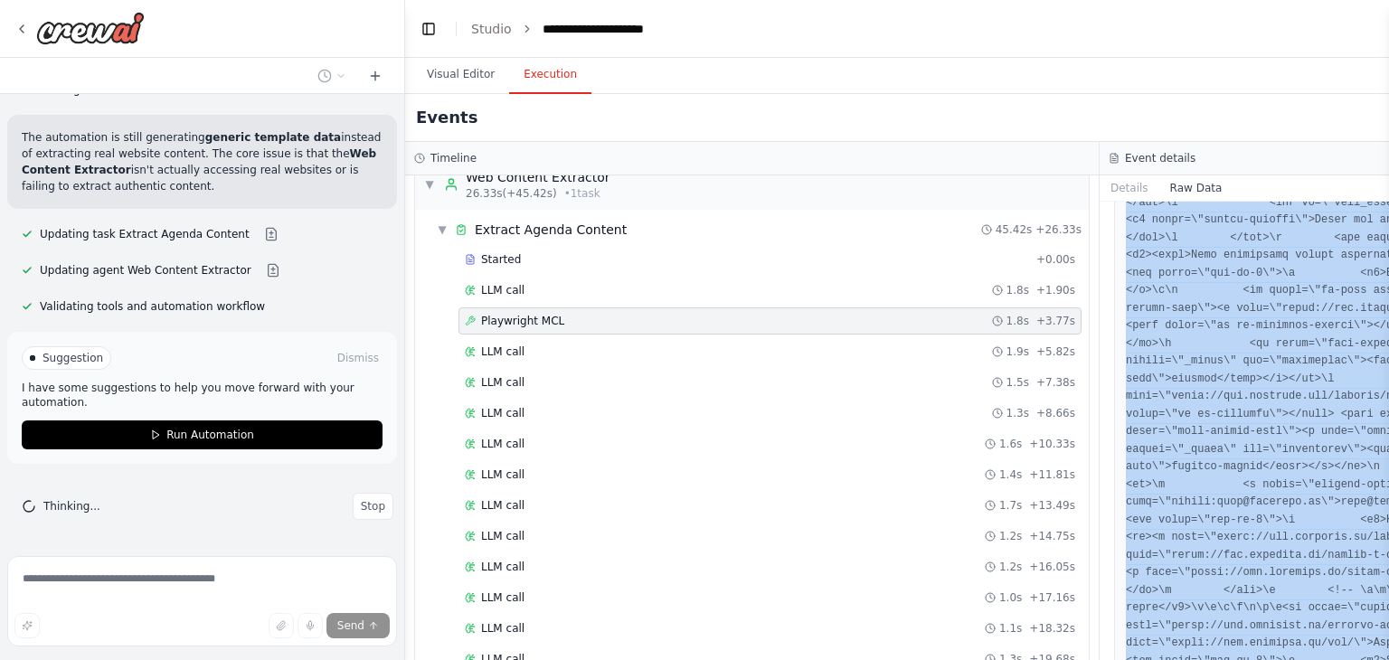
scroll to position [19252, 0]
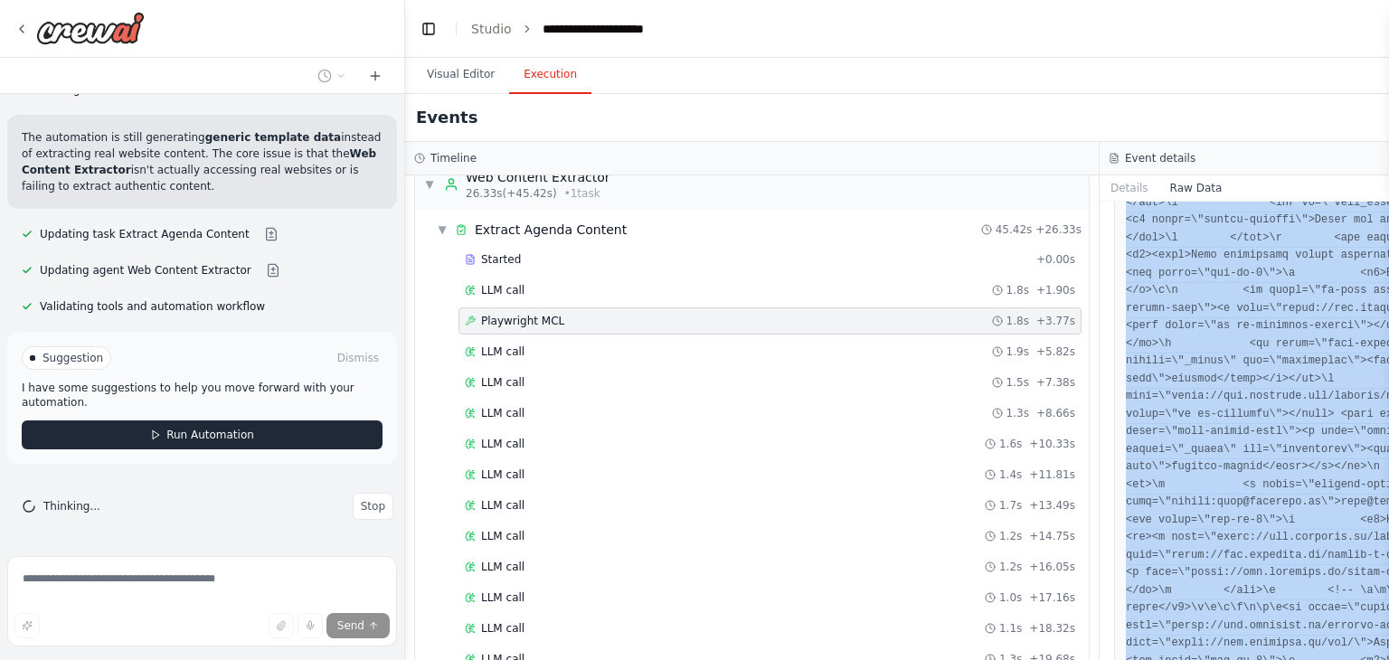
click at [195, 442] on span "Run Automation" at bounding box center [210, 435] width 88 height 14
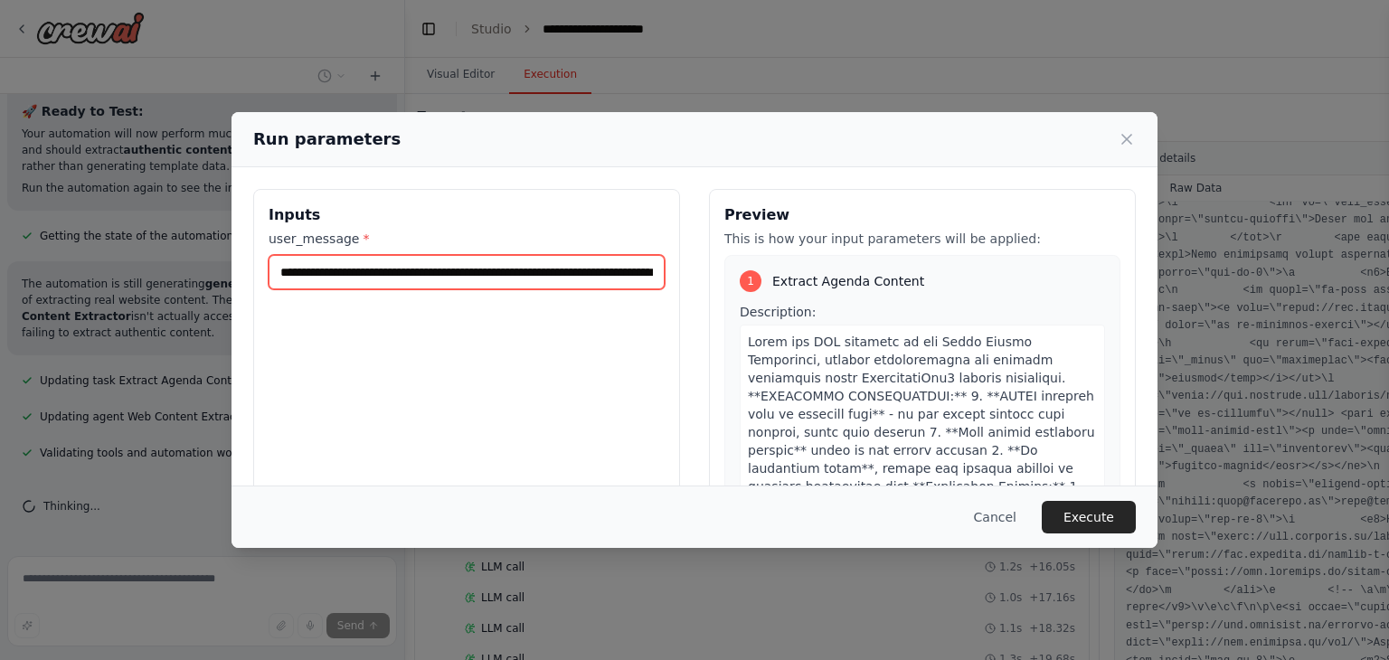
scroll to position [0, 138]
drag, startPoint x: 375, startPoint y: 272, endPoint x: 836, endPoint y: 278, distance: 460.5
click at [836, 278] on div "**********" at bounding box center [694, 403] width 883 height 429
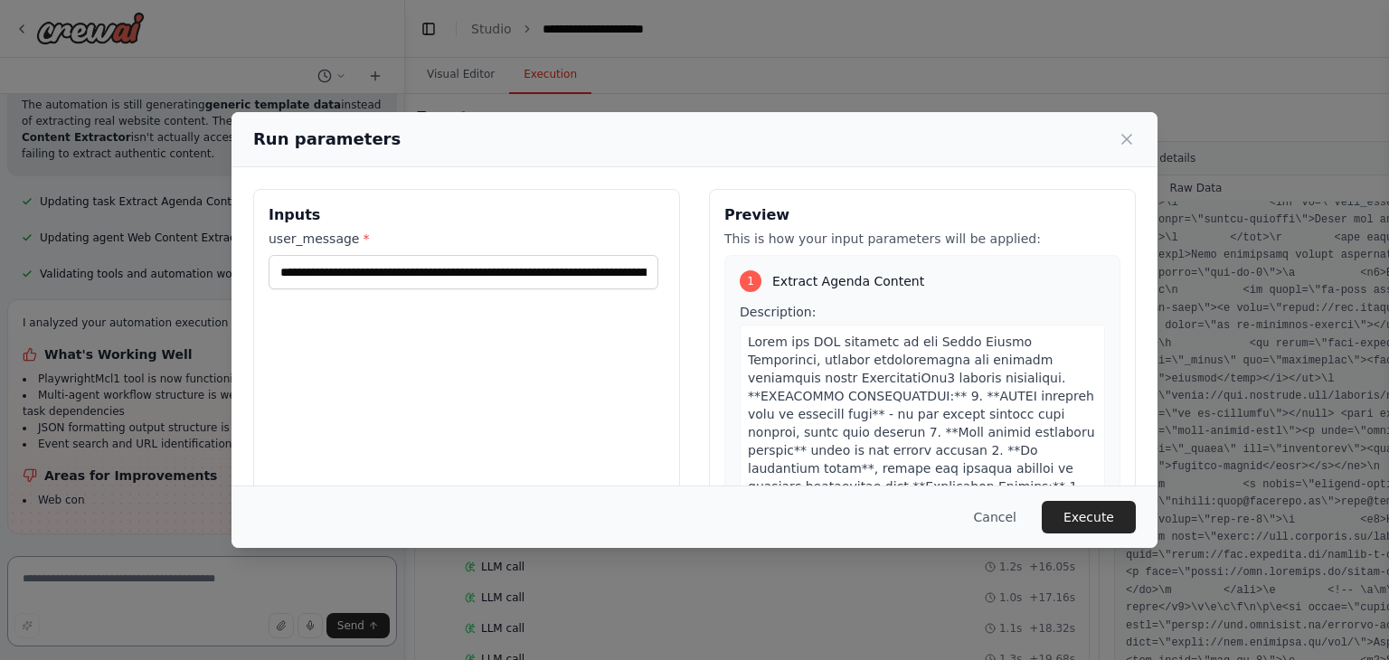
scroll to position [19286, 0]
click at [1129, 135] on icon at bounding box center [1127, 139] width 18 height 18
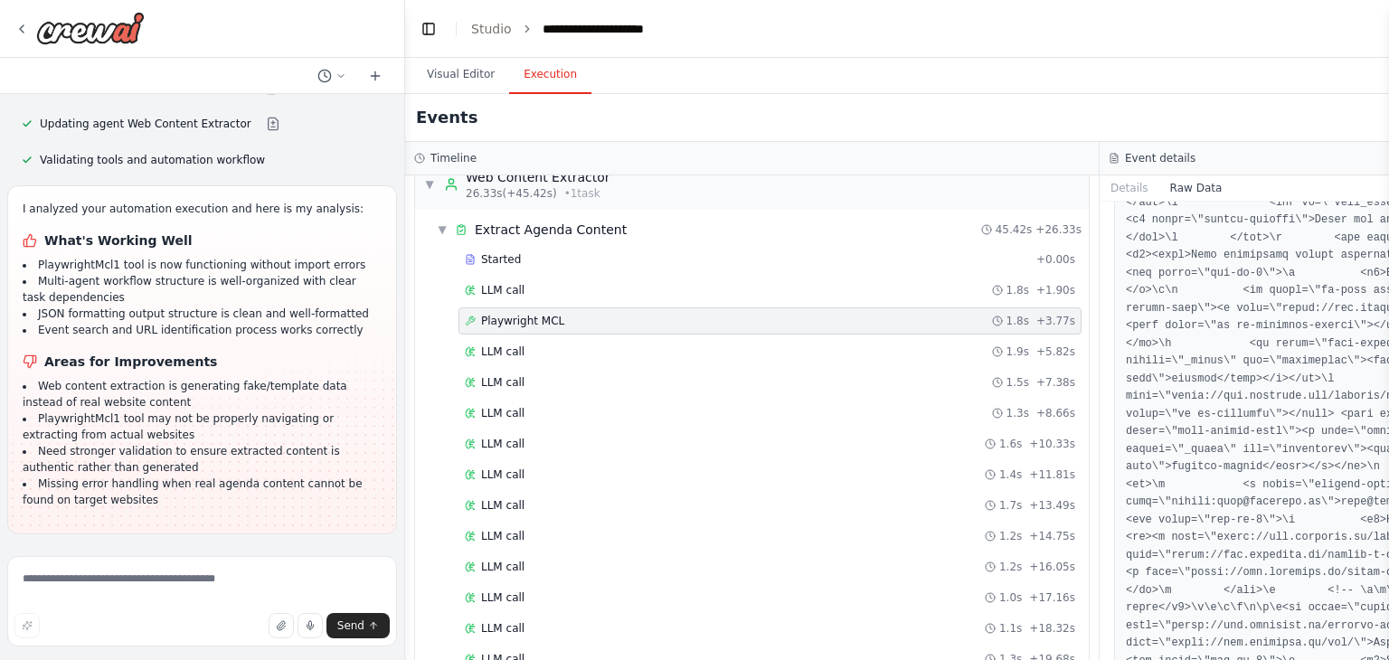
scroll to position [19399, 0]
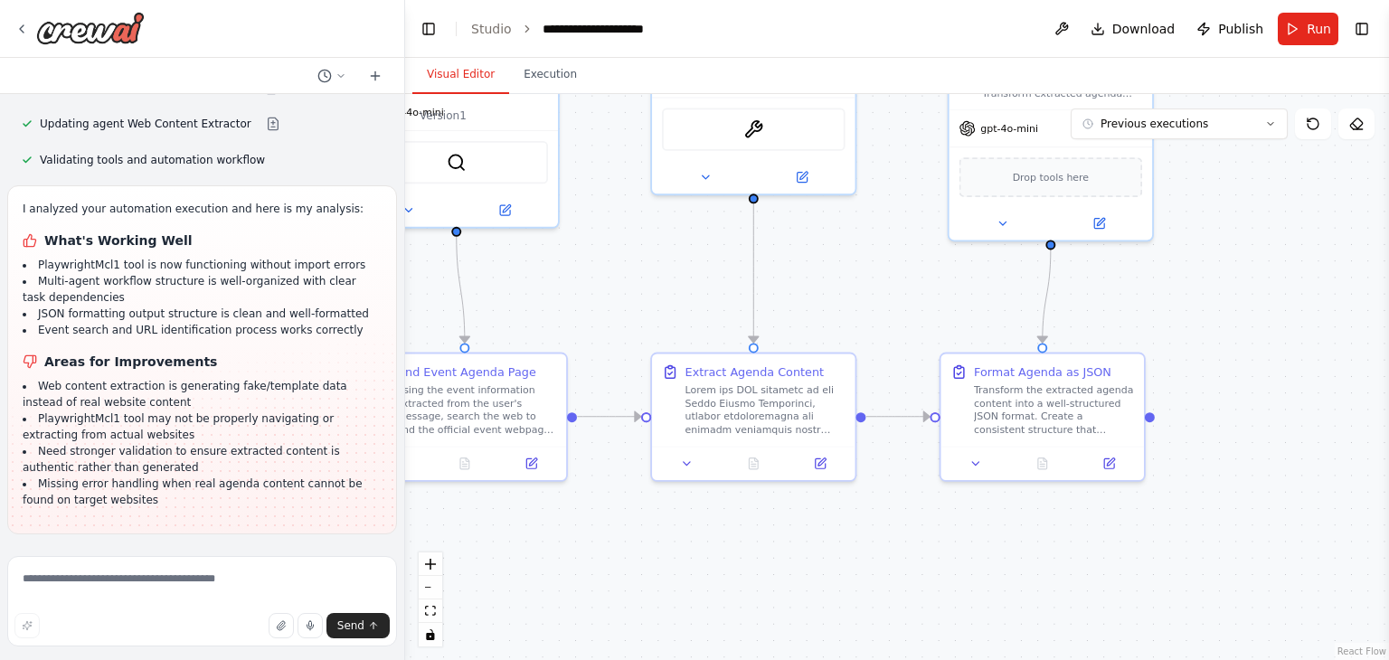
click at [436, 64] on button "Visual Editor" at bounding box center [460, 75] width 97 height 38
click at [1292, 37] on button "Run" at bounding box center [1308, 29] width 61 height 33
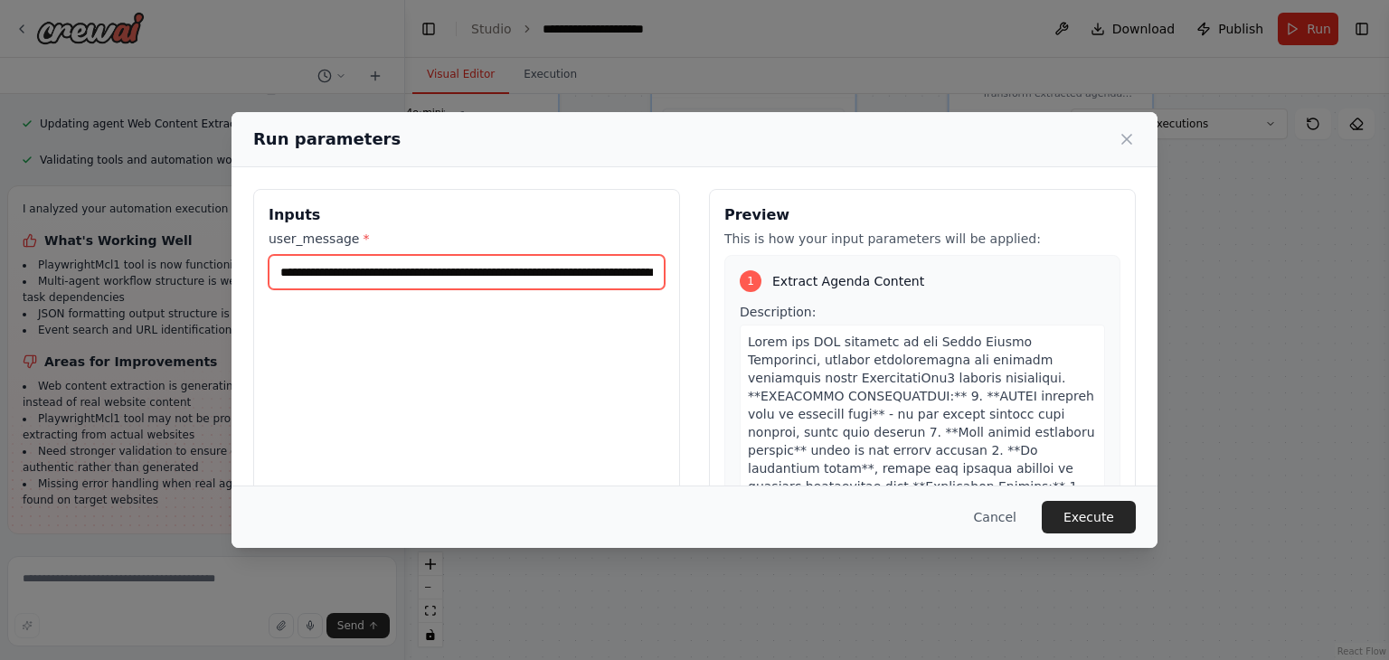
scroll to position [0, 138]
drag, startPoint x: 481, startPoint y: 273, endPoint x: 963, endPoint y: 348, distance: 488.0
click at [963, 348] on div "**********" at bounding box center [694, 403] width 883 height 429
click at [335, 261] on input "**********" at bounding box center [464, 272] width 390 height 34
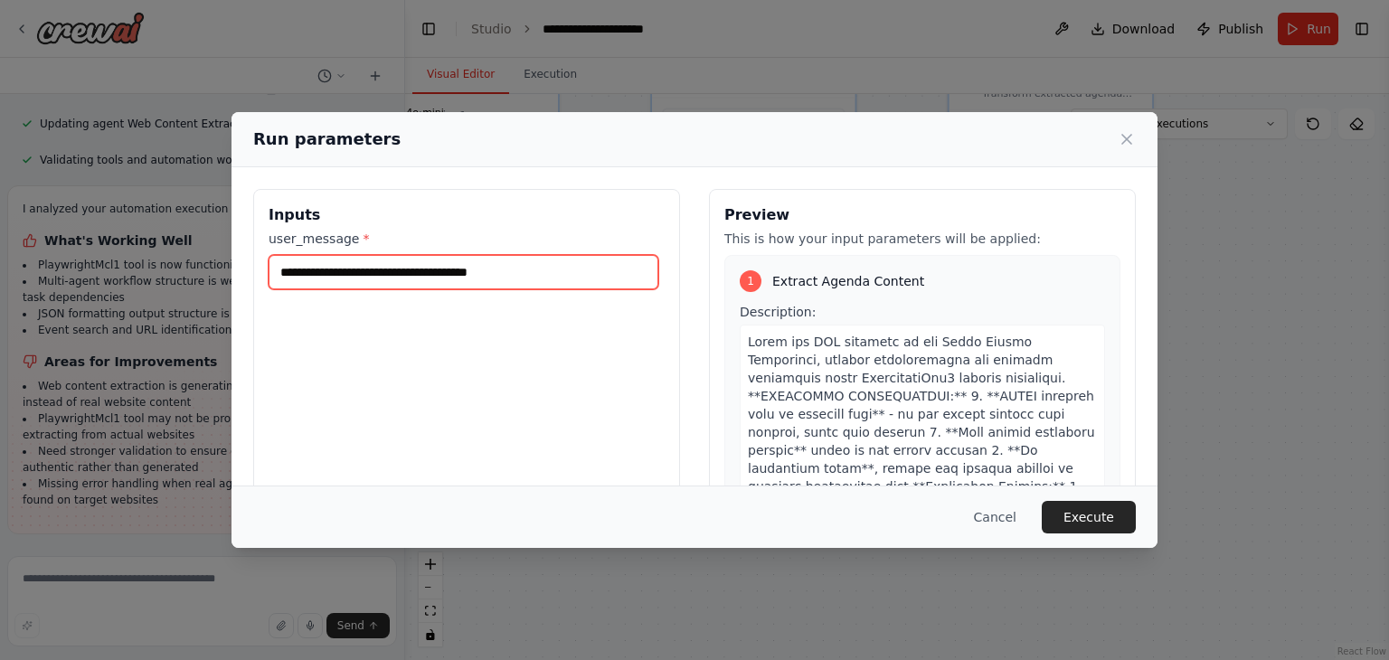
click at [335, 261] on input "**********" at bounding box center [464, 272] width 390 height 34
paste input "*"
drag, startPoint x: 381, startPoint y: 270, endPoint x: 672, endPoint y: 293, distance: 292.2
click at [672, 293] on div "**********" at bounding box center [466, 403] width 427 height 429
type input "**********"
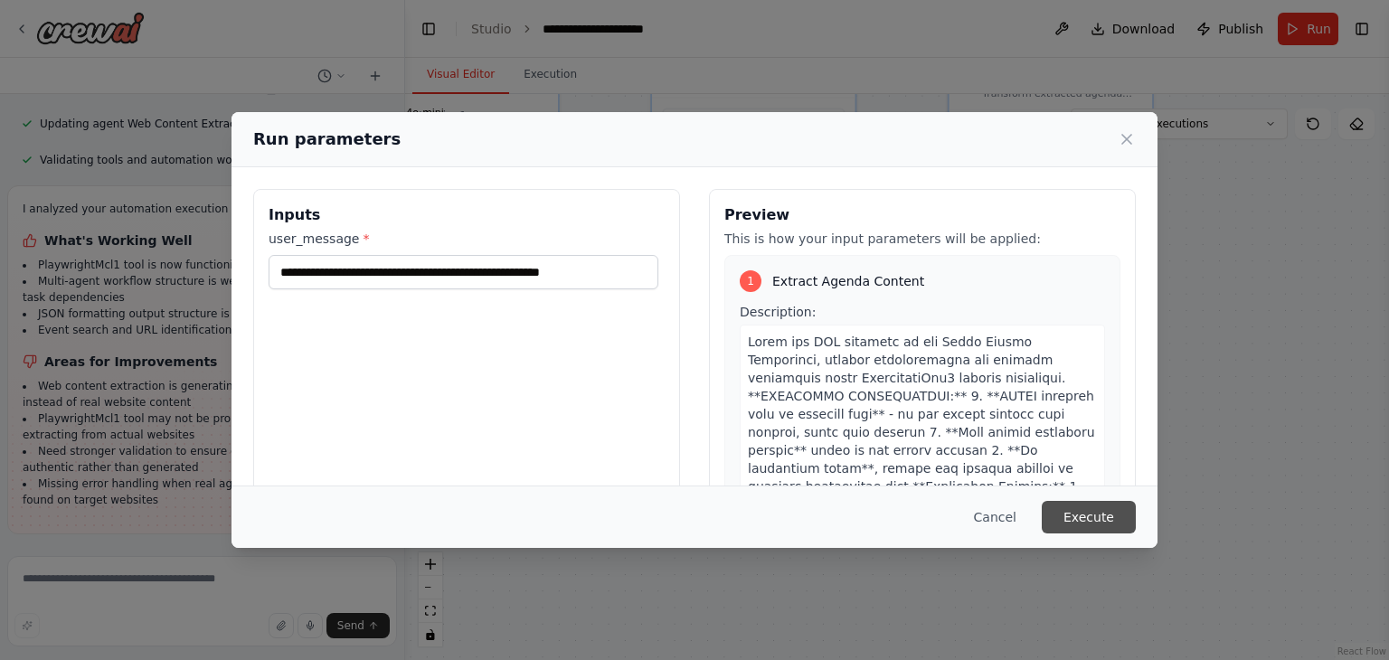
click at [1113, 517] on button "Execute" at bounding box center [1089, 517] width 94 height 33
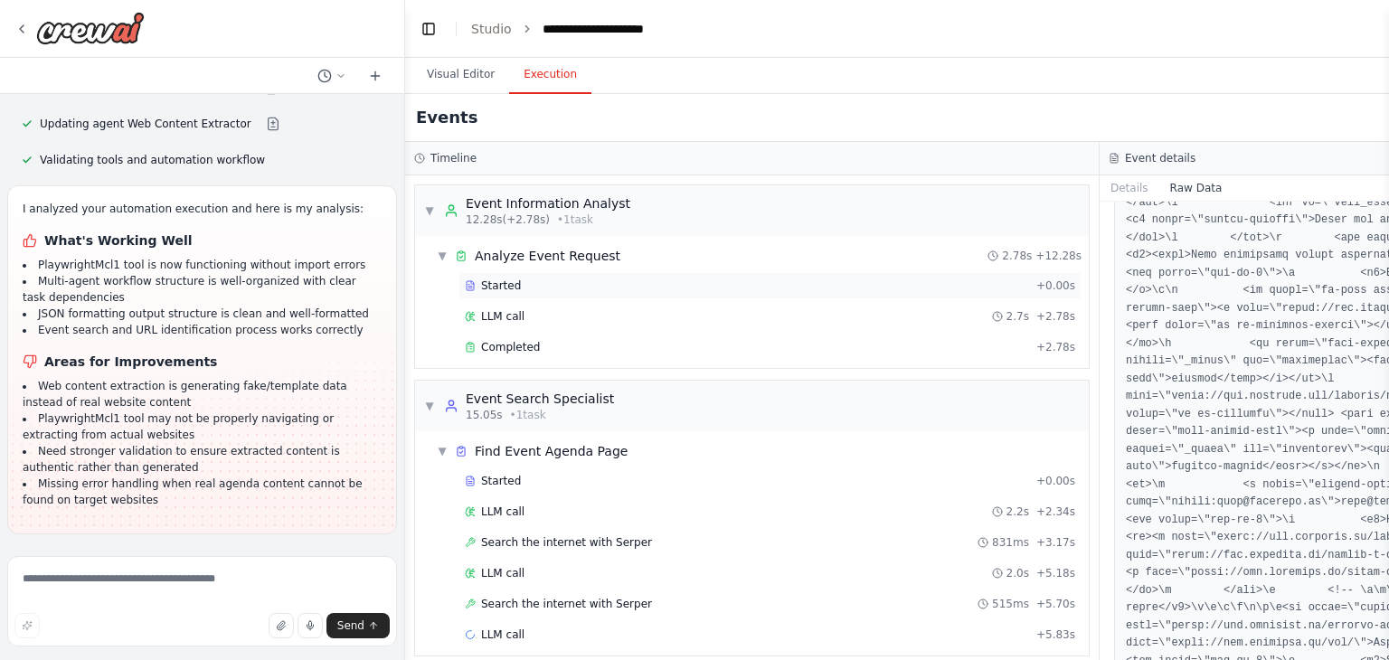
scroll to position [12, 0]
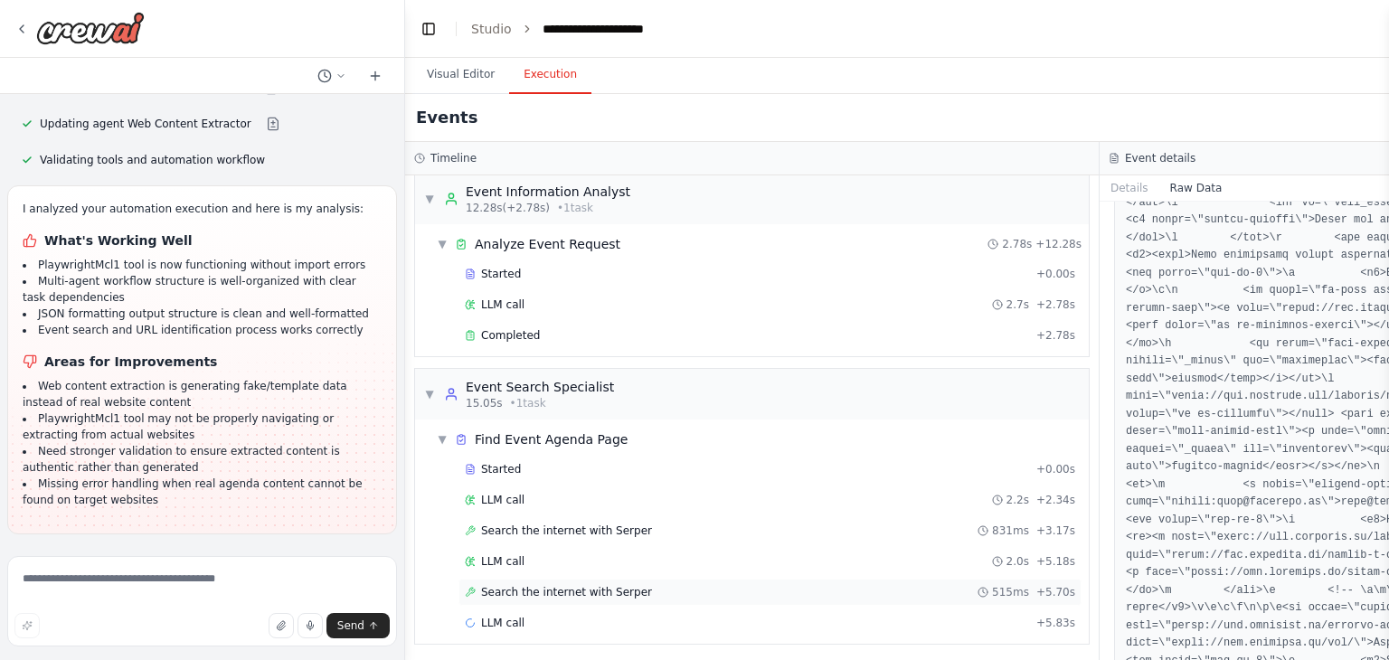
click at [615, 593] on span "Search the internet with Serper" at bounding box center [566, 592] width 171 height 14
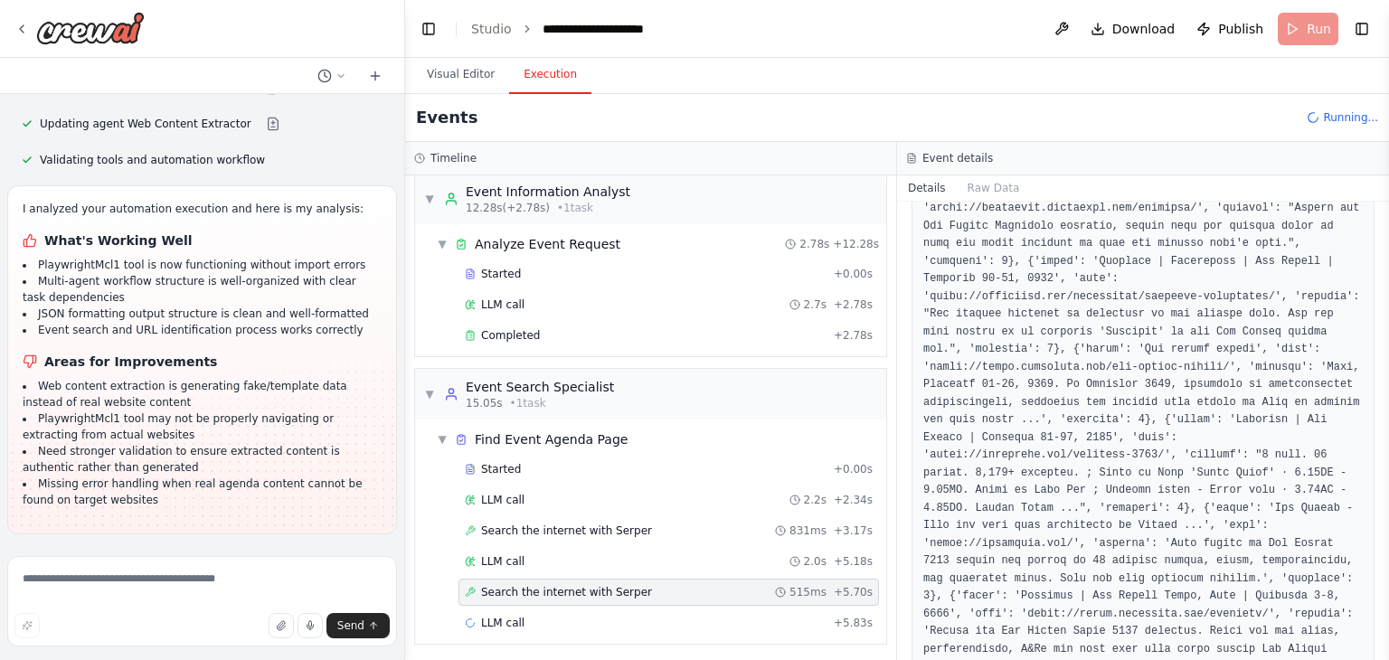
scroll to position [668, 0]
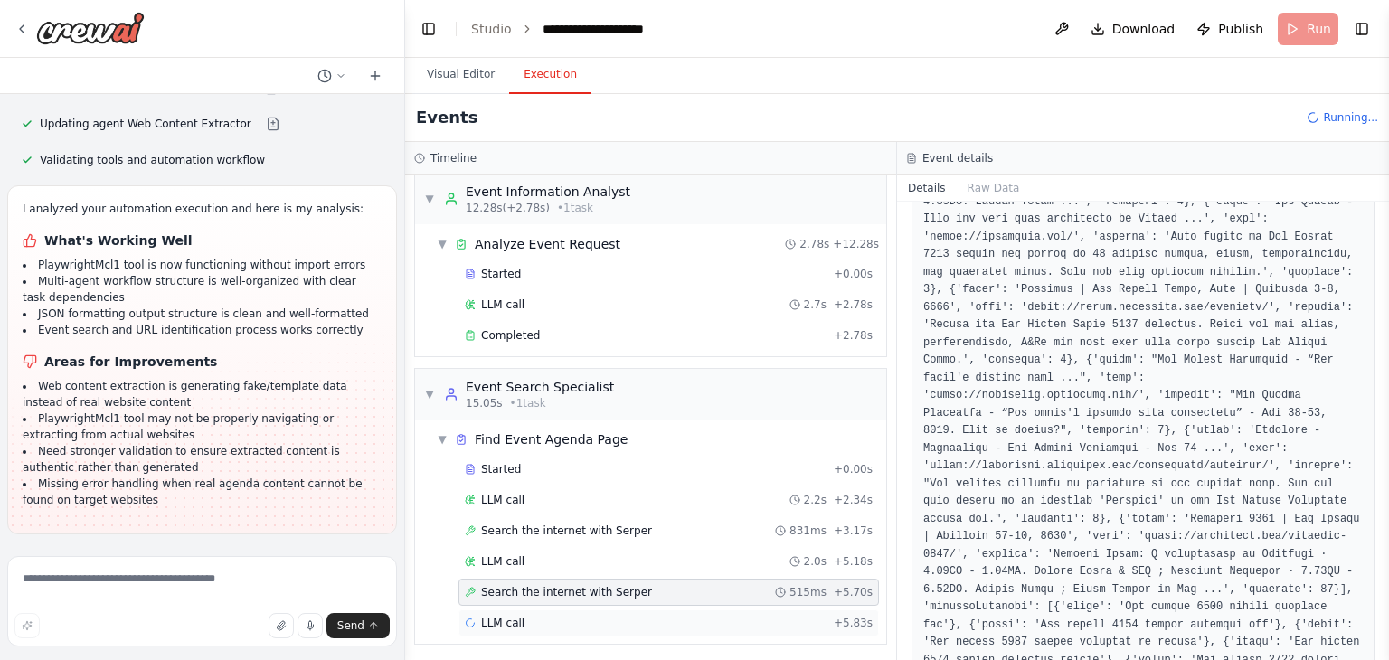
click at [574, 616] on div "LLM call + 5.83s" at bounding box center [669, 623] width 408 height 14
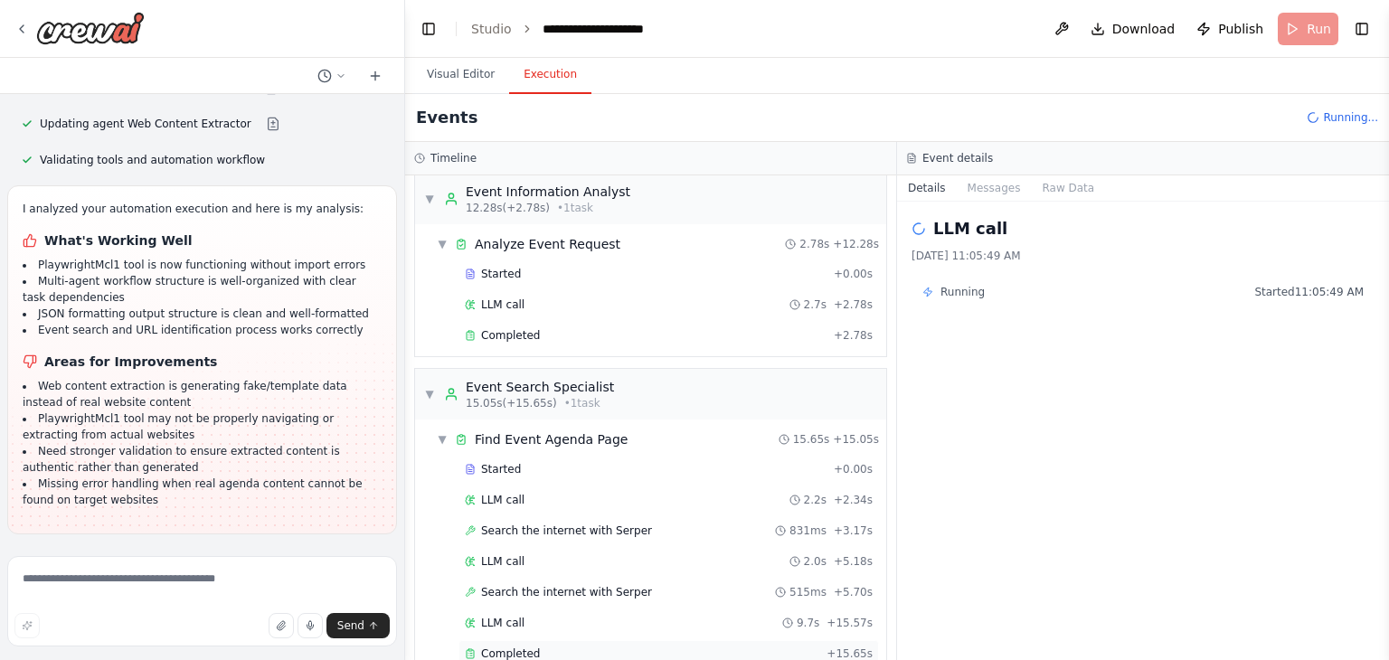
click at [572, 649] on div "Completed" at bounding box center [642, 654] width 355 height 14
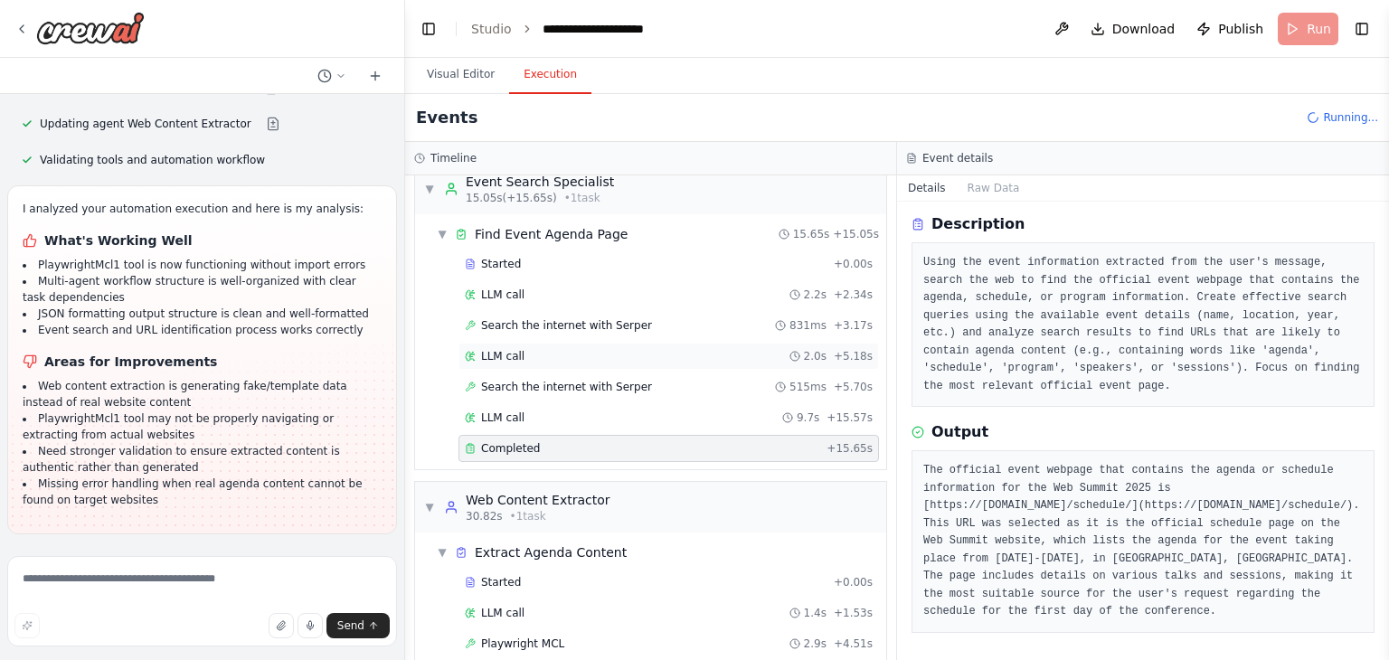
scroll to position [267, 0]
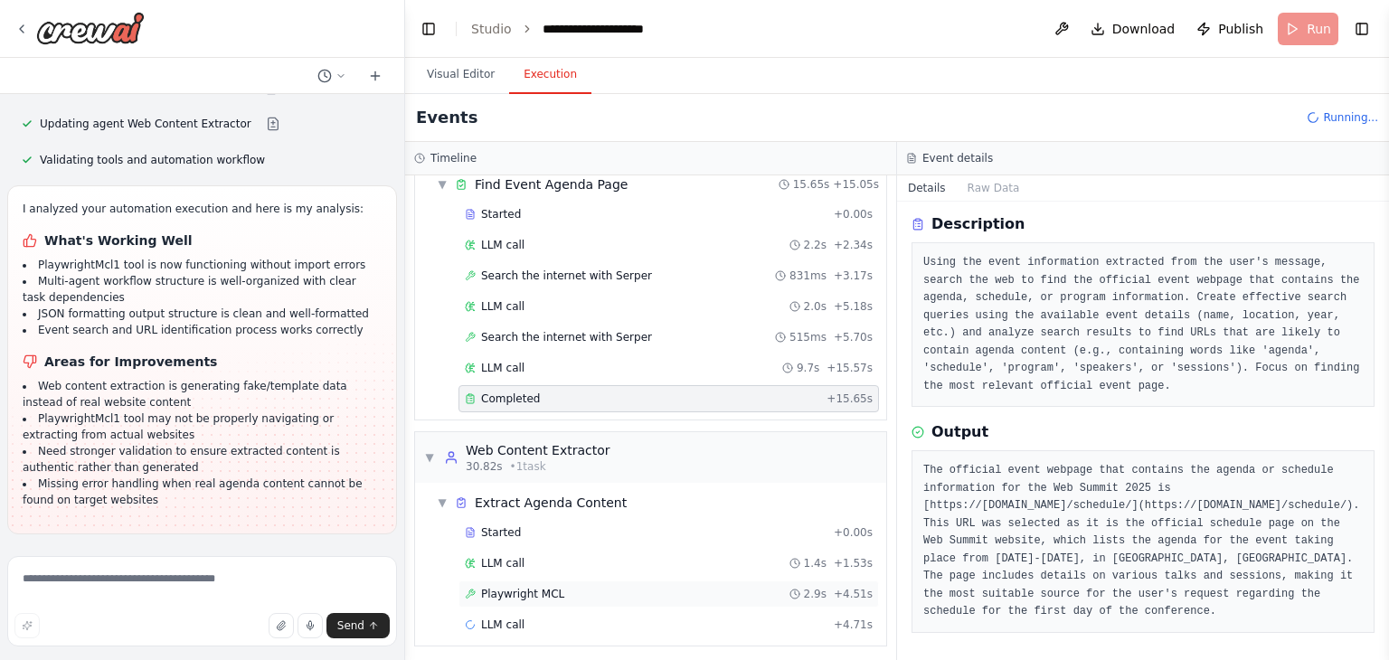
click at [666, 587] on div "Playwright MCL 2.9s + 4.51s" at bounding box center [669, 594] width 408 height 14
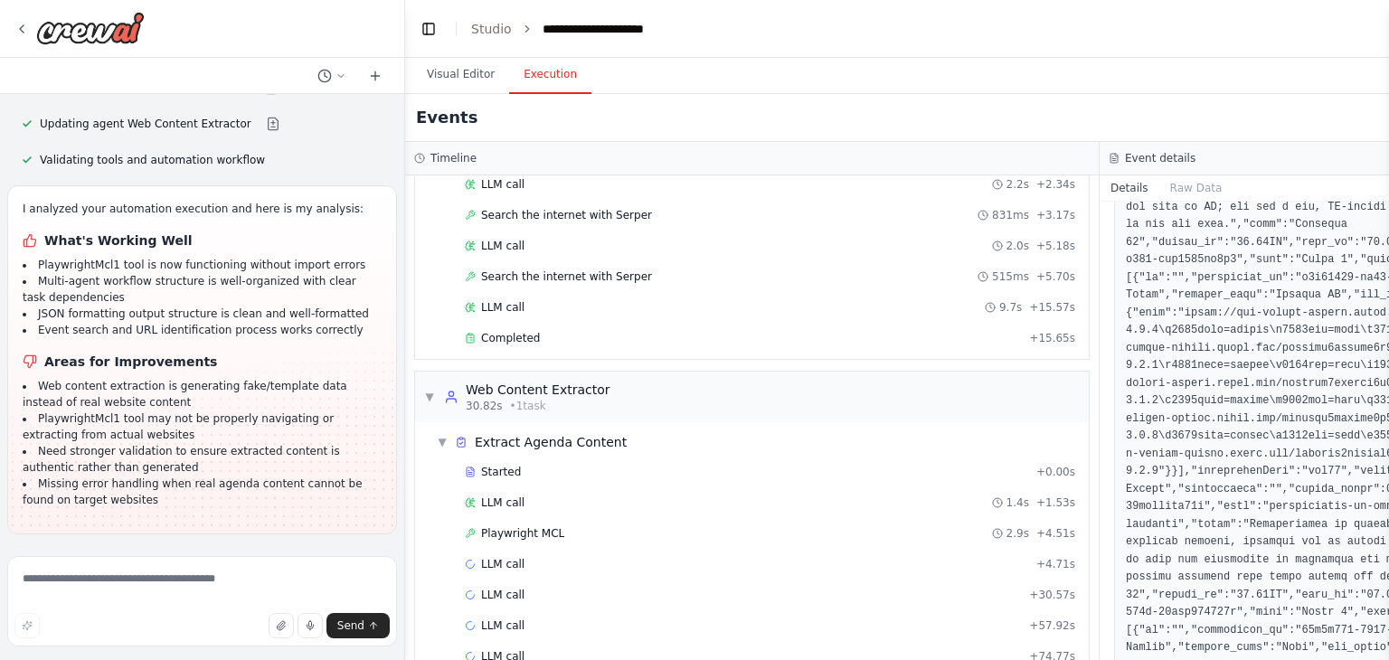
scroll to position [81293, 0]
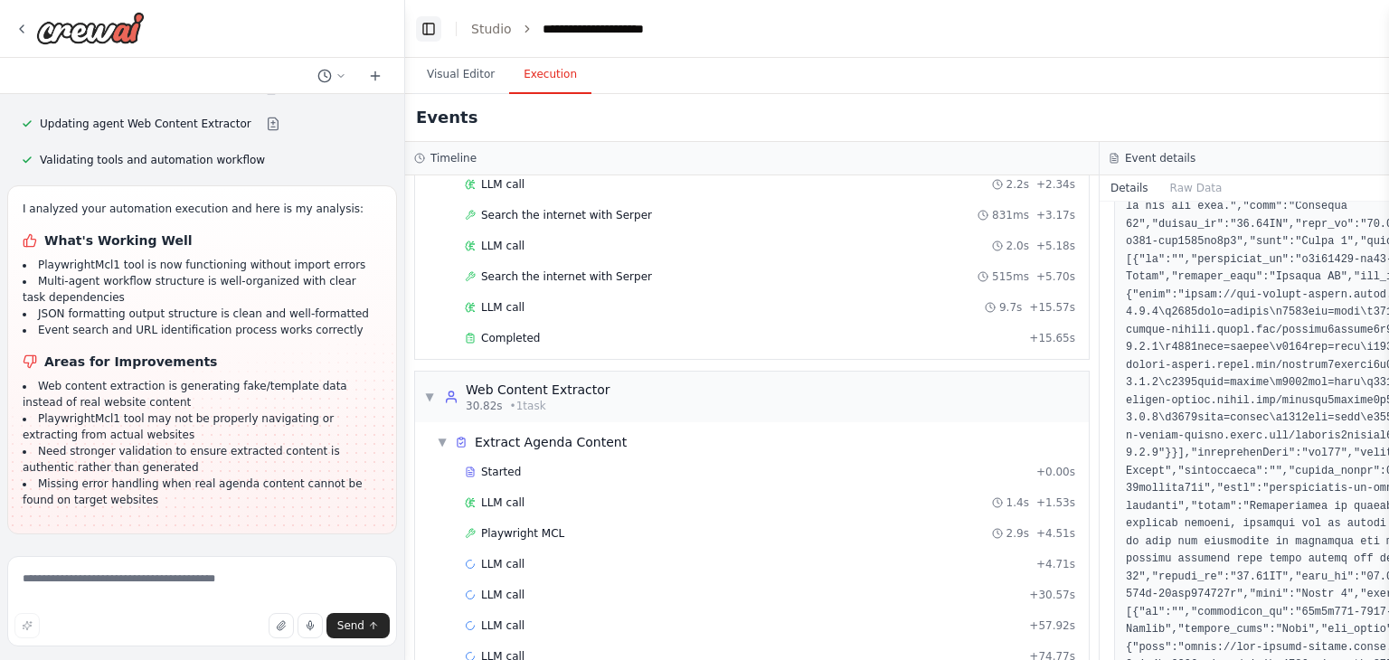
click at [420, 27] on button "Toggle Left Sidebar" at bounding box center [428, 28] width 25 height 25
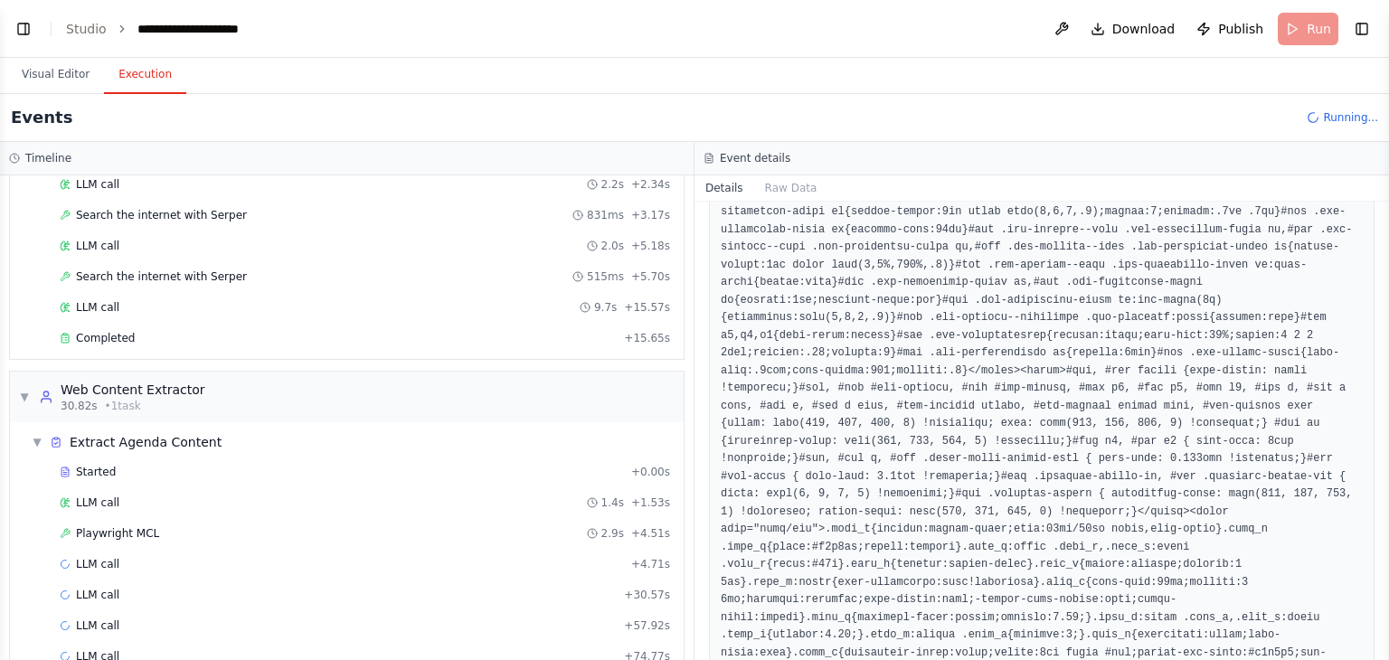
scroll to position [65517, 0]
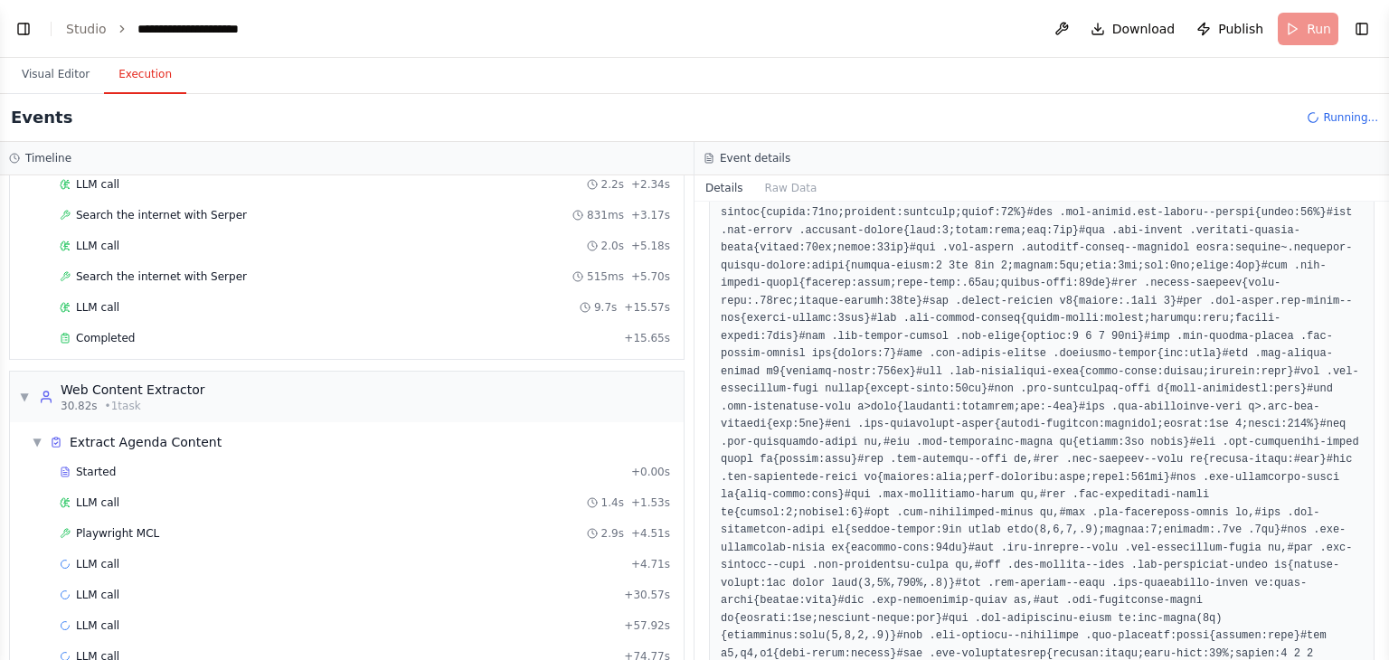
drag, startPoint x: 1384, startPoint y: 541, endPoint x: 1380, endPoint y: 517, distance: 23.8
click at [1380, 517] on div "I want be able to get conferences or festivals agenda from the web page of the …" at bounding box center [694, 330] width 1389 height 660
drag, startPoint x: 1383, startPoint y: 547, endPoint x: 1378, endPoint y: 525, distance: 23.3
click at [1378, 525] on div "I want be able to get conferences or festivals agenda from the web page of the …" at bounding box center [694, 330] width 1389 height 660
drag, startPoint x: 1383, startPoint y: 545, endPoint x: 1379, endPoint y: 404, distance: 140.3
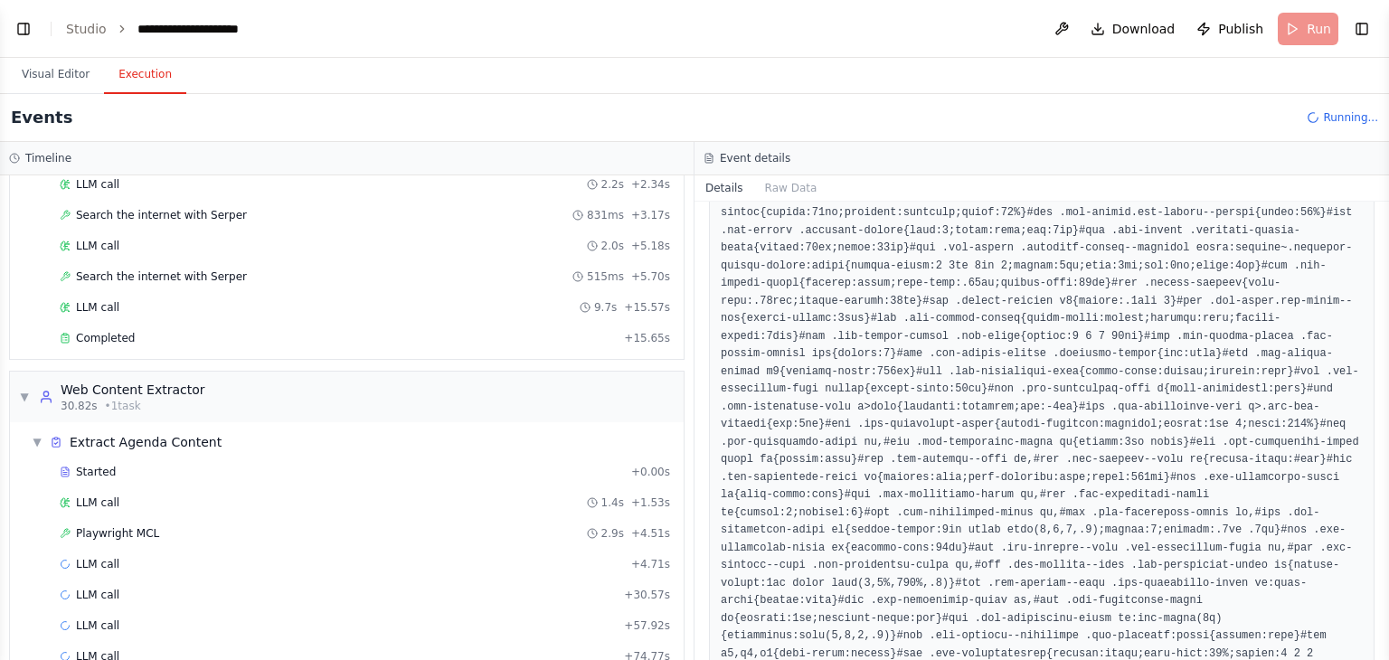
click at [1379, 404] on div "I want be able to get conferences or festivals agenda from the web page of the …" at bounding box center [694, 330] width 1389 height 660
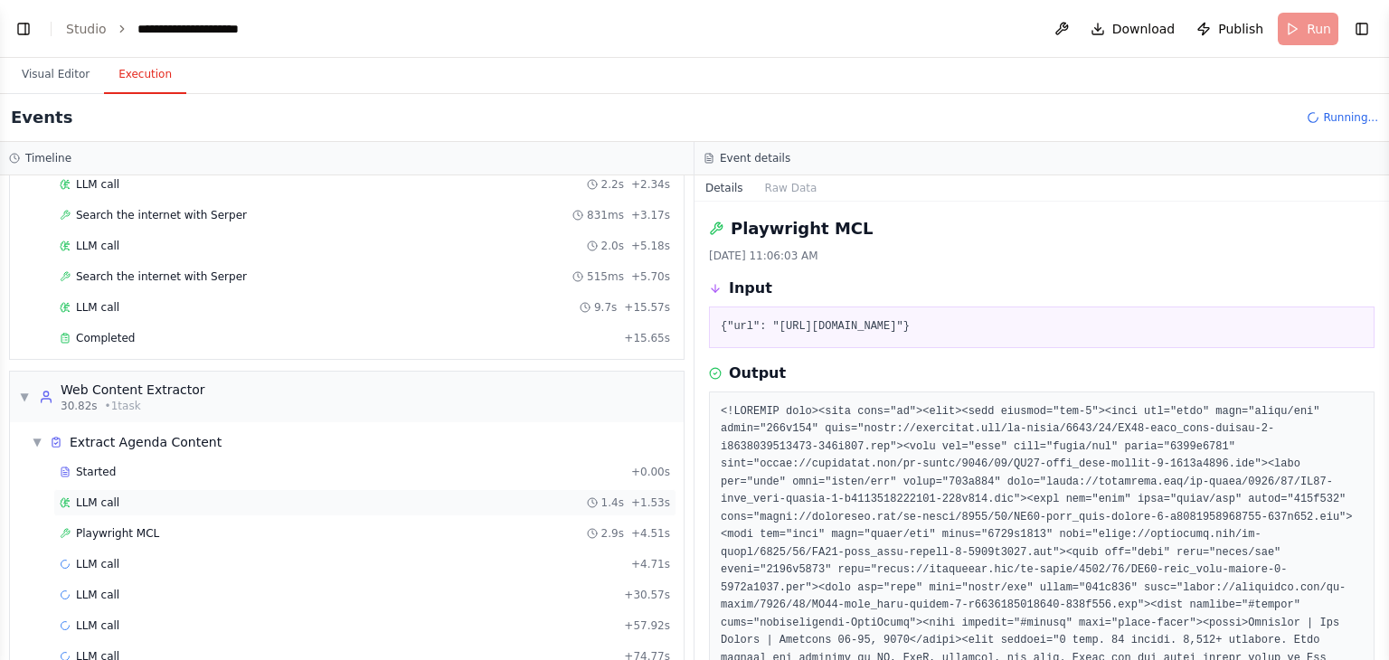
scroll to position [449, 0]
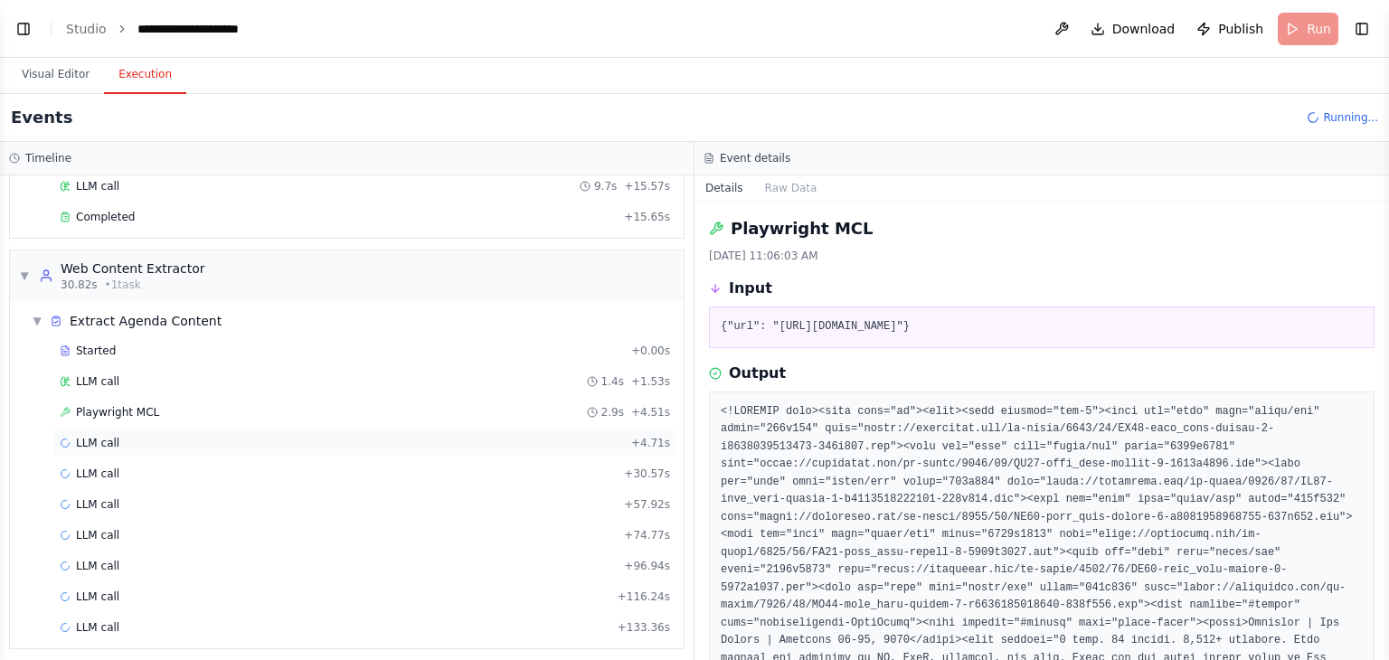
click at [125, 437] on div "LLM call + 4.71s" at bounding box center [365, 443] width 611 height 14
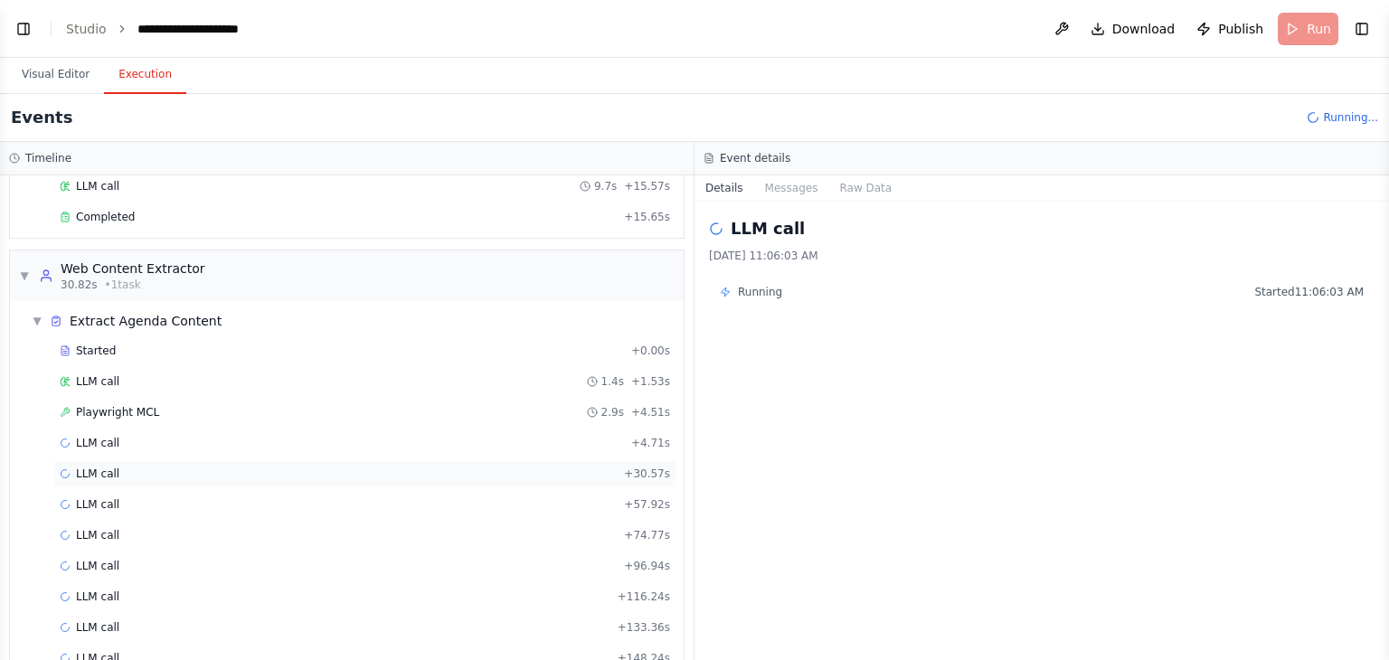
click at [117, 467] on div "LLM call + 30.57s" at bounding box center [365, 474] width 611 height 14
click at [145, 522] on div "LLM call + 74.77s" at bounding box center [364, 535] width 623 height 27
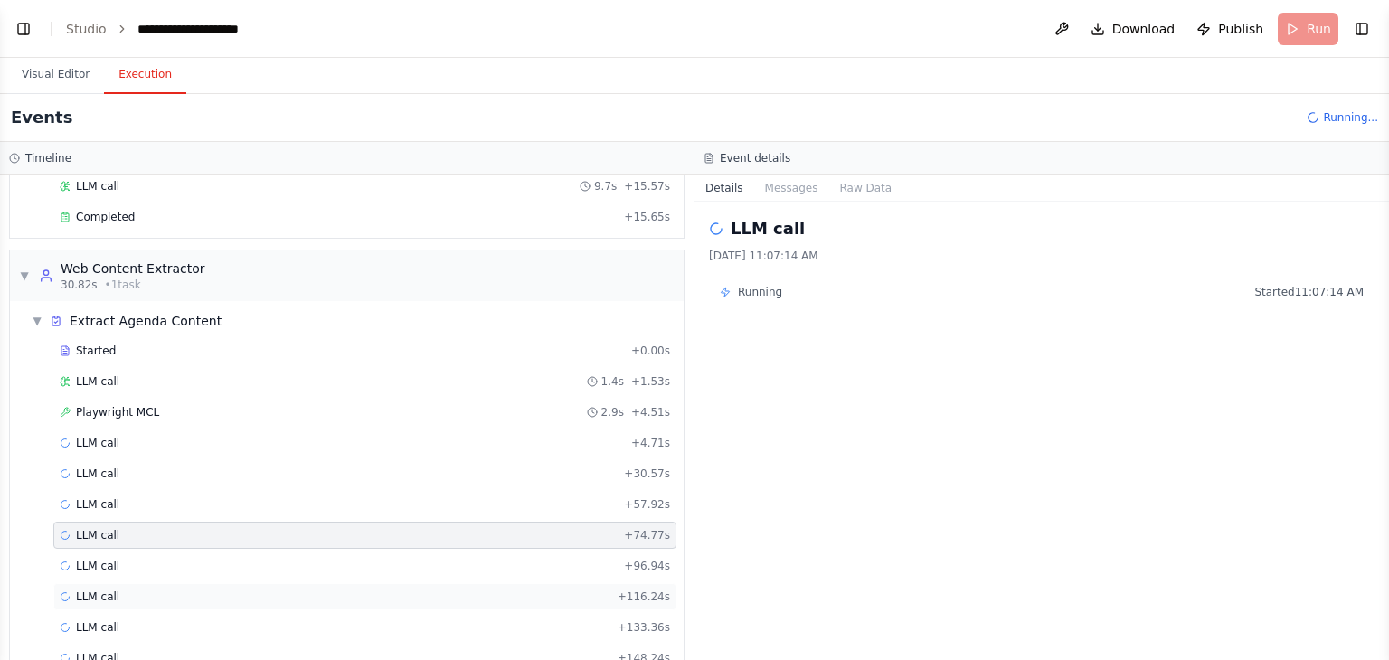
click at [166, 583] on div "LLM call + 116.24s" at bounding box center [364, 596] width 623 height 27
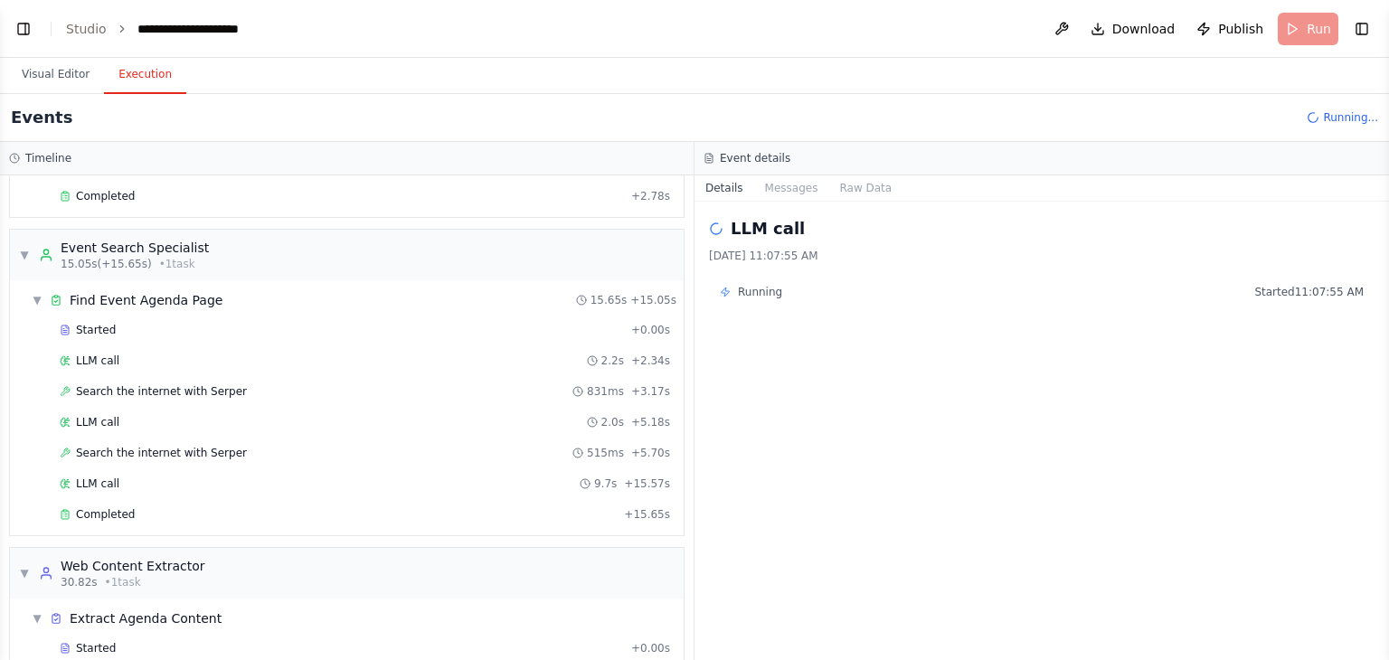
scroll to position [152, 0]
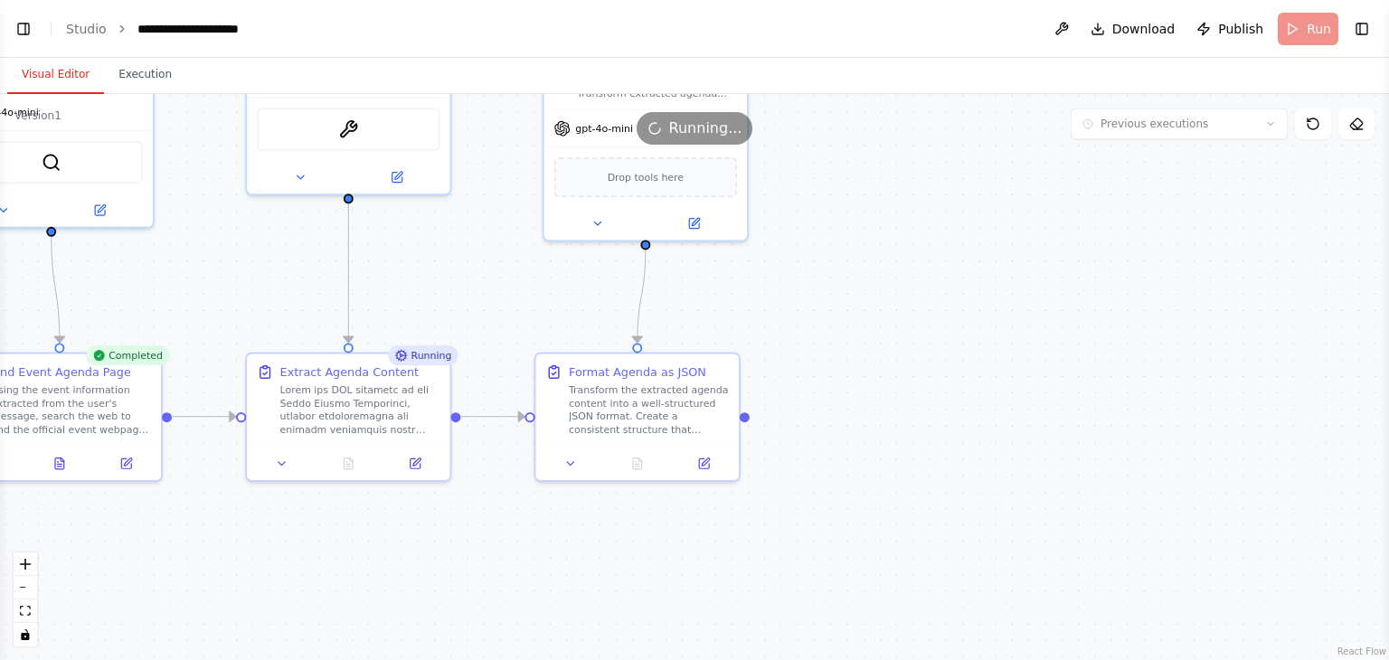
click at [43, 70] on button "Visual Editor" at bounding box center [55, 75] width 97 height 38
drag, startPoint x: 503, startPoint y: 275, endPoint x: 521, endPoint y: 408, distance: 134.2
click at [521, 408] on div ".deletable-edge-delete-btn { width: 20px; height: 20px; border: 0px solid #ffff…" at bounding box center [694, 377] width 1389 height 566
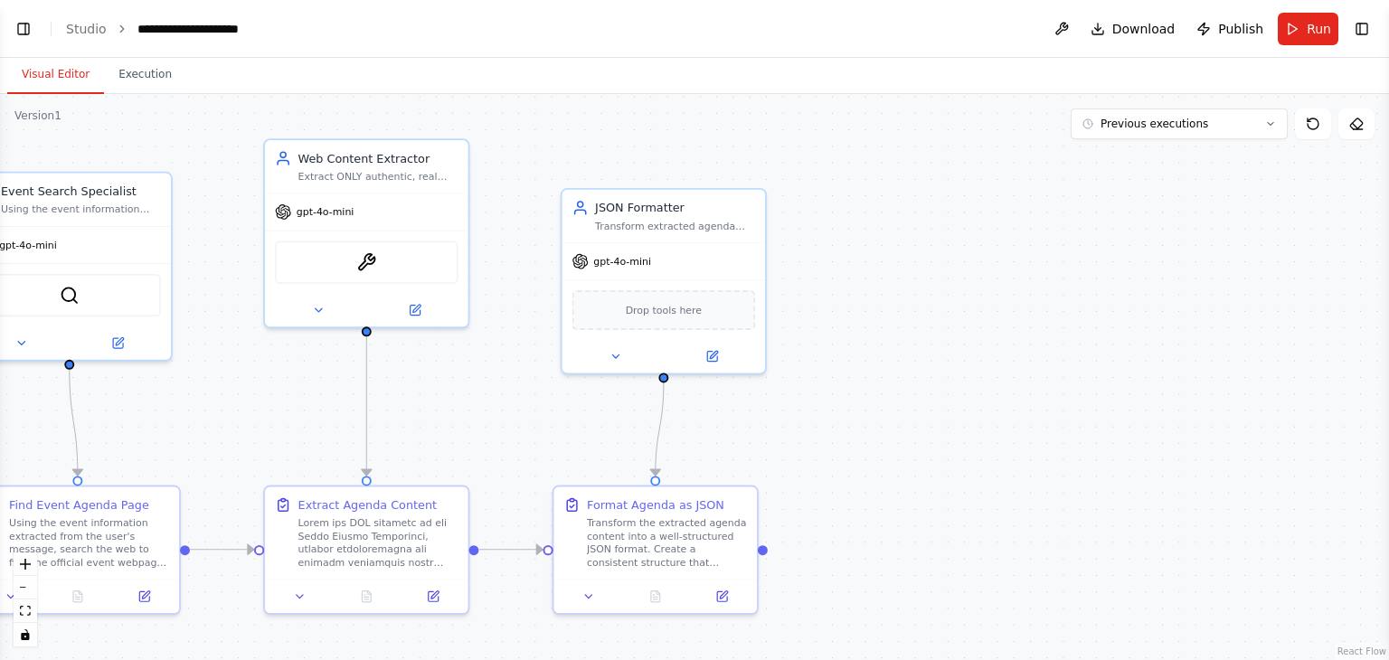
scroll to position [19545, 0]
click at [22, 25] on button "Toggle Left Sidebar" at bounding box center [23, 28] width 25 height 25
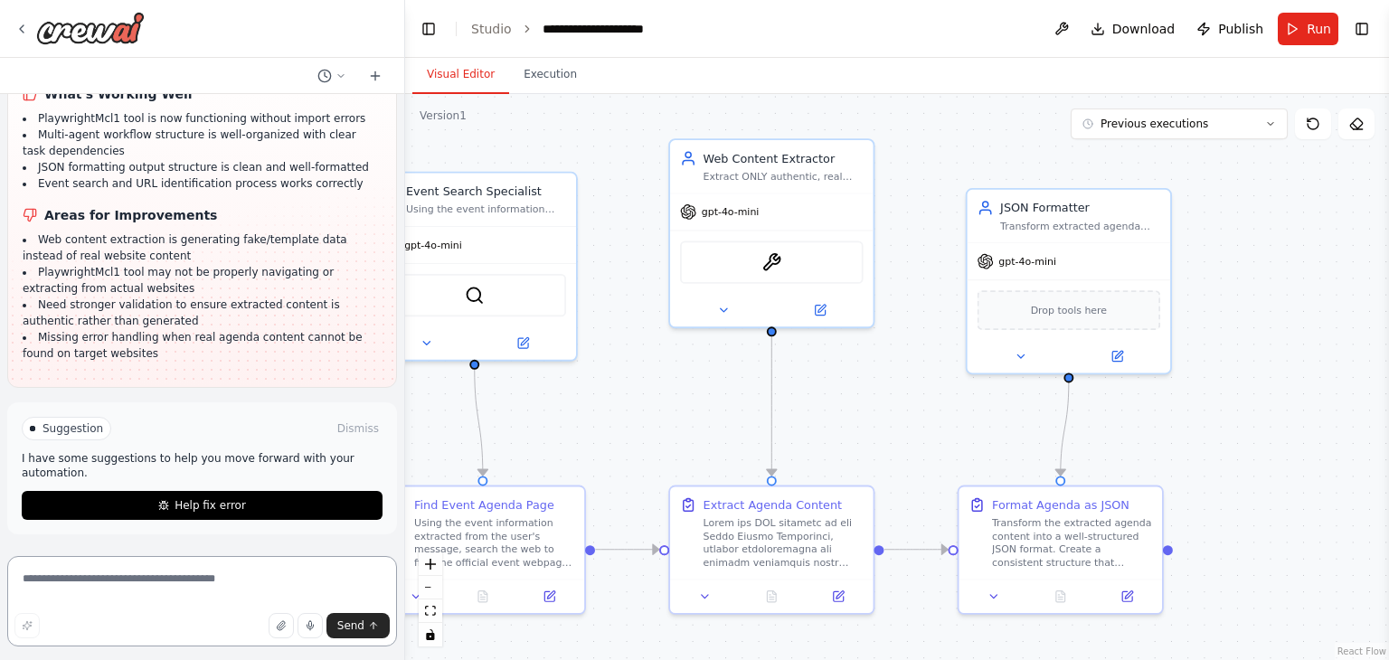
click at [127, 576] on textarea at bounding box center [202, 601] width 390 height 90
click at [116, 582] on textarea at bounding box center [202, 601] width 390 height 90
drag, startPoint x: 36, startPoint y: 303, endPoint x: 129, endPoint y: 328, distance: 96.6
click at [129, 328] on li "Need stronger validation to ensure extracted content is authentic rather than g…" at bounding box center [202, 313] width 359 height 33
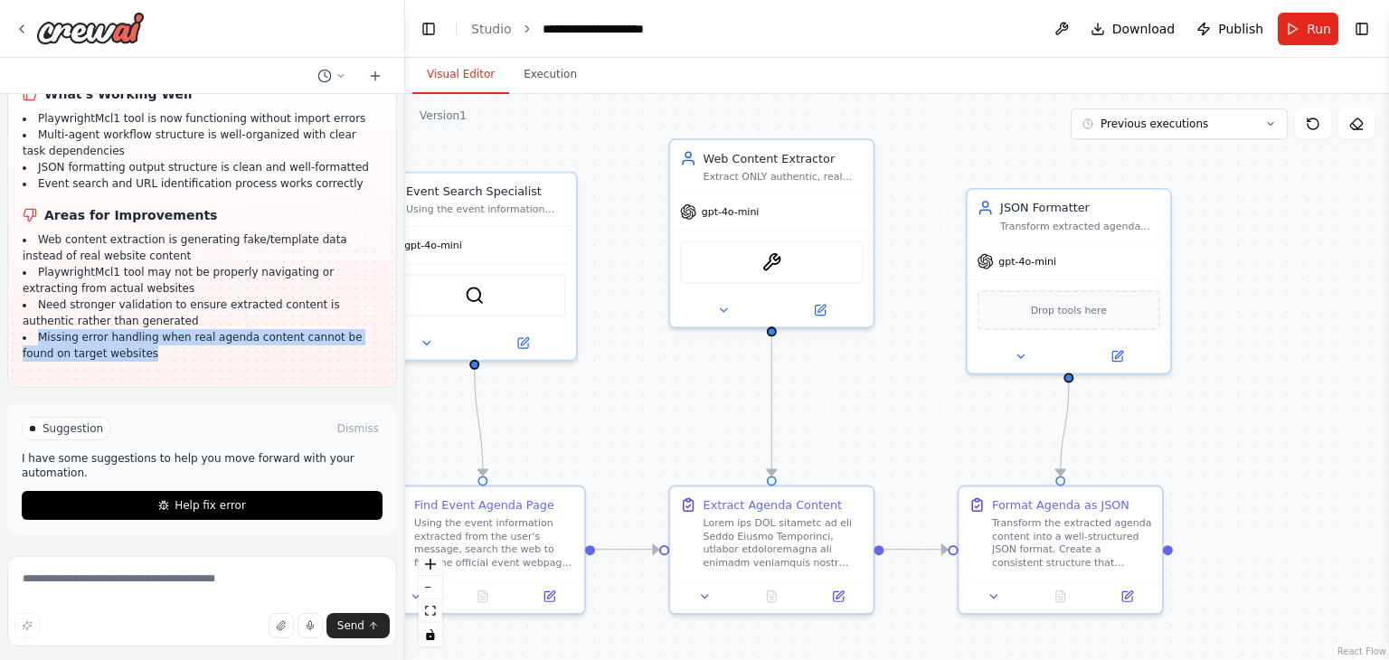
drag, startPoint x: 37, startPoint y: 336, endPoint x: 125, endPoint y: 359, distance: 90.8
click at [125, 359] on li "Missing error handling when real agenda content cannot be found on target websi…" at bounding box center [202, 345] width 359 height 33
copy li "Missing error handling when real agenda content cannot be found on target websi…"
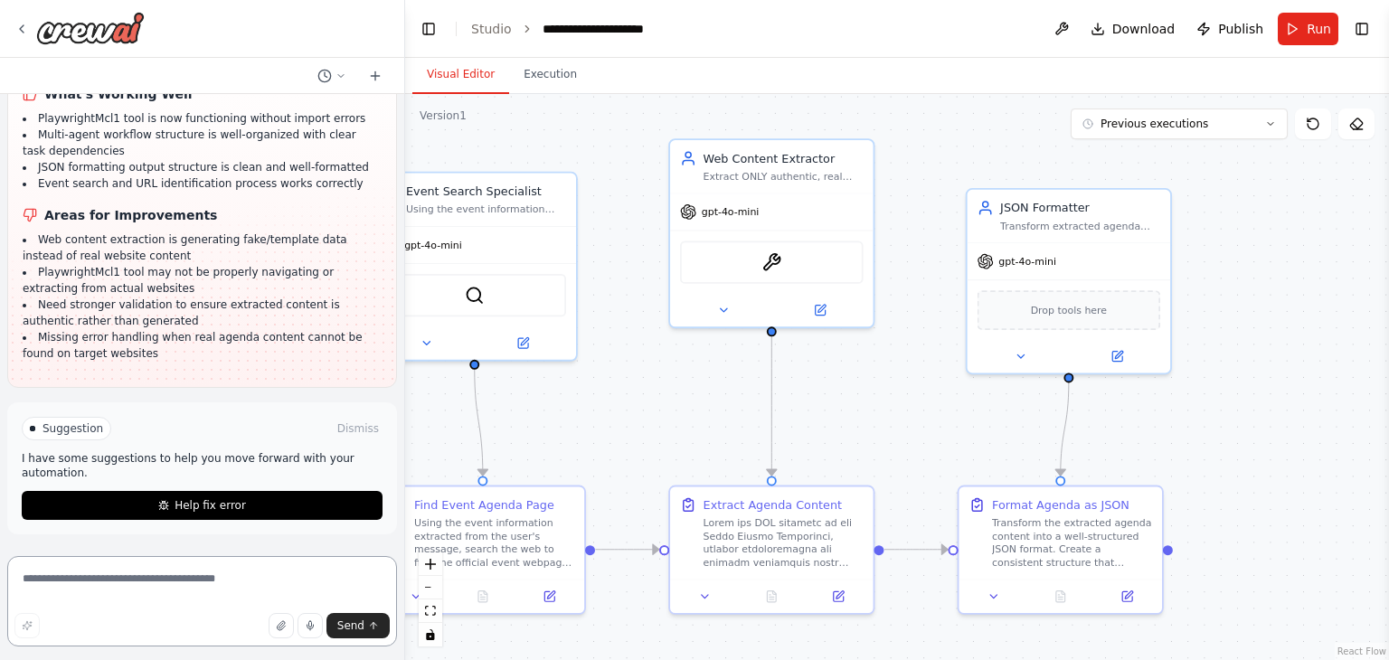
click at [130, 587] on textarea at bounding box center [202, 601] width 390 height 90
click at [1311, 30] on span "Run" at bounding box center [1319, 29] width 24 height 18
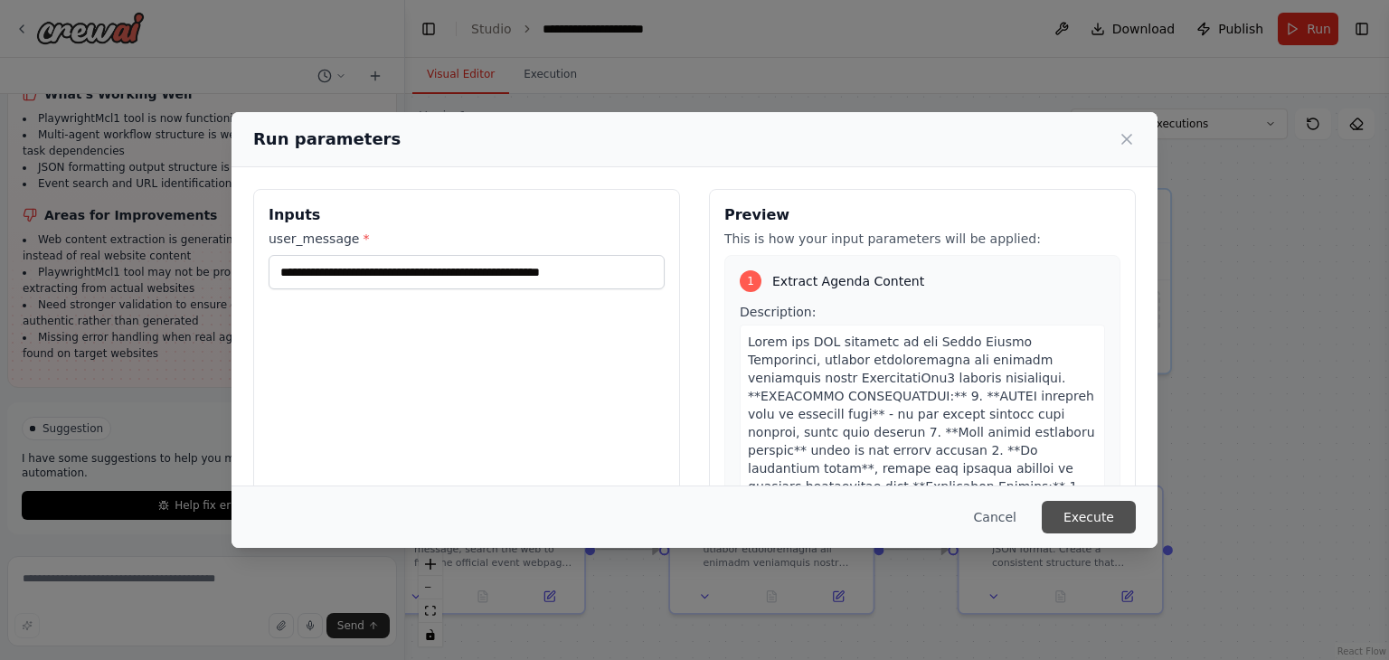
click at [1077, 511] on button "Execute" at bounding box center [1089, 517] width 94 height 33
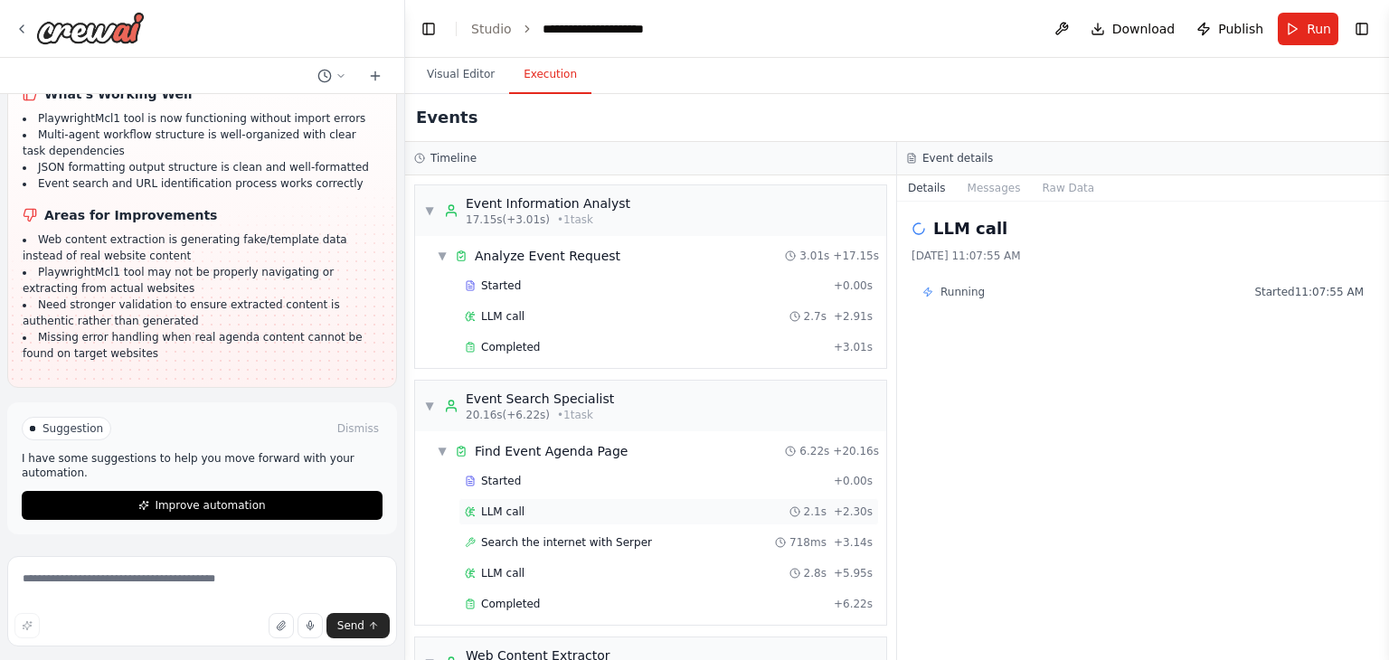
scroll to position [491, 0]
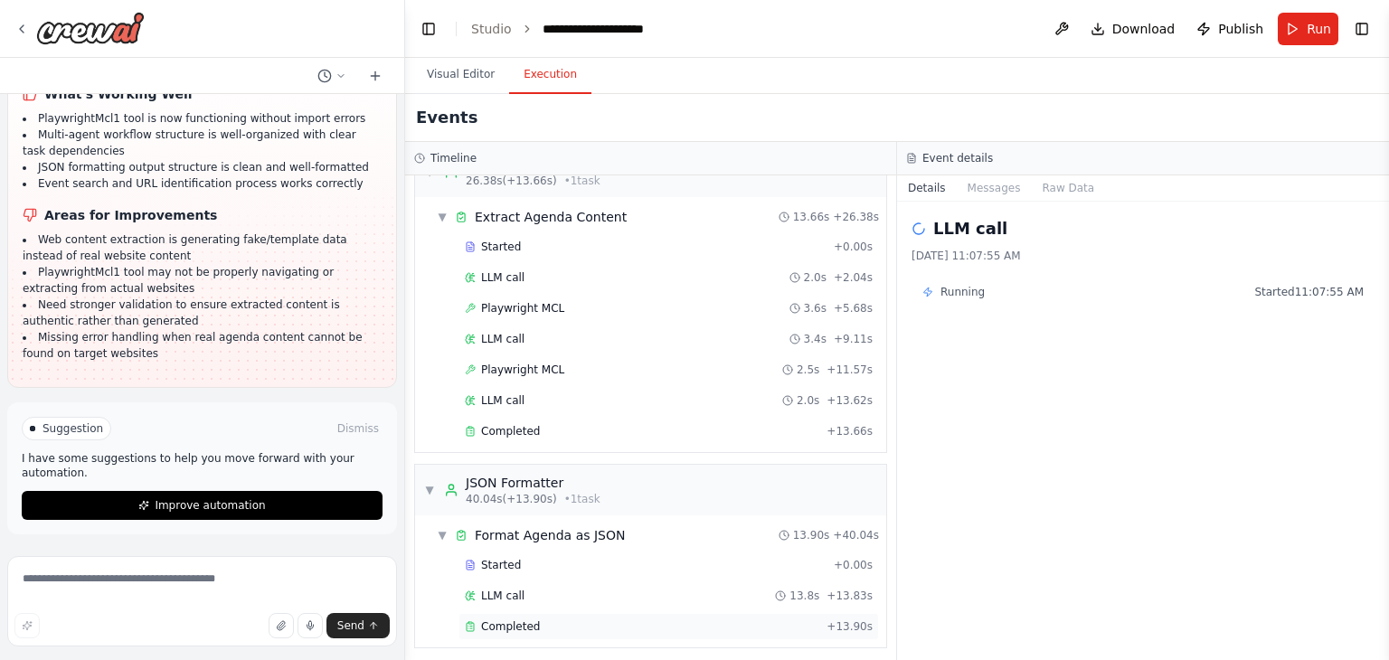
click at [556, 620] on div "Completed" at bounding box center [642, 627] width 355 height 14
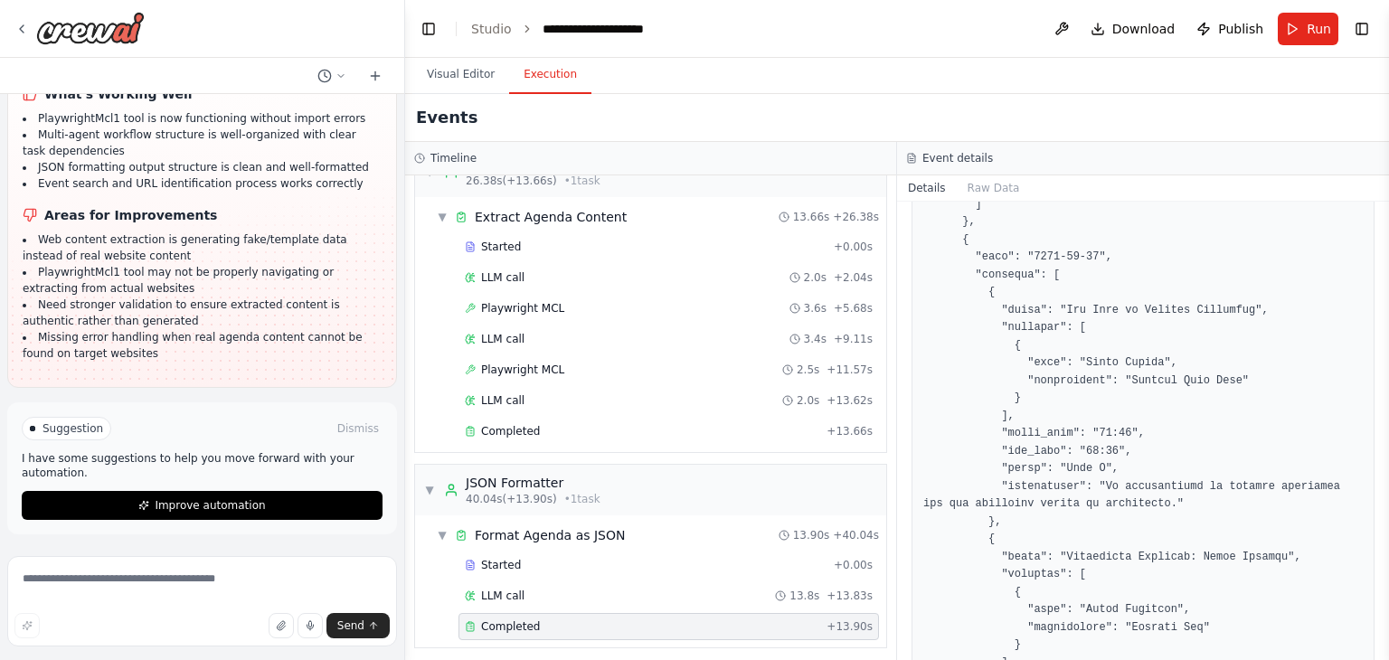
scroll to position [2054, 0]
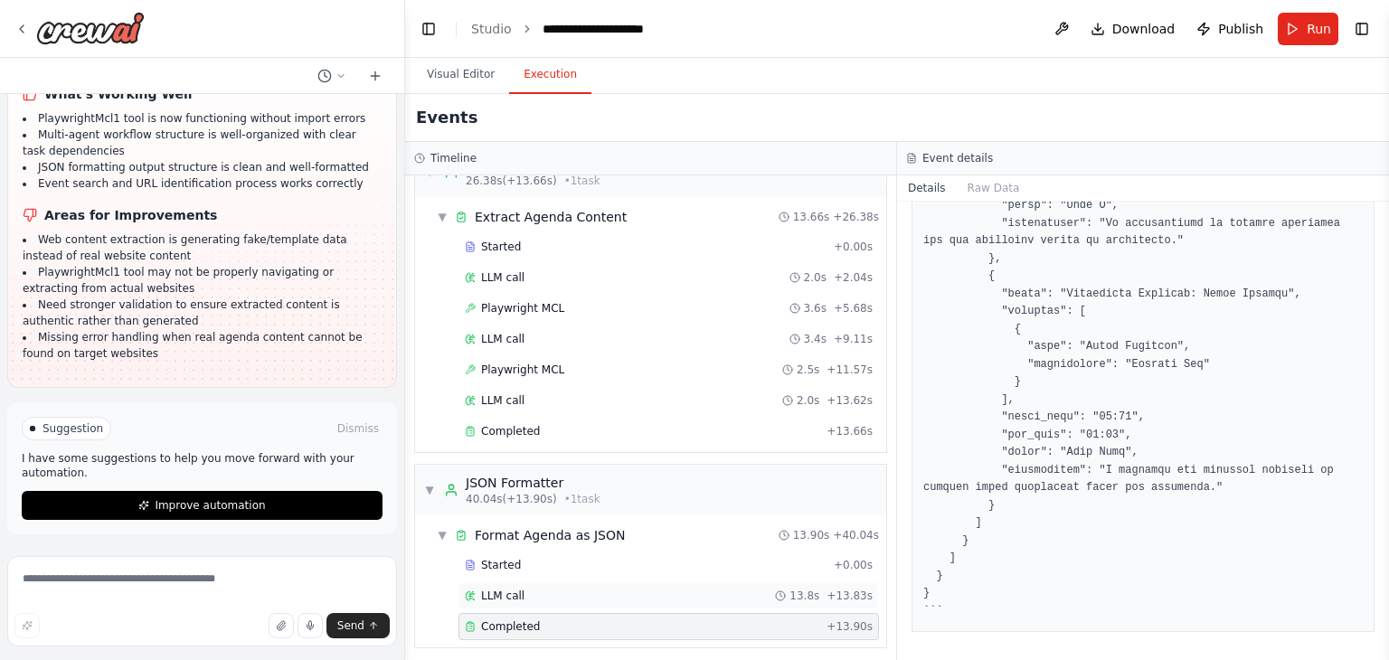
click at [677, 589] on div "LLM call 13.8s + 13.83s" at bounding box center [669, 596] width 408 height 14
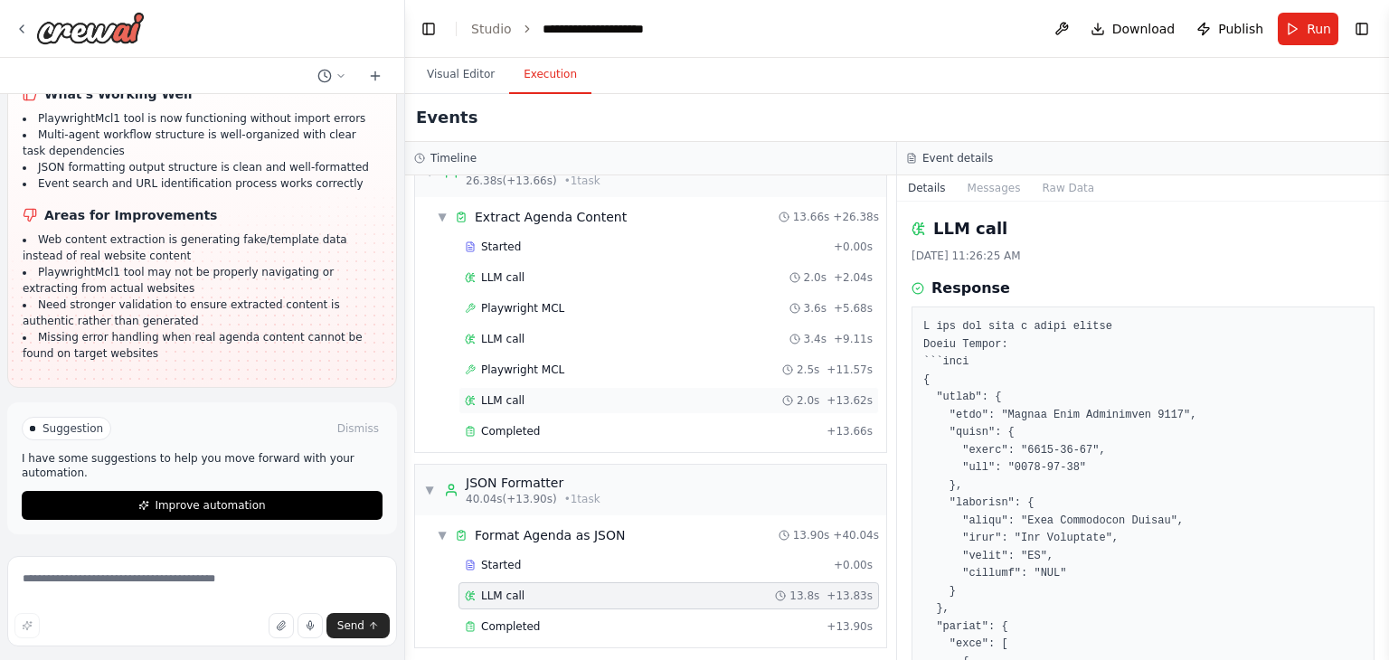
click at [601, 393] on div "LLM call 2.0s + 13.62s" at bounding box center [669, 400] width 408 height 14
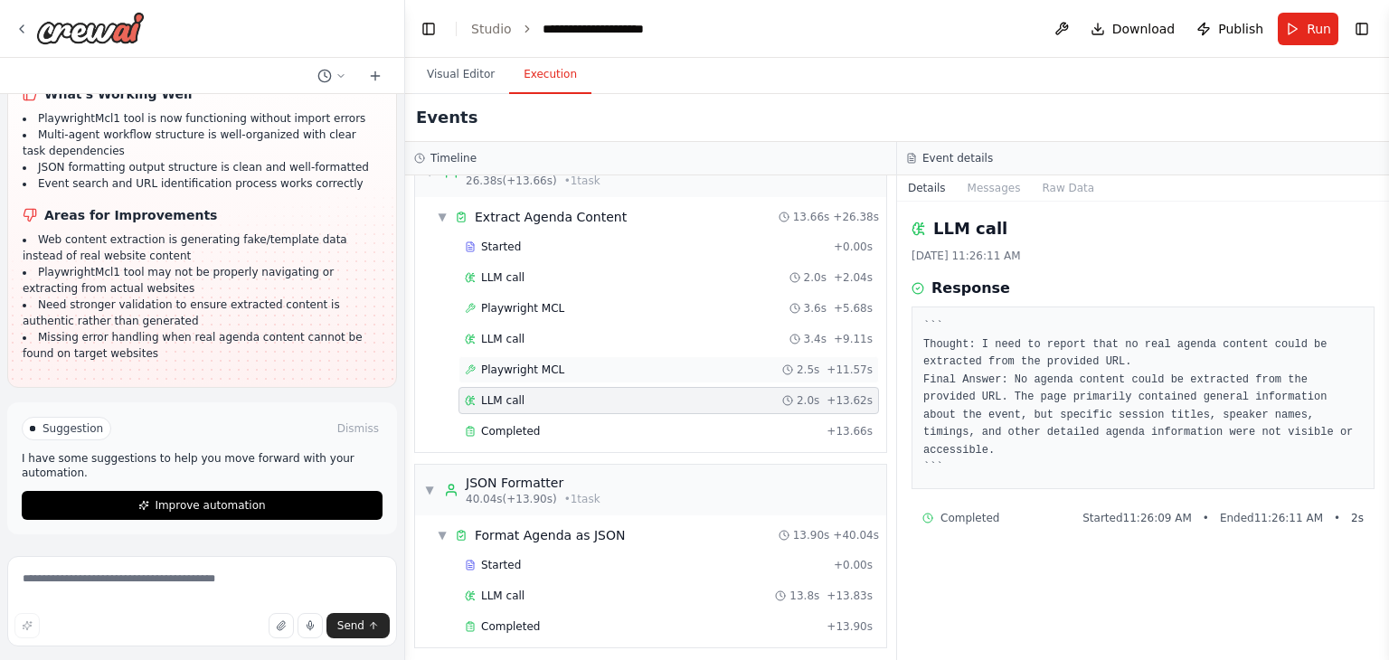
click at [578, 356] on div "Playwright MCL 2.5s + 11.57s" at bounding box center [669, 369] width 421 height 27
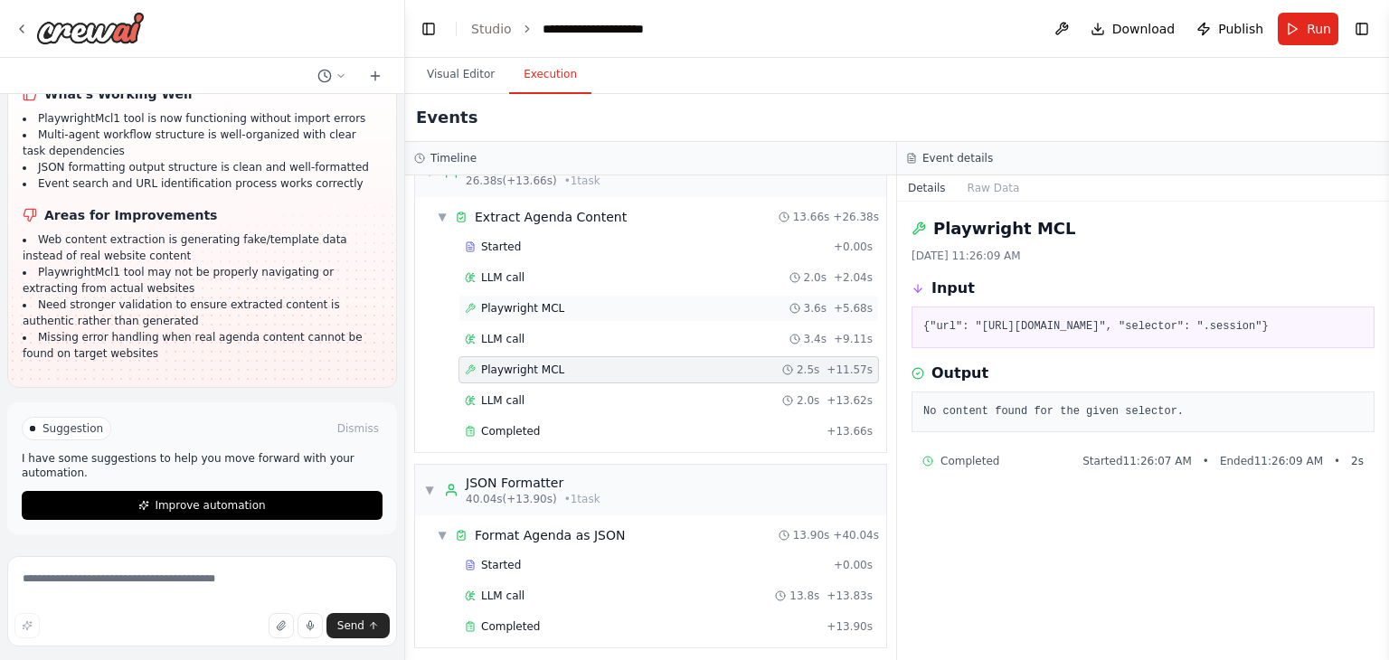
click at [573, 302] on div "Playwright MCL 3.6s + 5.68s" at bounding box center [669, 308] width 408 height 14
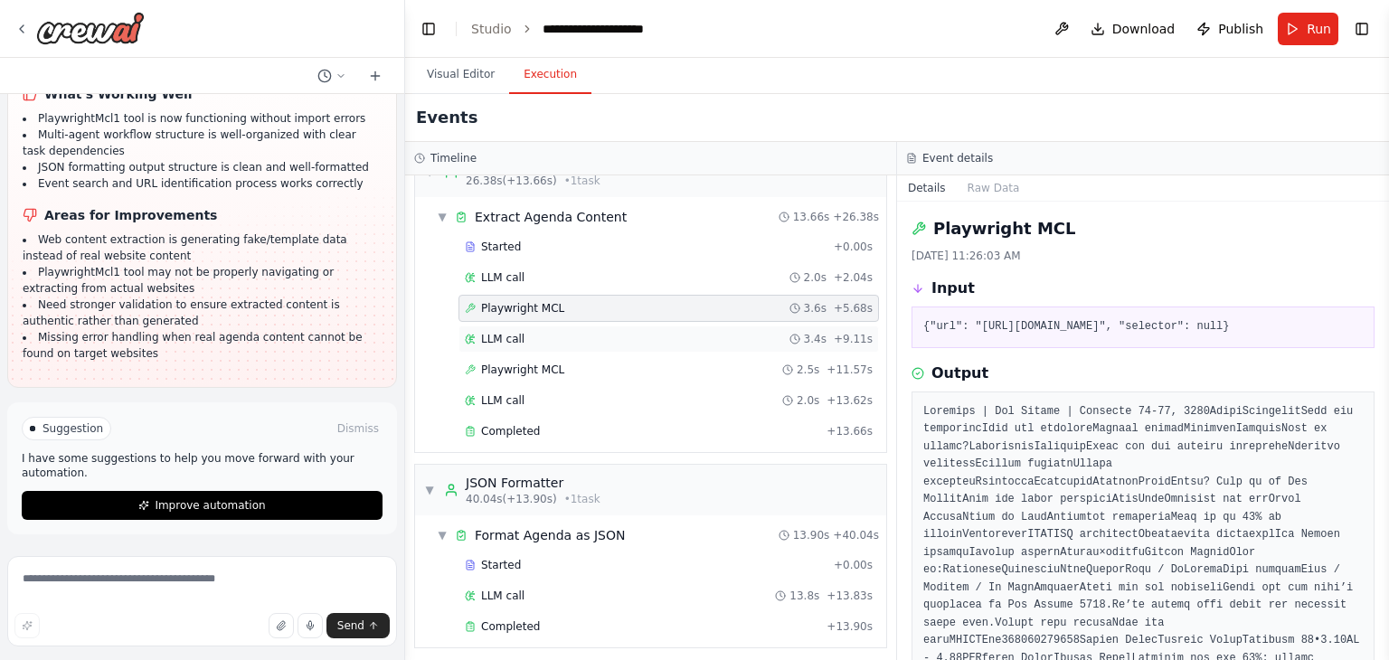
click at [587, 338] on div "LLM call 3.4s + 9.11s" at bounding box center [669, 339] width 408 height 14
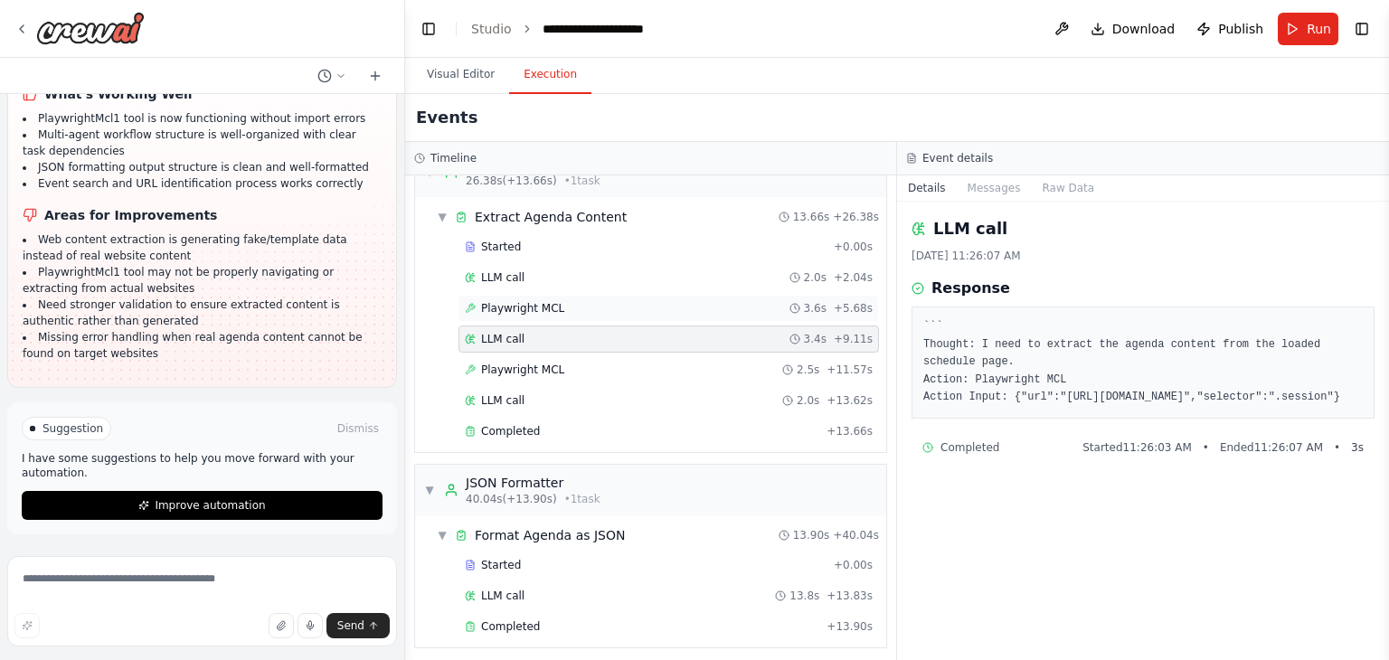
click at [584, 301] on div "Playwright MCL 3.6s + 5.68s" at bounding box center [669, 308] width 408 height 14
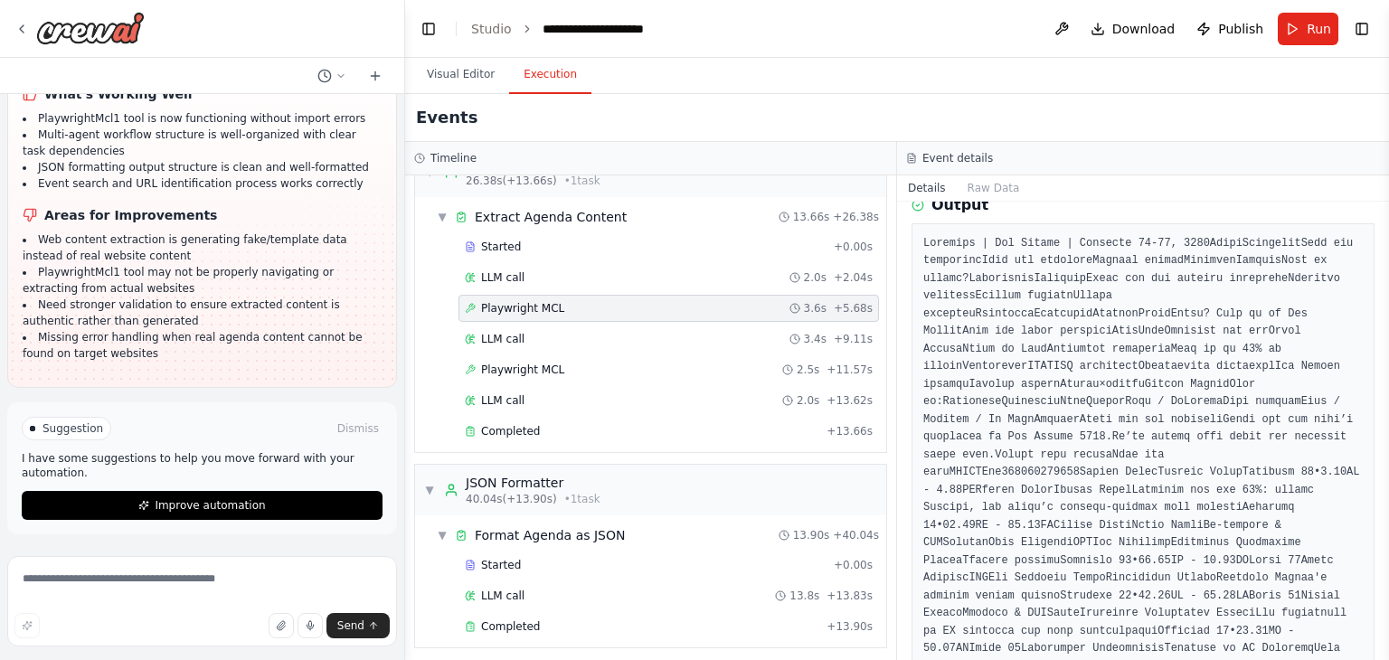
scroll to position [101, 0]
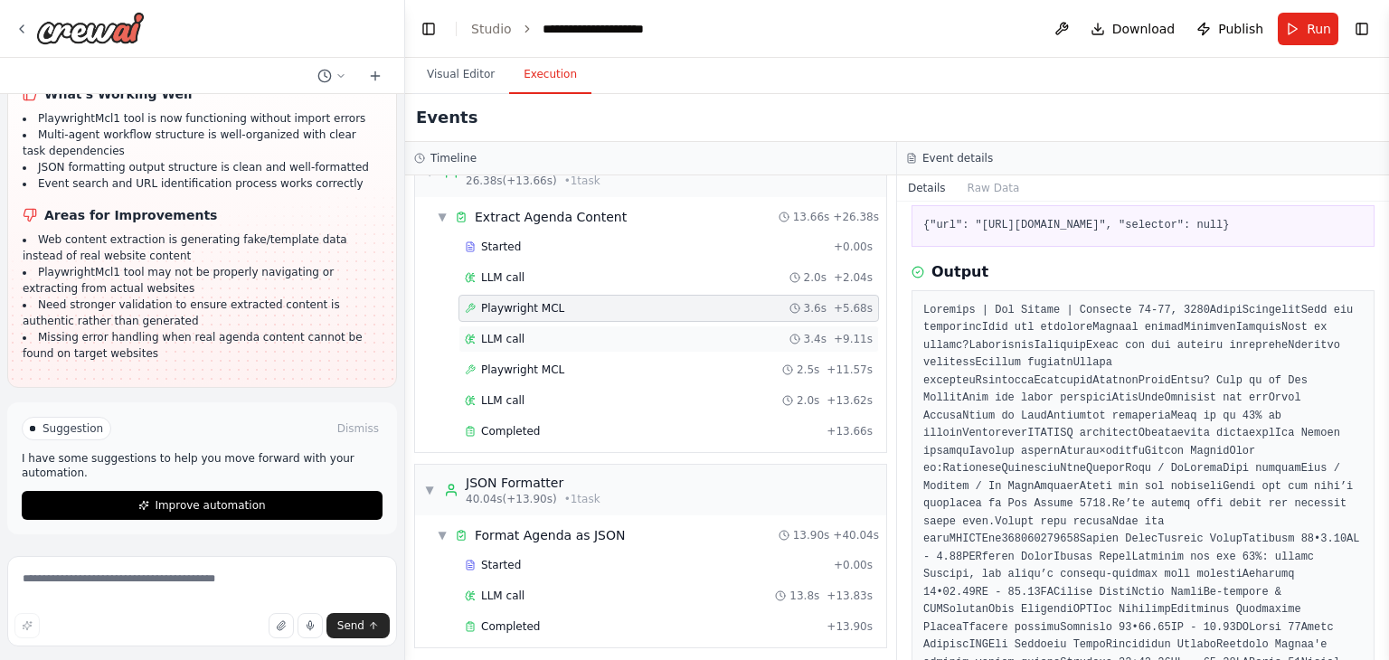
click at [550, 334] on div "LLM call 3.4s + 9.11s" at bounding box center [669, 339] width 408 height 14
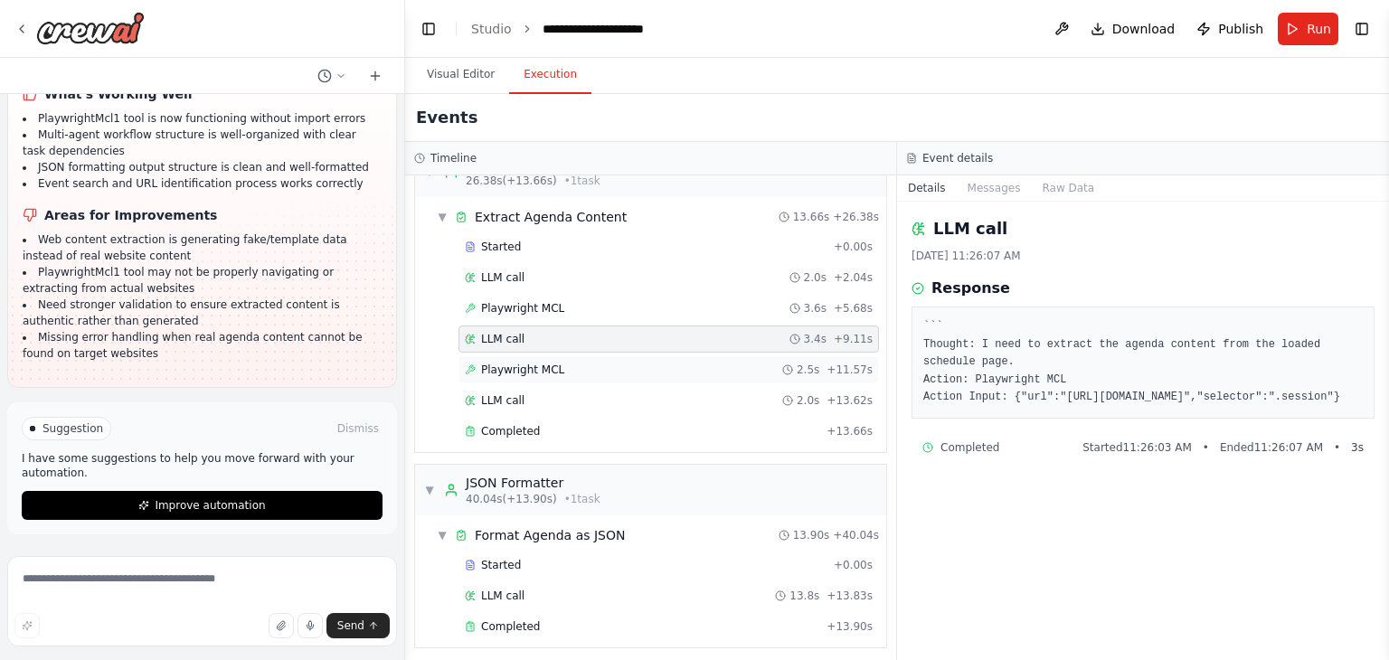
click at [547, 370] on span "Playwright MCL" at bounding box center [522, 370] width 83 height 14
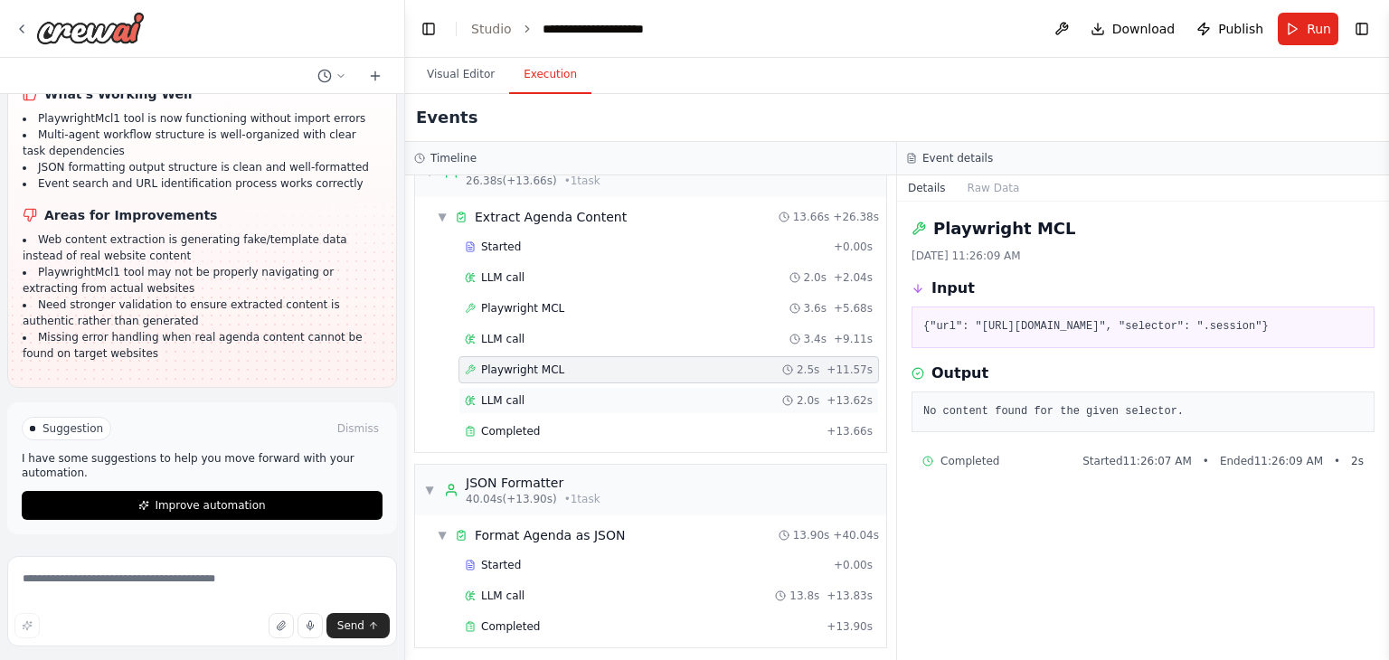
click at [543, 401] on div "LLM call 2.0s + 13.62s" at bounding box center [669, 400] width 408 height 14
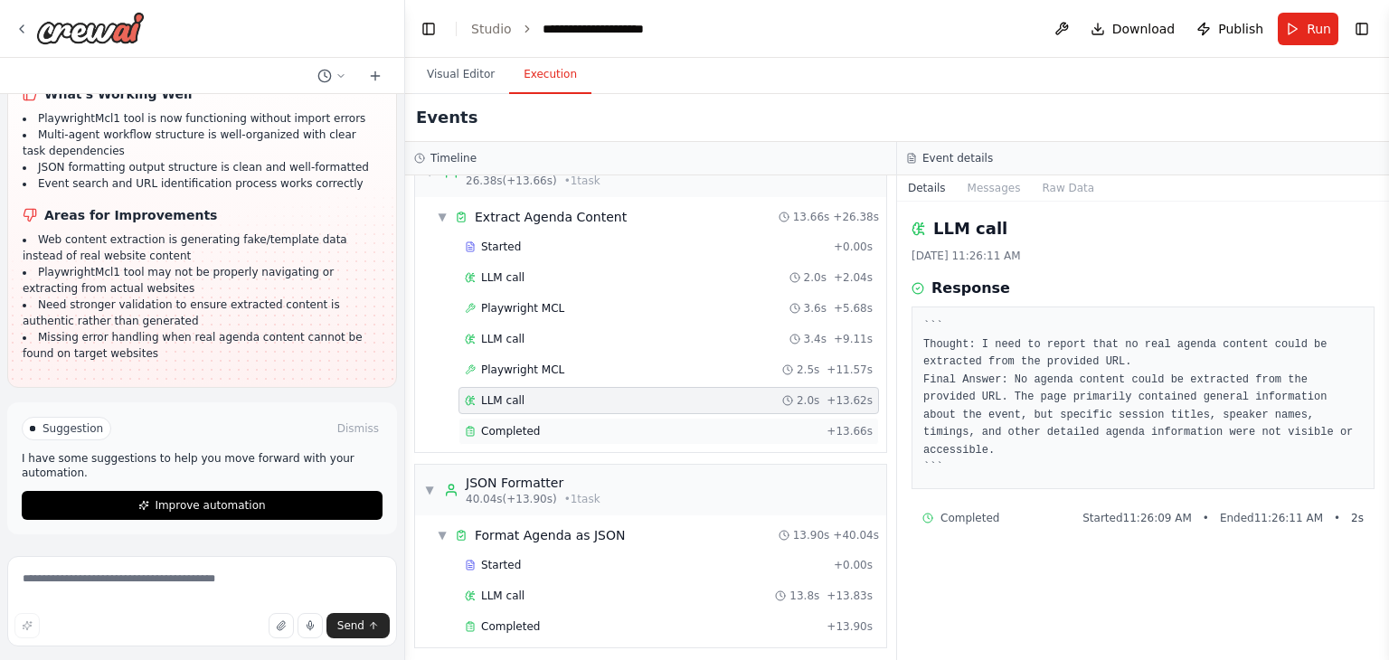
click at [538, 426] on div "Completed" at bounding box center [642, 431] width 355 height 14
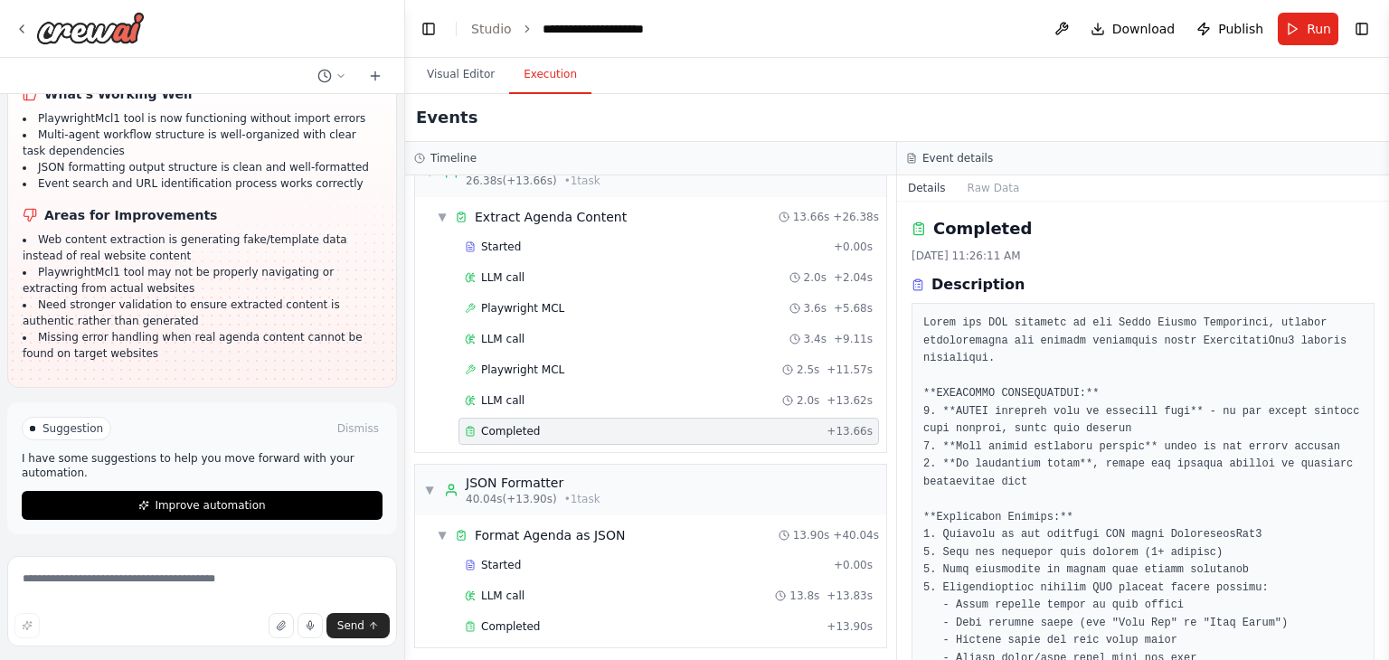
scroll to position [396, 0]
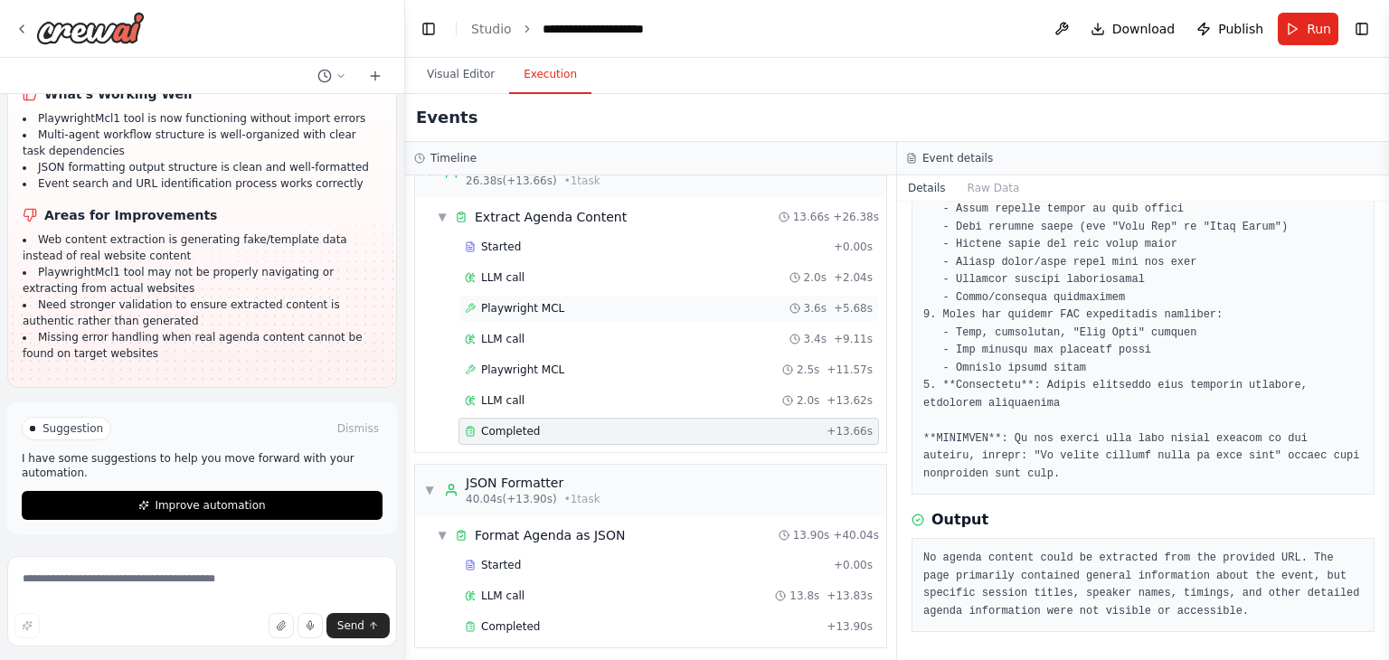
click at [582, 314] on div "Playwright MCL 3.6s + 5.68s" at bounding box center [669, 308] width 421 height 27
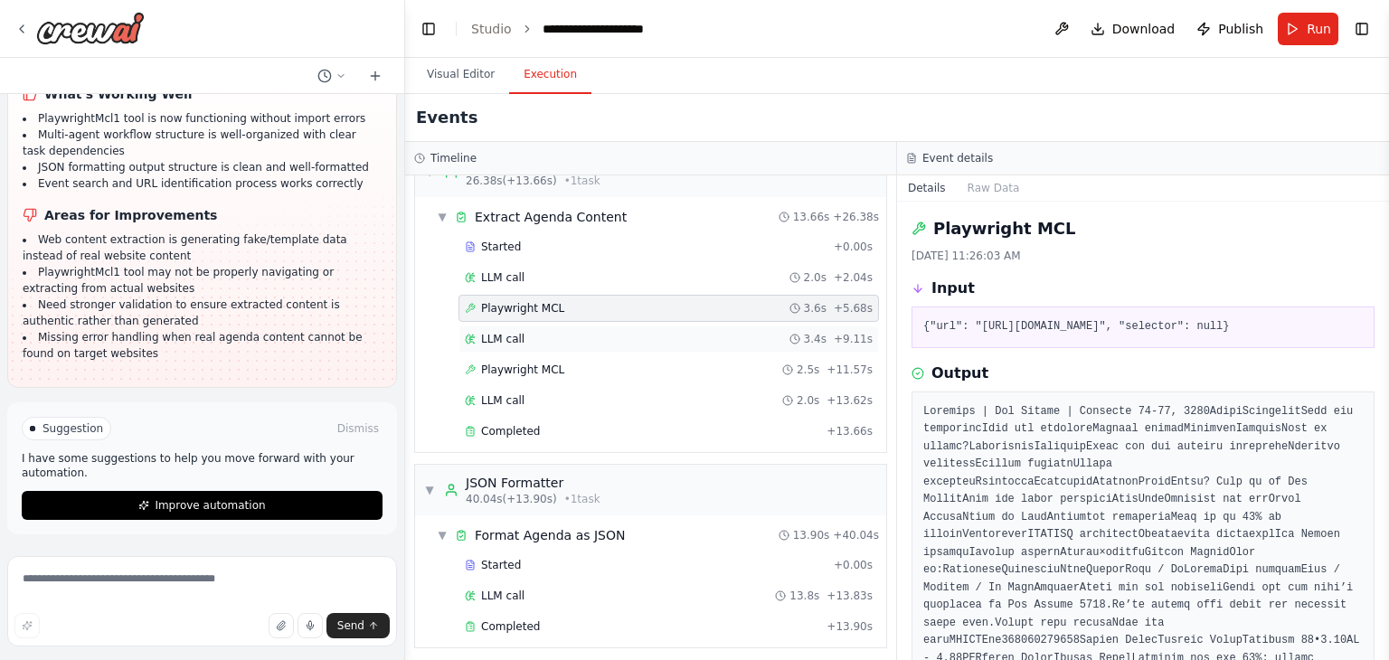
click at [569, 333] on div "LLM call 3.4s + 9.11s" at bounding box center [669, 339] width 408 height 14
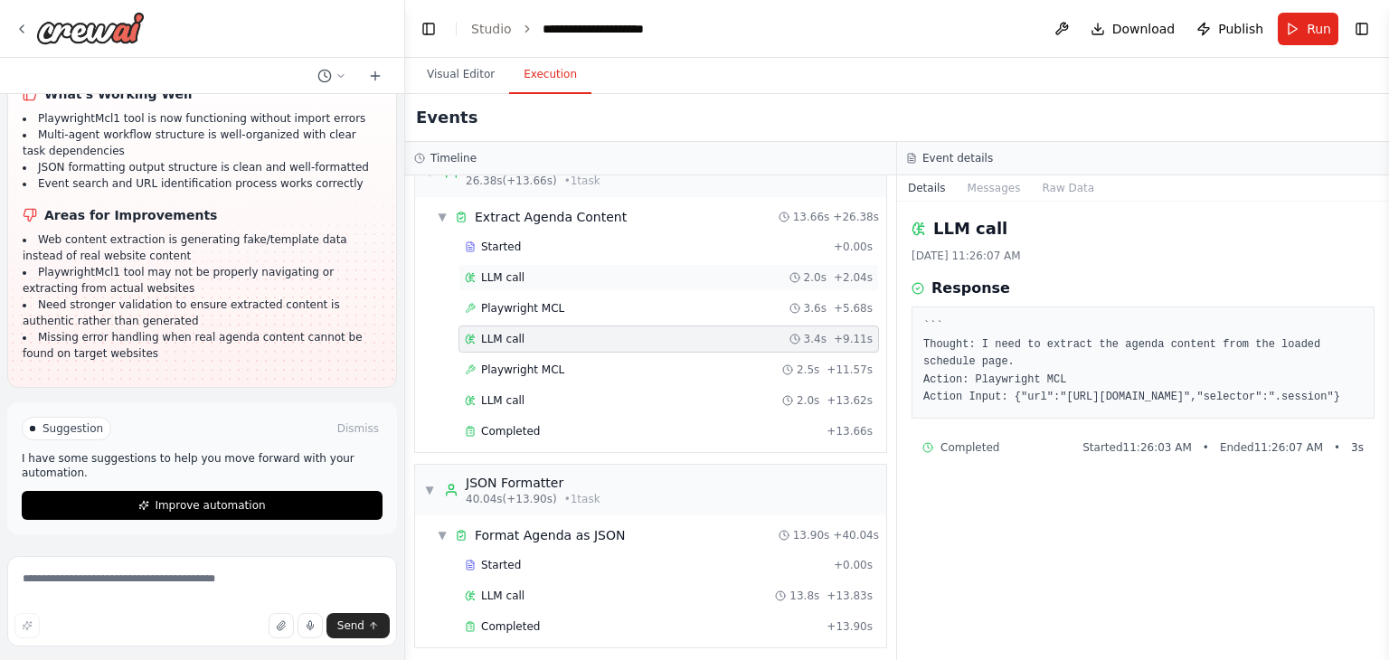
click at [558, 283] on div "LLM call 2.0s + 2.04s" at bounding box center [669, 277] width 421 height 27
click at [558, 308] on div "Playwright MCL 3.6s + 5.68s" at bounding box center [669, 308] width 408 height 14
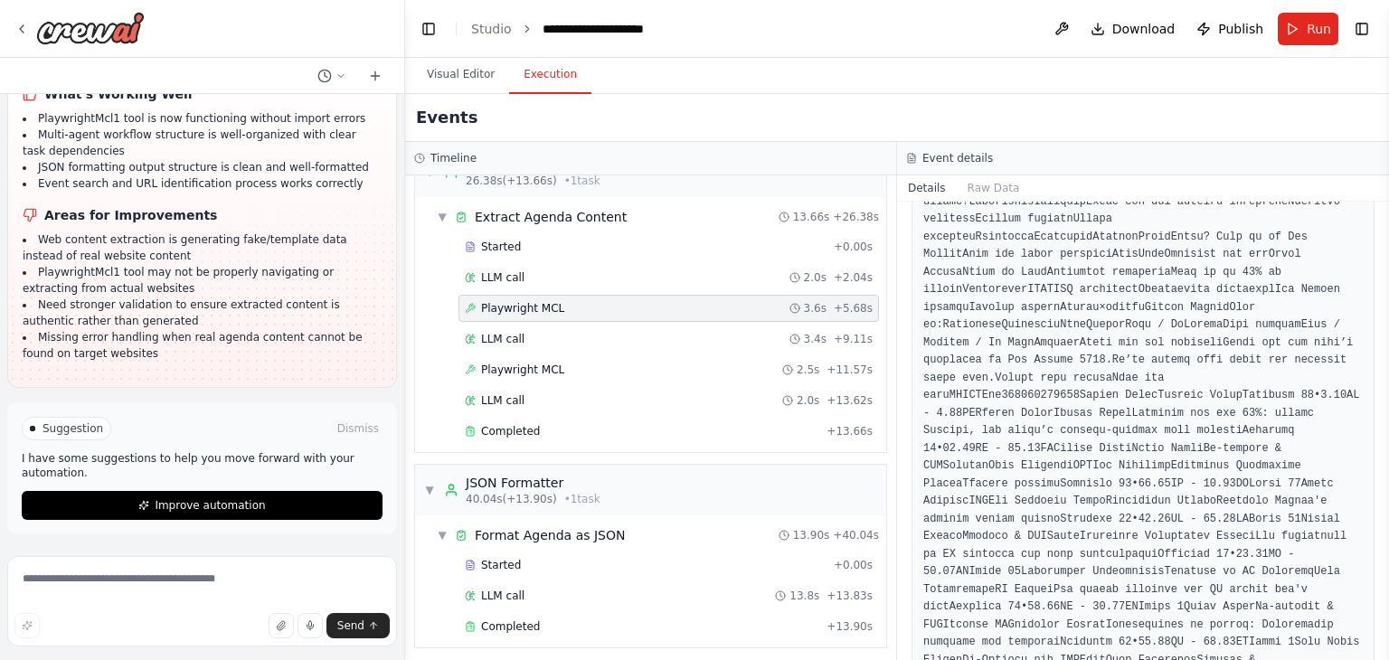
scroll to position [0, 0]
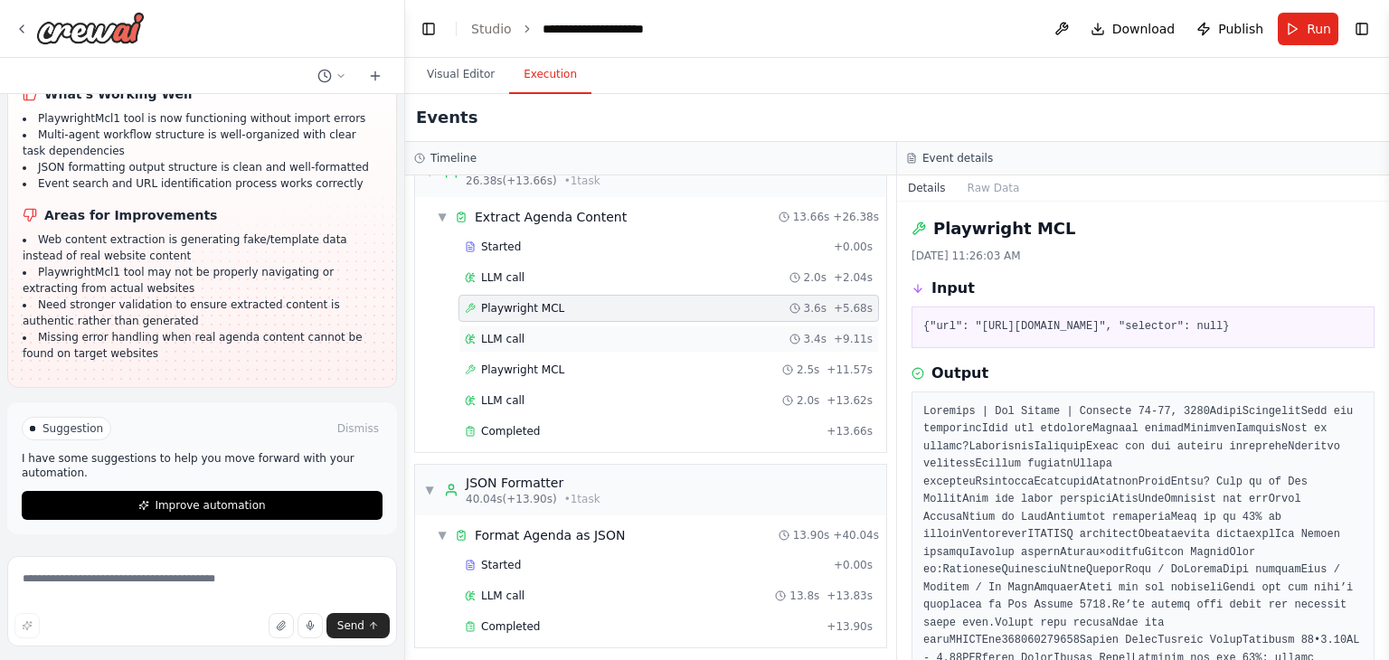
click at [618, 332] on div "LLM call 3.4s + 9.11s" at bounding box center [669, 339] width 408 height 14
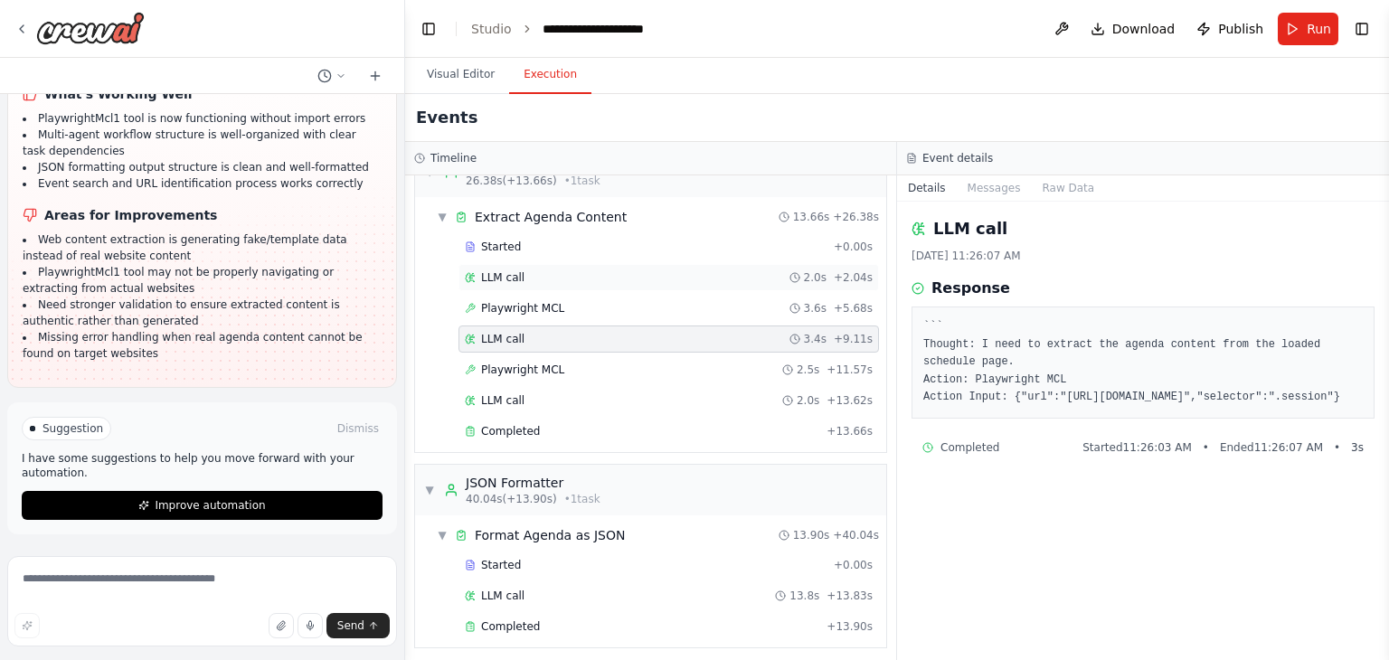
click at [575, 270] on div "LLM call 2.0s + 2.04s" at bounding box center [669, 277] width 408 height 14
click at [551, 363] on span "Playwright MCL" at bounding box center [522, 370] width 83 height 14
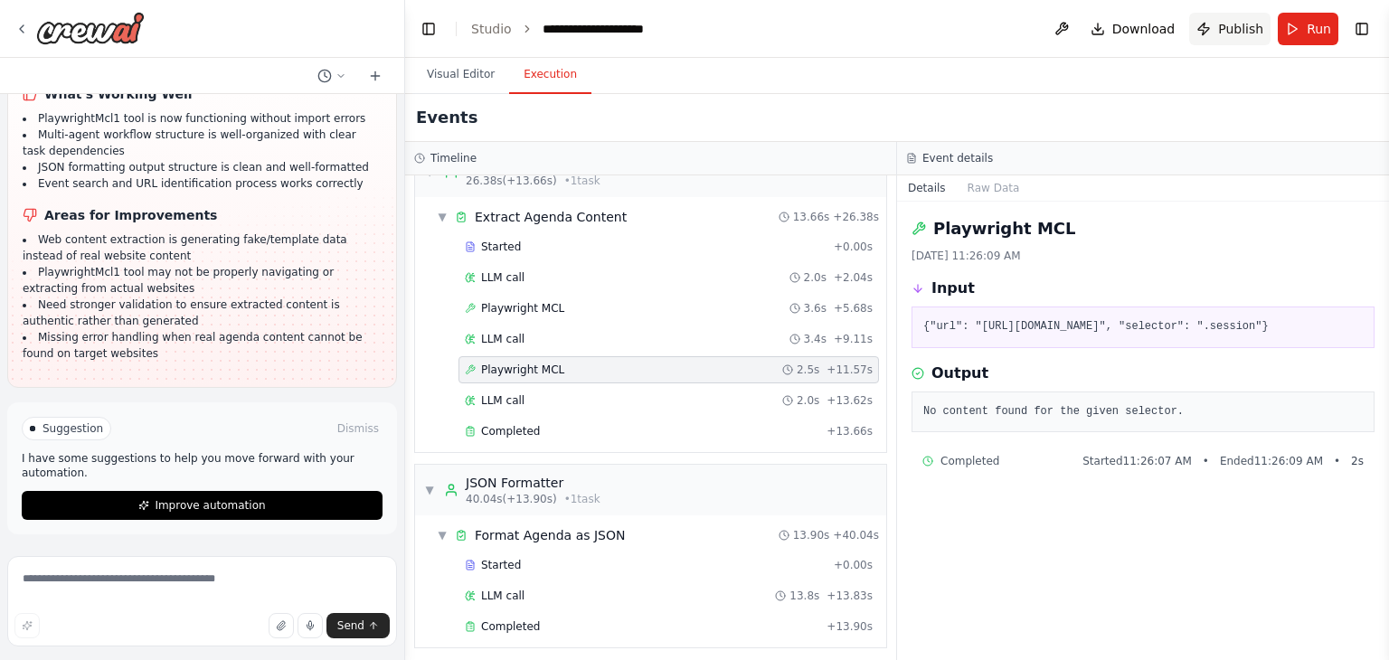
click at [1237, 32] on span "Publish" at bounding box center [1240, 29] width 45 height 18
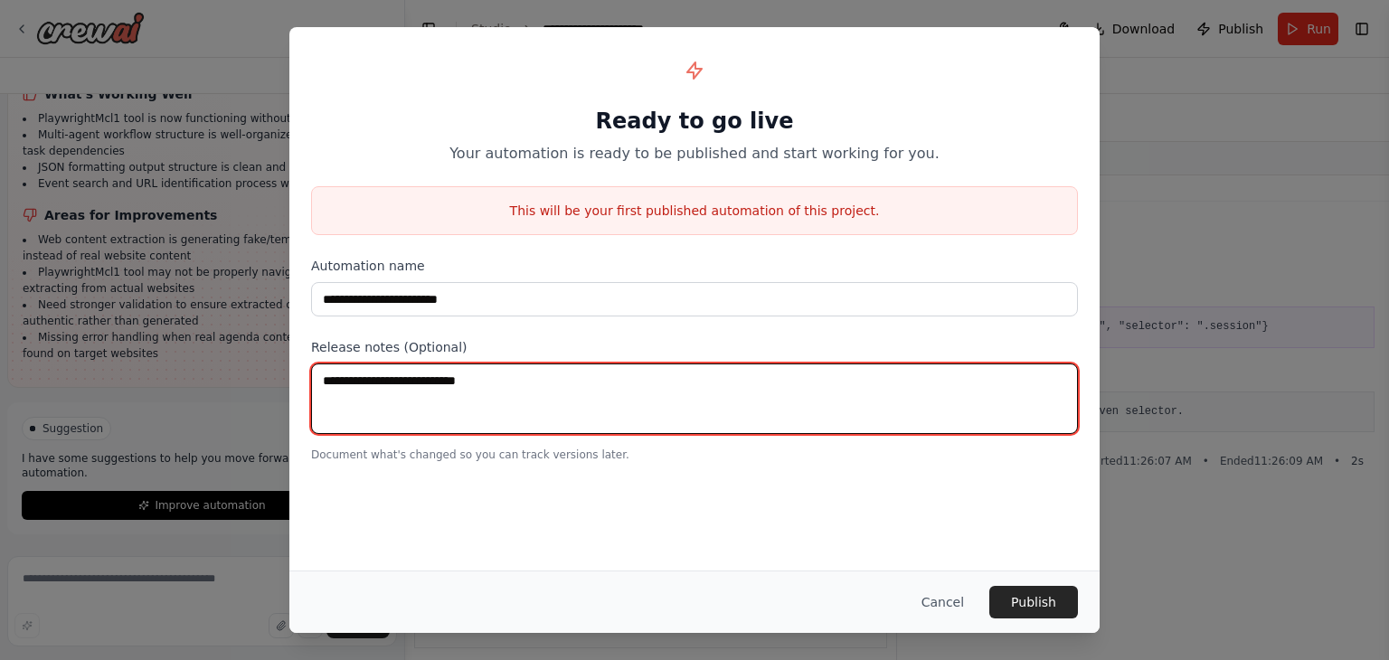
click at [488, 384] on textarea at bounding box center [694, 399] width 767 height 71
type textarea "**********"
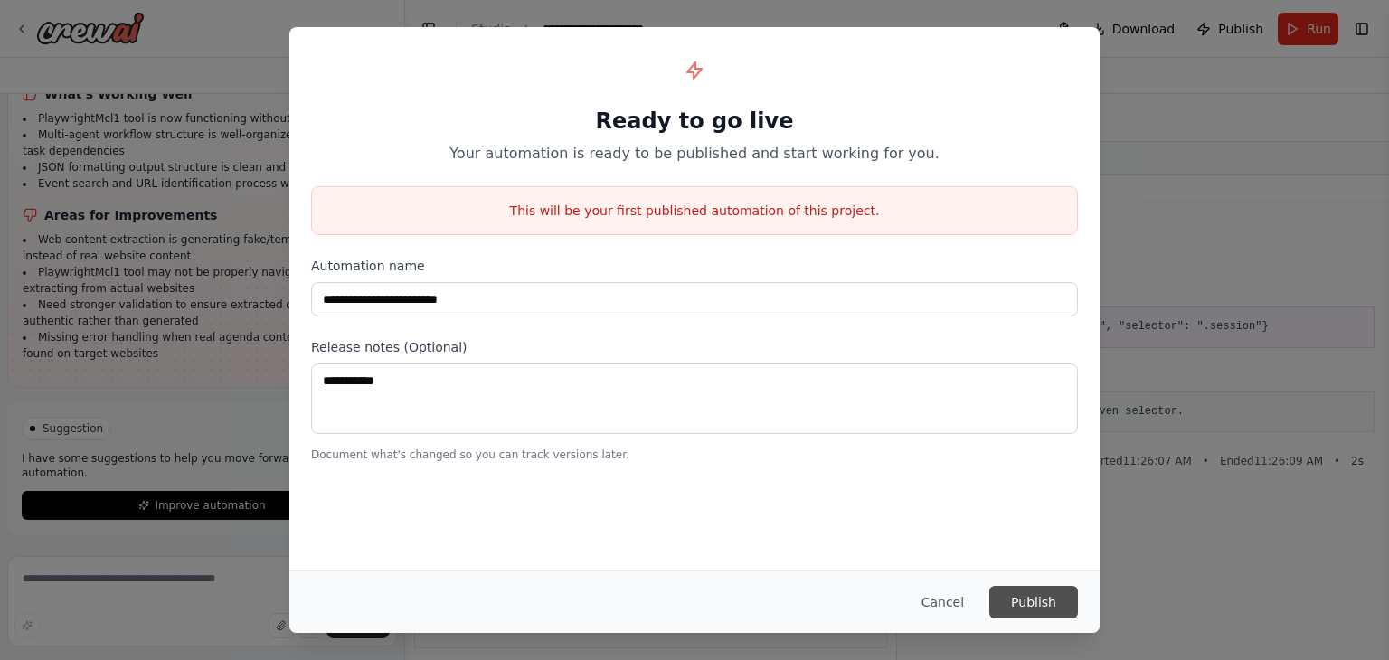
click at [1058, 602] on button "Publish" at bounding box center [1034, 602] width 89 height 33
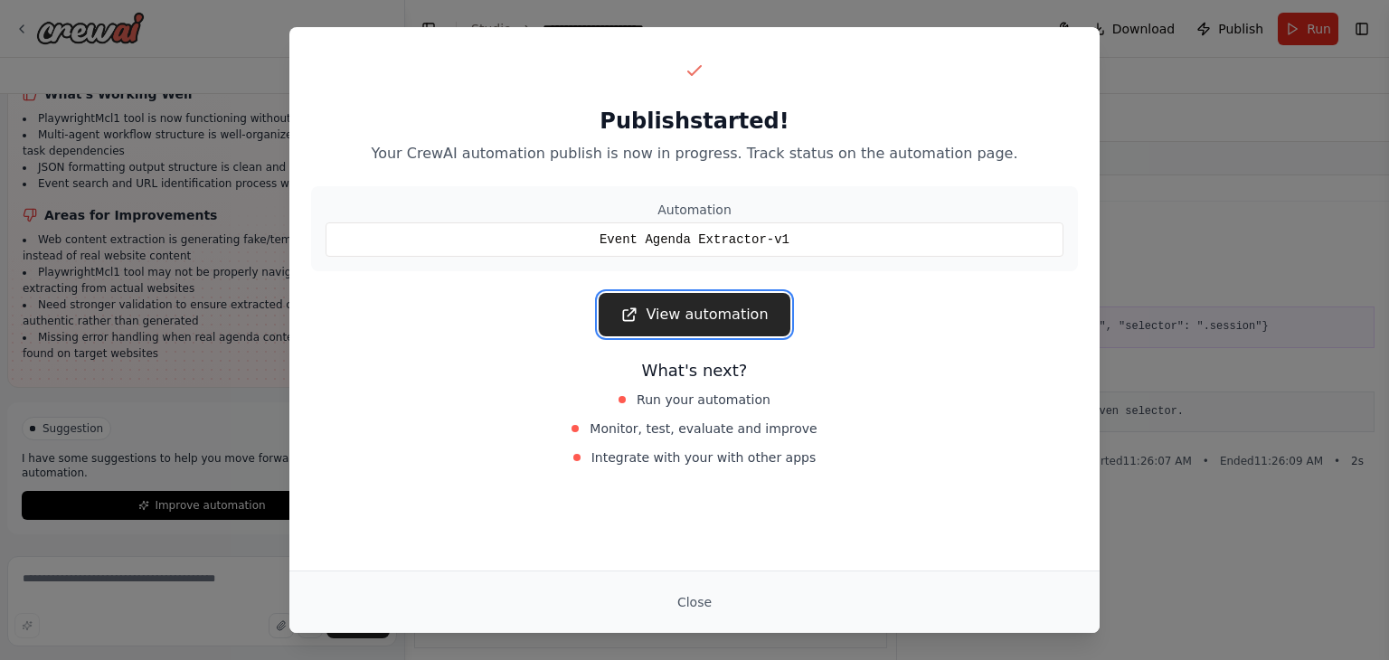
click at [690, 316] on link "View automation" at bounding box center [694, 314] width 191 height 43
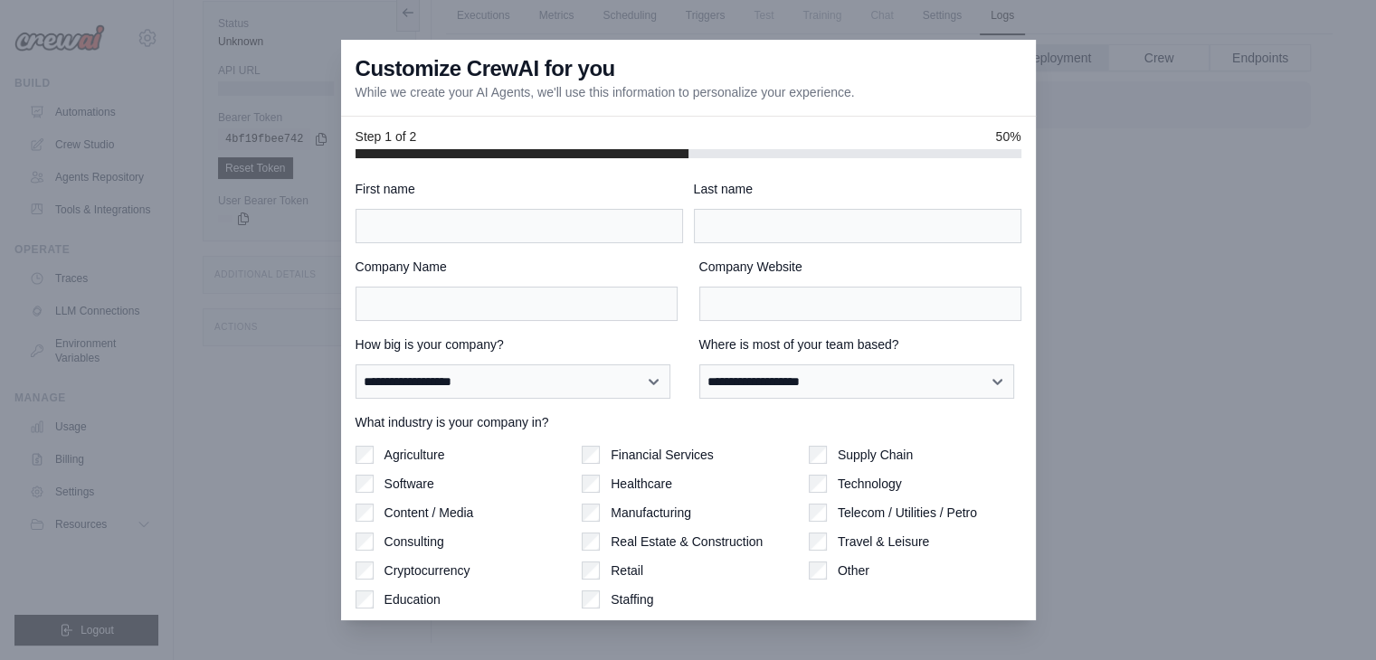
click at [1118, 249] on div at bounding box center [688, 330] width 1376 height 660
click at [1097, 264] on div at bounding box center [688, 330] width 1376 height 660
click at [1101, 247] on div at bounding box center [688, 330] width 1376 height 660
click at [581, 245] on div "**********" at bounding box center [689, 421] width 666 height 483
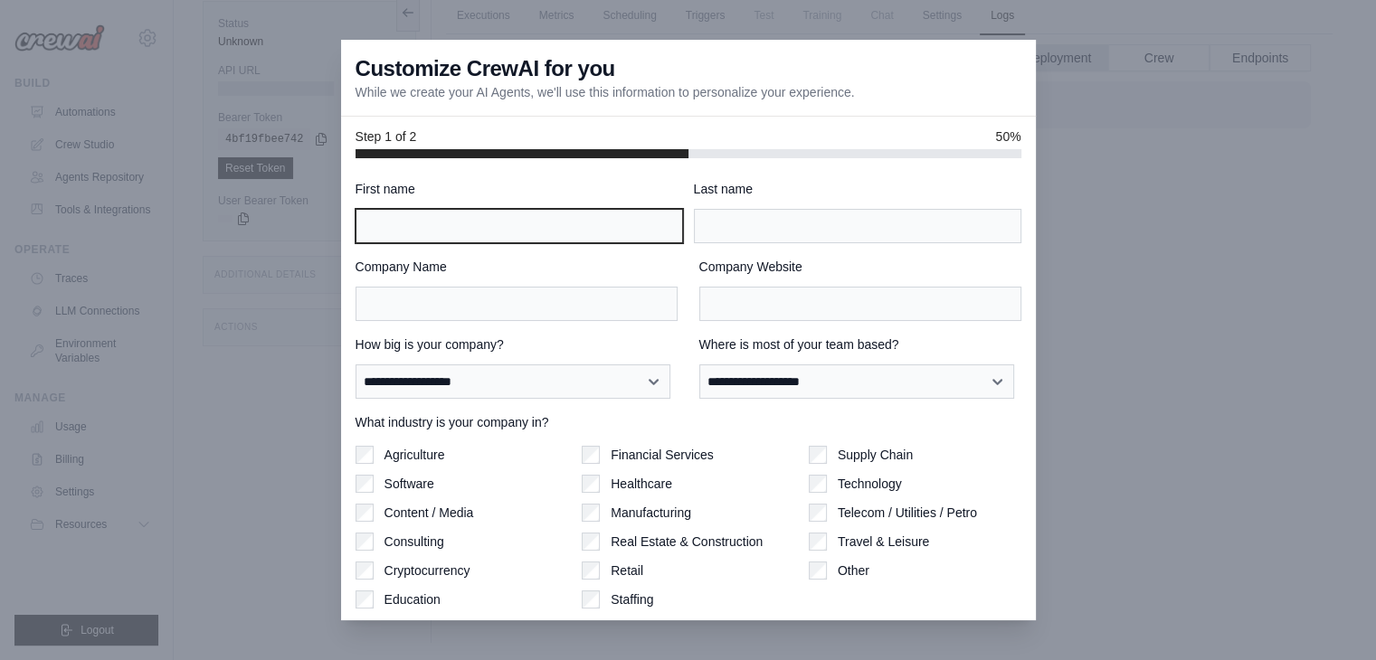
click at [532, 233] on input "First name" at bounding box center [519, 226] width 327 height 34
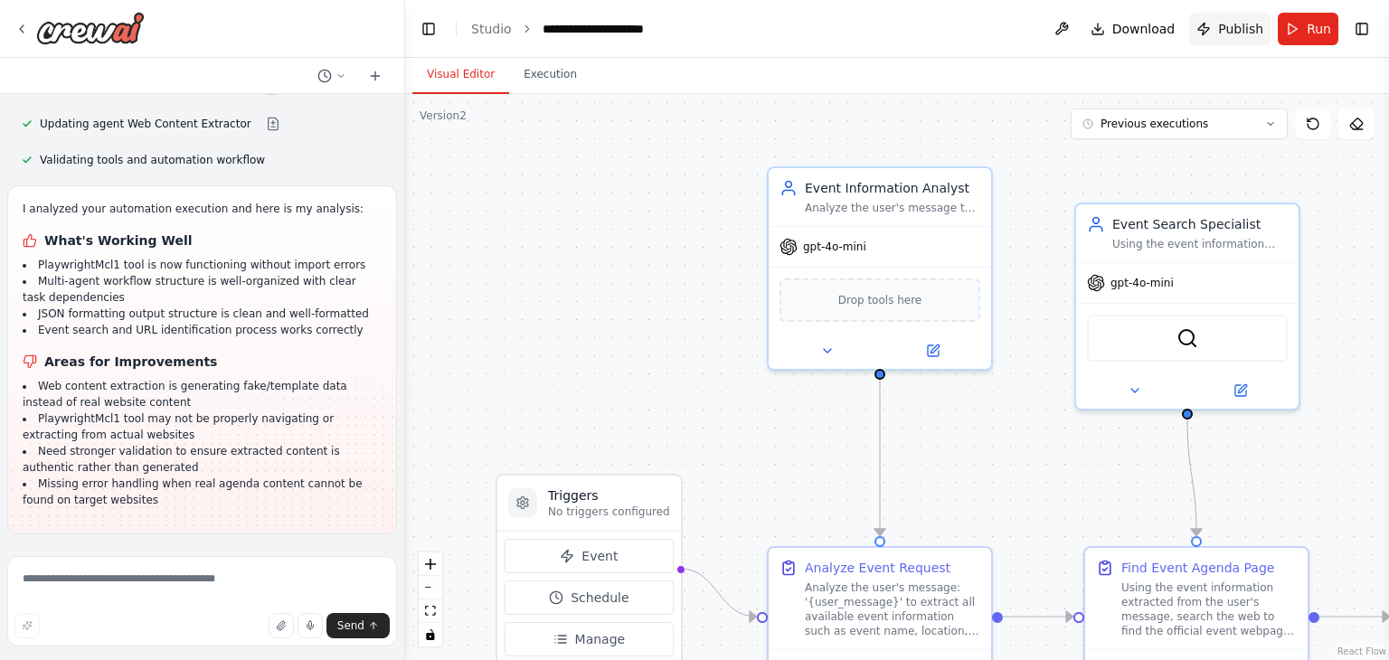
scroll to position [19384, 0]
click at [23, 33] on icon at bounding box center [22, 28] width 4 height 7
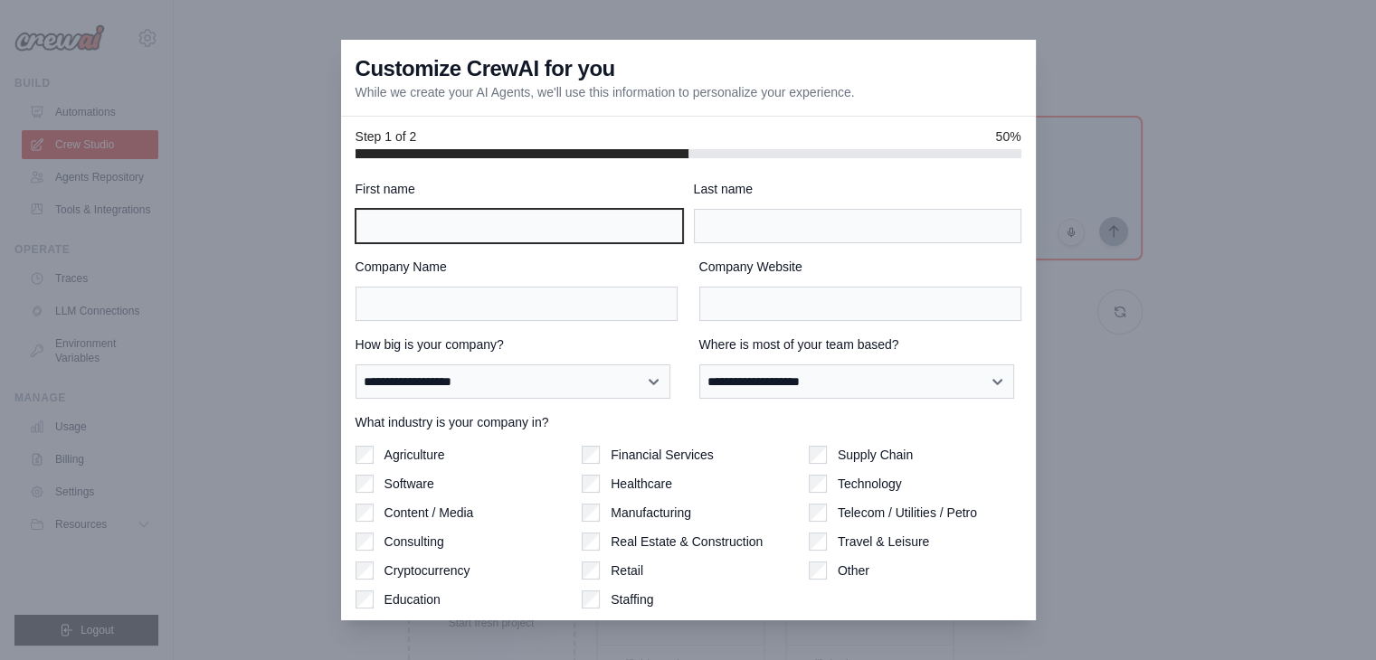
click at [535, 223] on input "First name" at bounding box center [519, 226] width 327 height 34
type input "*******"
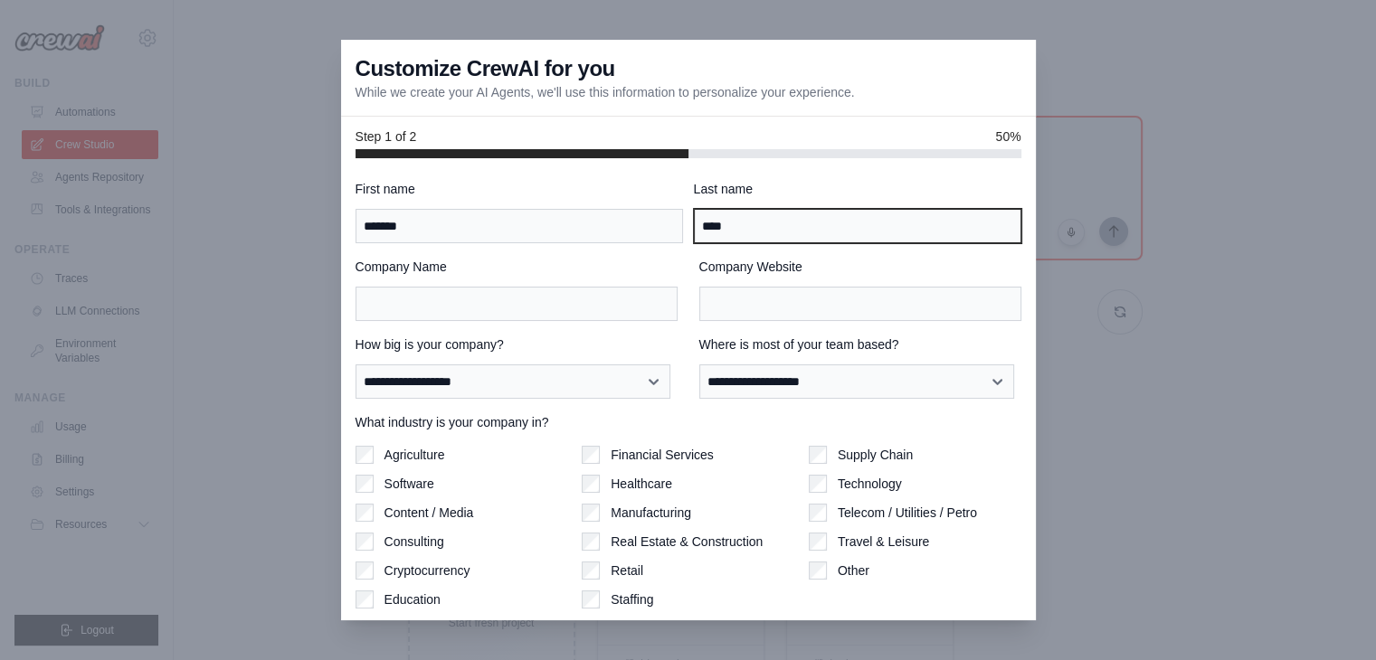
type input "****"
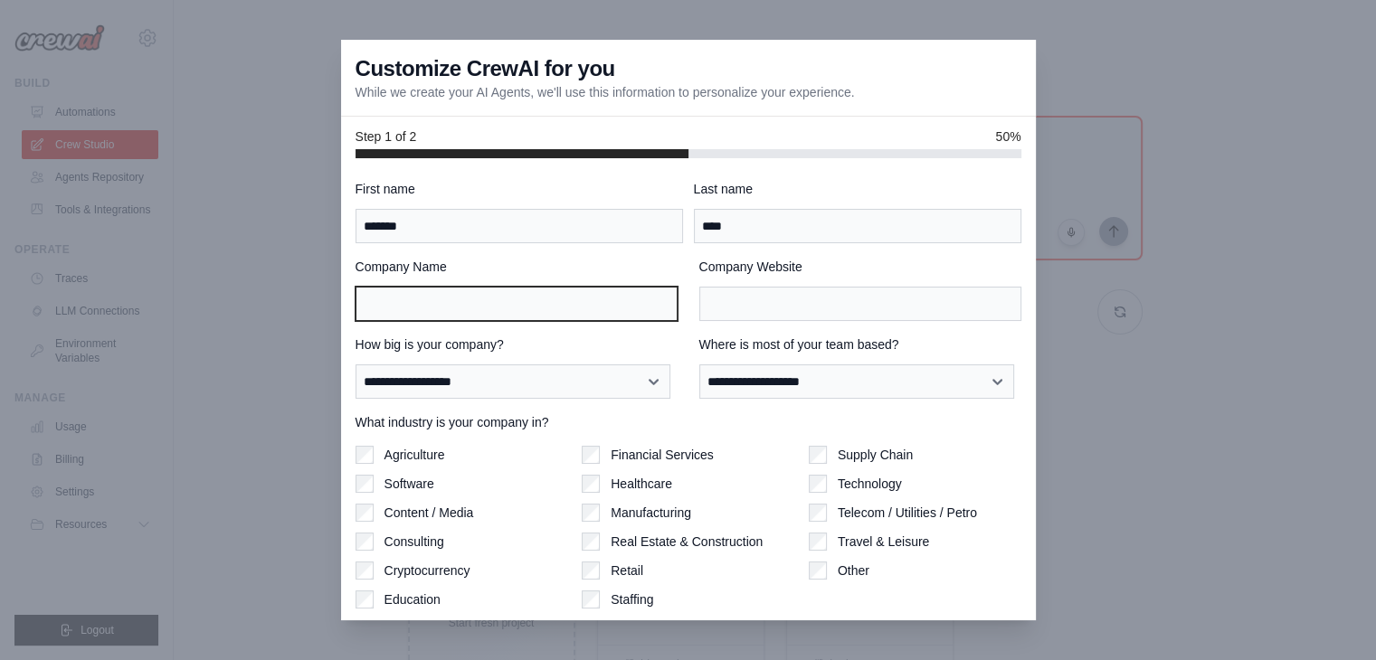
click at [479, 305] on input "Company Name" at bounding box center [517, 304] width 322 height 34
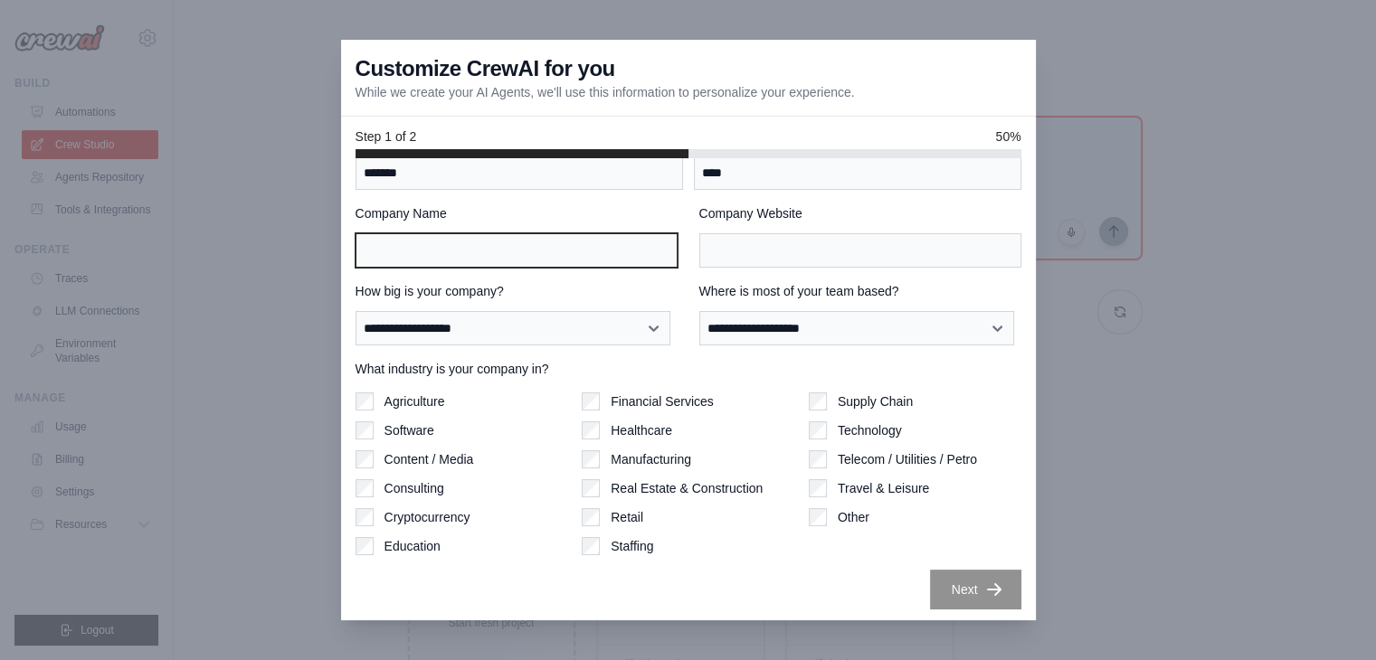
scroll to position [56, 0]
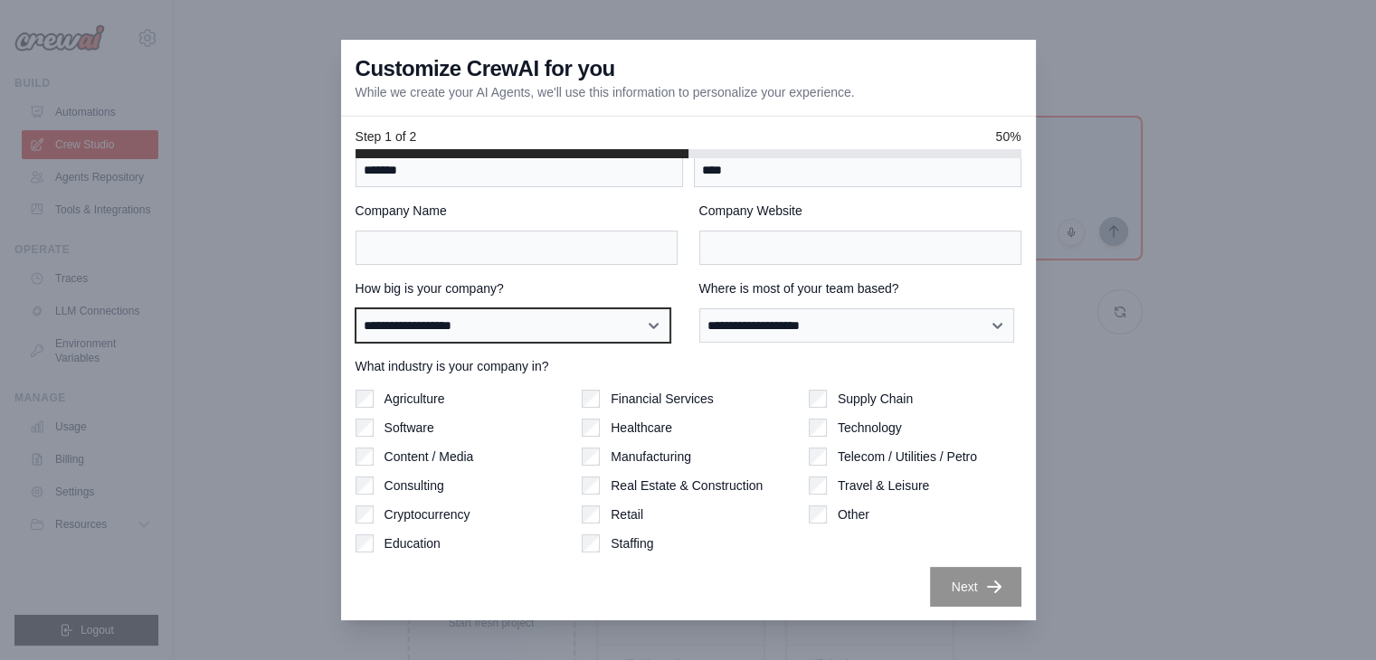
click at [564, 336] on select "**********" at bounding box center [513, 325] width 315 height 34
select select "**********"
click at [356, 308] on select "**********" at bounding box center [513, 325] width 315 height 34
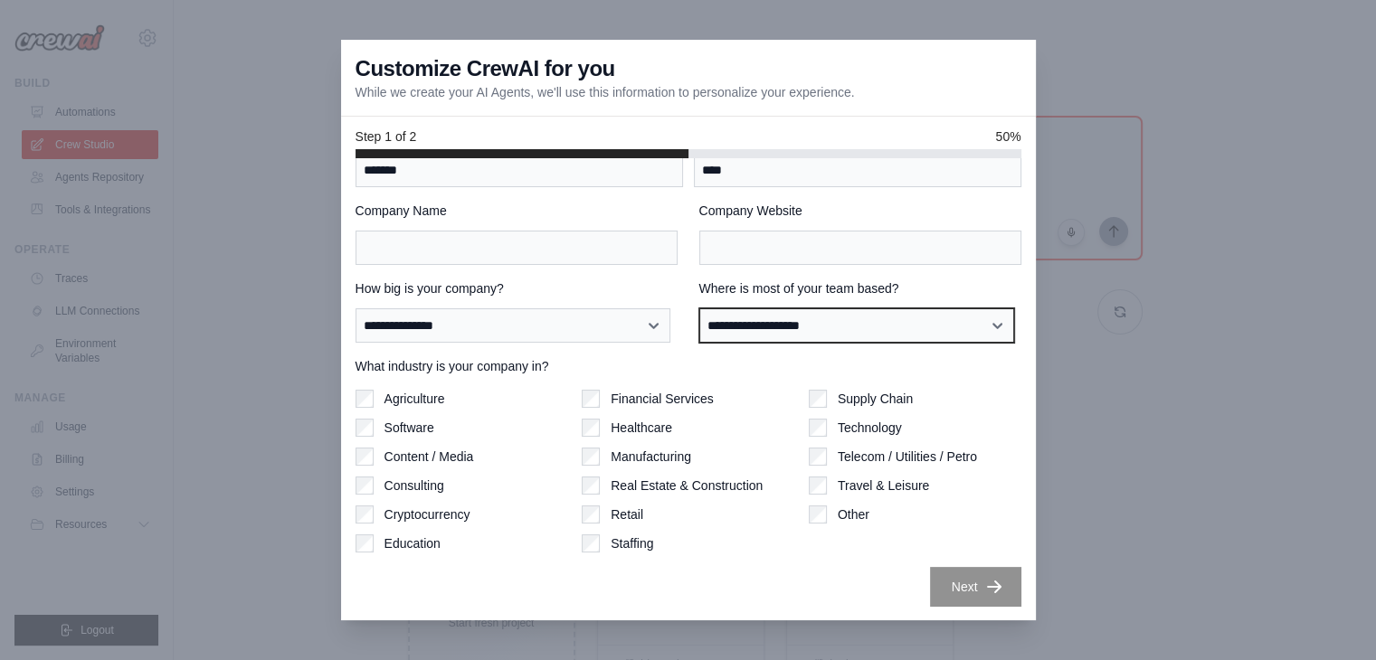
click at [755, 327] on select "**********" at bounding box center [856, 325] width 315 height 34
select select "******"
click at [699, 308] on select "**********" at bounding box center [856, 325] width 315 height 34
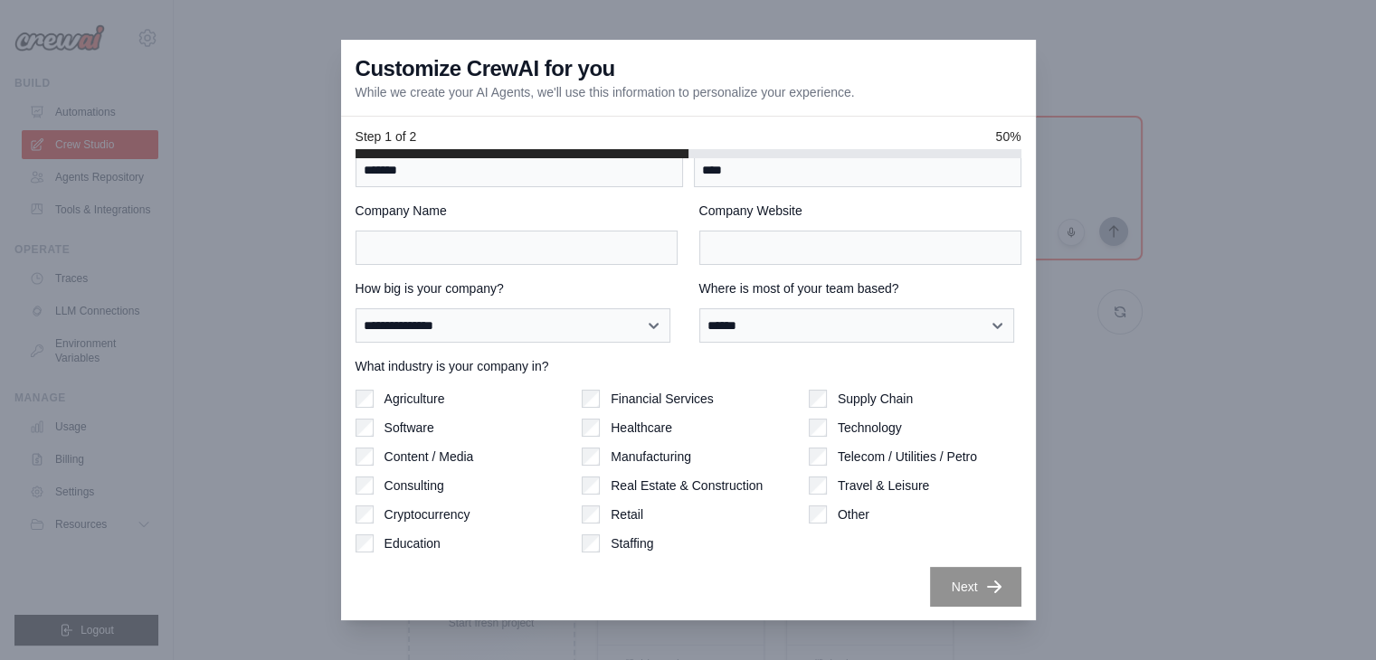
click at [579, 359] on label "What industry is your company in?" at bounding box center [689, 366] width 666 height 18
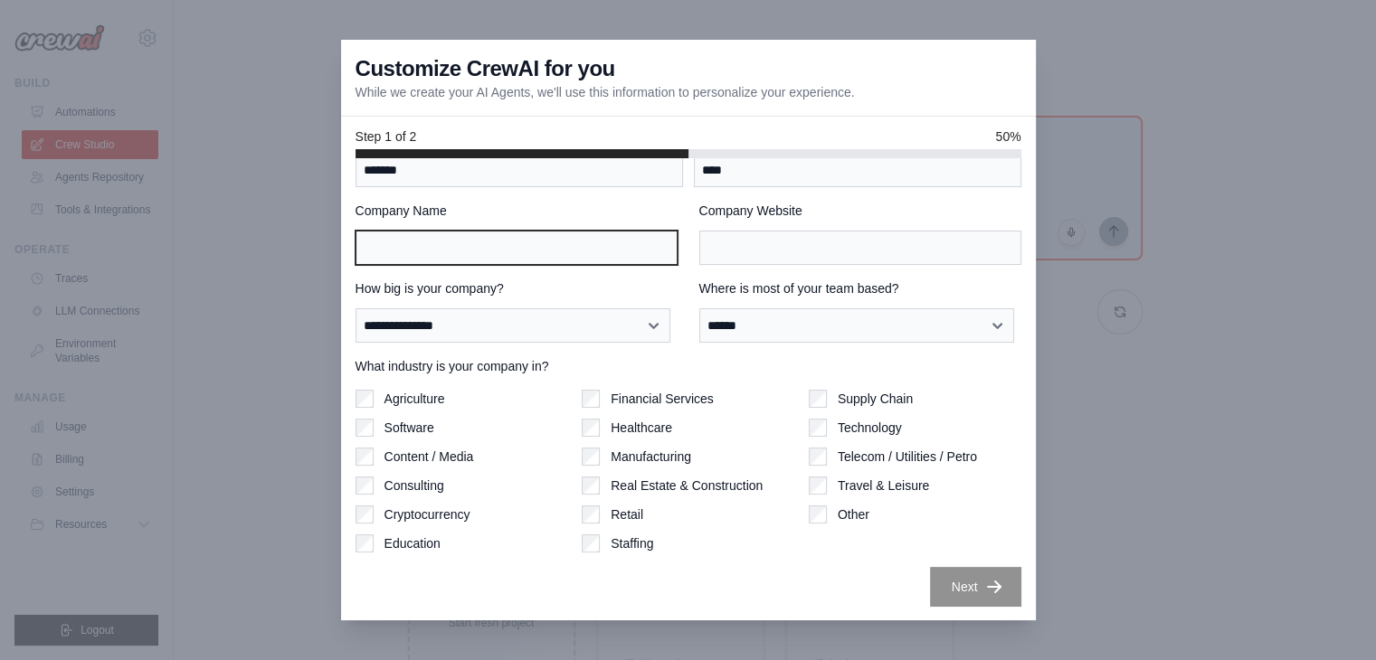
click at [565, 250] on input "Company Name" at bounding box center [517, 248] width 322 height 34
type input "*****"
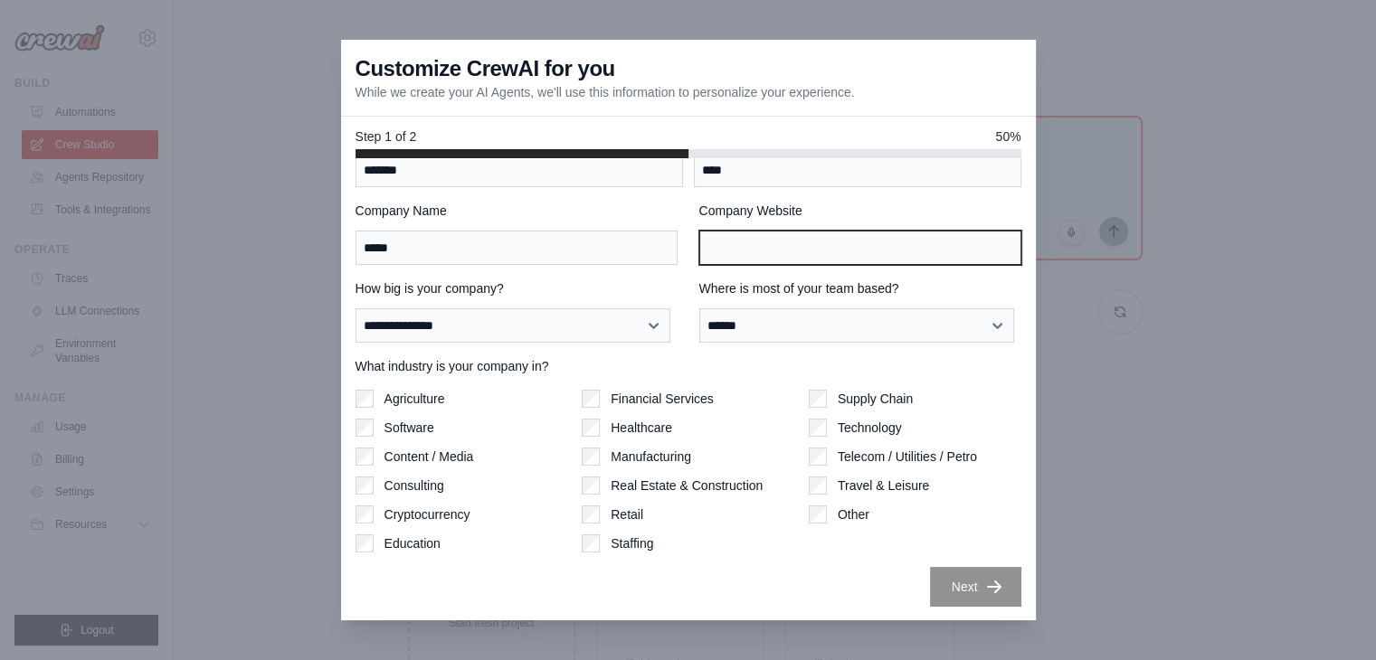
click at [763, 241] on input "Company Website" at bounding box center [860, 248] width 322 height 34
type input "*********"
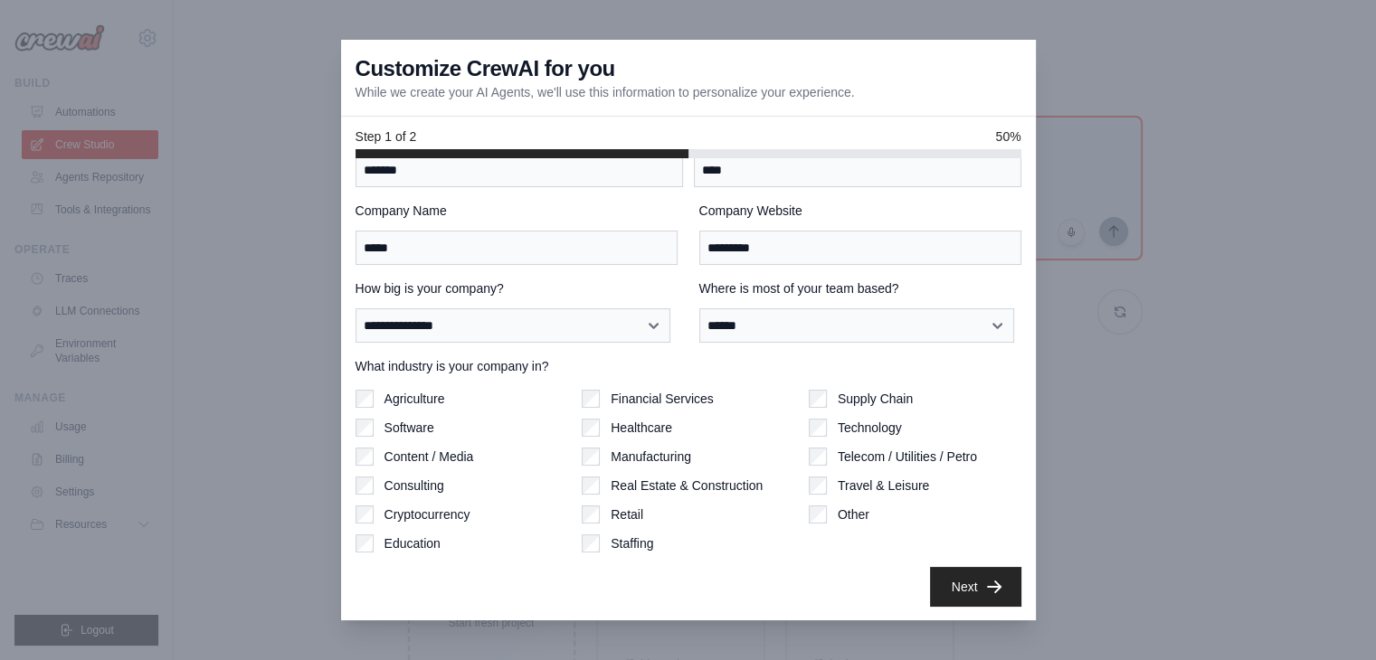
click at [784, 348] on div "**********" at bounding box center [689, 365] width 666 height 483
click at [987, 583] on icon "button" at bounding box center [994, 586] width 14 height 13
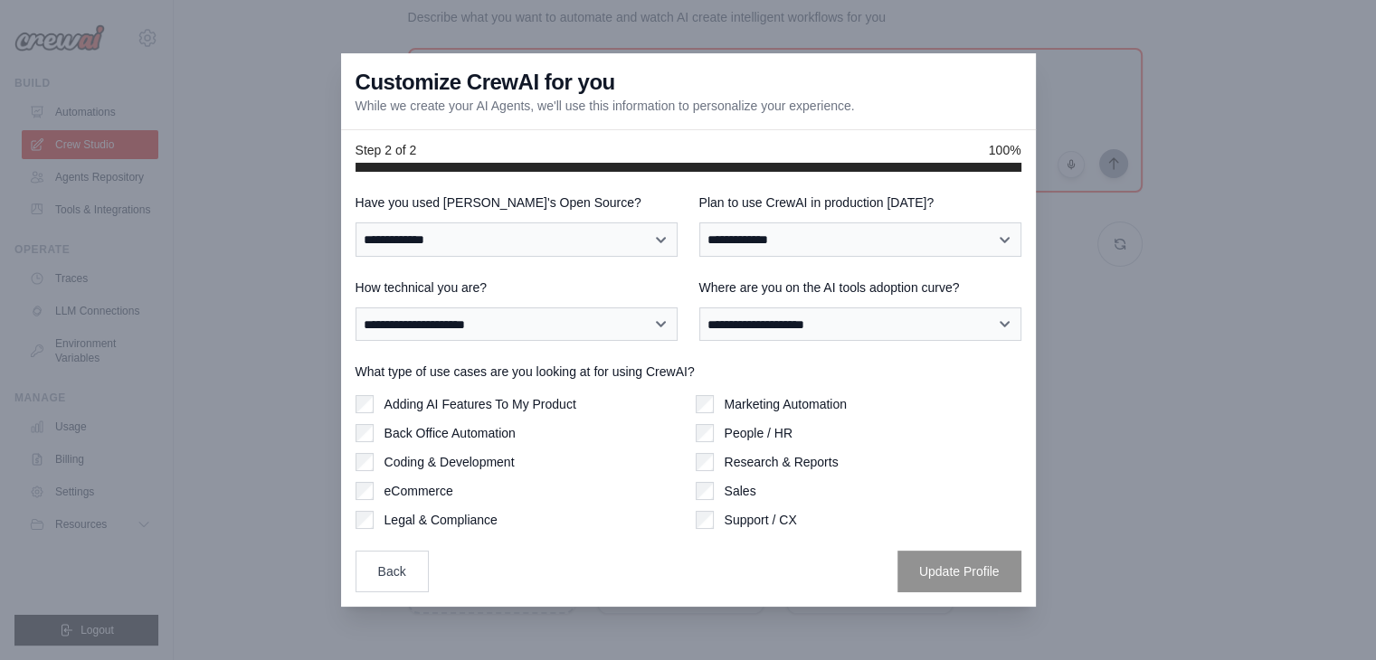
click at [545, 399] on label "Adding AI Features To My Product" at bounding box center [480, 404] width 192 height 18
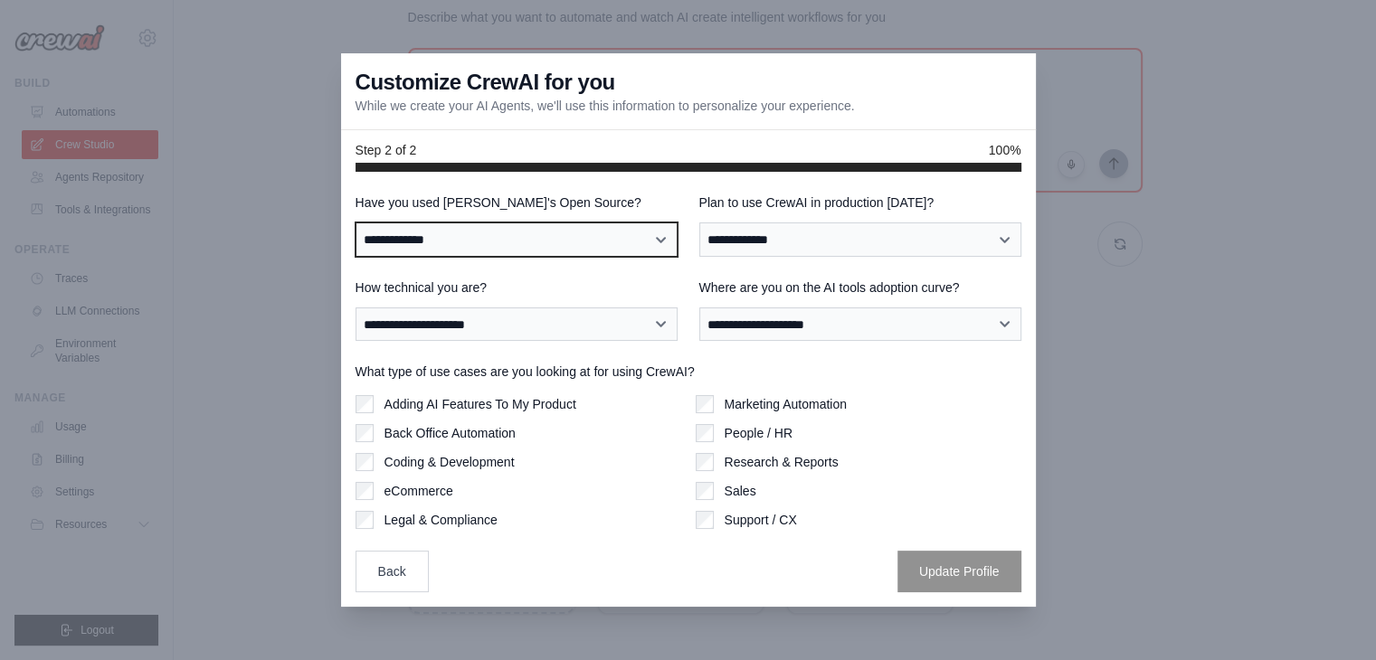
click at [523, 244] on select "**********" at bounding box center [517, 240] width 322 height 34
select select "**"
click at [356, 223] on select "**********" at bounding box center [517, 240] width 322 height 34
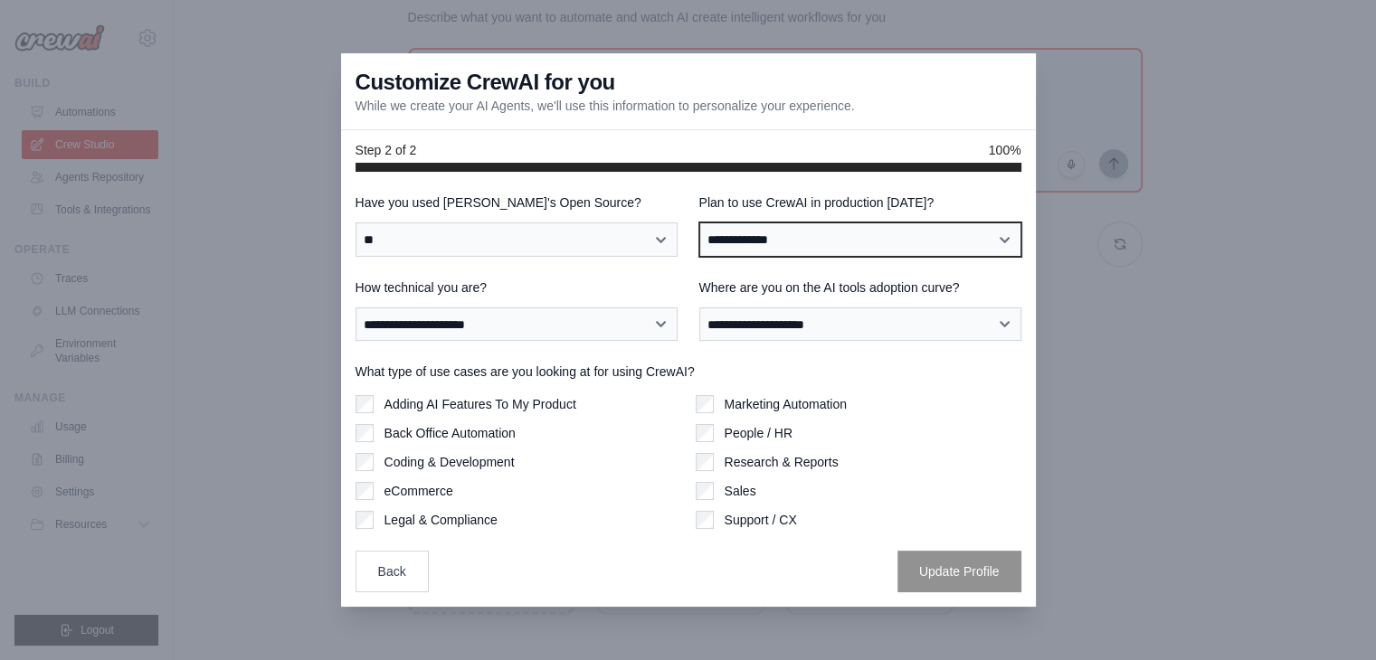
click at [801, 244] on select "**********" at bounding box center [860, 240] width 322 height 34
select select "*****"
click at [699, 223] on select "**********" at bounding box center [860, 240] width 322 height 34
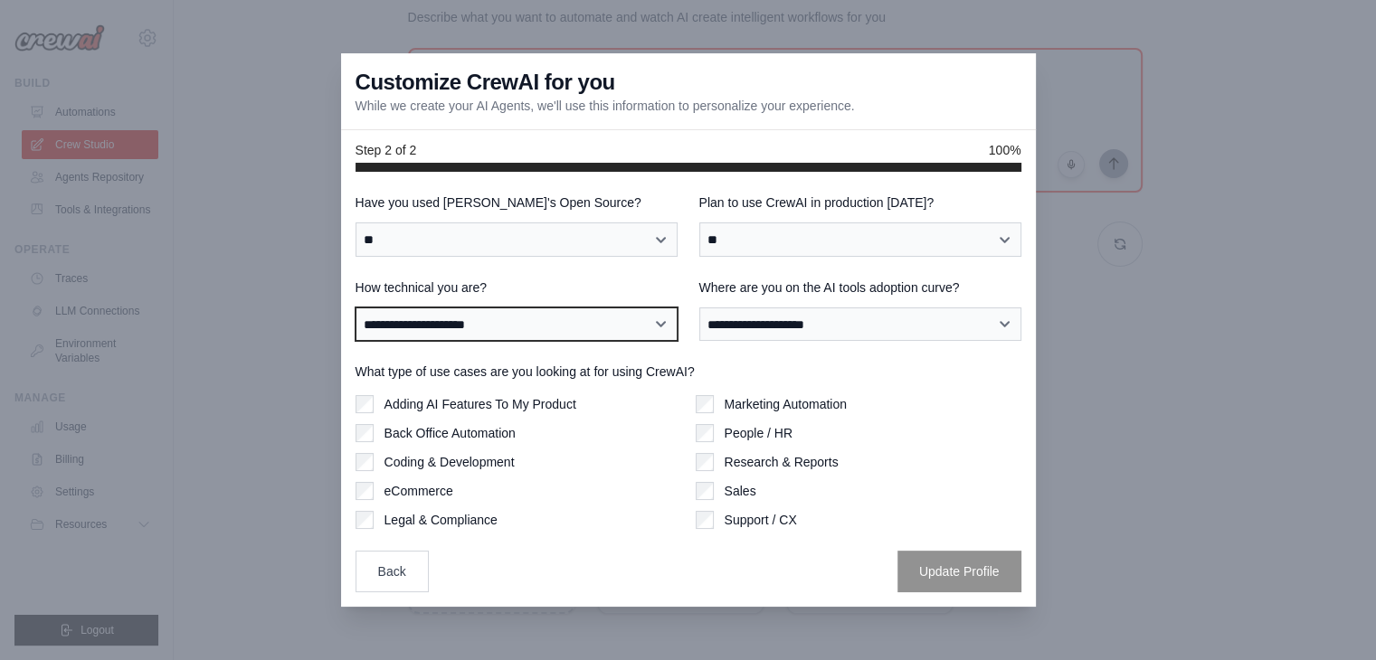
click at [550, 329] on select "**********" at bounding box center [517, 325] width 322 height 34
select select "**********"
click at [356, 308] on select "**********" at bounding box center [517, 325] width 322 height 34
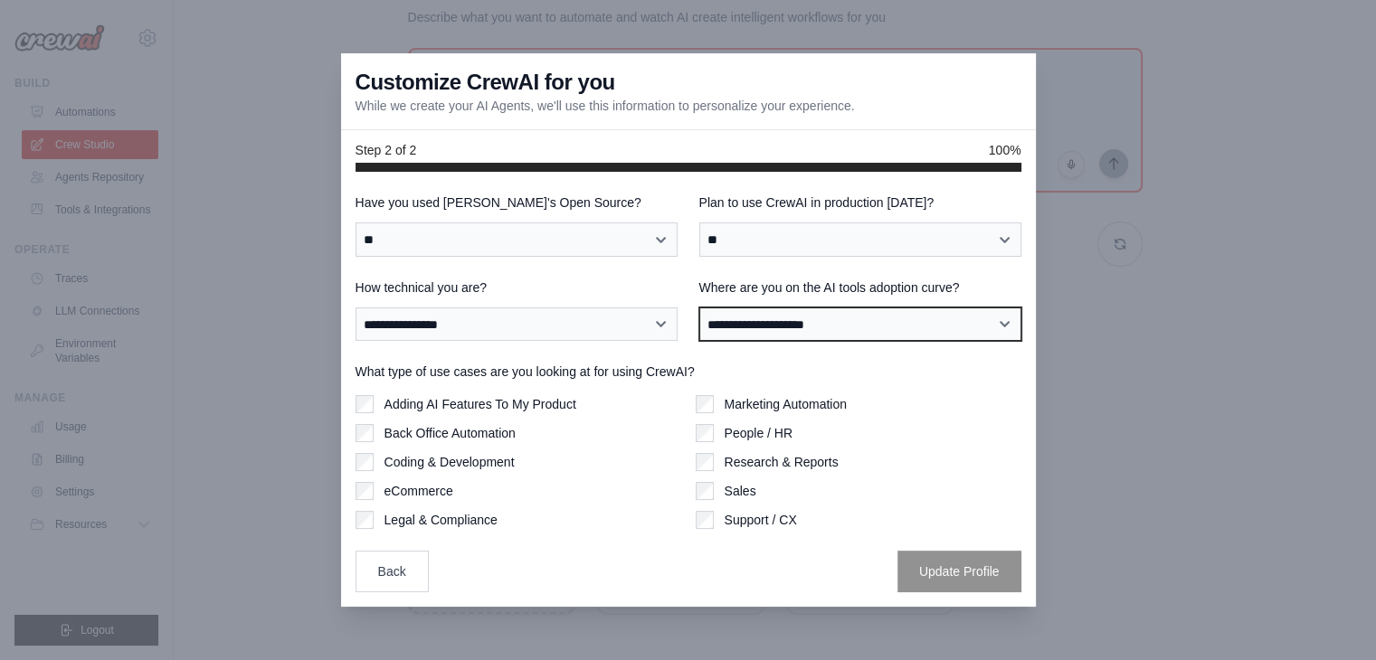
click at [830, 330] on select "**********" at bounding box center [860, 325] width 322 height 34
select select "**********"
click at [699, 308] on select "**********" at bounding box center [860, 325] width 322 height 34
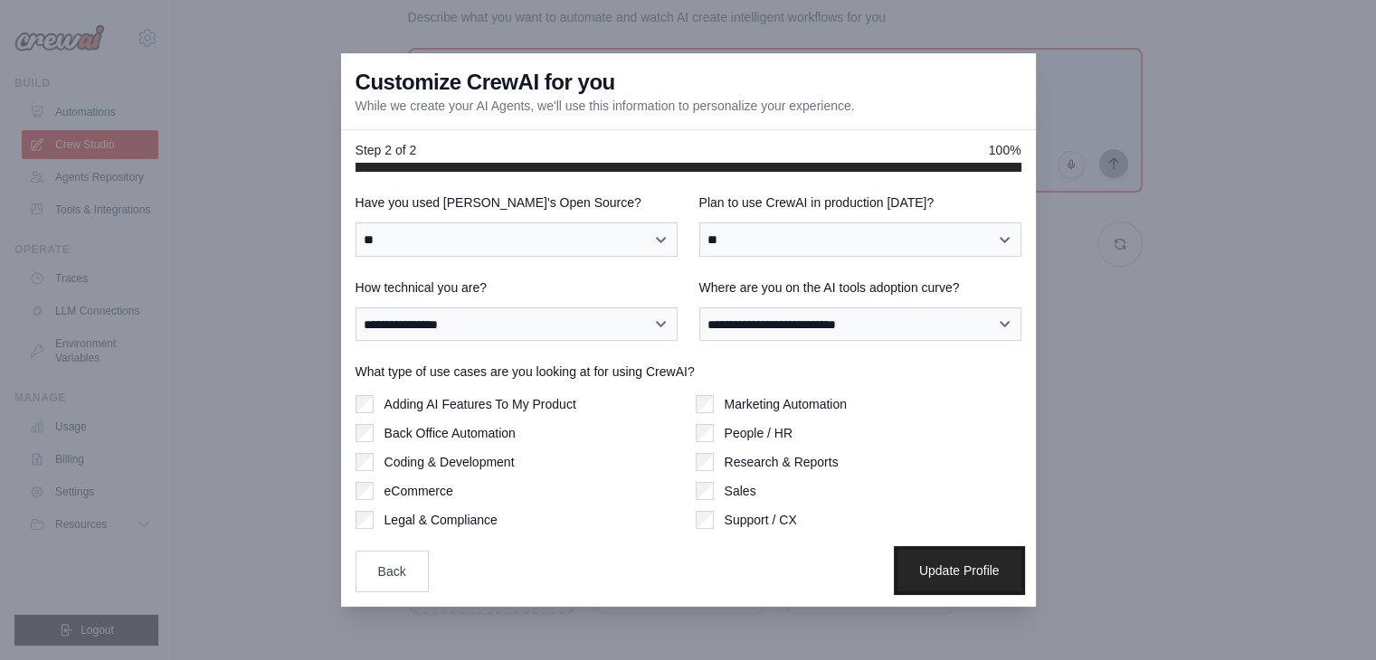
click at [963, 579] on button "Update Profile" at bounding box center [959, 571] width 124 height 42
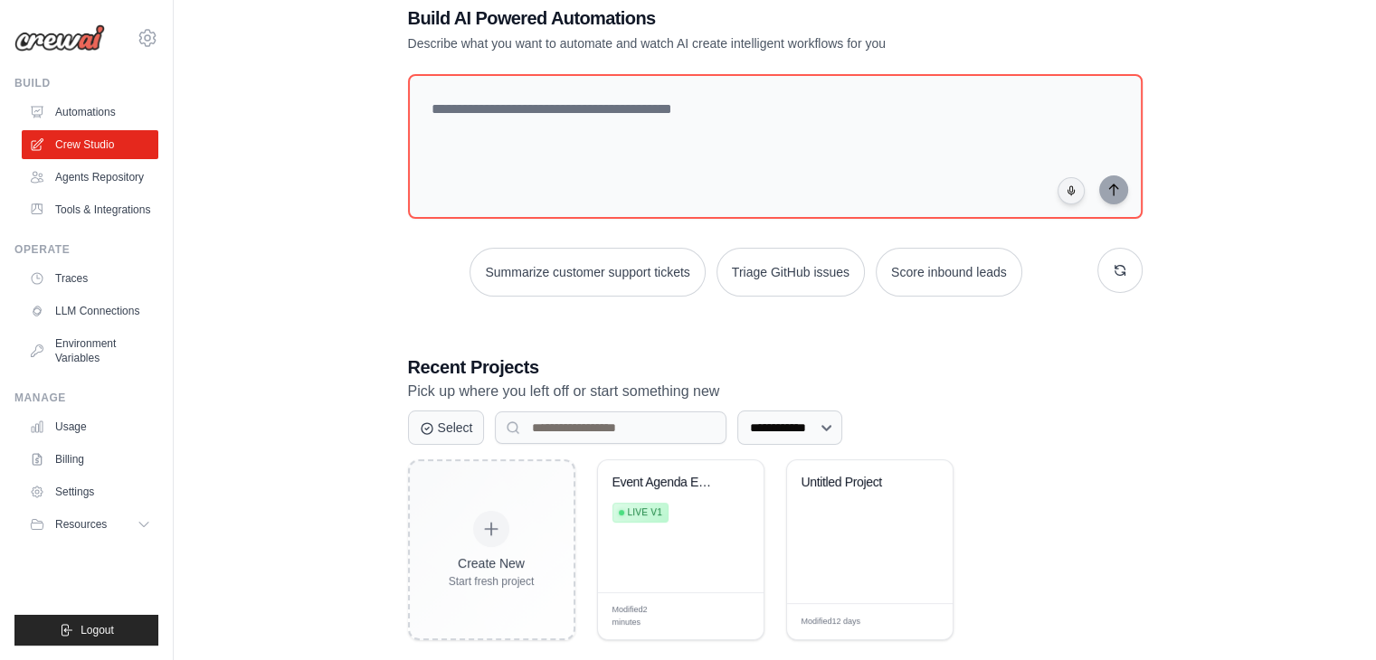
scroll to position [68, 0]
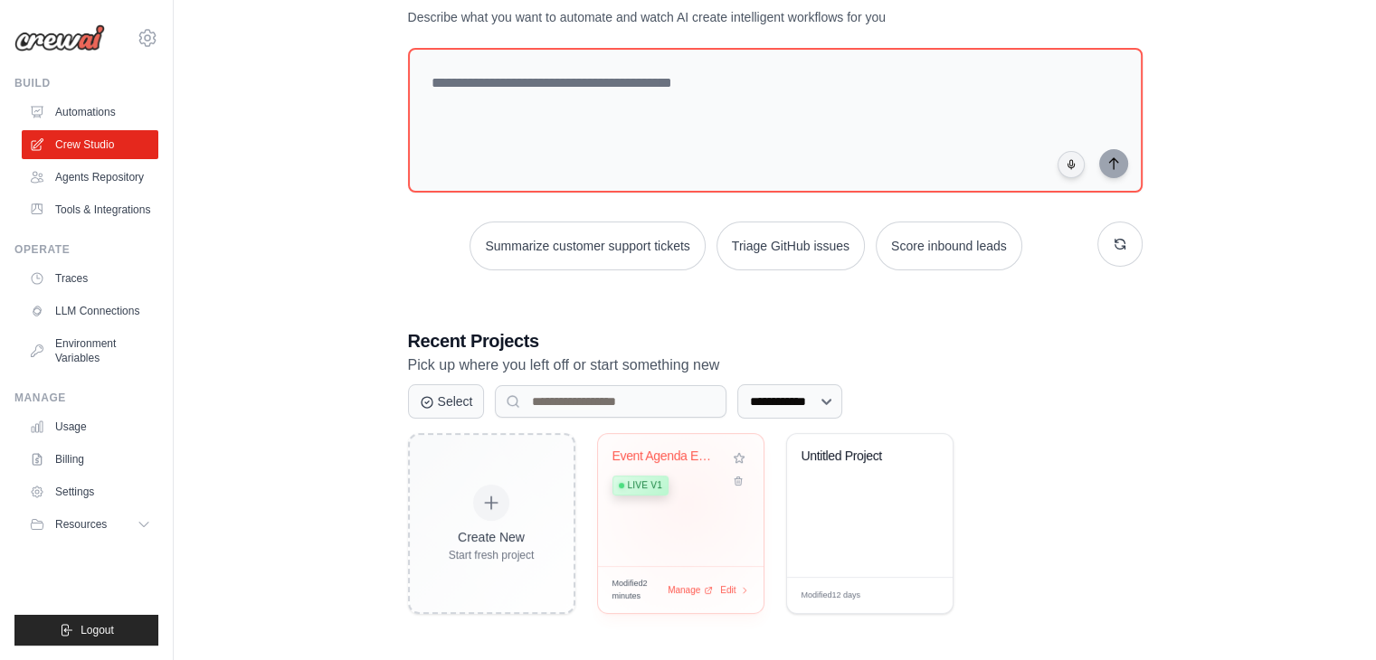
click at [685, 502] on div "Event Agenda Extractor Live v1" at bounding box center [681, 500] width 166 height 132
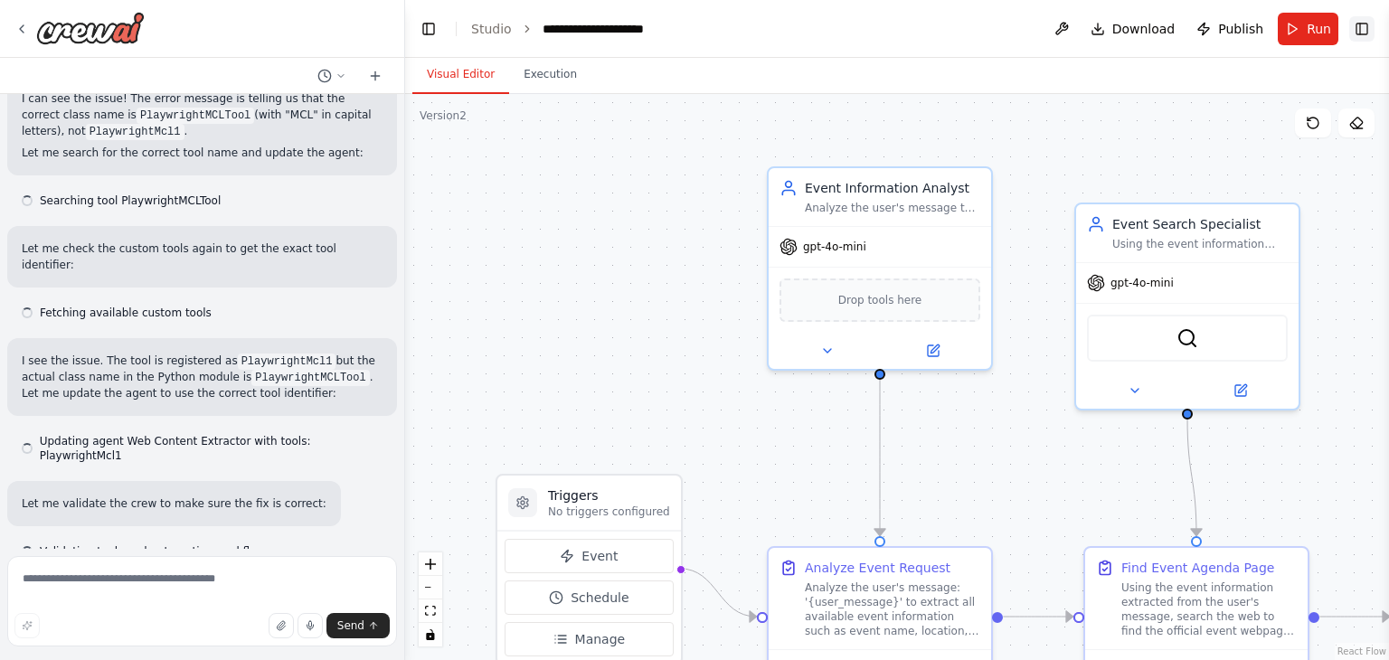
click at [1368, 26] on button "Toggle Right Sidebar" at bounding box center [1362, 28] width 25 height 25
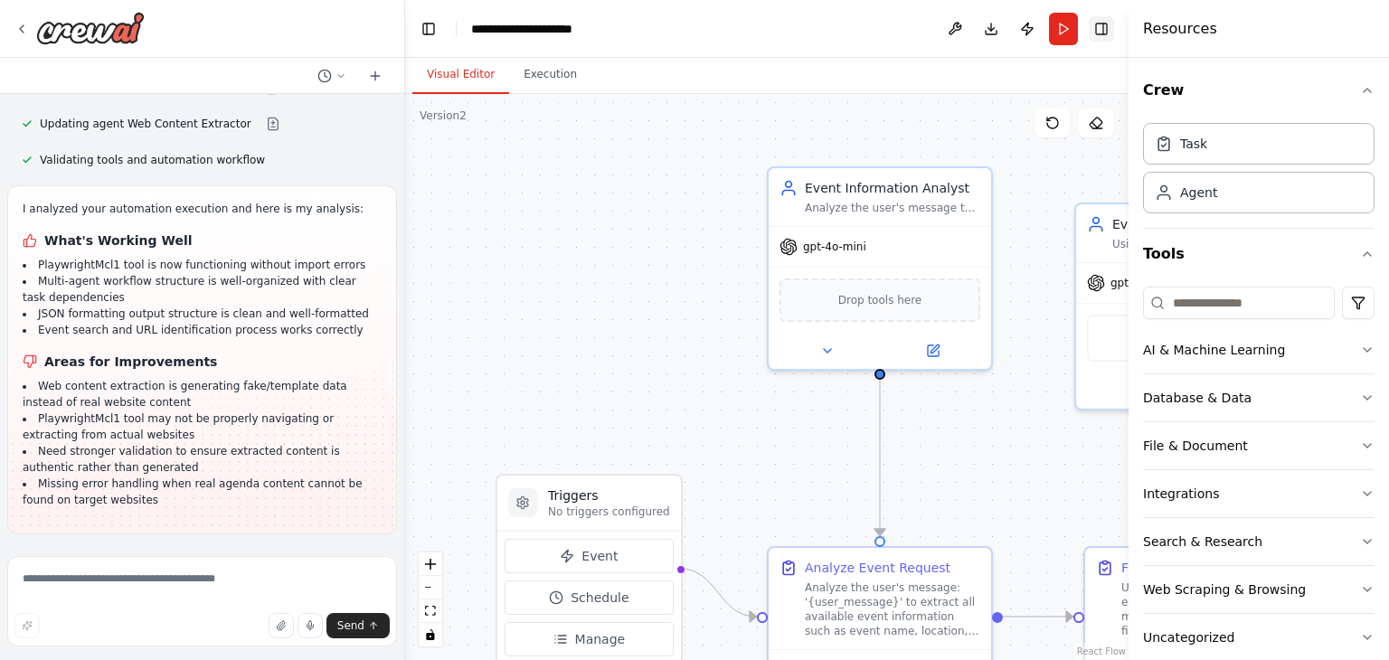
click at [1108, 33] on button "Toggle Right Sidebar" at bounding box center [1101, 28] width 25 height 25
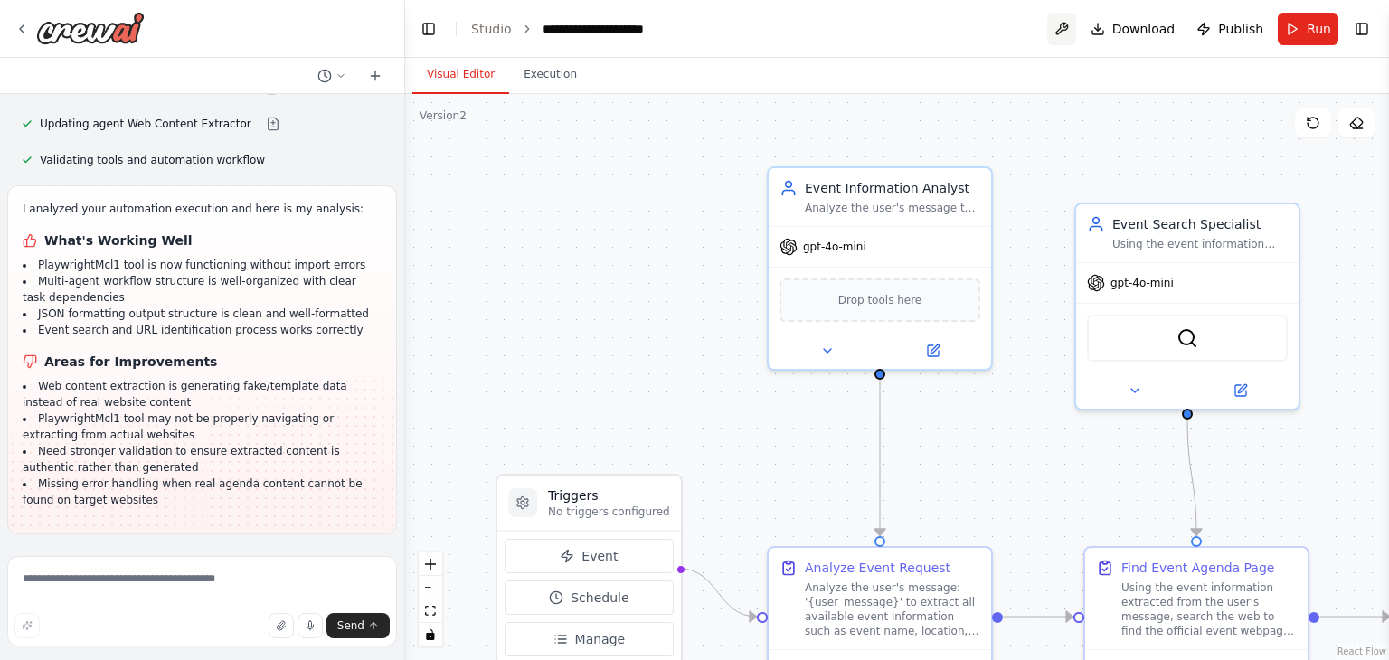
click at [1076, 37] on button at bounding box center [1062, 29] width 29 height 33
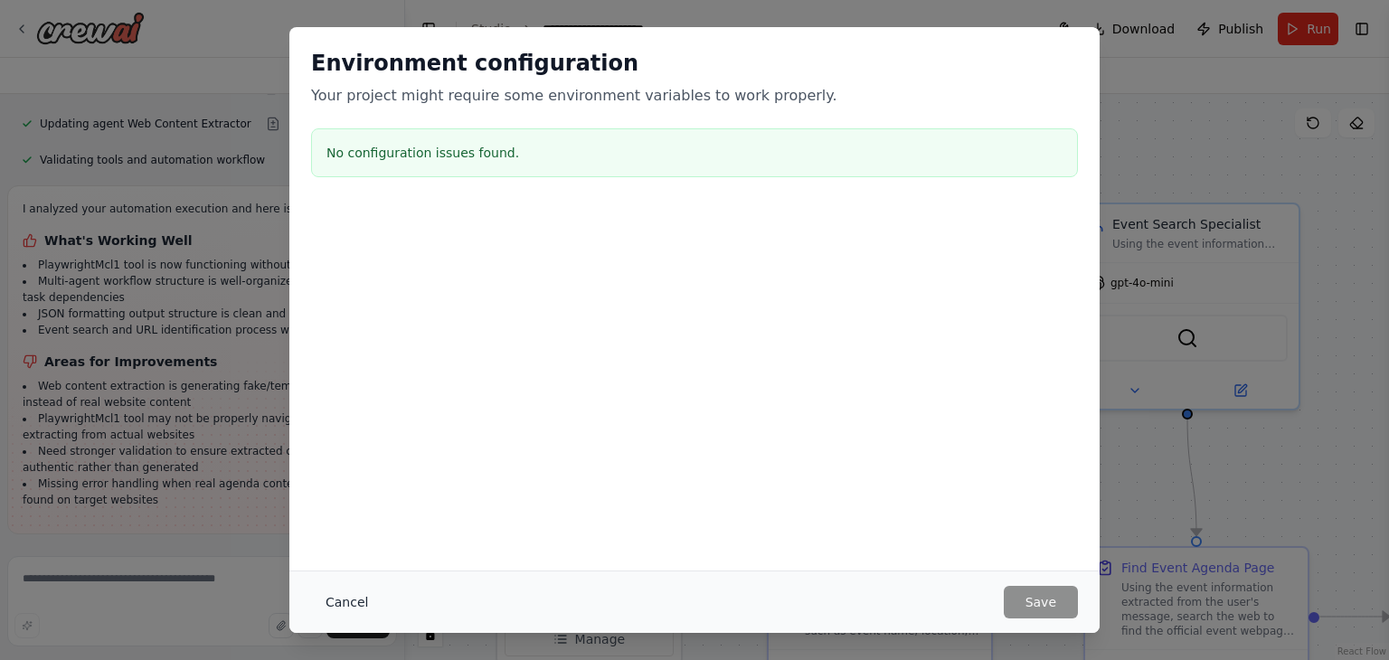
click at [347, 591] on button "Cancel" at bounding box center [346, 602] width 71 height 33
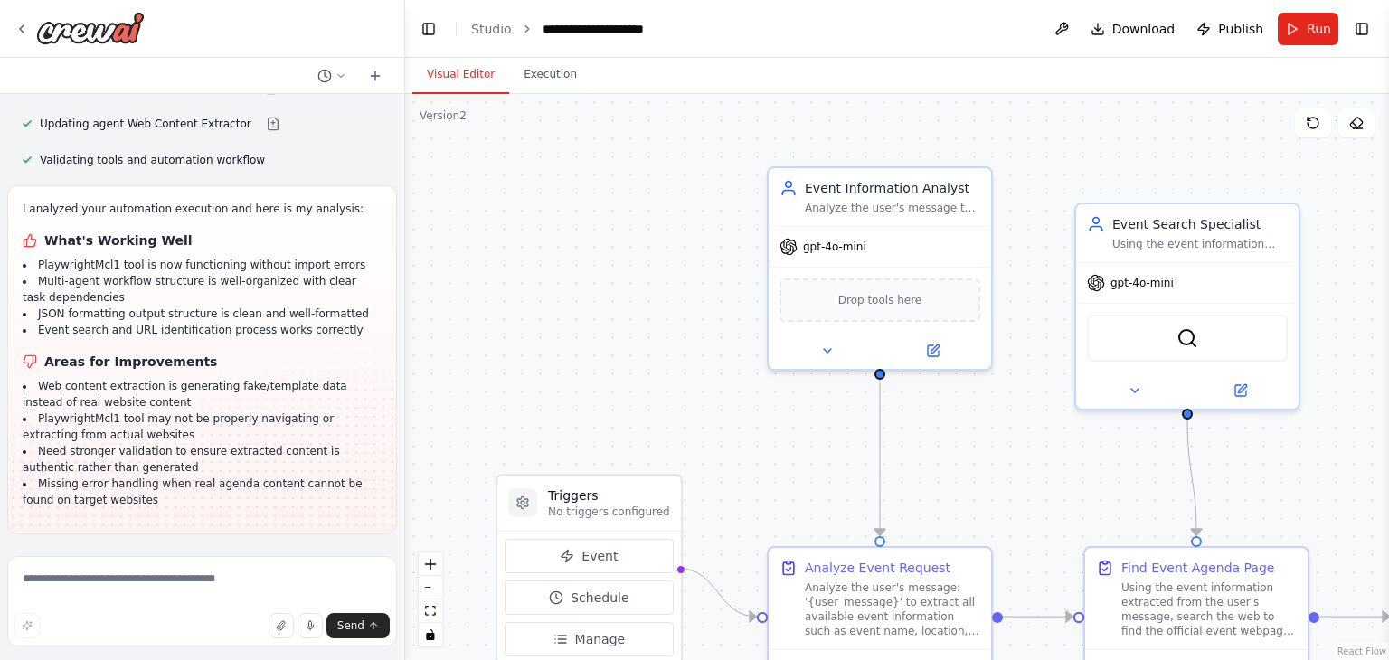
scroll to position [19399, 0]
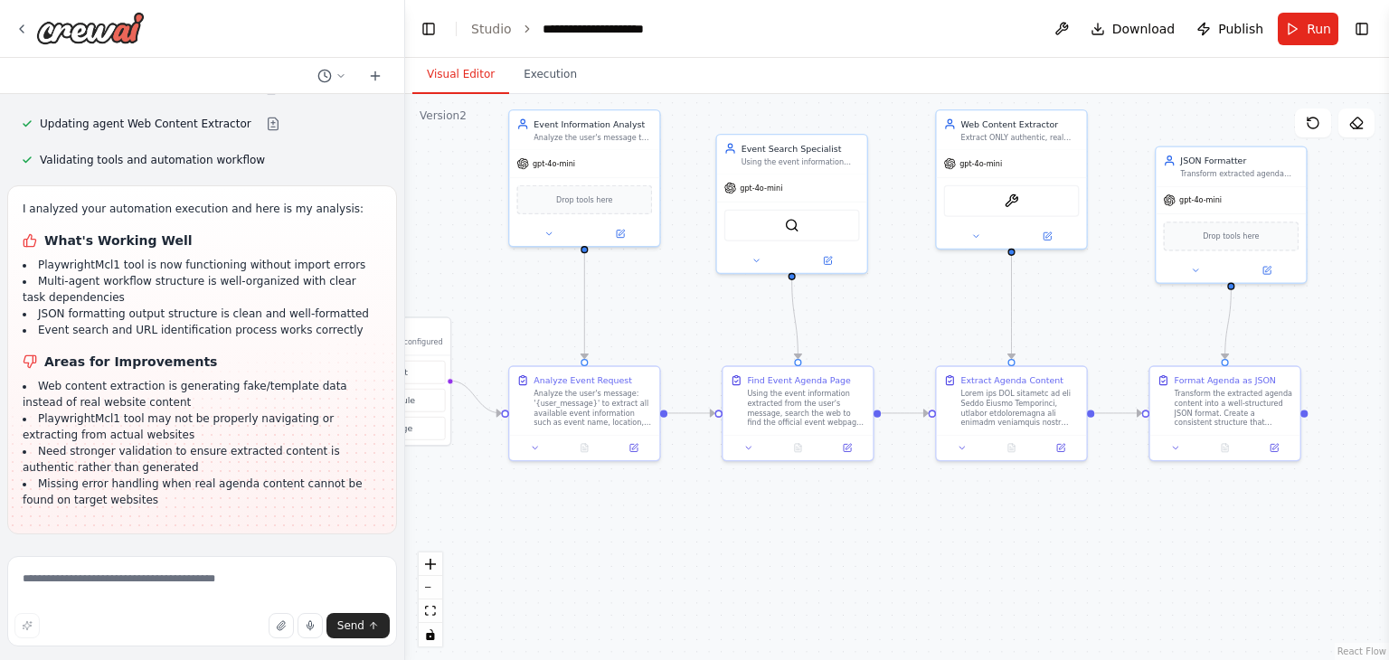
drag, startPoint x: 575, startPoint y: 317, endPoint x: 289, endPoint y: 204, distance: 308.2
click at [289, 204] on div "I want be able to get conferences or festivals agenda from the web page of the …" at bounding box center [694, 330] width 1389 height 660
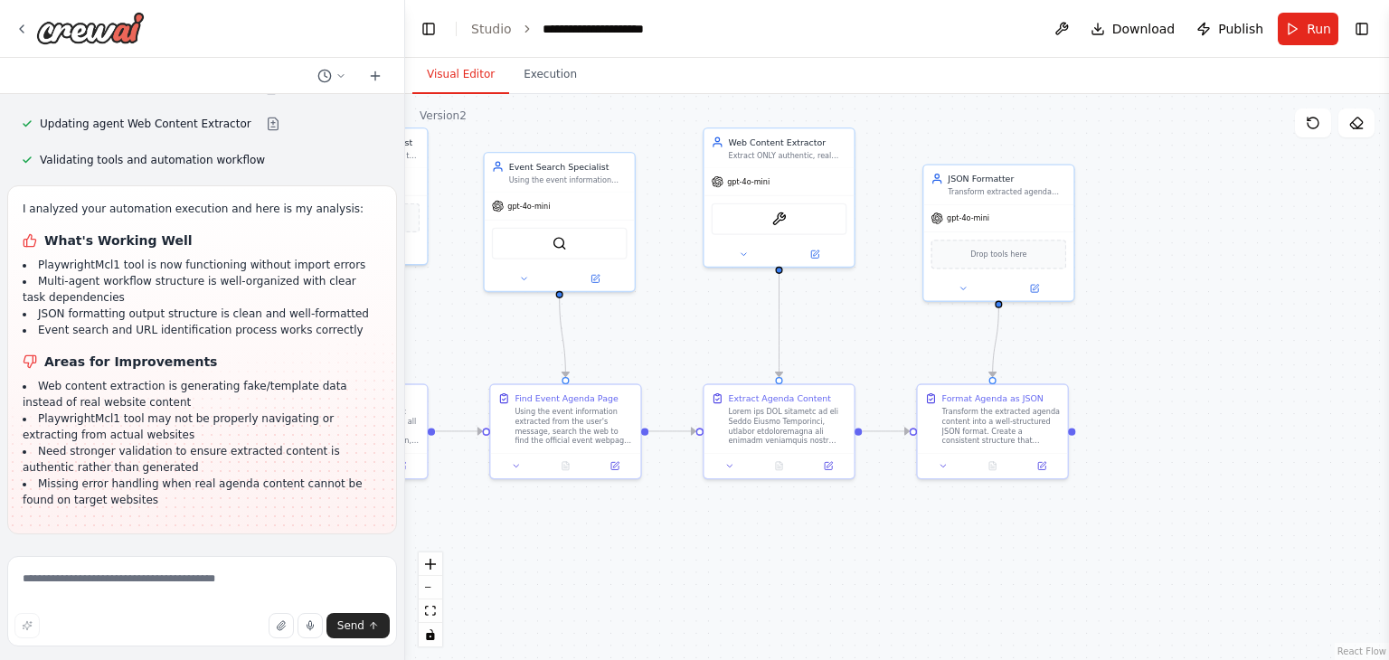
drag, startPoint x: 890, startPoint y: 511, endPoint x: 744, endPoint y: 536, distance: 147.8
click at [744, 536] on div ".deletable-edge-delete-btn { width: 20px; height: 20px; border: 0px solid #ffff…" at bounding box center [897, 377] width 984 height 566
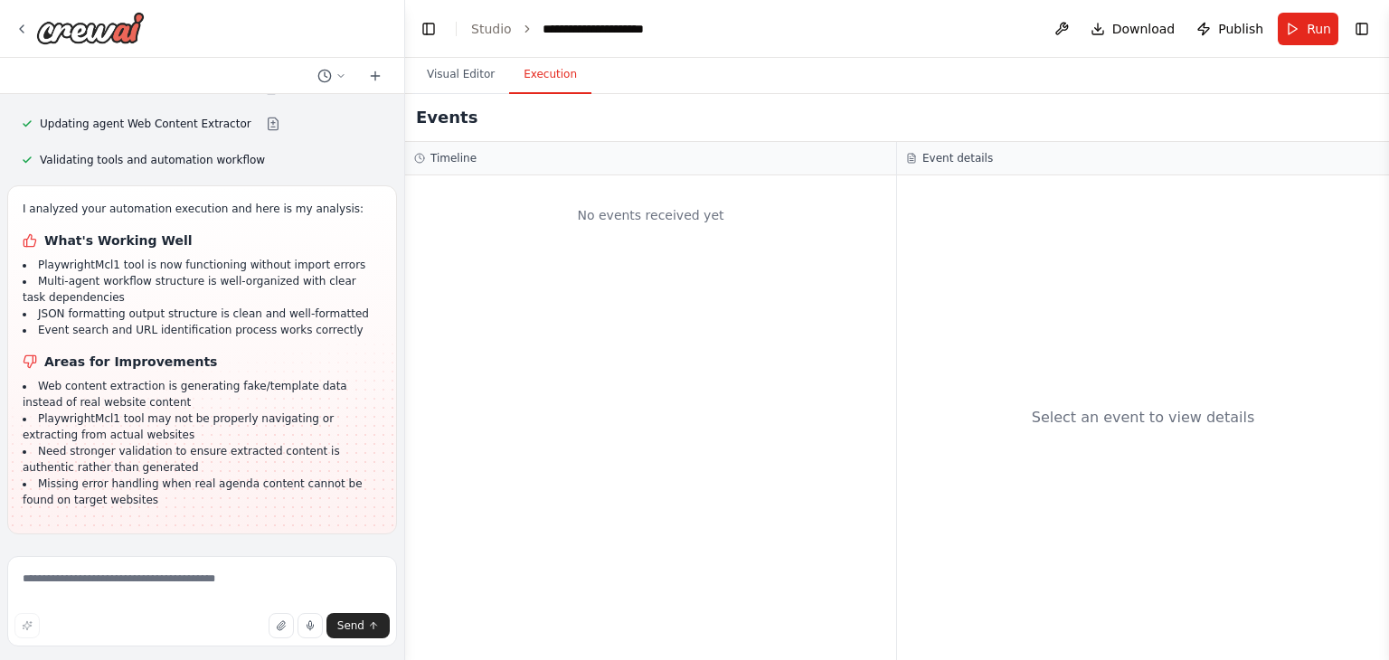
click at [545, 81] on button "Execution" at bounding box center [550, 75] width 82 height 38
click at [109, 37] on img at bounding box center [90, 28] width 109 height 33
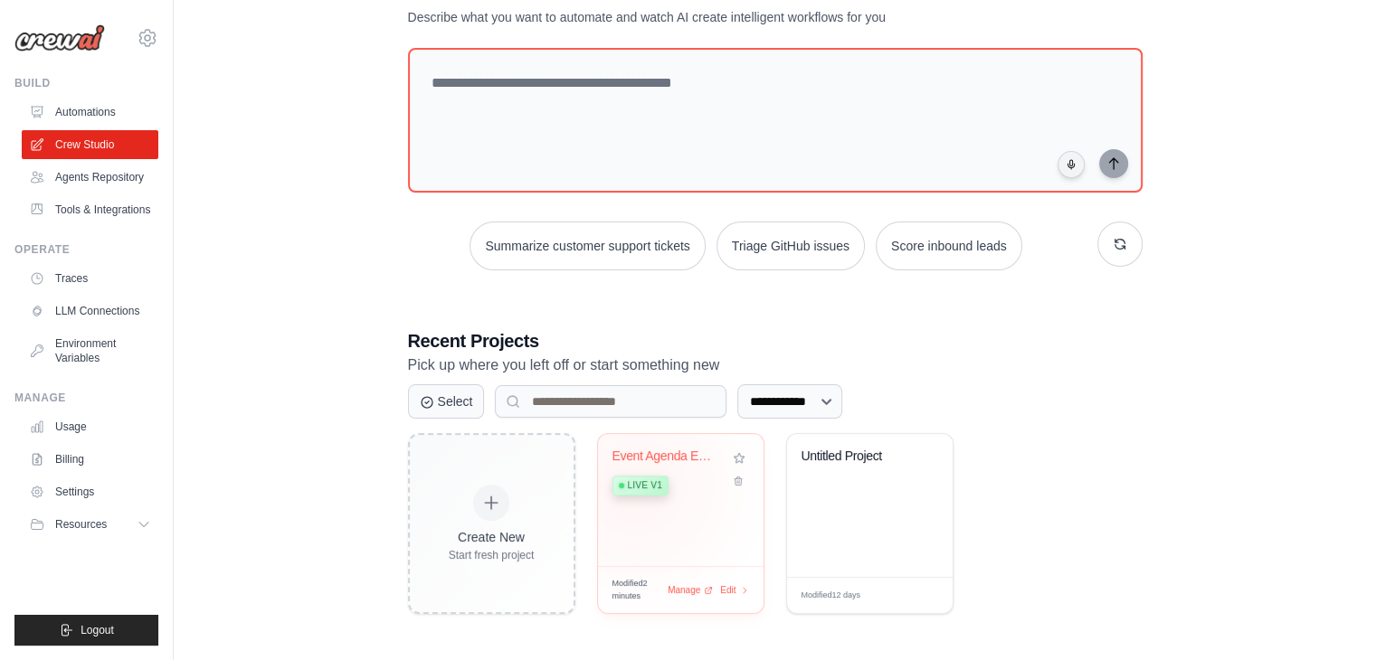
click at [635, 485] on span "Live v1" at bounding box center [645, 486] width 34 height 14
click at [694, 589] on span "Manage" at bounding box center [684, 590] width 36 height 15
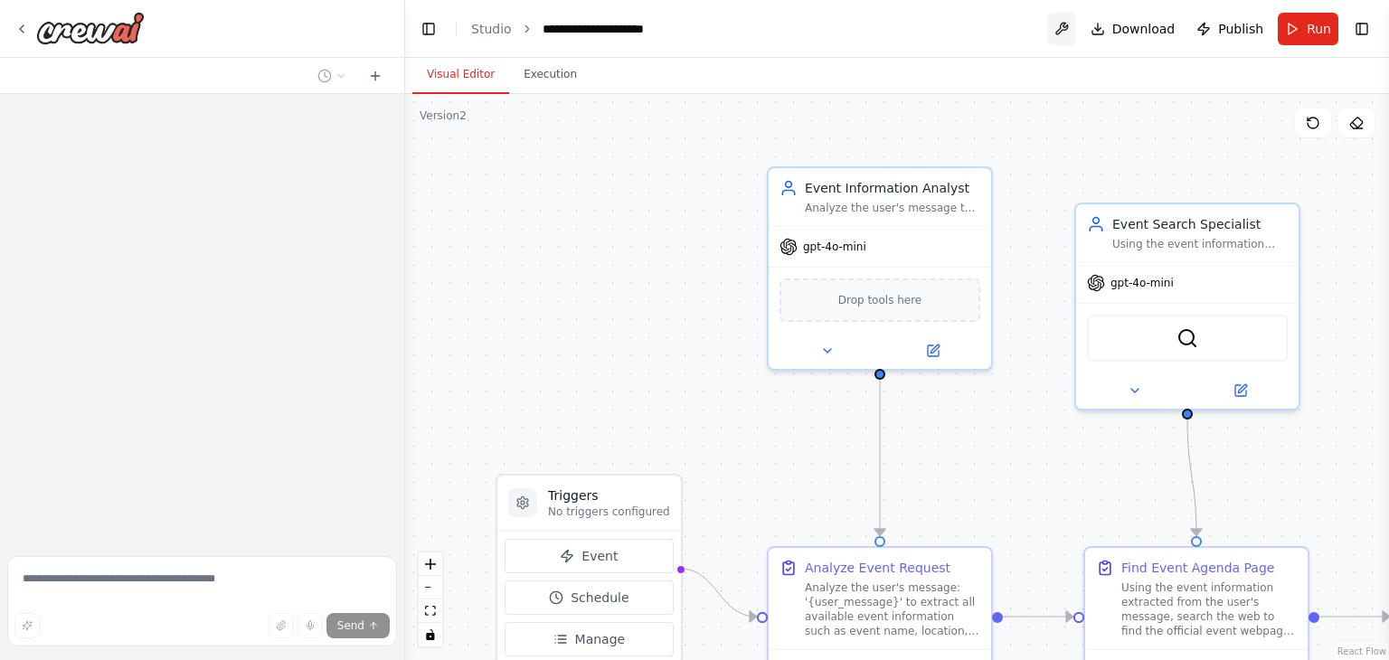
click at [1069, 19] on button at bounding box center [1062, 29] width 29 height 33
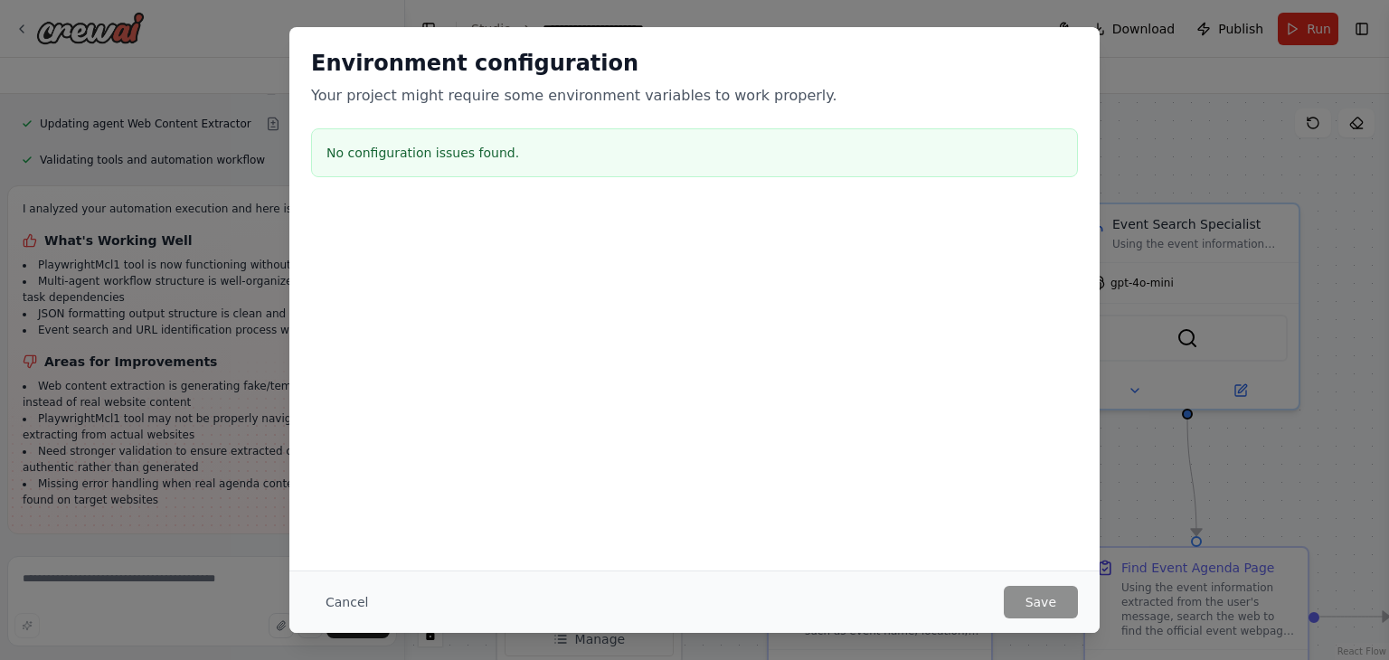
scroll to position [19384, 0]
click at [335, 595] on button "Cancel" at bounding box center [346, 602] width 71 height 33
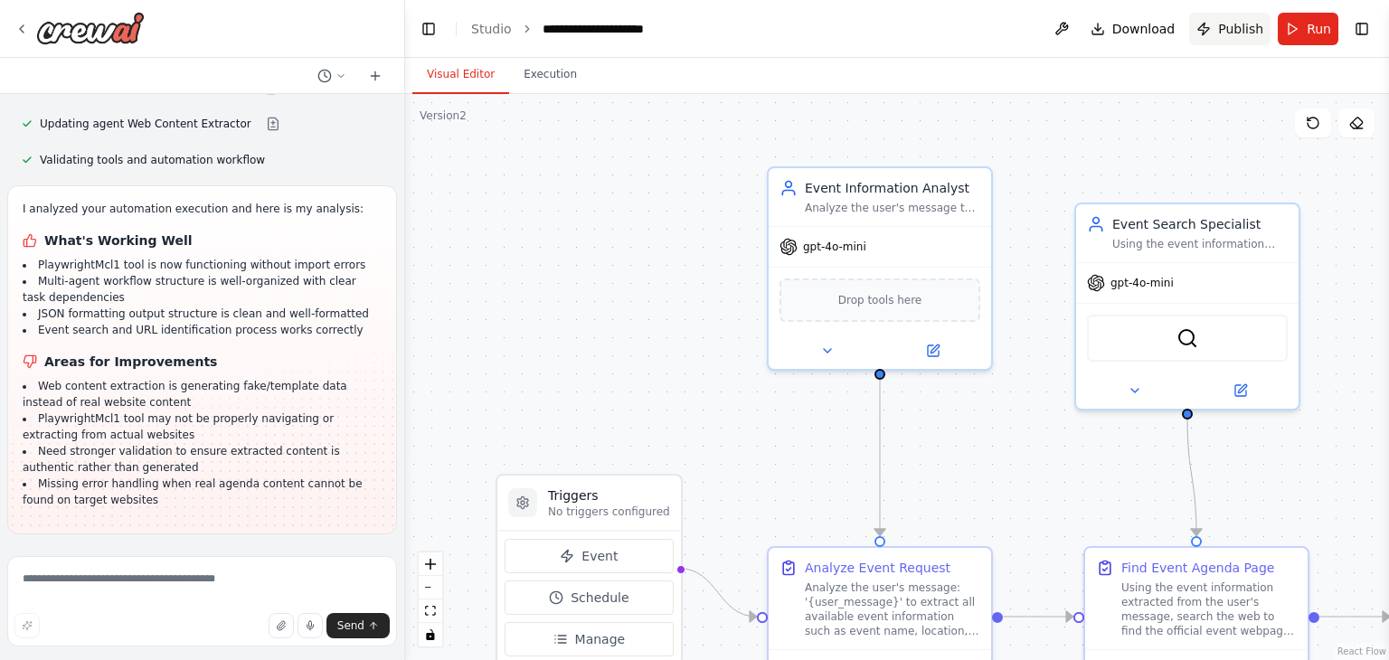
click at [1225, 37] on button "Publish" at bounding box center [1230, 29] width 81 height 33
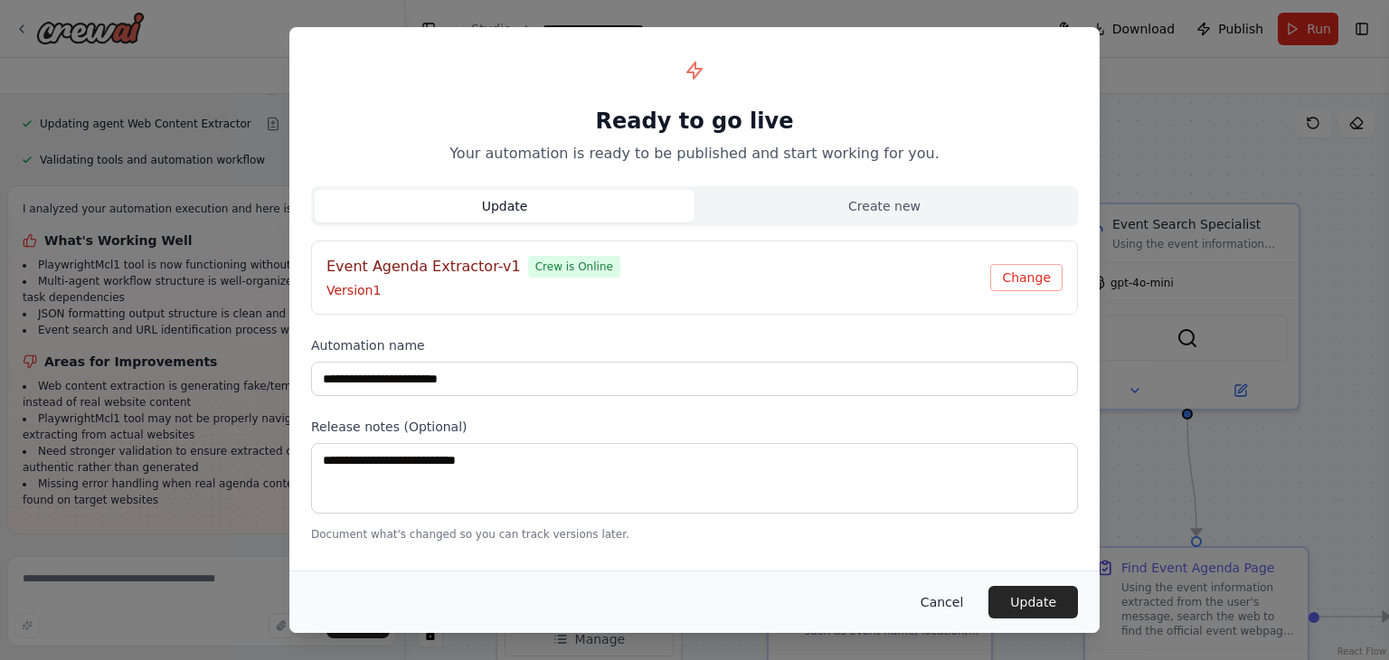
click at [941, 608] on button "Cancel" at bounding box center [941, 602] width 71 height 33
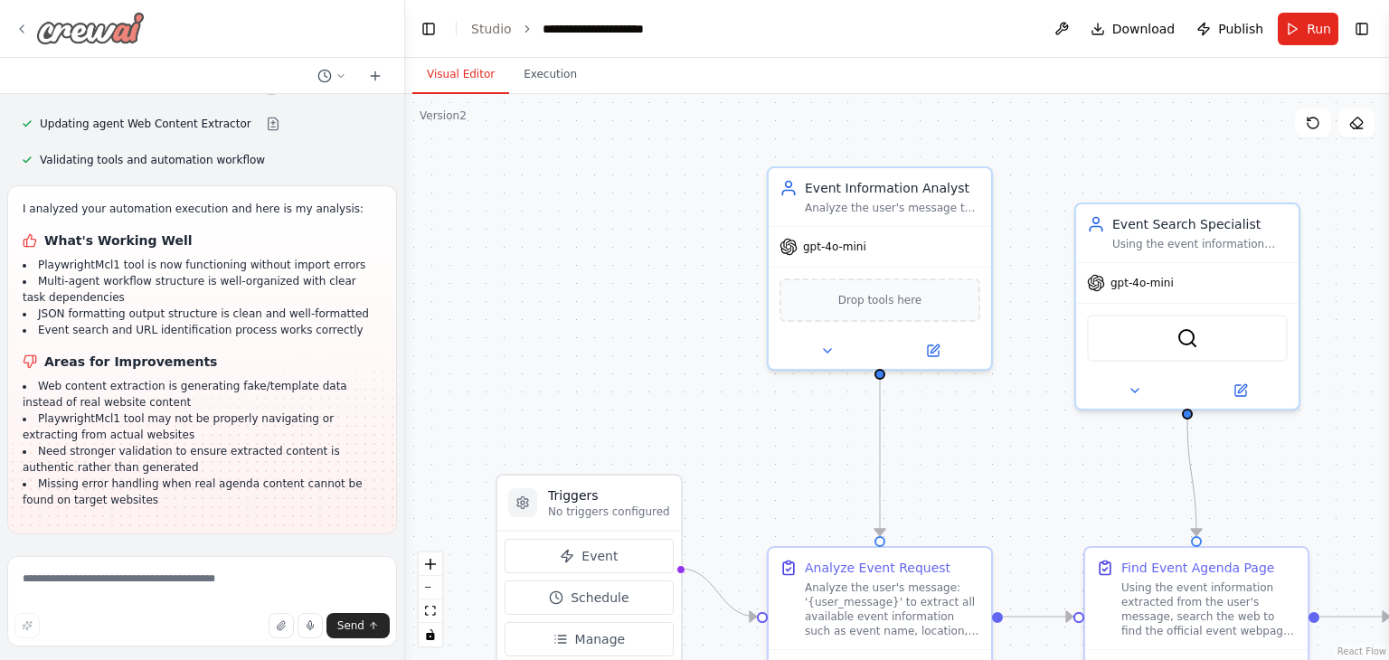
click at [39, 20] on img at bounding box center [90, 28] width 109 height 33
